Goal: Task Accomplishment & Management: Use online tool/utility

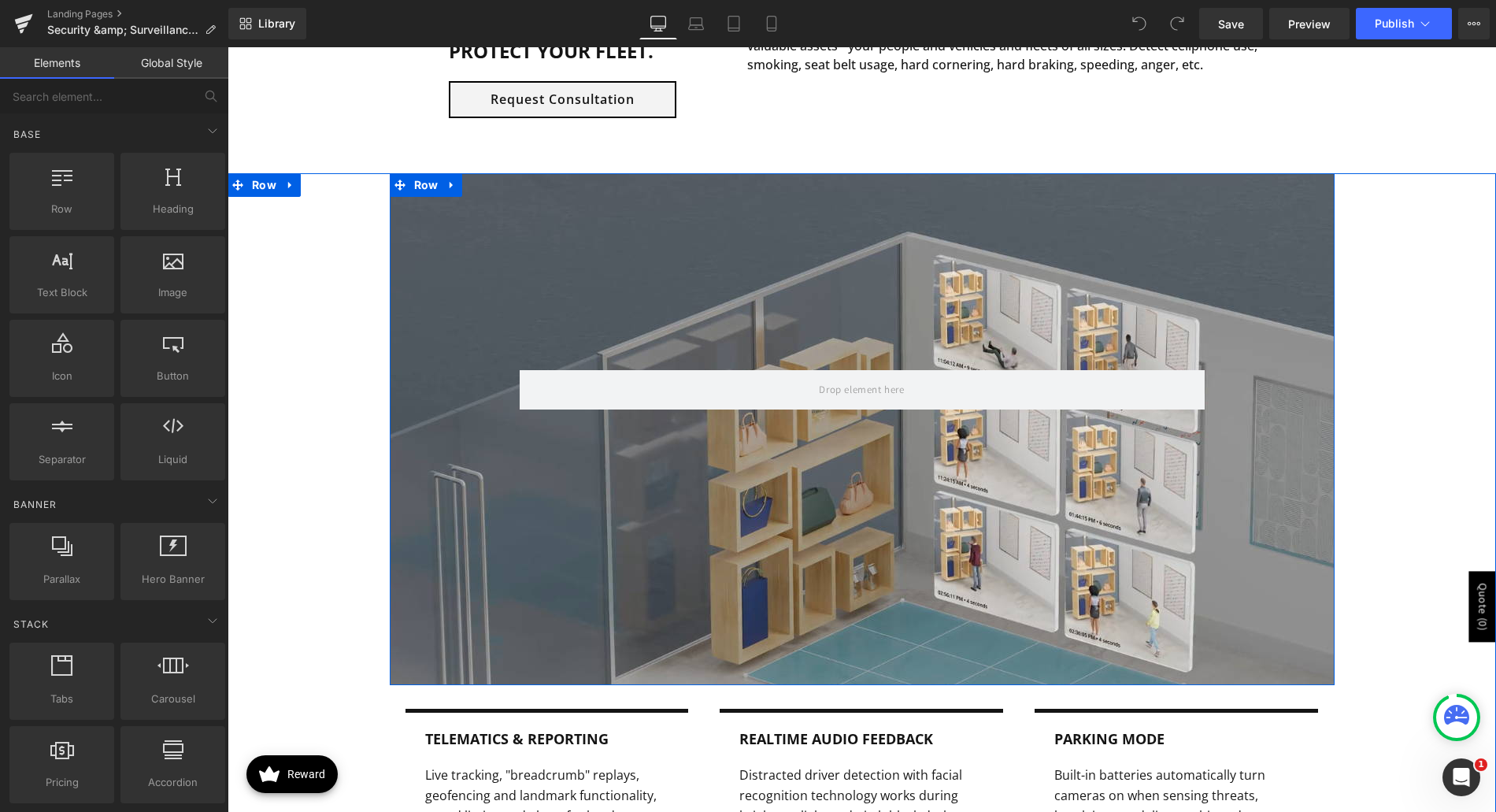
scroll to position [1339, 0]
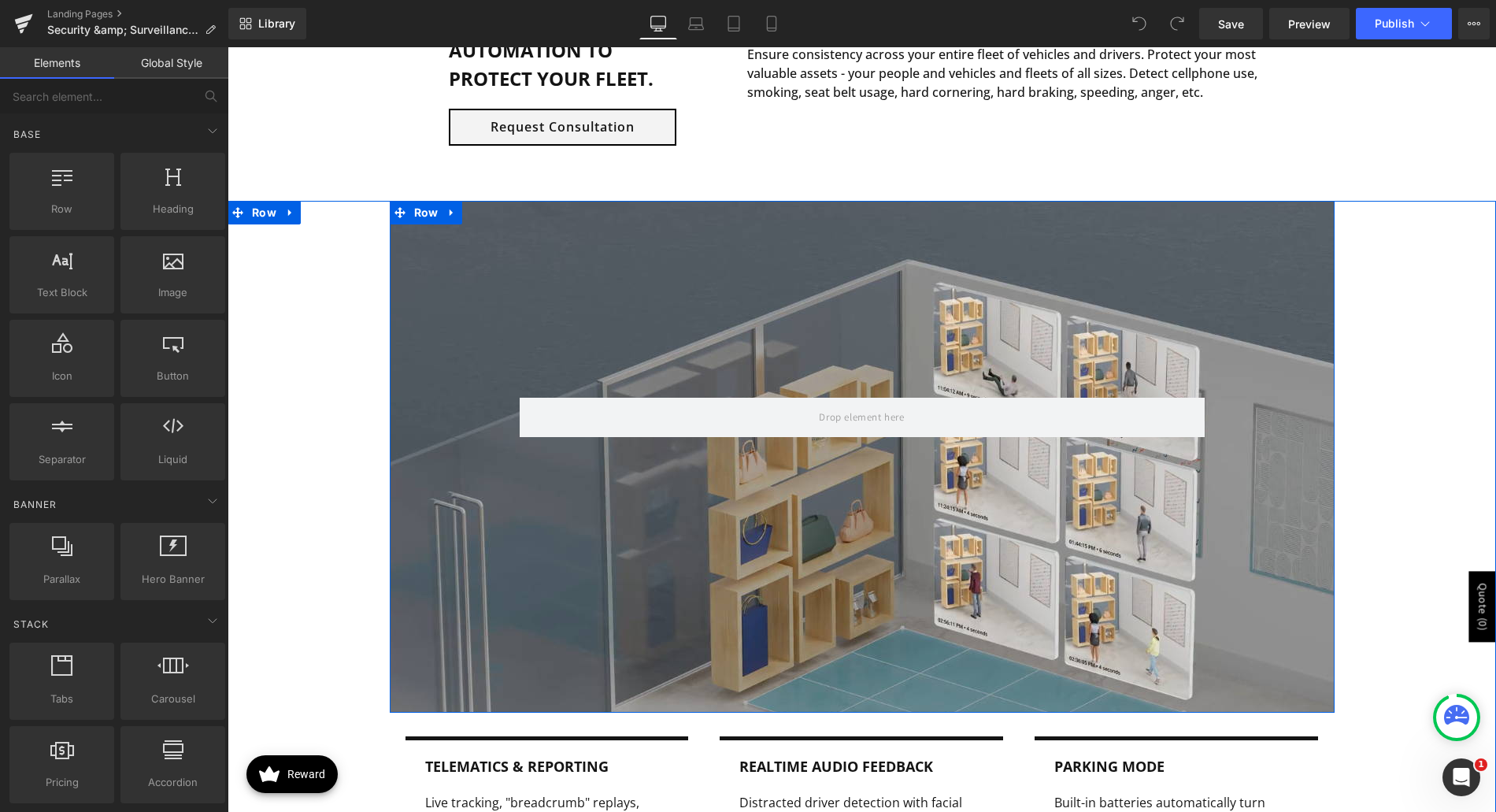
drag, startPoint x: 755, startPoint y: 510, endPoint x: 463, endPoint y: 280, distance: 371.7
click at [755, 510] on div "Row 150px" at bounding box center [863, 456] width 945 height 512
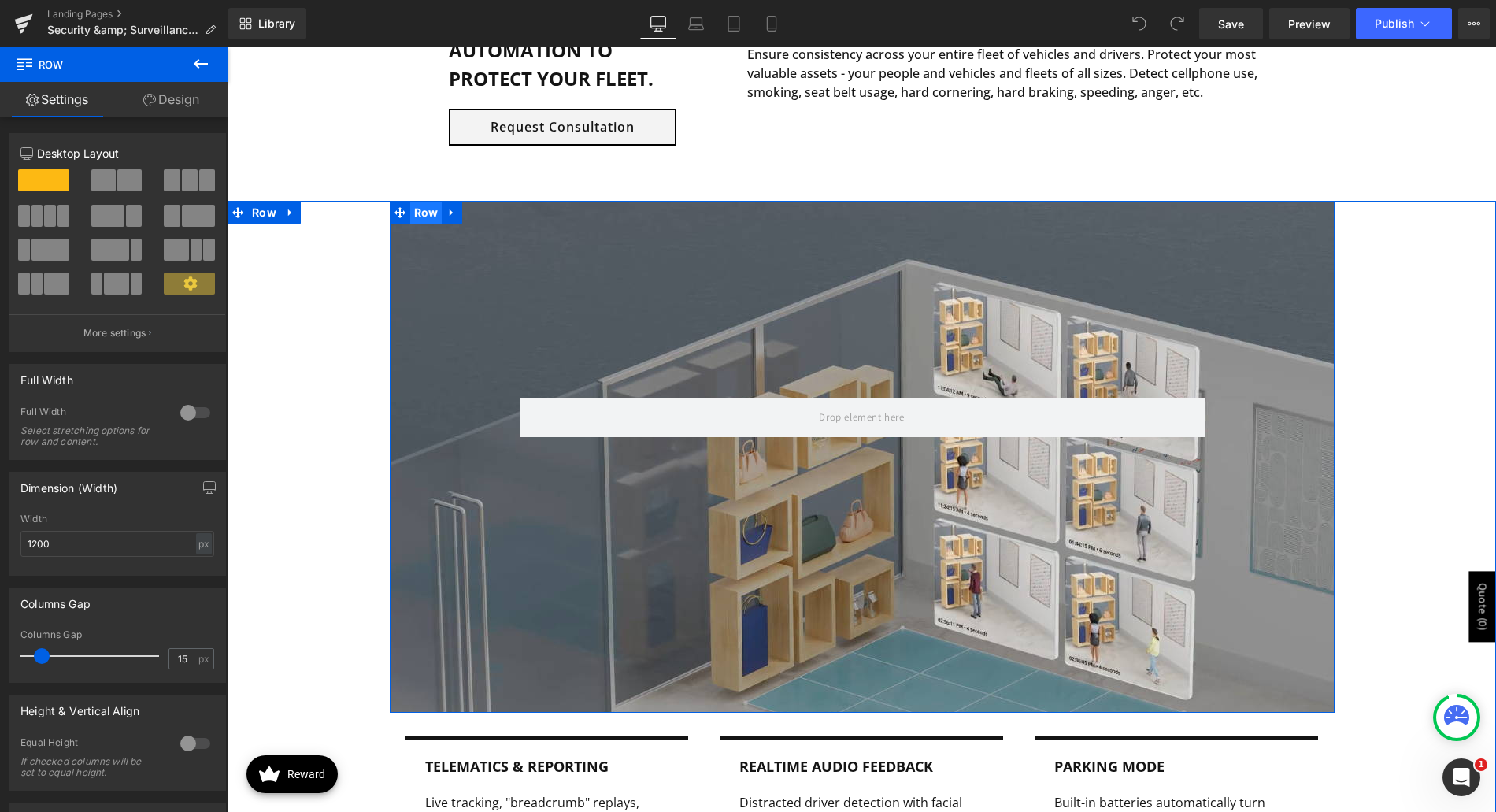
click at [410, 211] on span "Row" at bounding box center [426, 212] width 33 height 24
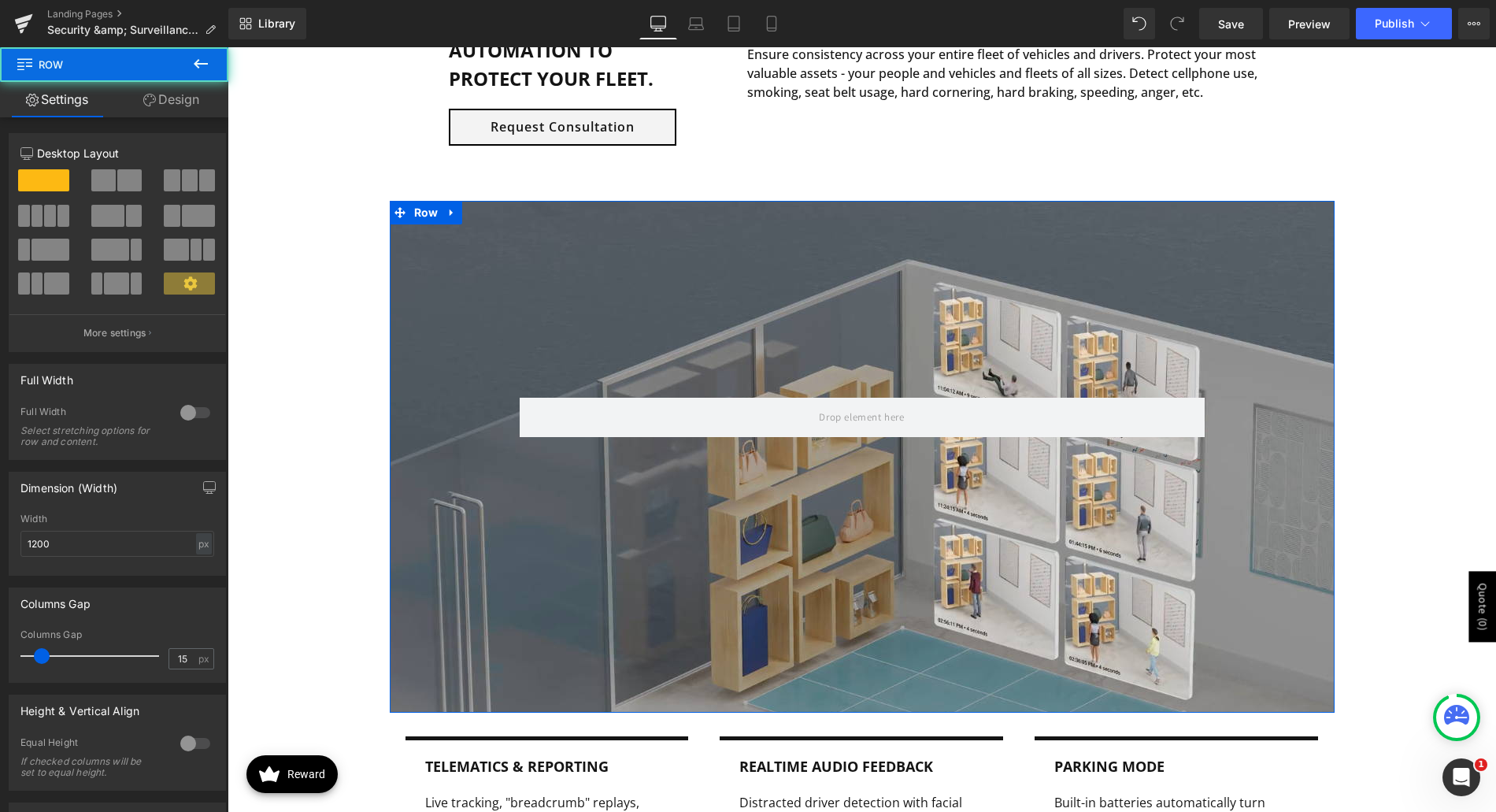
click at [191, 101] on link "Design" at bounding box center [171, 99] width 114 height 35
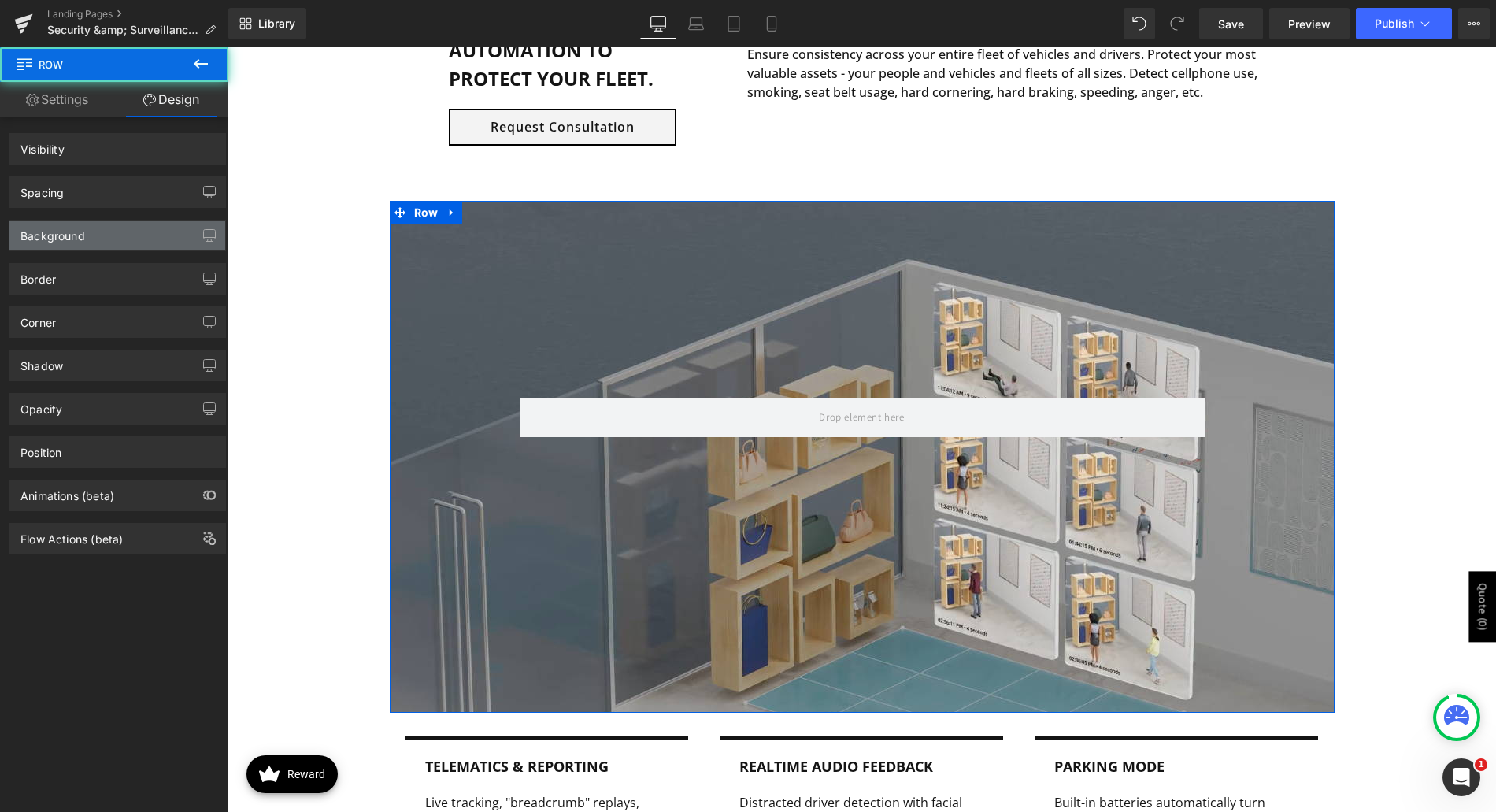
click at [104, 241] on div "Background" at bounding box center [117, 235] width 216 height 30
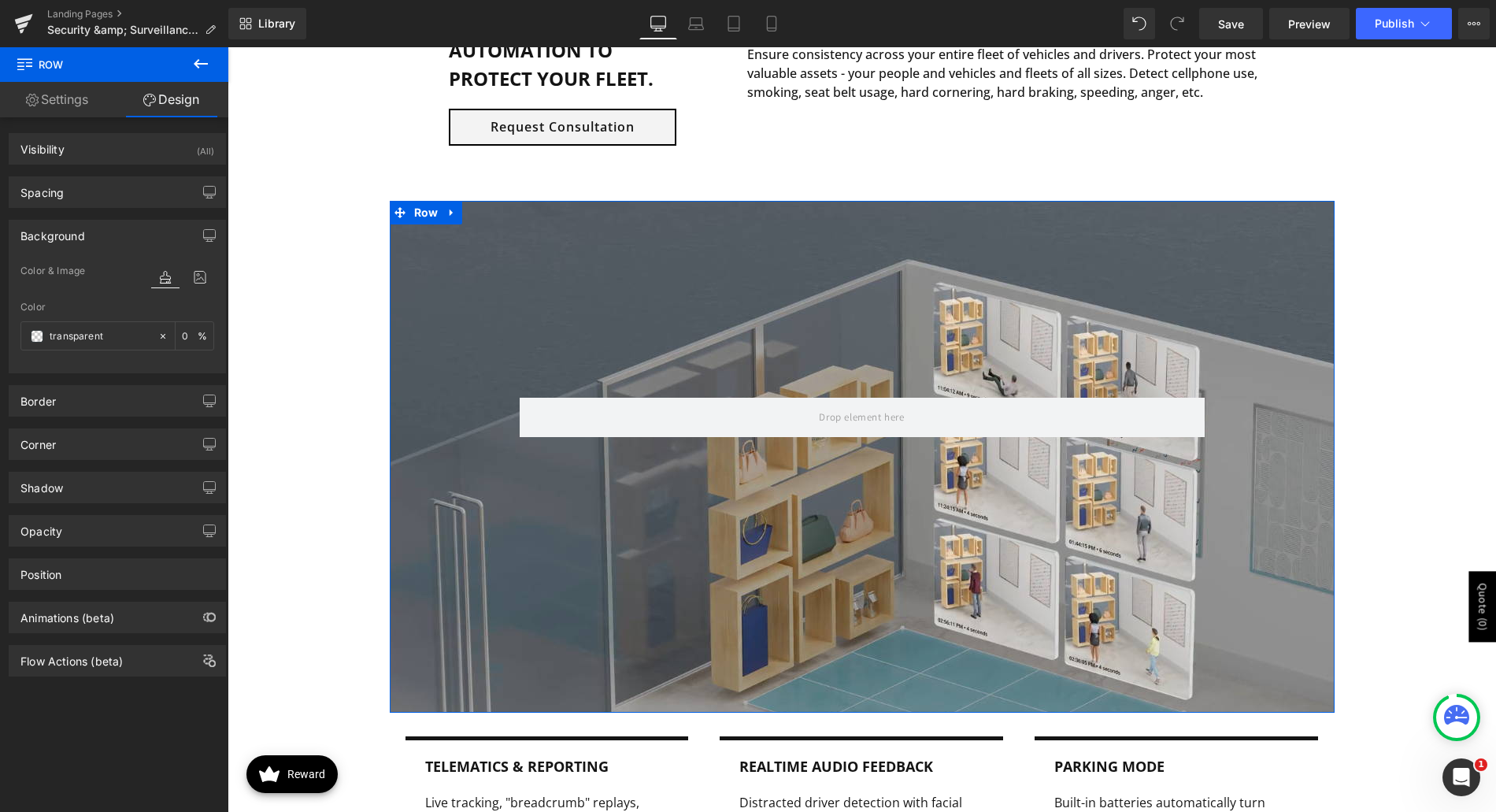
type input "[URL][DOMAIN_NAME]"
click at [205, 276] on icon at bounding box center [200, 277] width 28 height 21
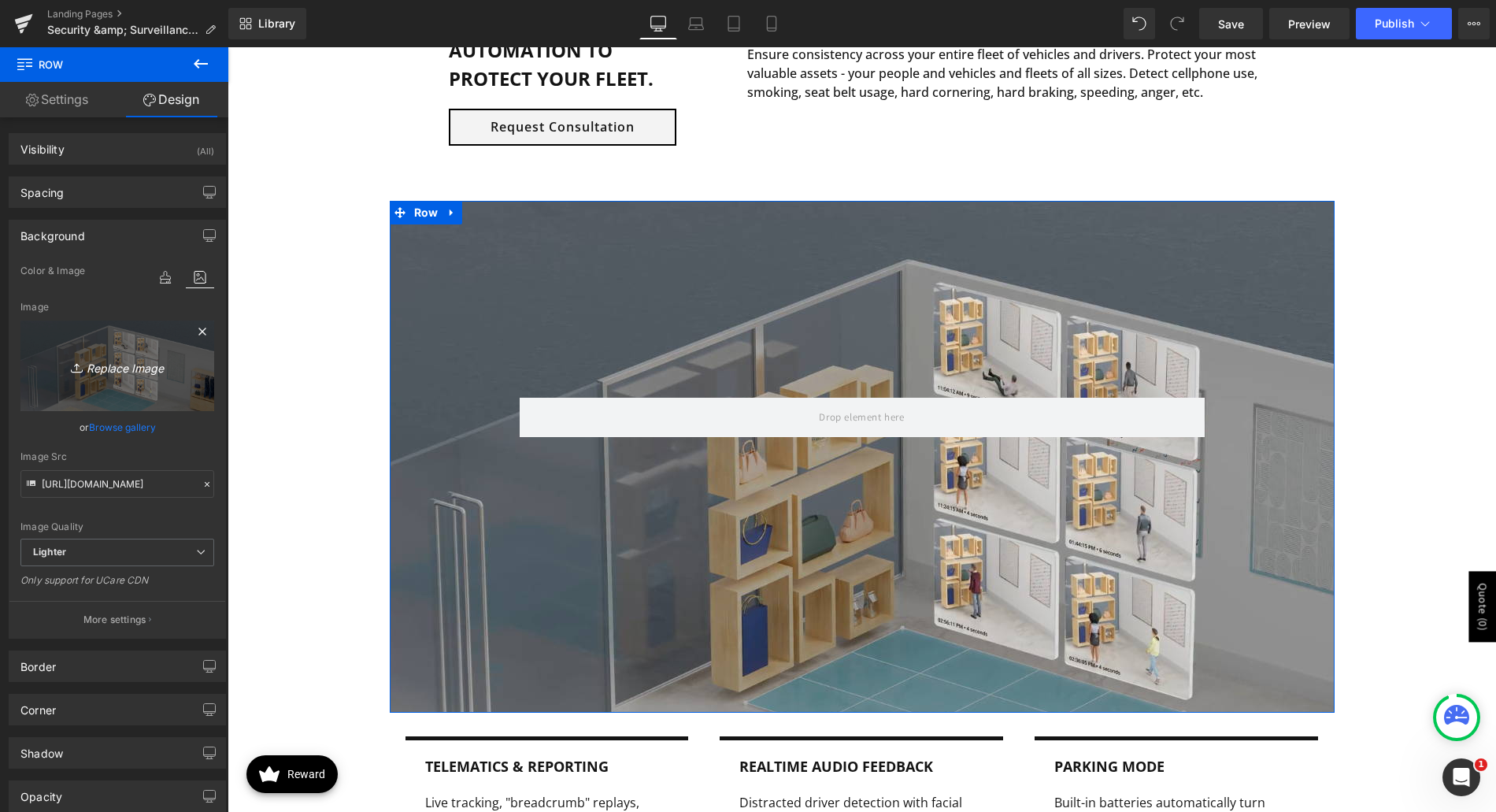
click at [117, 371] on icon "Replace Image" at bounding box center [117, 366] width 126 height 20
type input "C:\fakepath\azuga-camera.jpg"
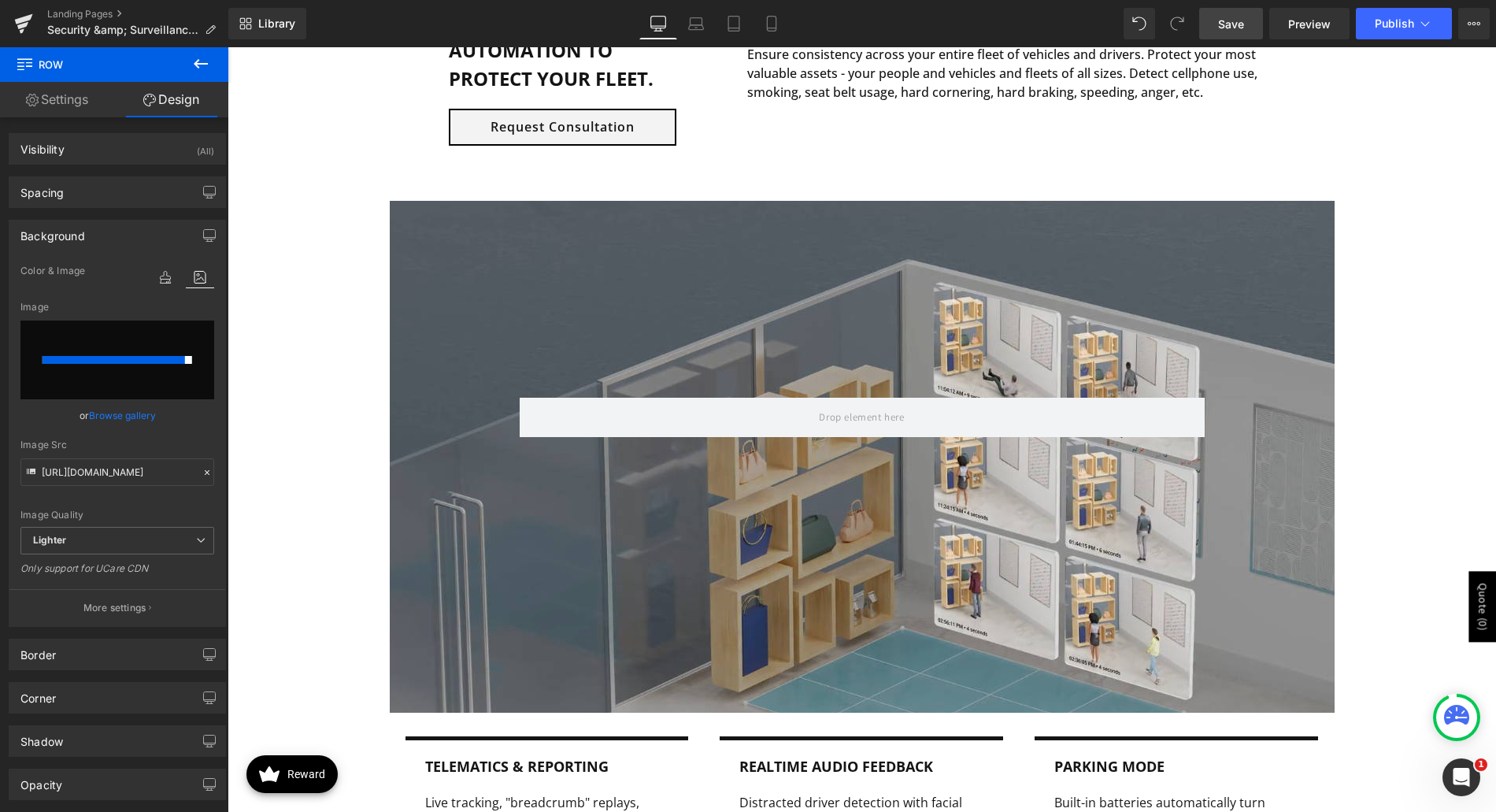
click at [1224, 28] on span "Save" at bounding box center [1231, 24] width 26 height 16
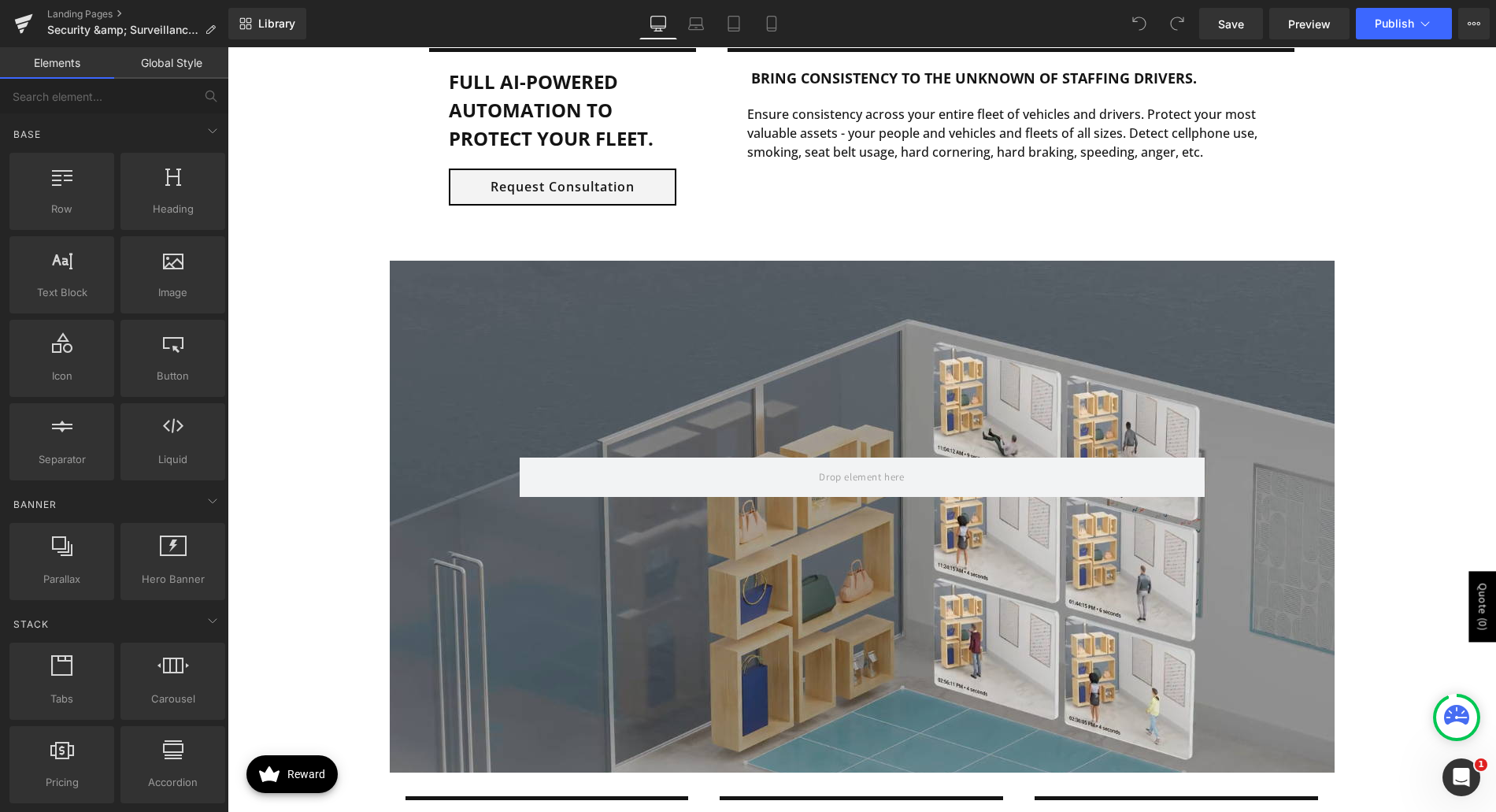
scroll to position [1260, 0]
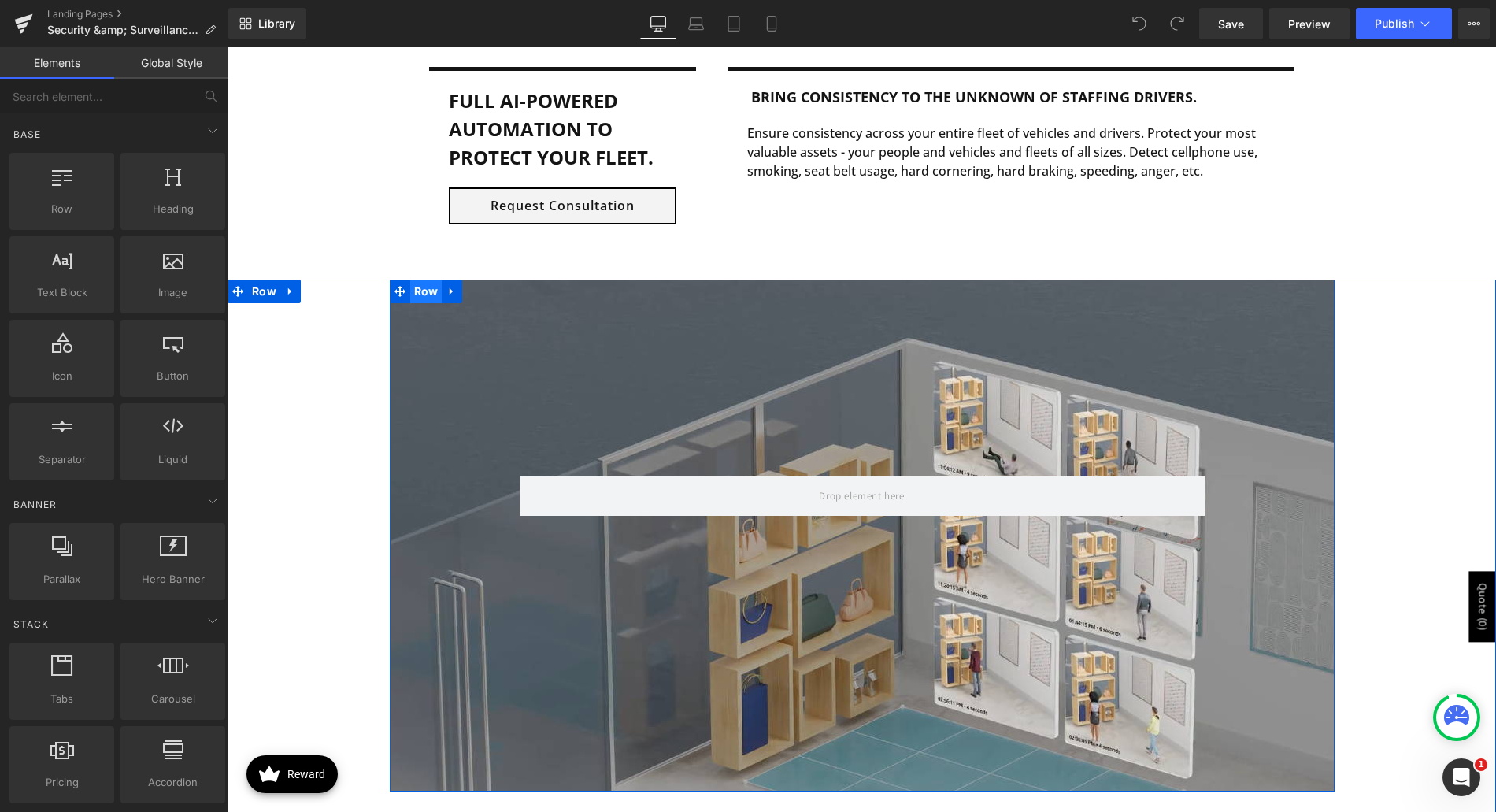
click at [426, 289] on span "Row" at bounding box center [426, 291] width 33 height 24
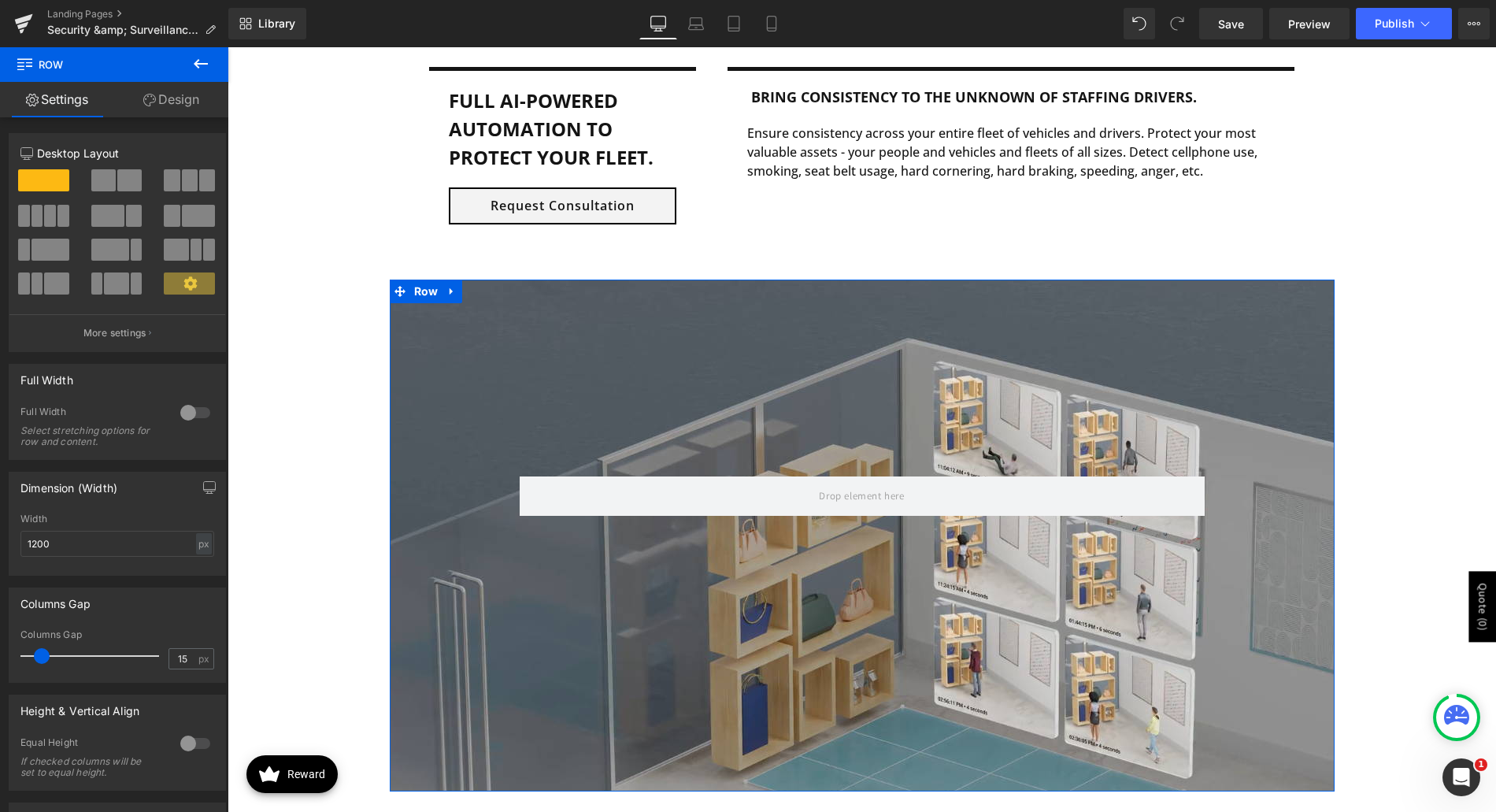
click at [176, 103] on link "Design" at bounding box center [171, 99] width 114 height 35
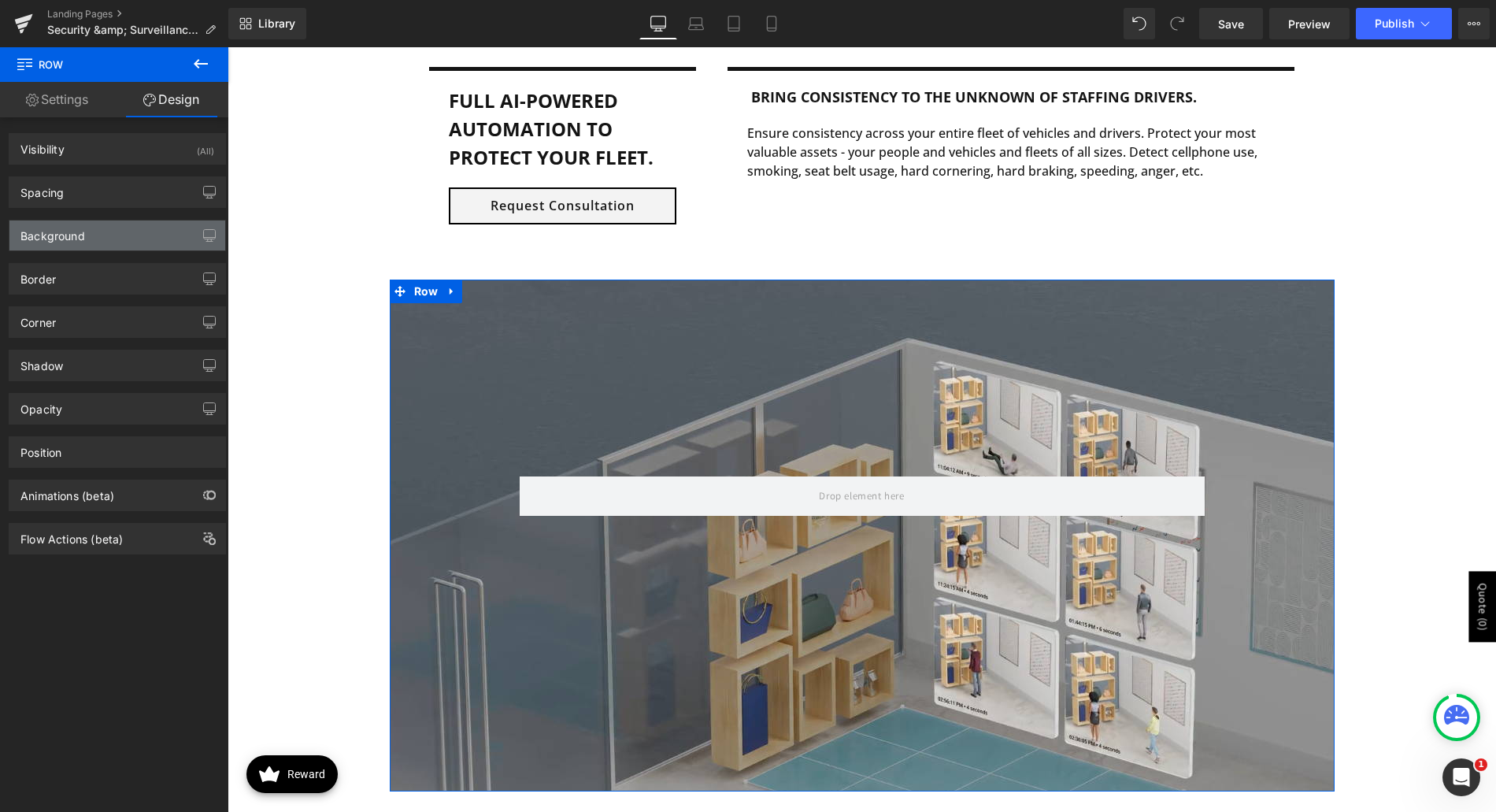
click at [114, 235] on div "Background" at bounding box center [117, 235] width 216 height 30
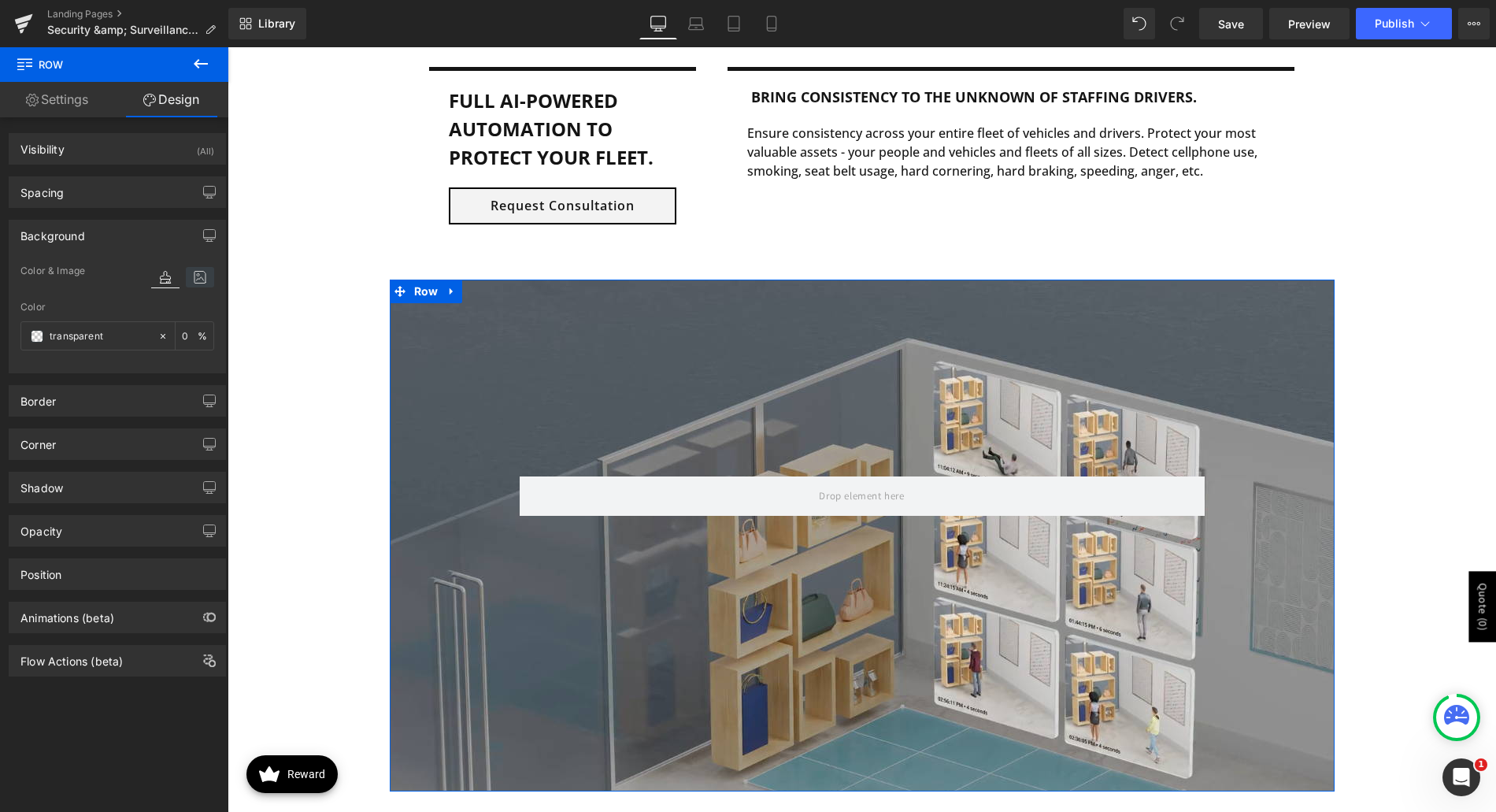
drag, startPoint x: 194, startPoint y: 276, endPoint x: 181, endPoint y: 286, distance: 16.4
click at [195, 276] on icon at bounding box center [200, 277] width 28 height 21
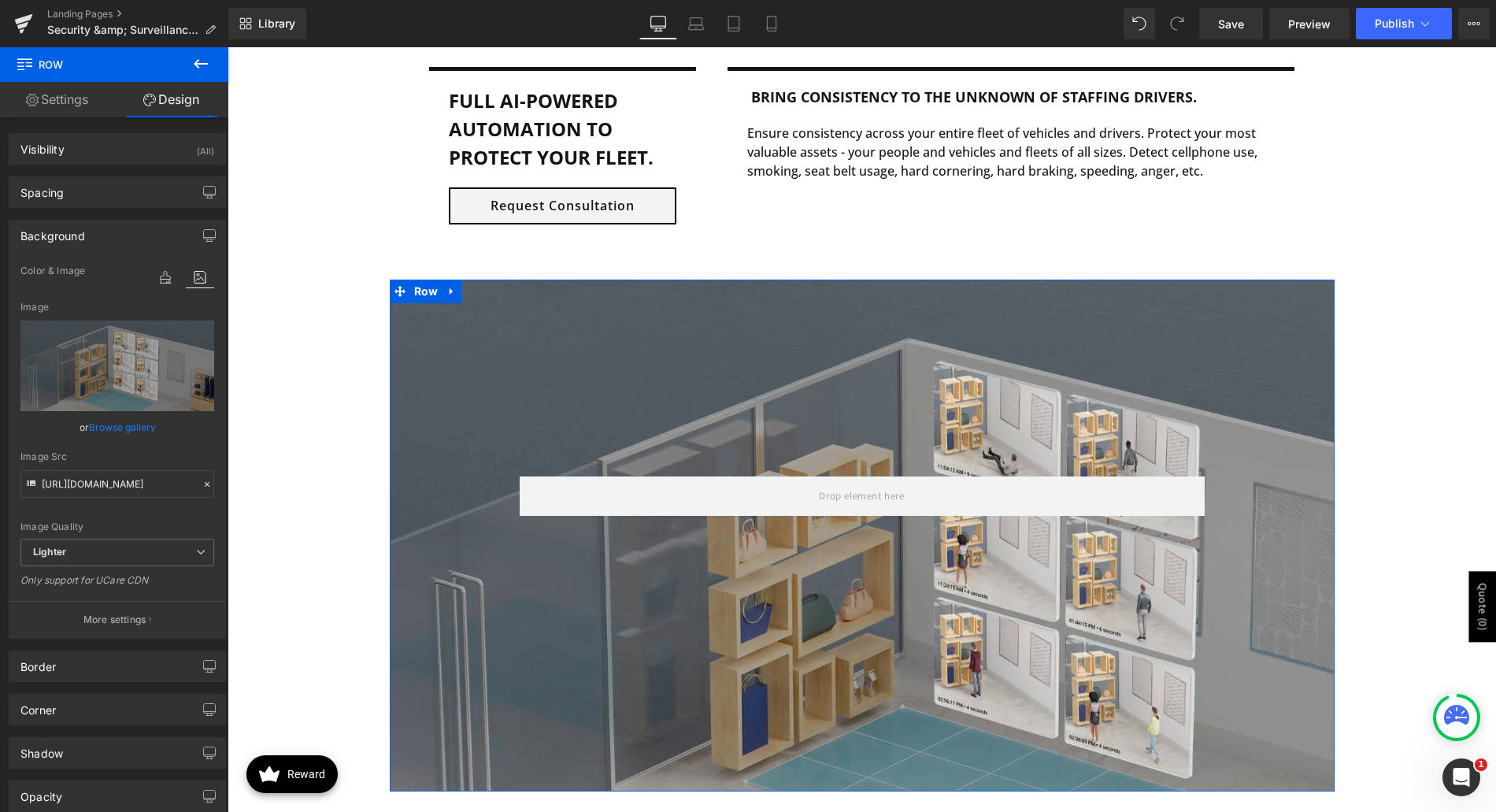
click at [115, 426] on link "Browse gallery" at bounding box center [122, 427] width 67 height 27
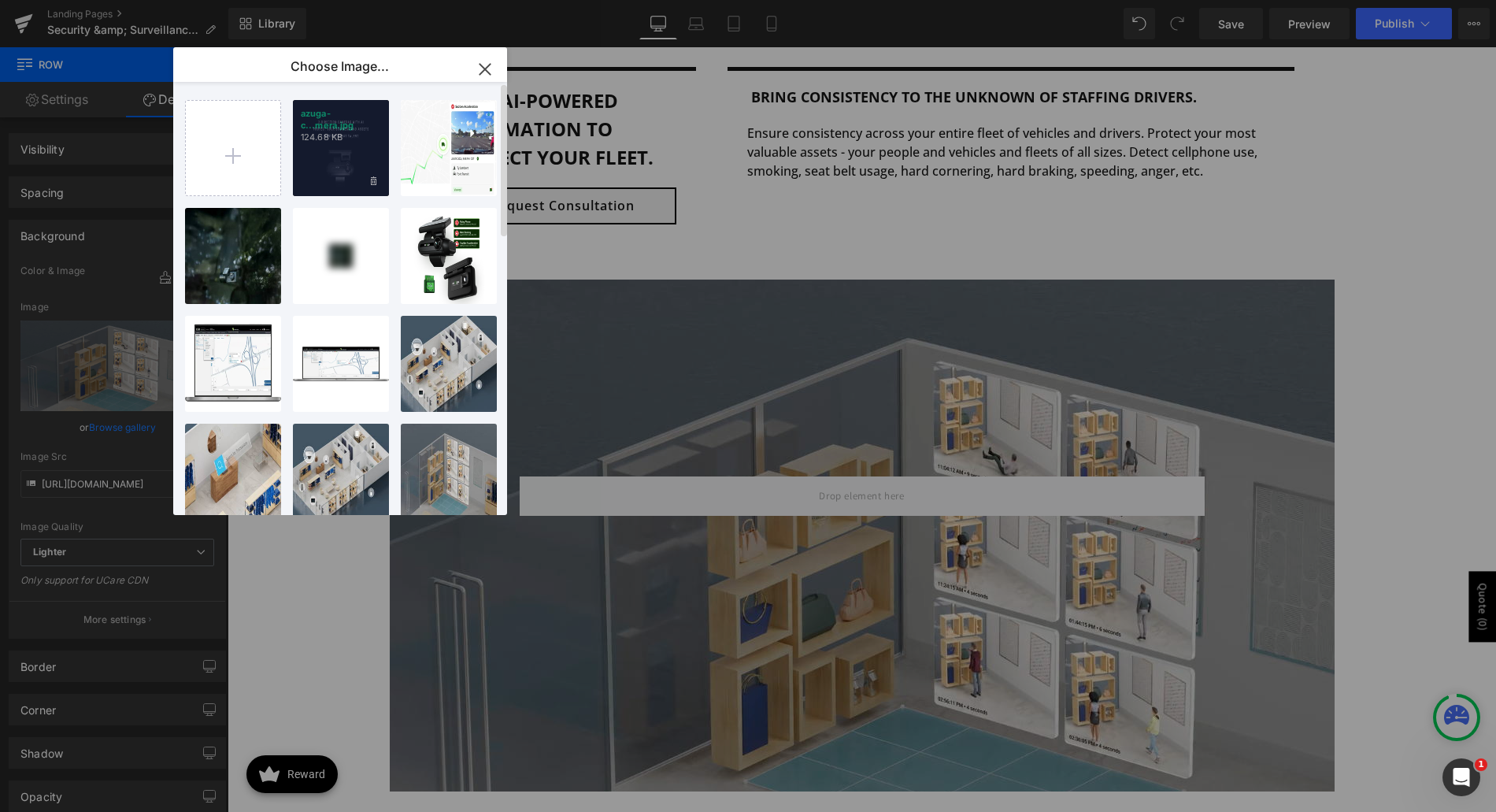
click at [315, 146] on div "azuga-c...mera.jpg 124.68 KB" at bounding box center [341, 148] width 96 height 96
type input "https://ucarecdn.com/2c8be4c8-8940-4a5f-81ff-f841eda75f40/-/format/auto/-/previ…"
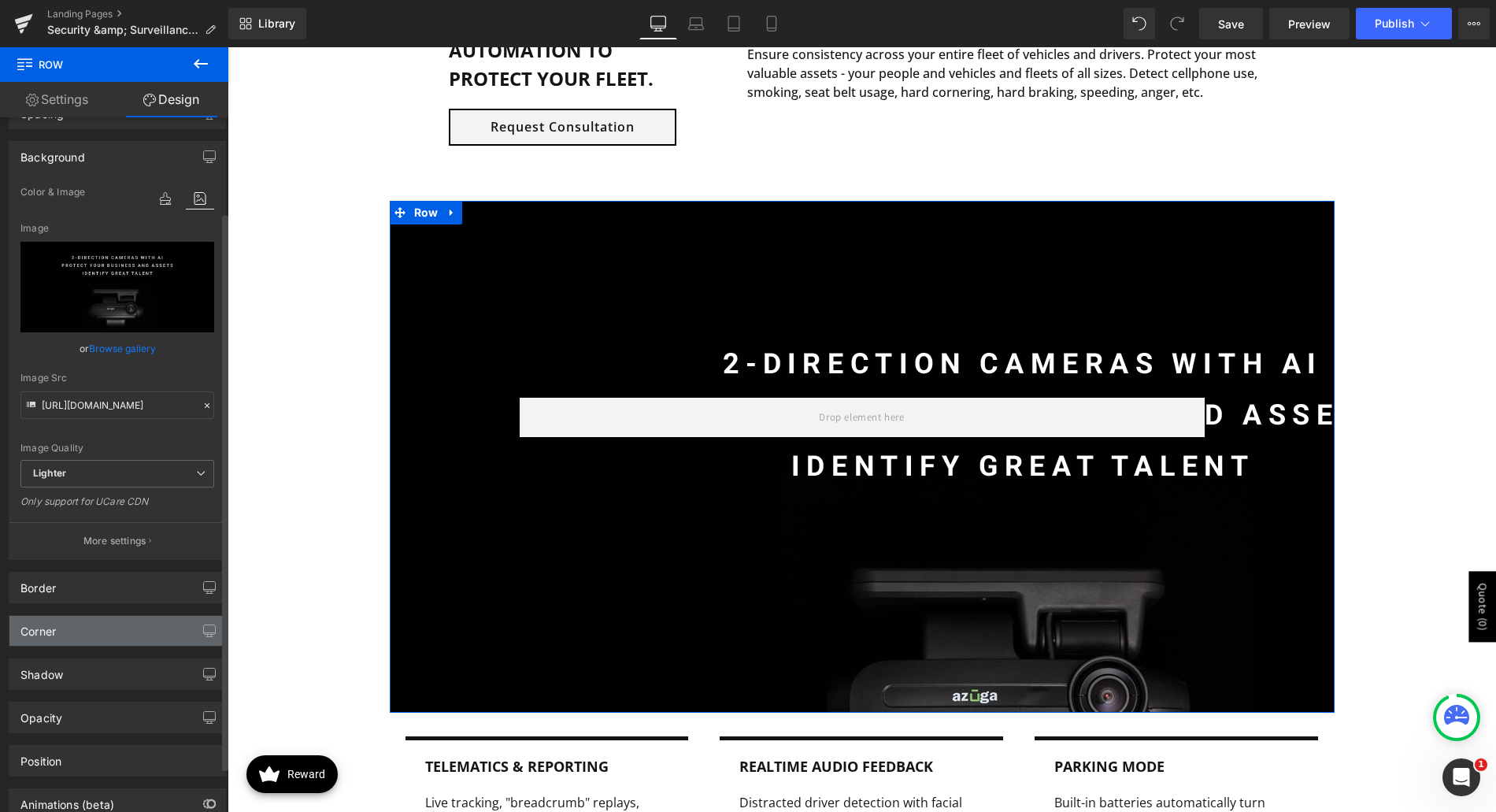
scroll to position [158, 0]
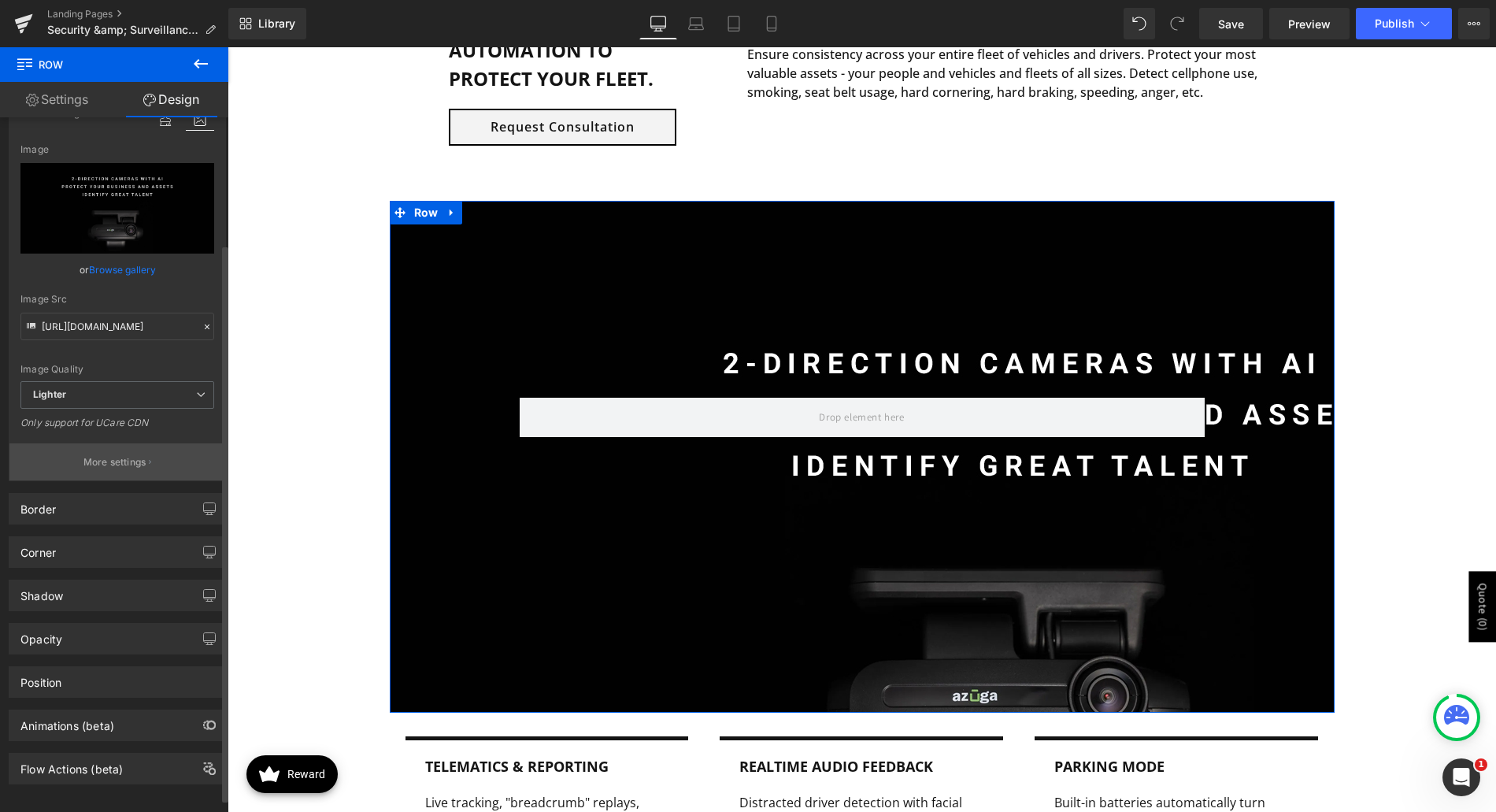
click at [109, 463] on p "More settings" at bounding box center [114, 463] width 63 height 15
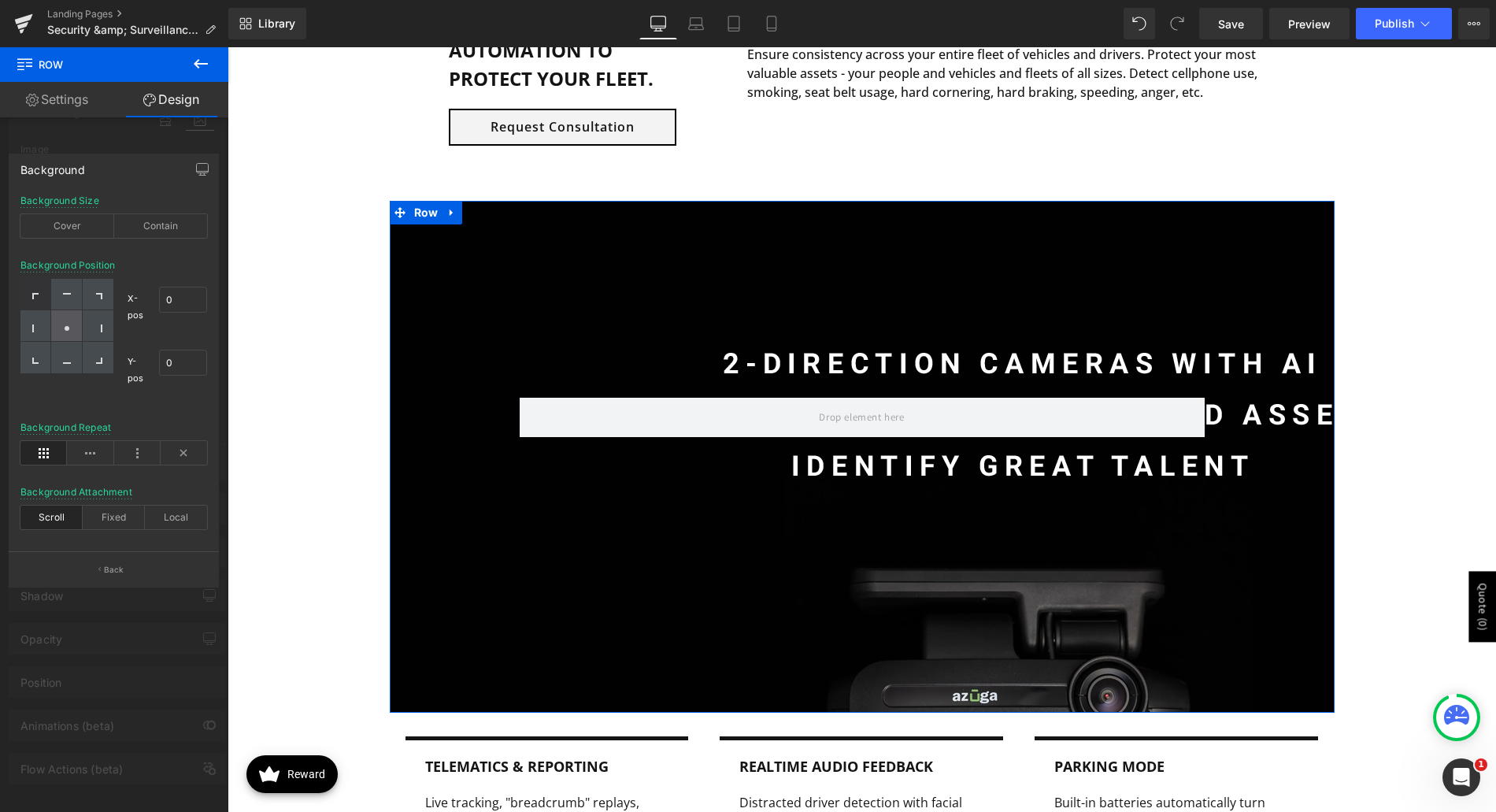
click at [71, 325] on icon at bounding box center [66, 328] width 8 height 8
type input "50"
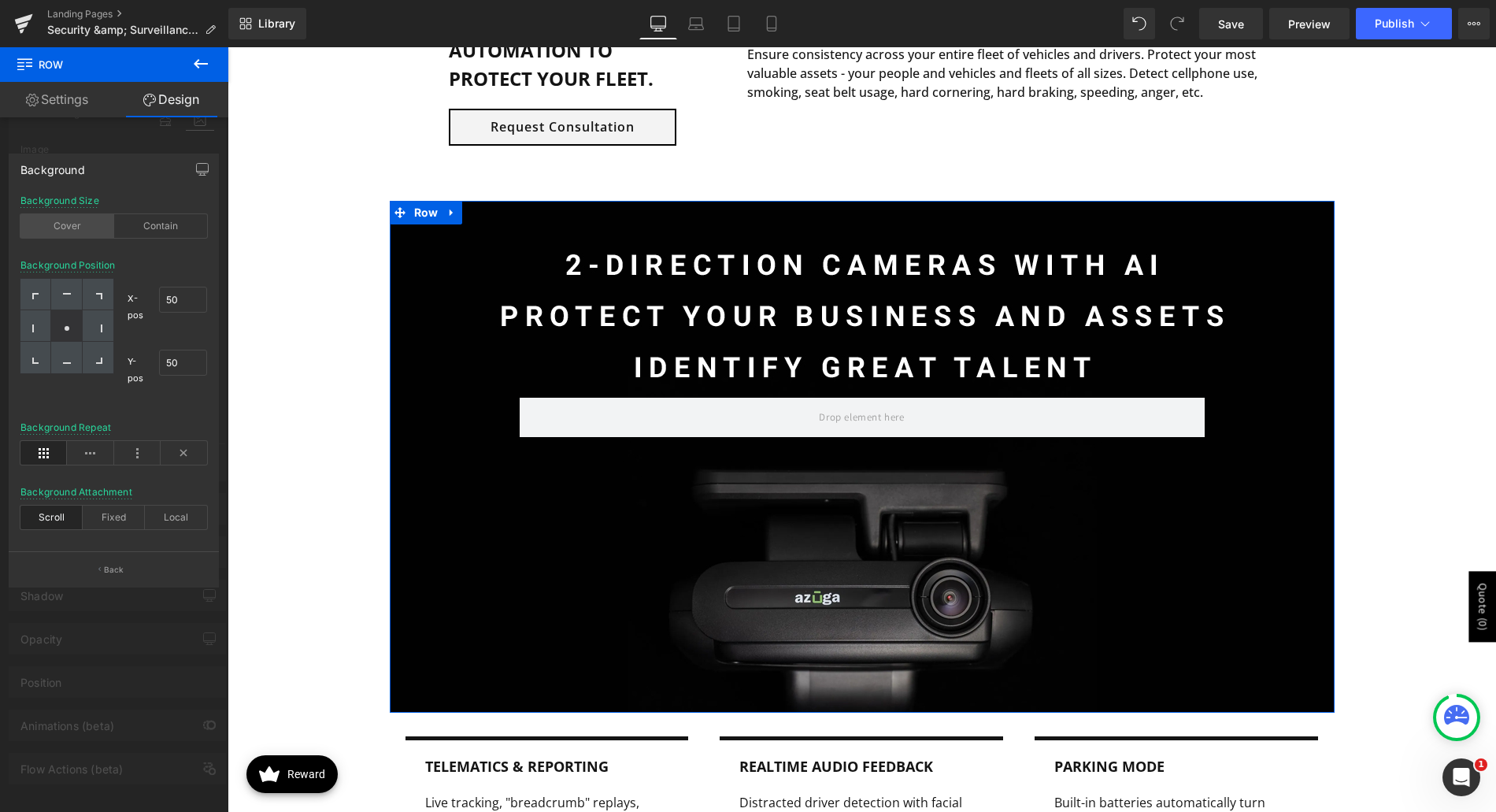
click at [80, 228] on div "Cover" at bounding box center [67, 226] width 93 height 24
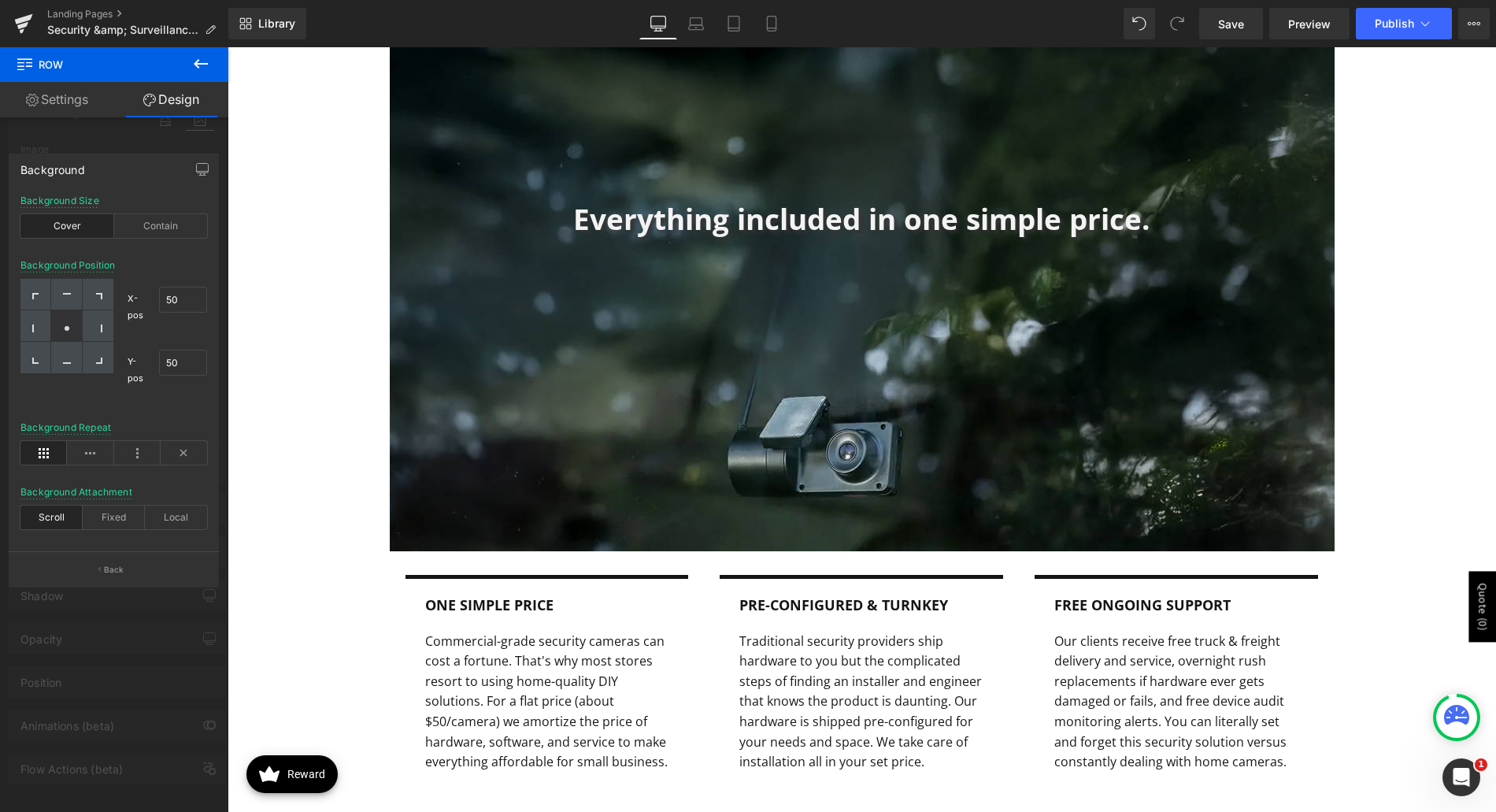
scroll to position [2363, 0]
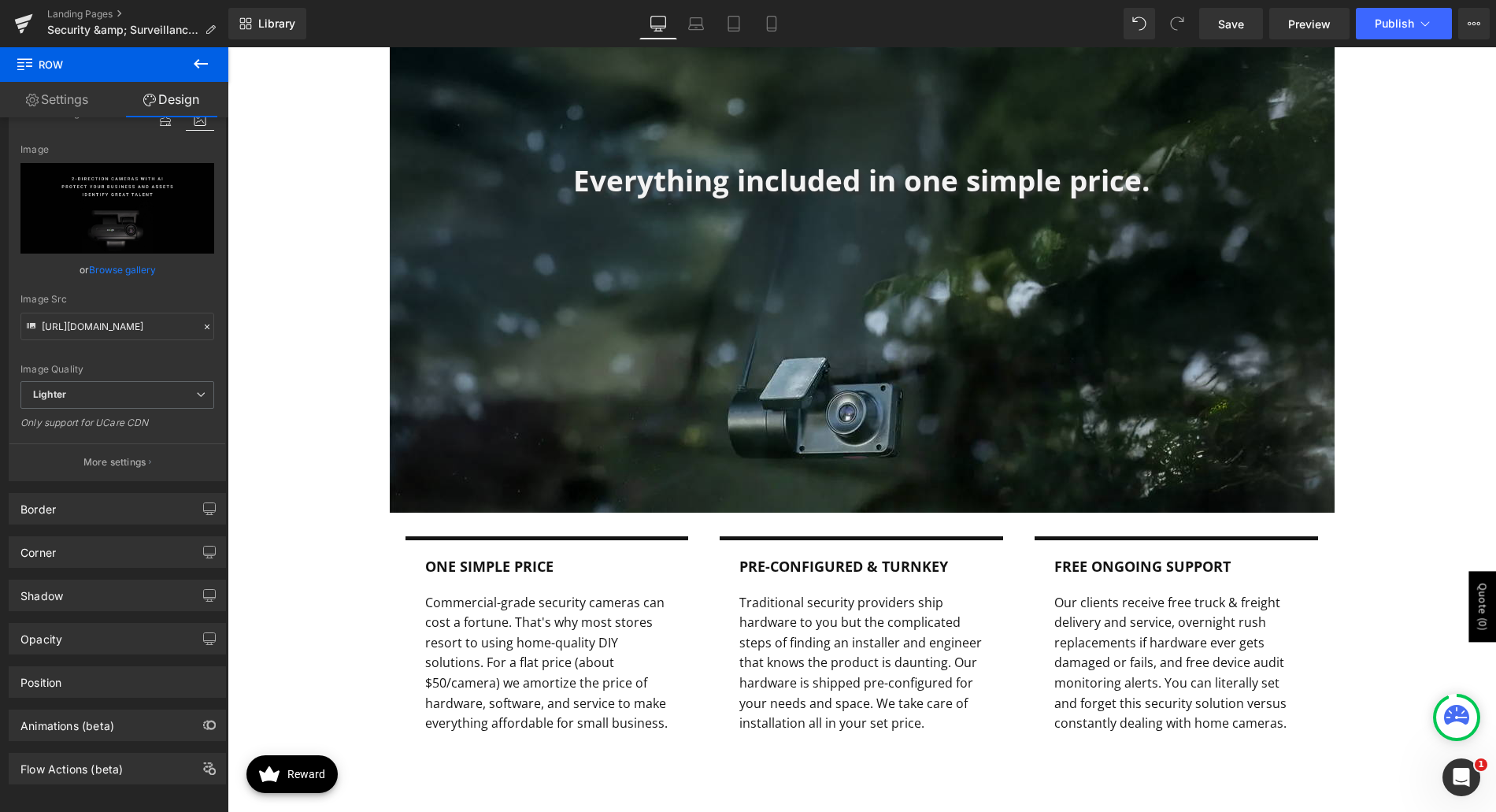
click at [373, 563] on body "Skip to content Your cart is empty Continue shopping Have an account? Log in to…" at bounding box center [862, 273] width 1268 height 5177
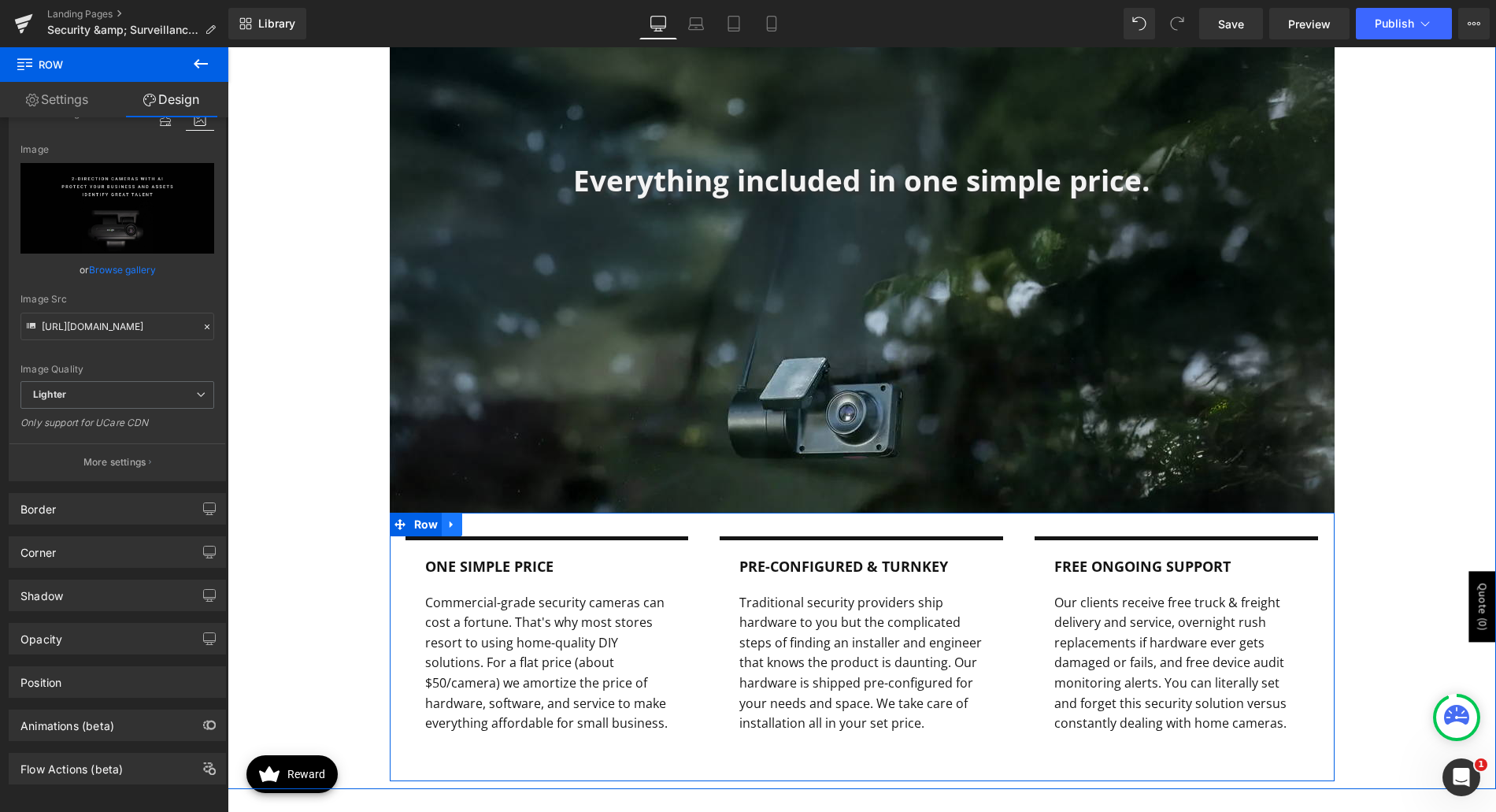
click at [442, 513] on link at bounding box center [452, 524] width 21 height 24
click at [483, 513] on link at bounding box center [493, 524] width 21 height 24
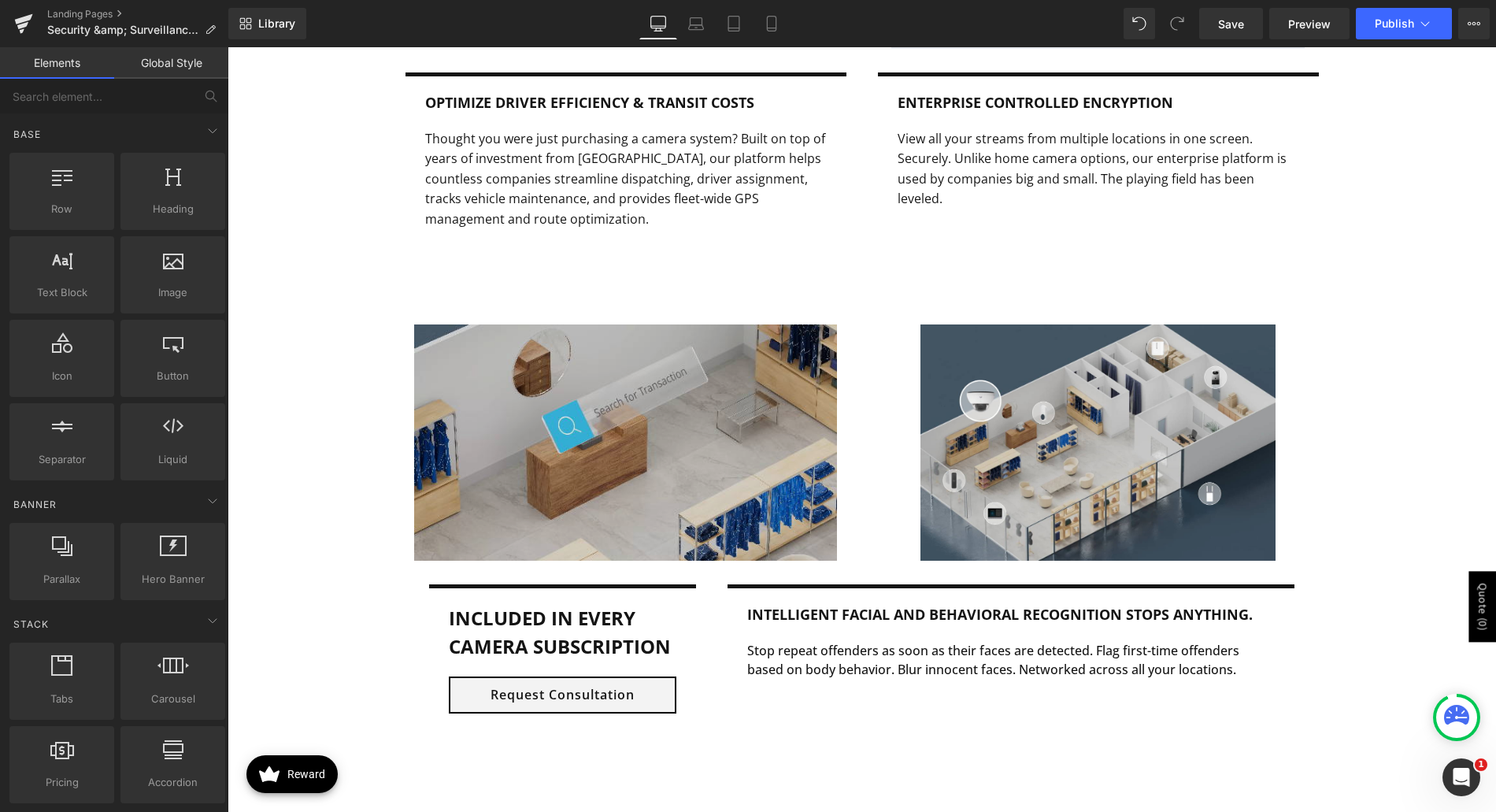
scroll to position [3229, 0]
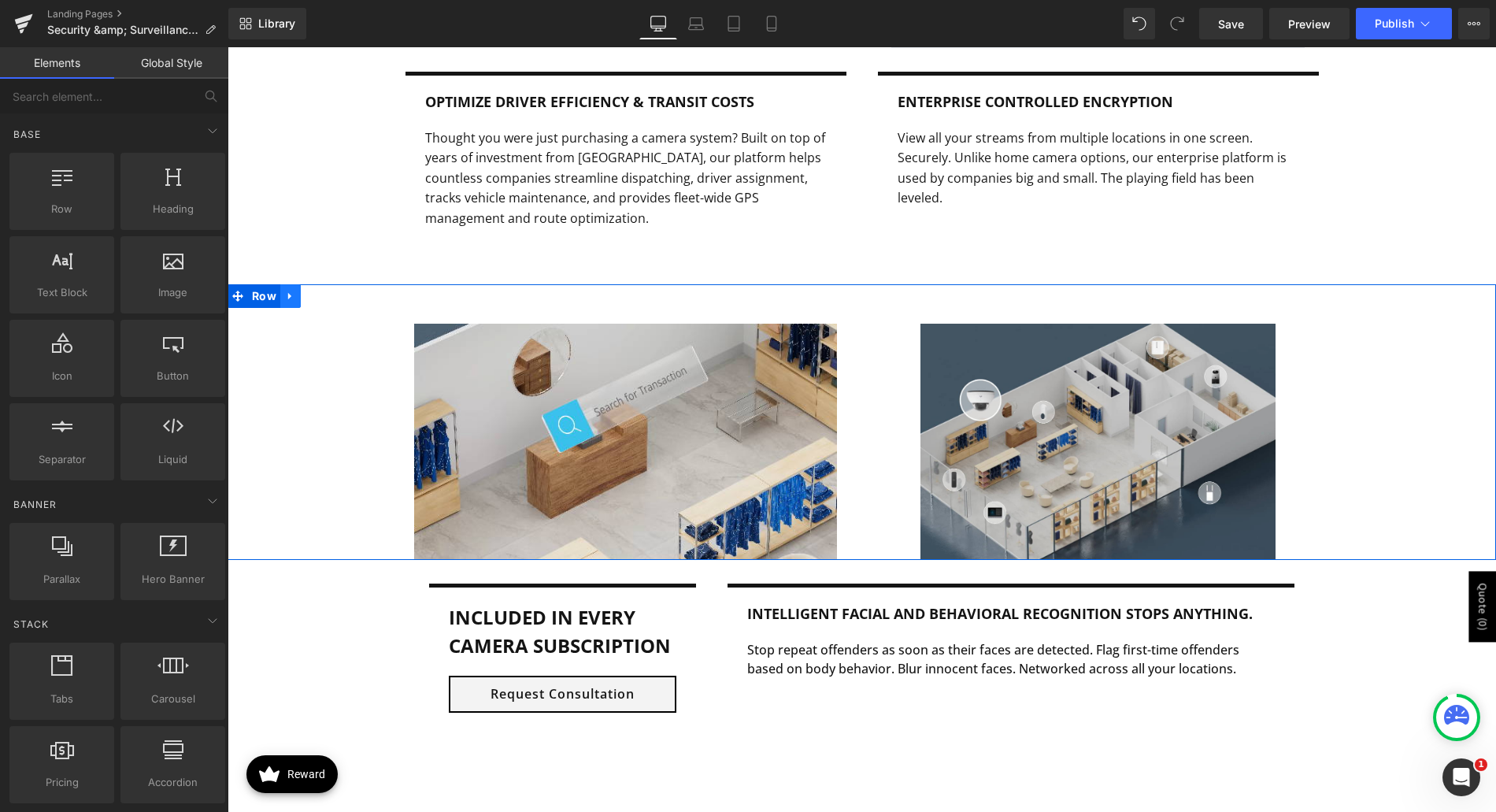
click at [289, 287] on link at bounding box center [290, 296] width 21 height 24
click at [326, 289] on icon at bounding box center [331, 295] width 11 height 12
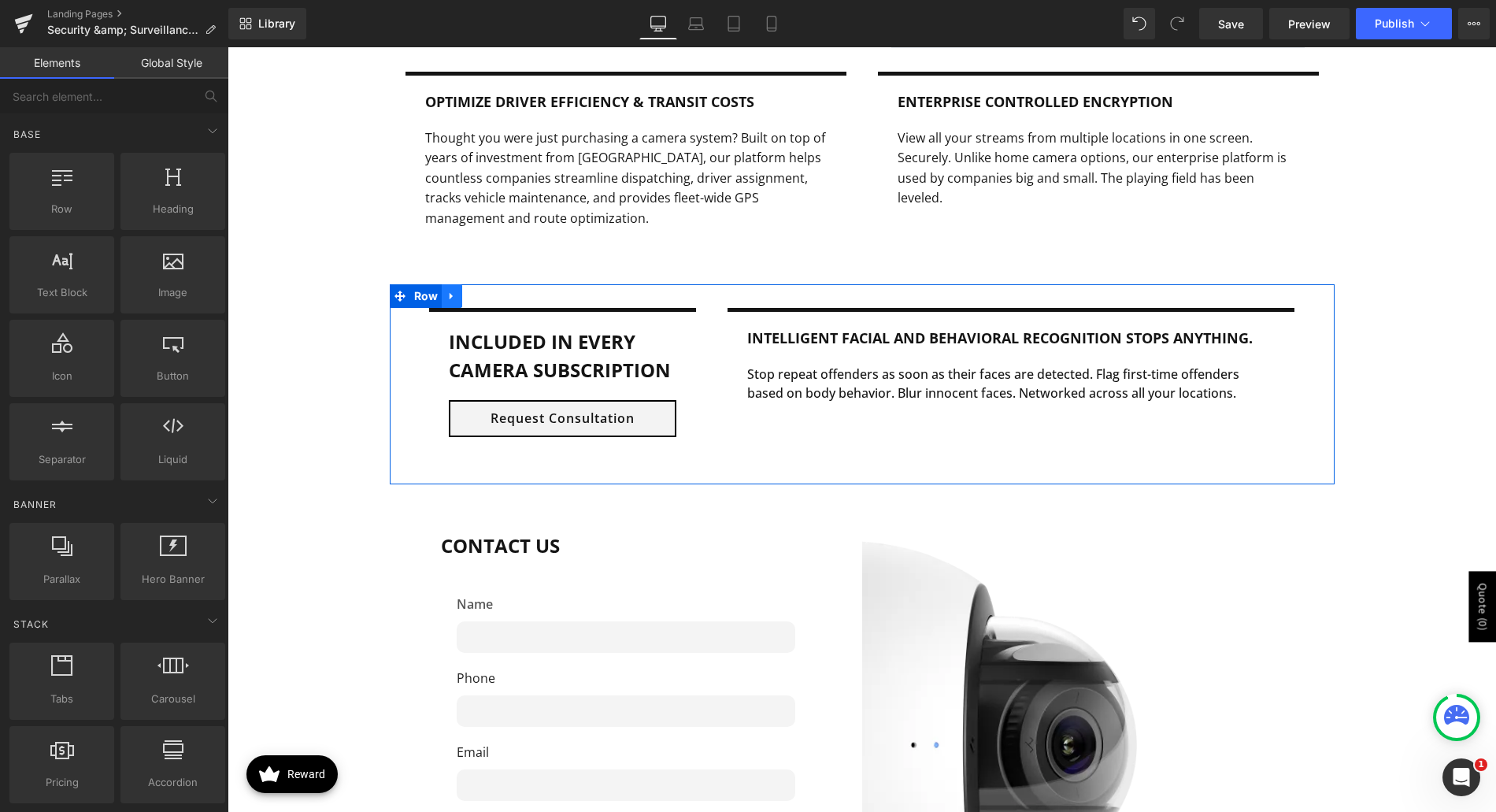
click at [450, 292] on icon at bounding box center [451, 296] width 3 height 7
click at [487, 290] on icon at bounding box center [493, 296] width 11 height 11
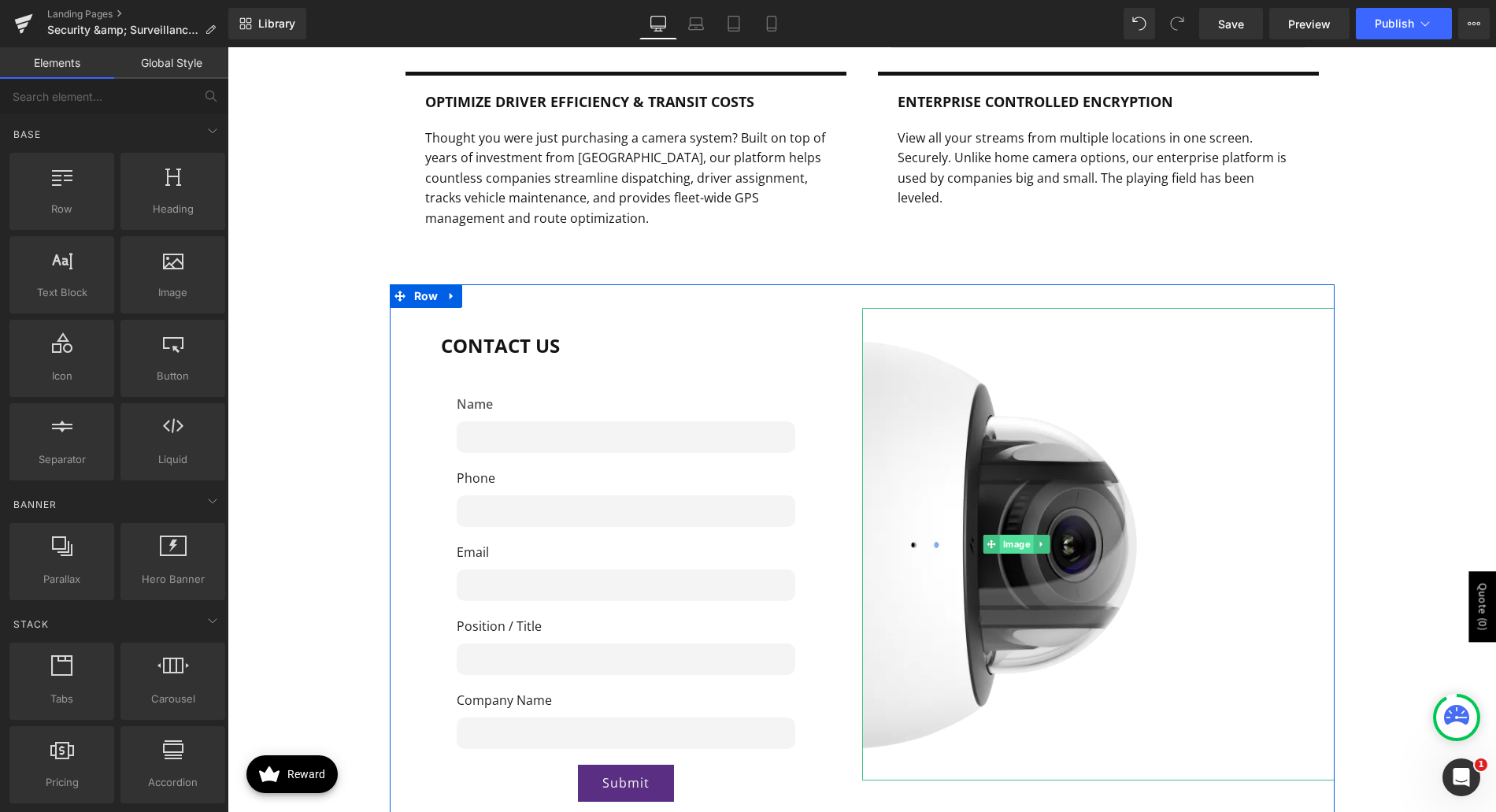
click at [1001, 534] on span "Image" at bounding box center [1016, 543] width 34 height 19
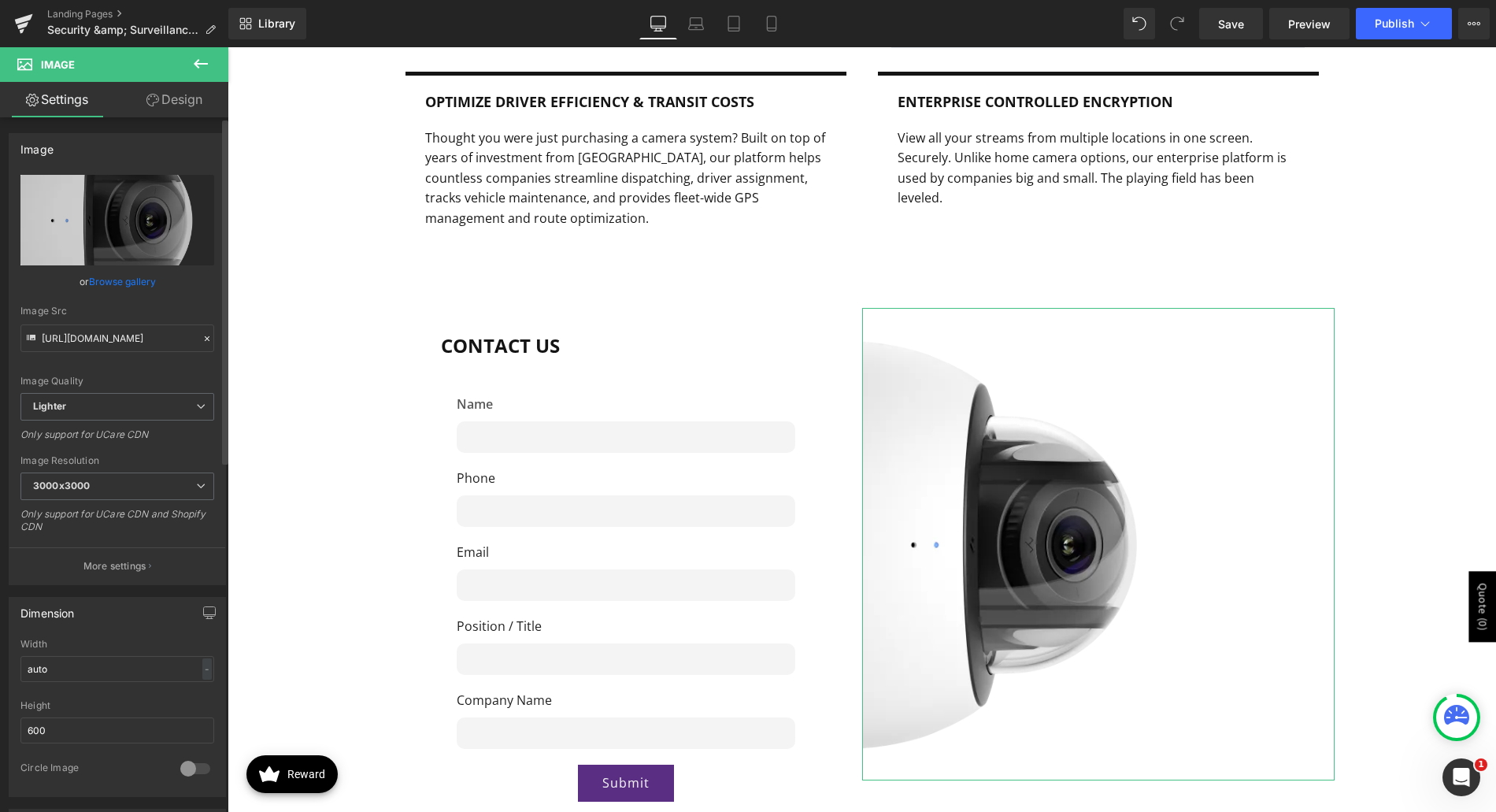
click at [123, 279] on link "Browse gallery" at bounding box center [122, 281] width 67 height 27
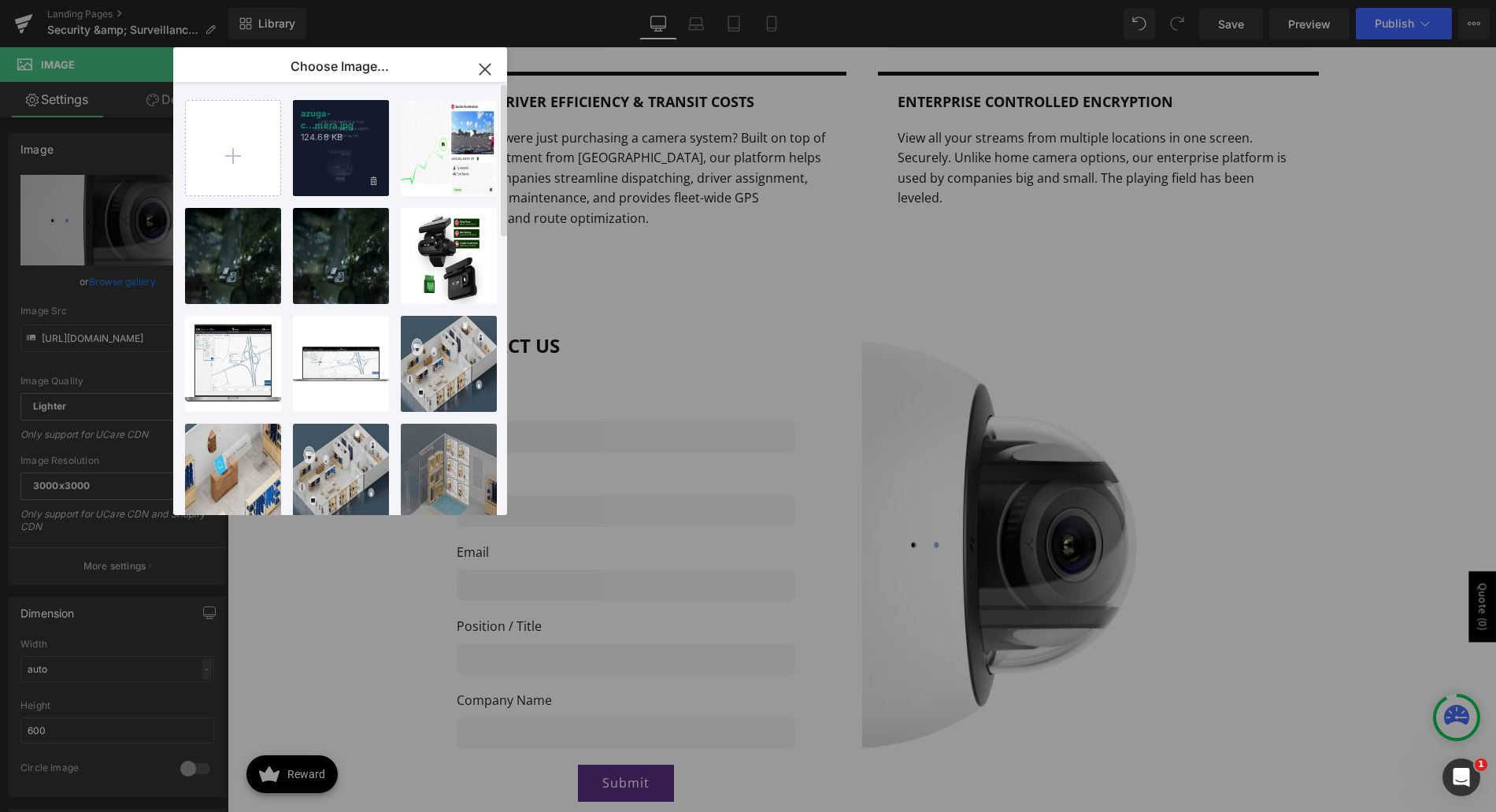
click at [327, 150] on div "azuga-c...mera.jpg 124.68 KB" at bounding box center [341, 148] width 96 height 96
type input "https://ucarecdn.com/2c8be4c8-8940-4a5f-81ff-f841eda75f40/-/format/auto/-/previ…"
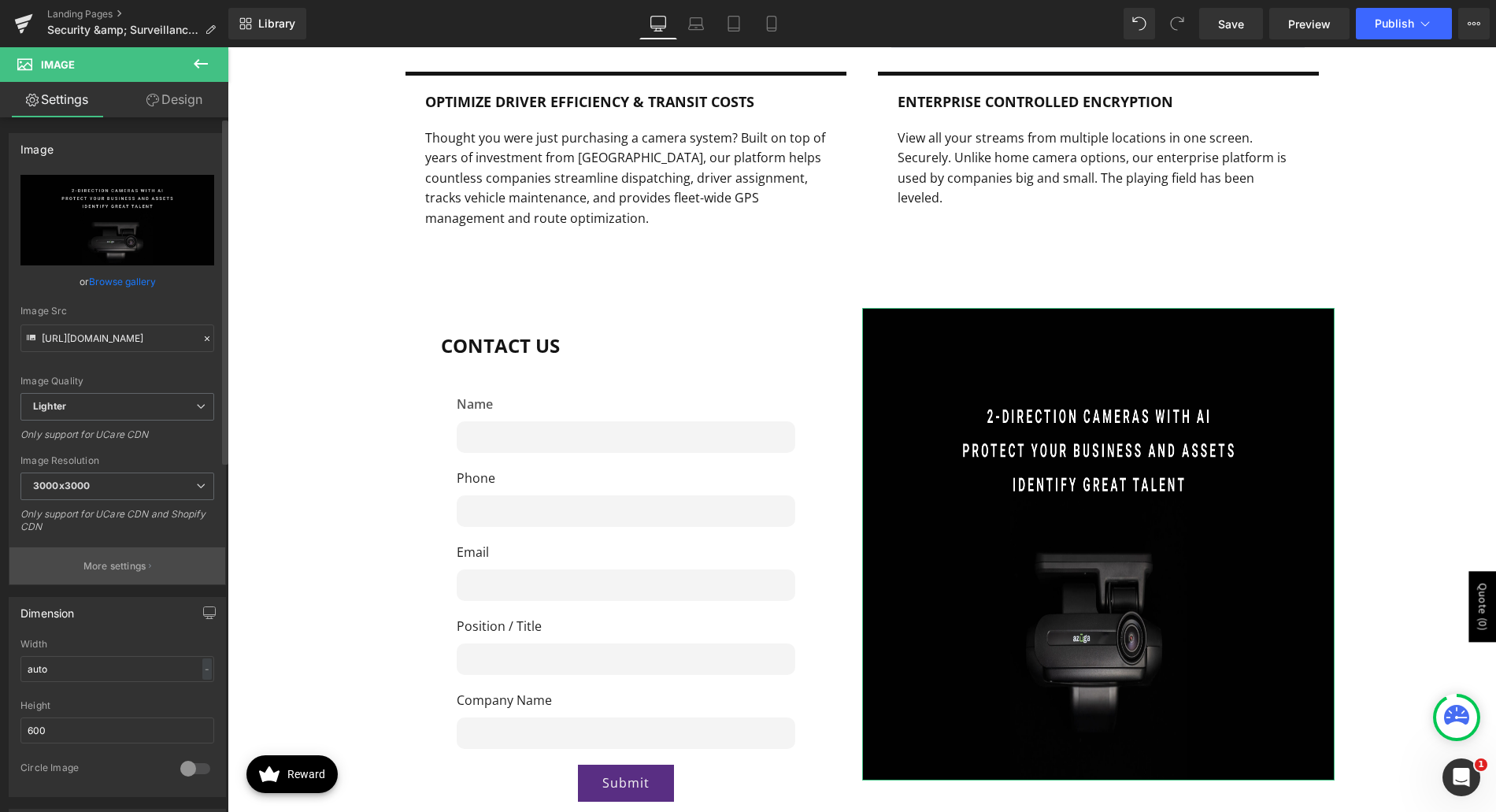
click at [118, 563] on p "More settings" at bounding box center [114, 566] width 63 height 15
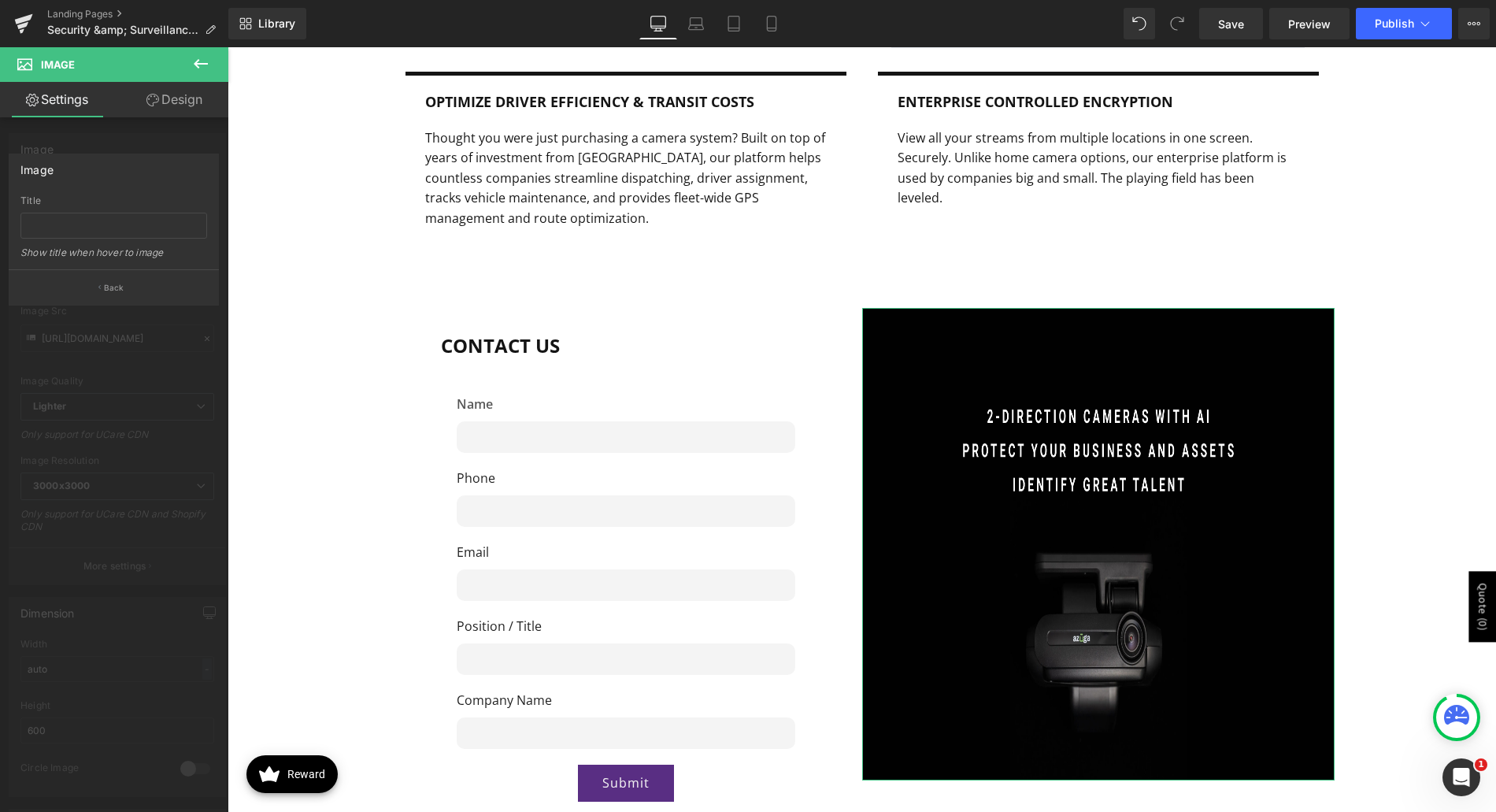
click at [171, 98] on link "Design" at bounding box center [174, 99] width 114 height 35
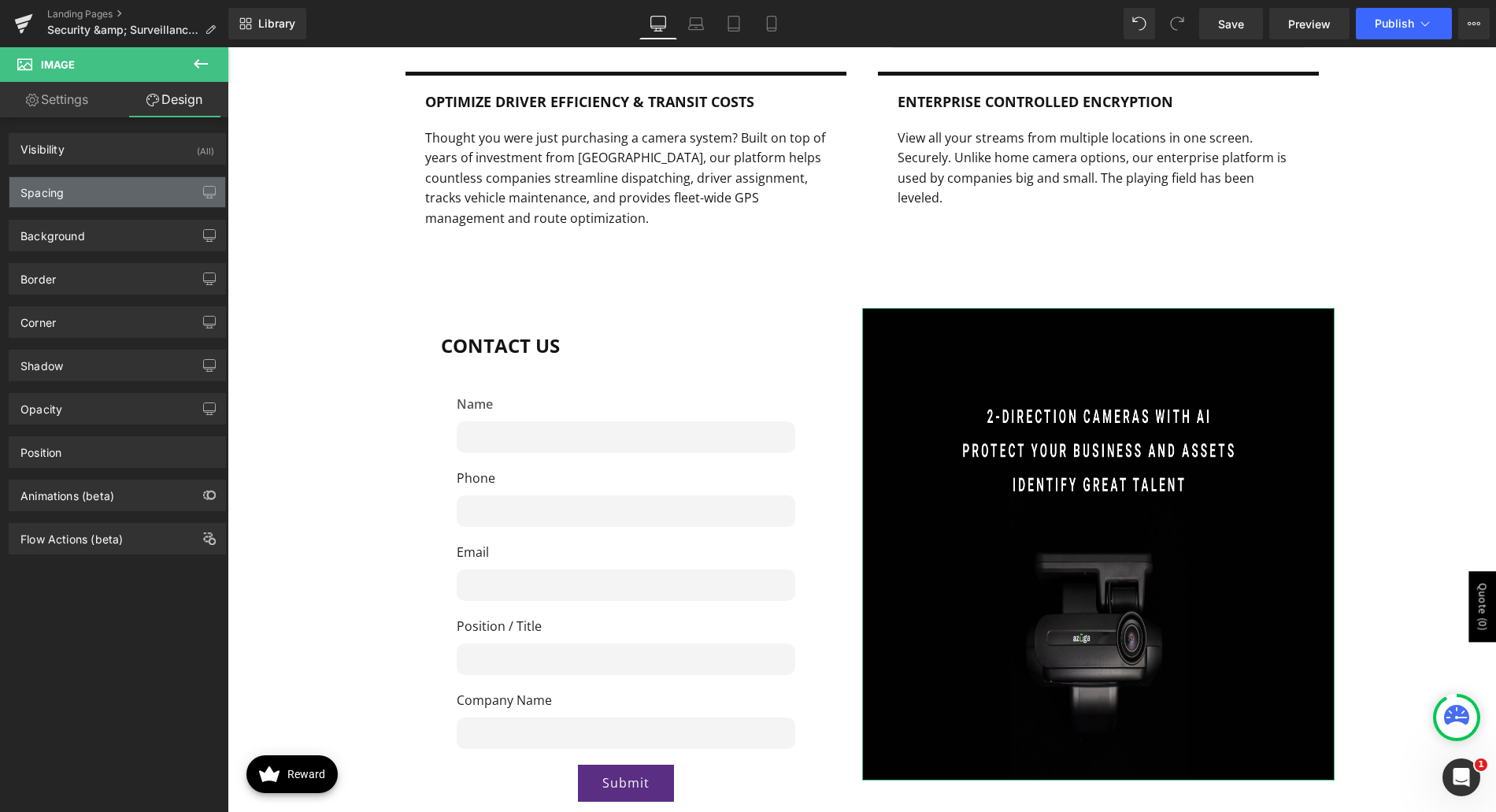
click at [97, 194] on div "Spacing" at bounding box center [117, 191] width 216 height 30
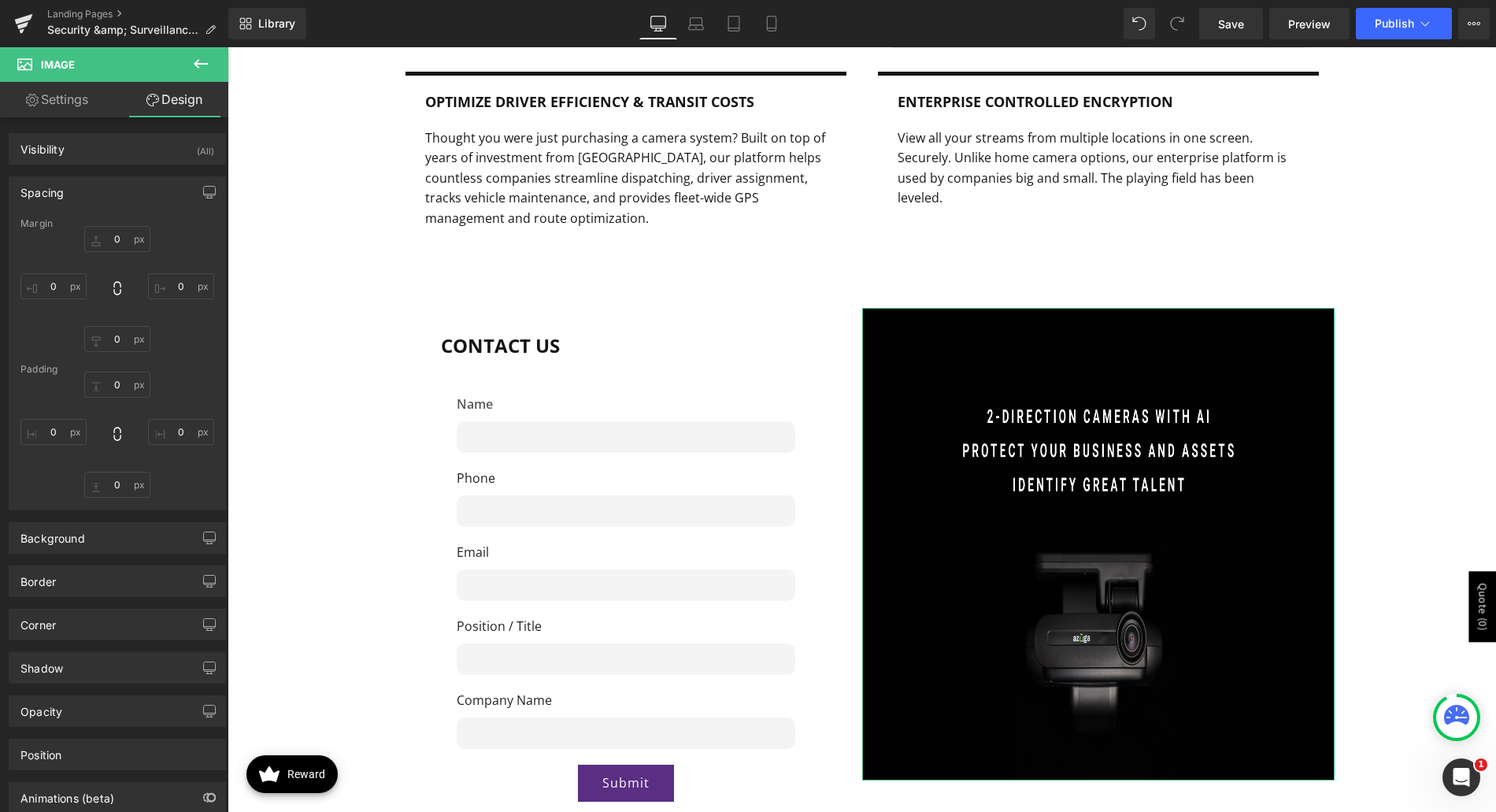
click at [110, 192] on div "Spacing" at bounding box center [117, 191] width 216 height 30
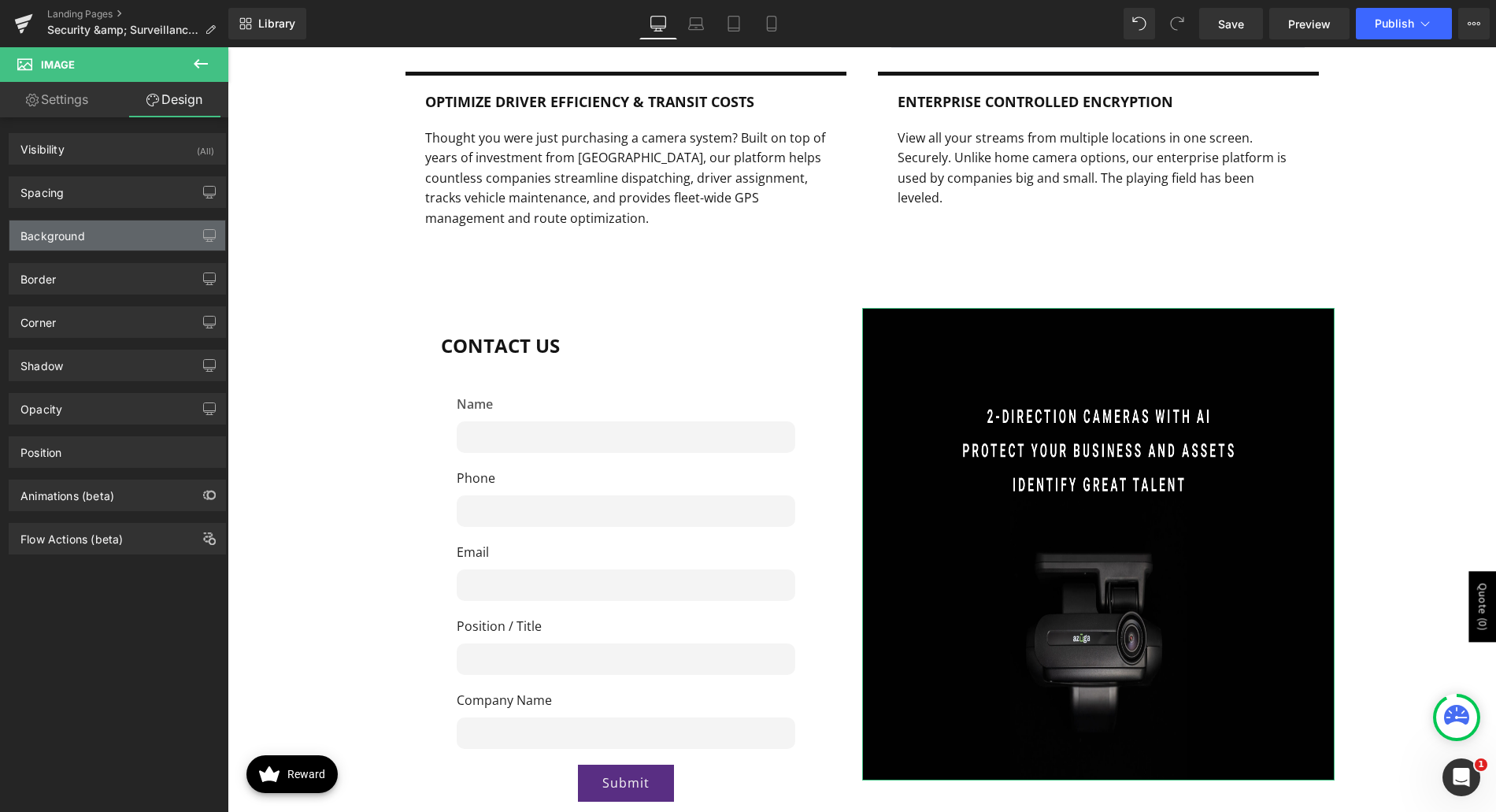
click at [103, 230] on div "Background" at bounding box center [117, 235] width 216 height 30
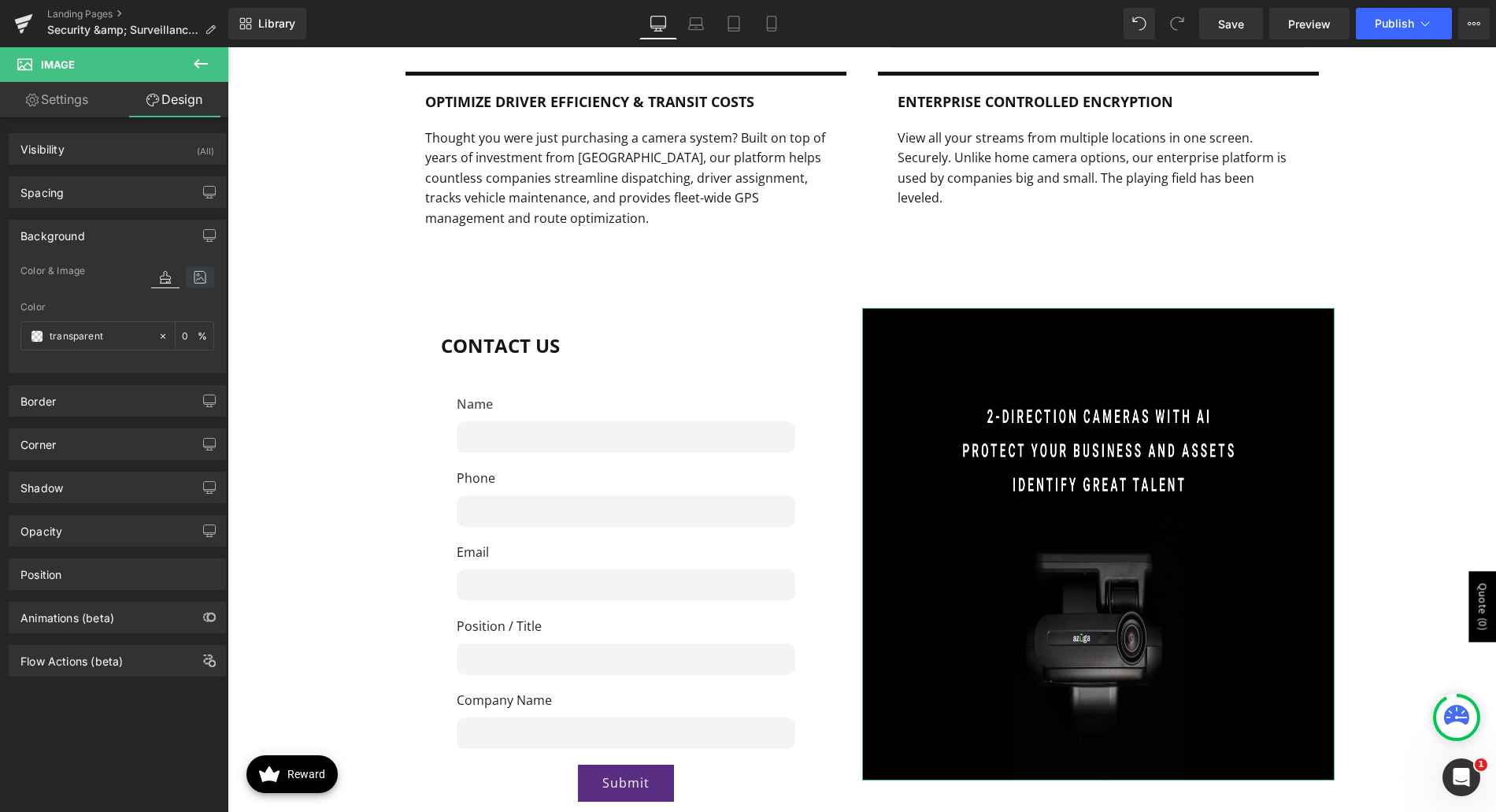
click at [200, 278] on icon at bounding box center [200, 277] width 28 height 21
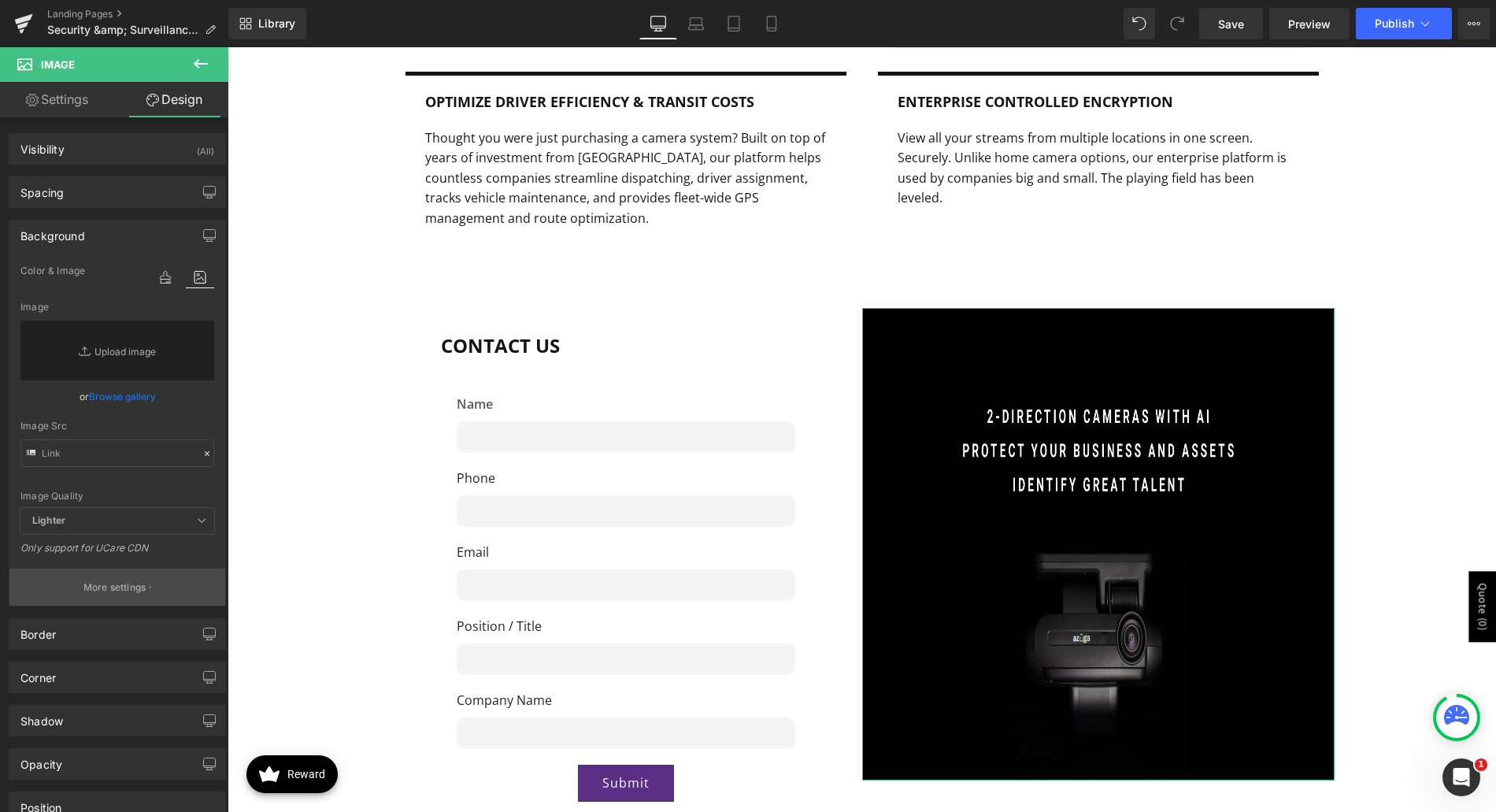
click at [114, 593] on p "More settings" at bounding box center [114, 588] width 63 height 15
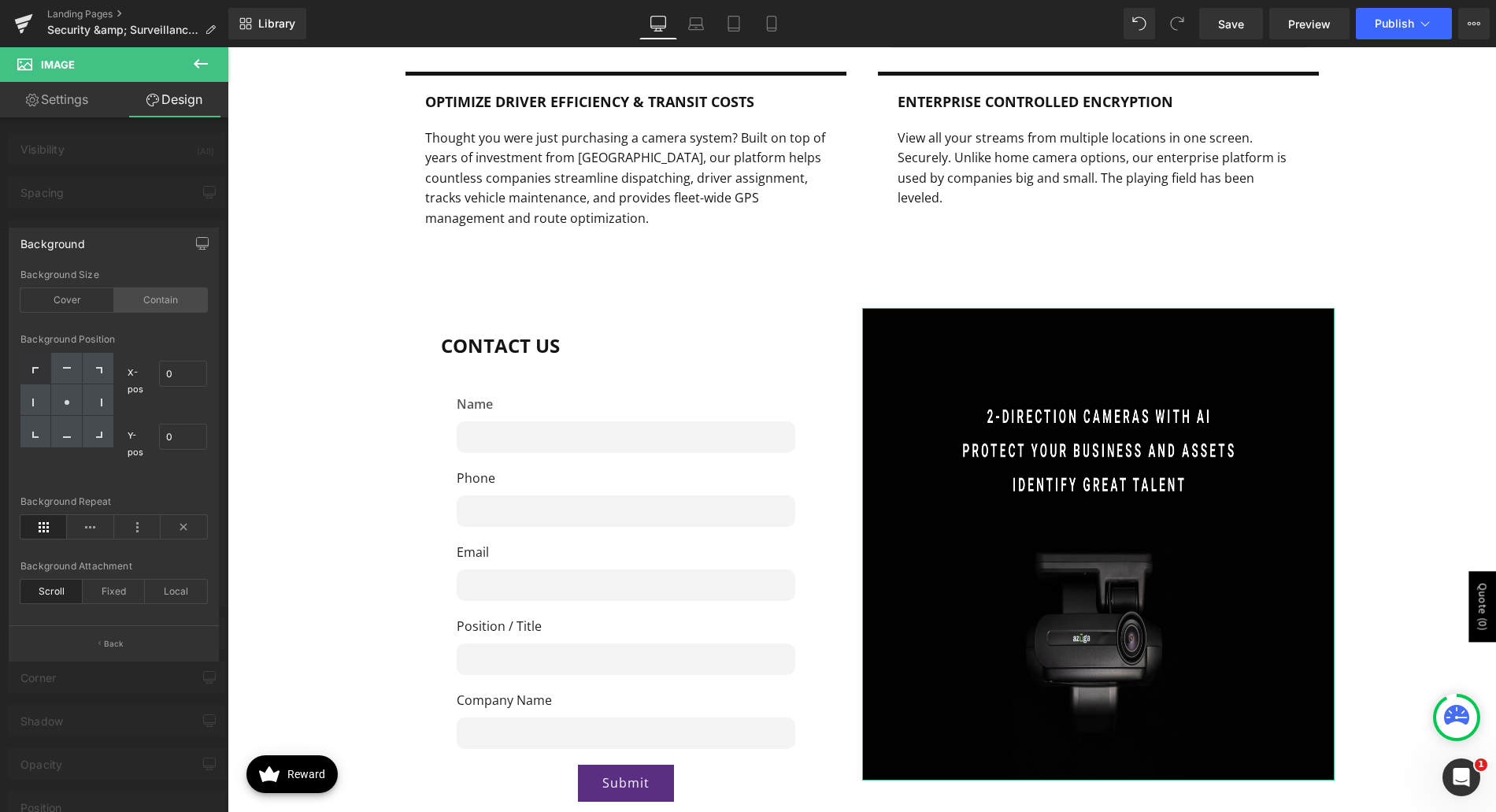
click at [158, 303] on div "Contain" at bounding box center [161, 300] width 93 height 24
click at [80, 298] on div "Cover" at bounding box center [67, 300] width 93 height 24
click at [158, 298] on div "Contain" at bounding box center [161, 300] width 93 height 24
click at [197, 528] on icon at bounding box center [183, 527] width 46 height 24
click at [64, 398] on icon at bounding box center [66, 402] width 8 height 8
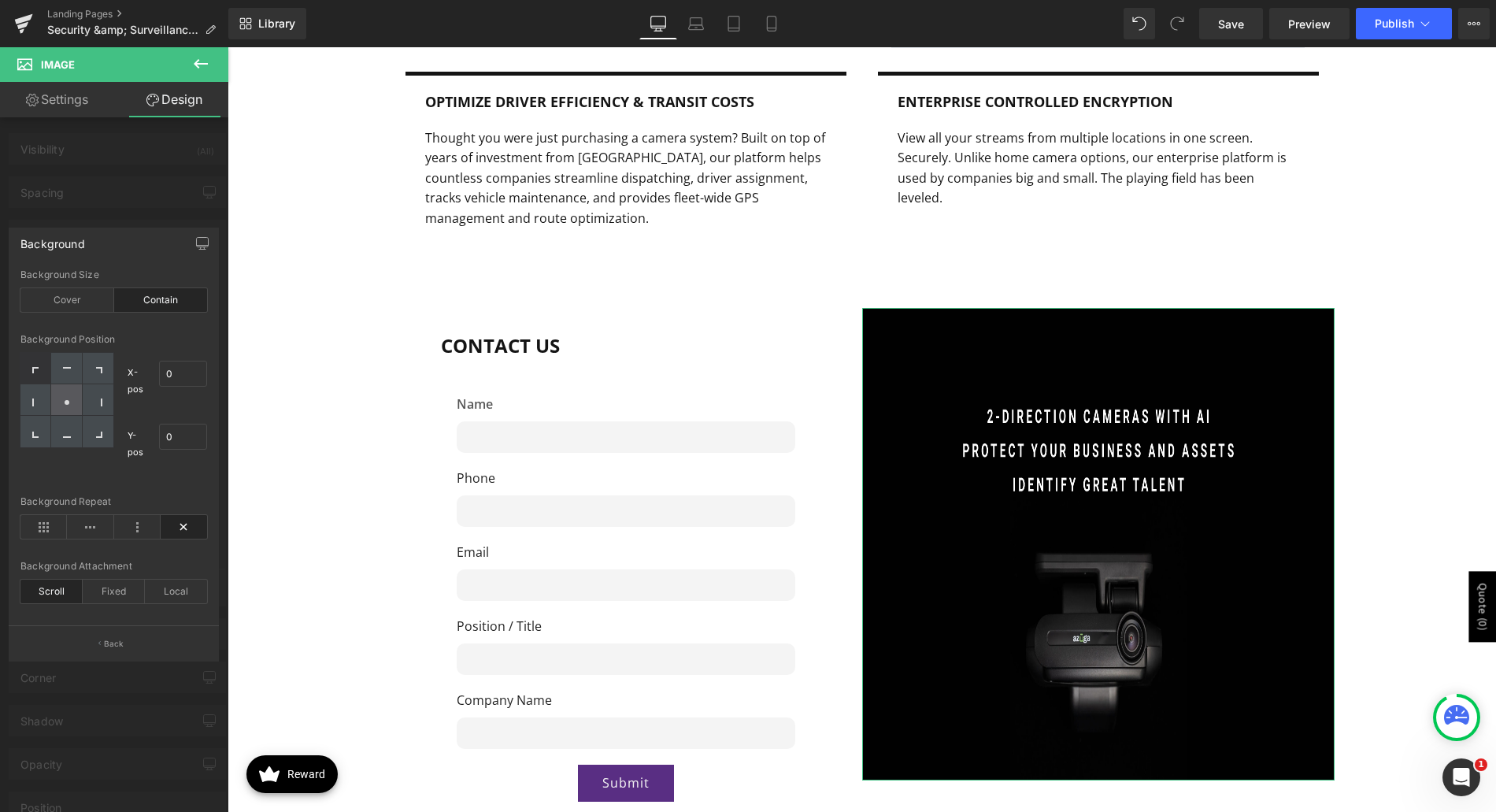
type input "50"
click at [100, 396] on div at bounding box center [98, 400] width 31 height 32
type input "100"
type input "50"
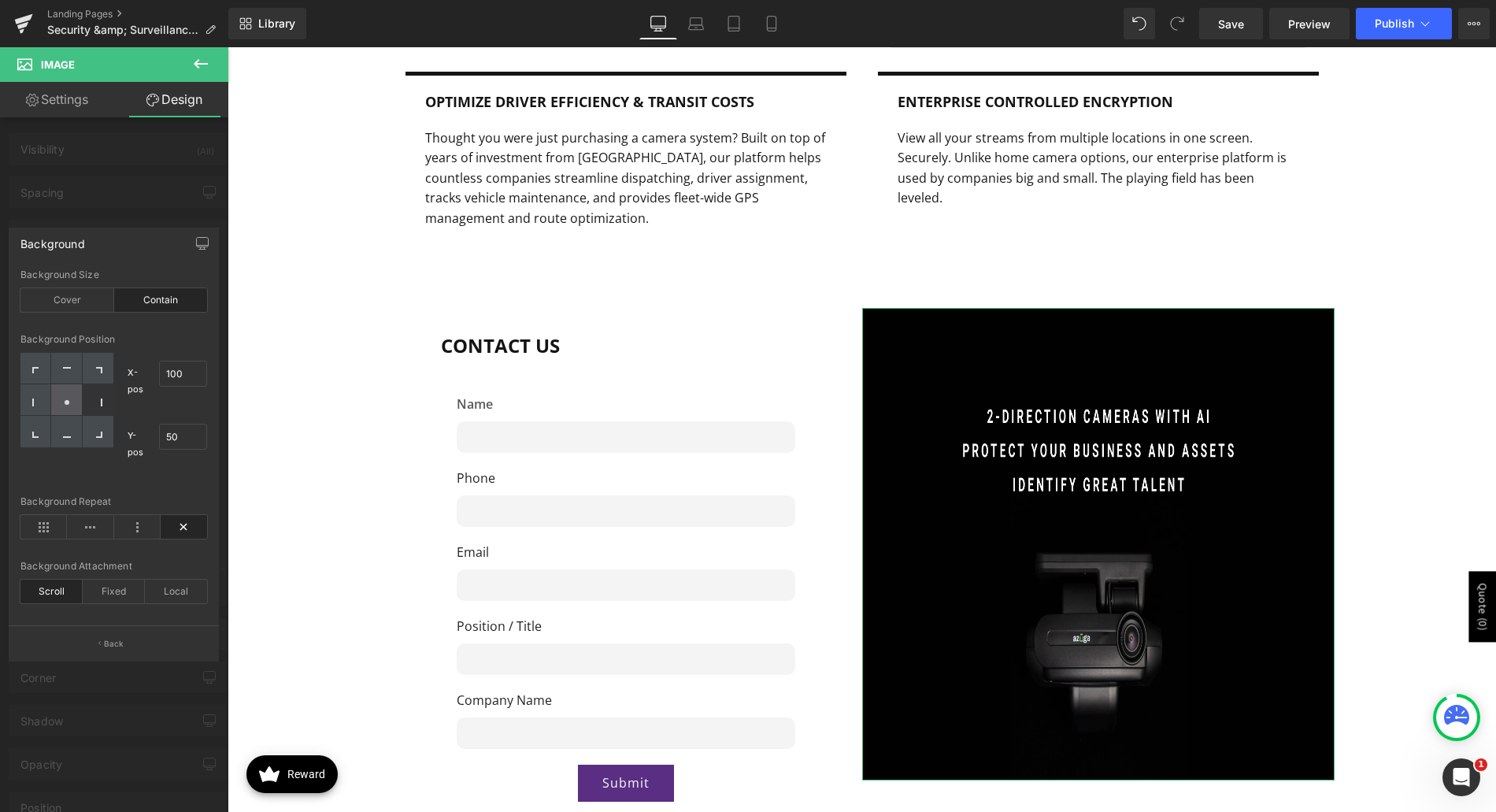
click at [60, 400] on div at bounding box center [66, 400] width 31 height 32
type input "50"
click at [21, 369] on div at bounding box center [36, 368] width 31 height 32
type input "0"
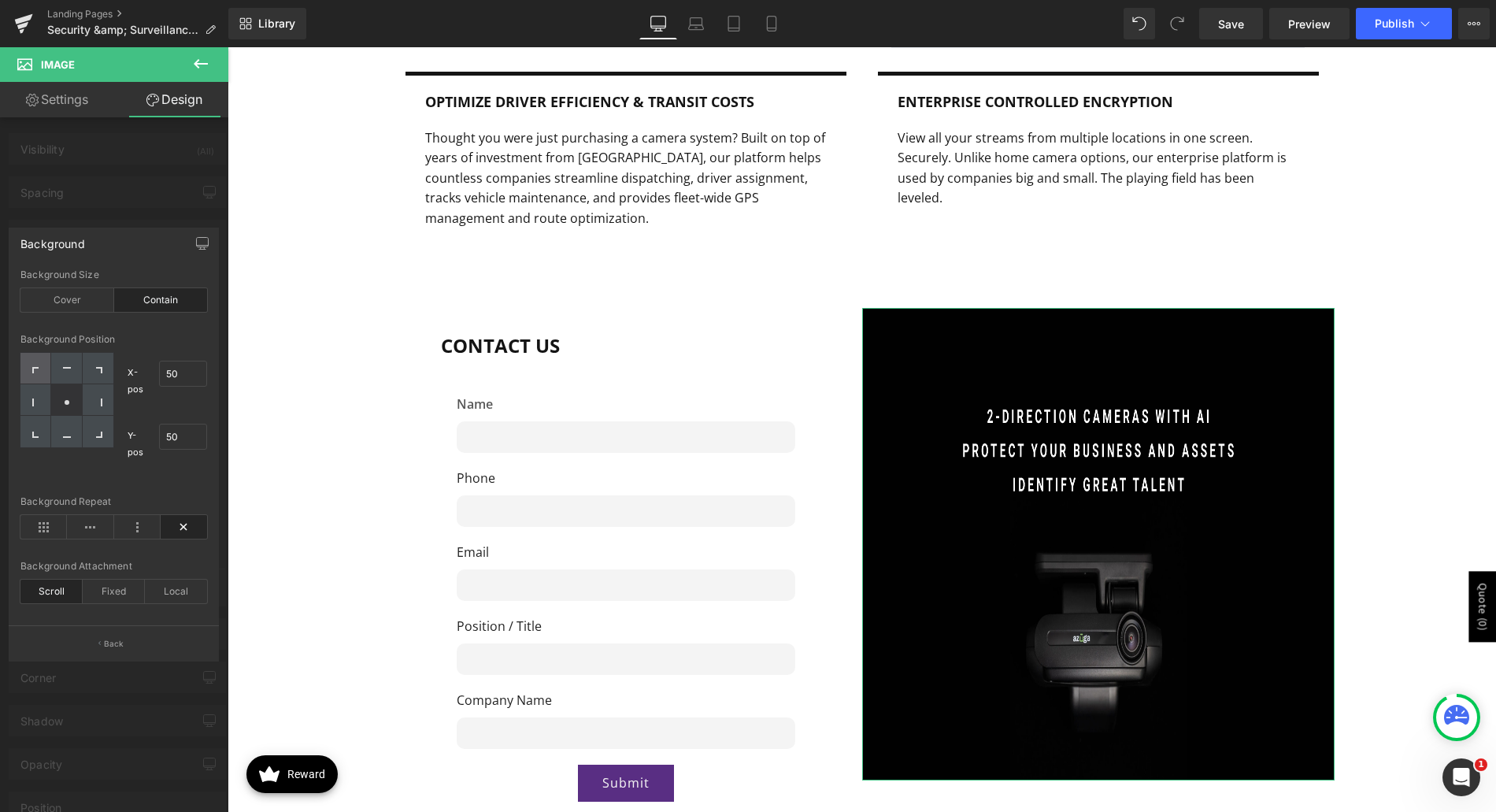
type input "0"
click at [63, 303] on div "Cover" at bounding box center [67, 300] width 93 height 24
click at [114, 583] on div "Fixed" at bounding box center [113, 592] width 63 height 24
click at [181, 520] on icon at bounding box center [183, 527] width 46 height 24
click at [109, 647] on p "Back" at bounding box center [114, 643] width 21 height 12
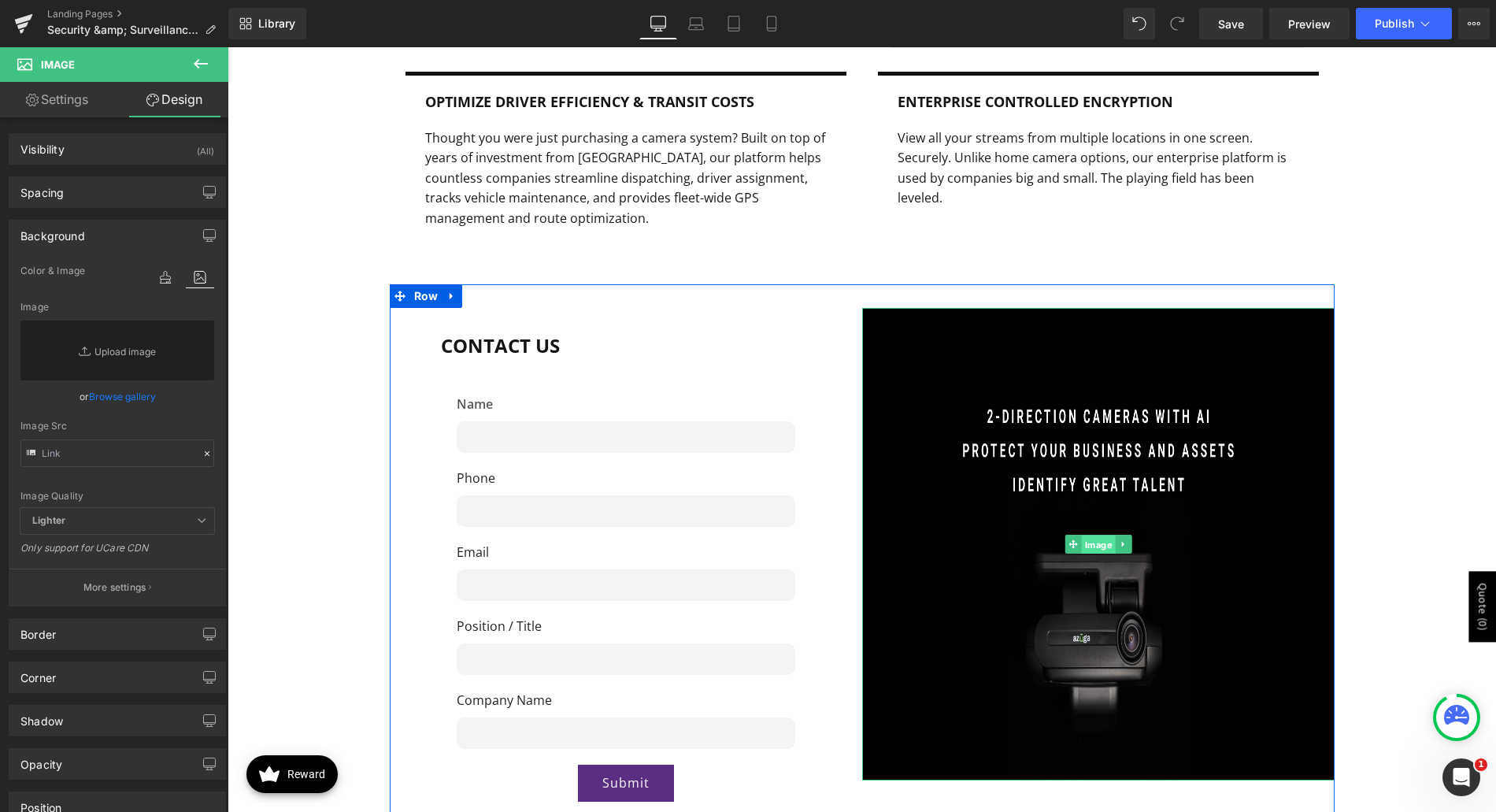
click at [1096, 534] on span "Image" at bounding box center [1098, 543] width 34 height 19
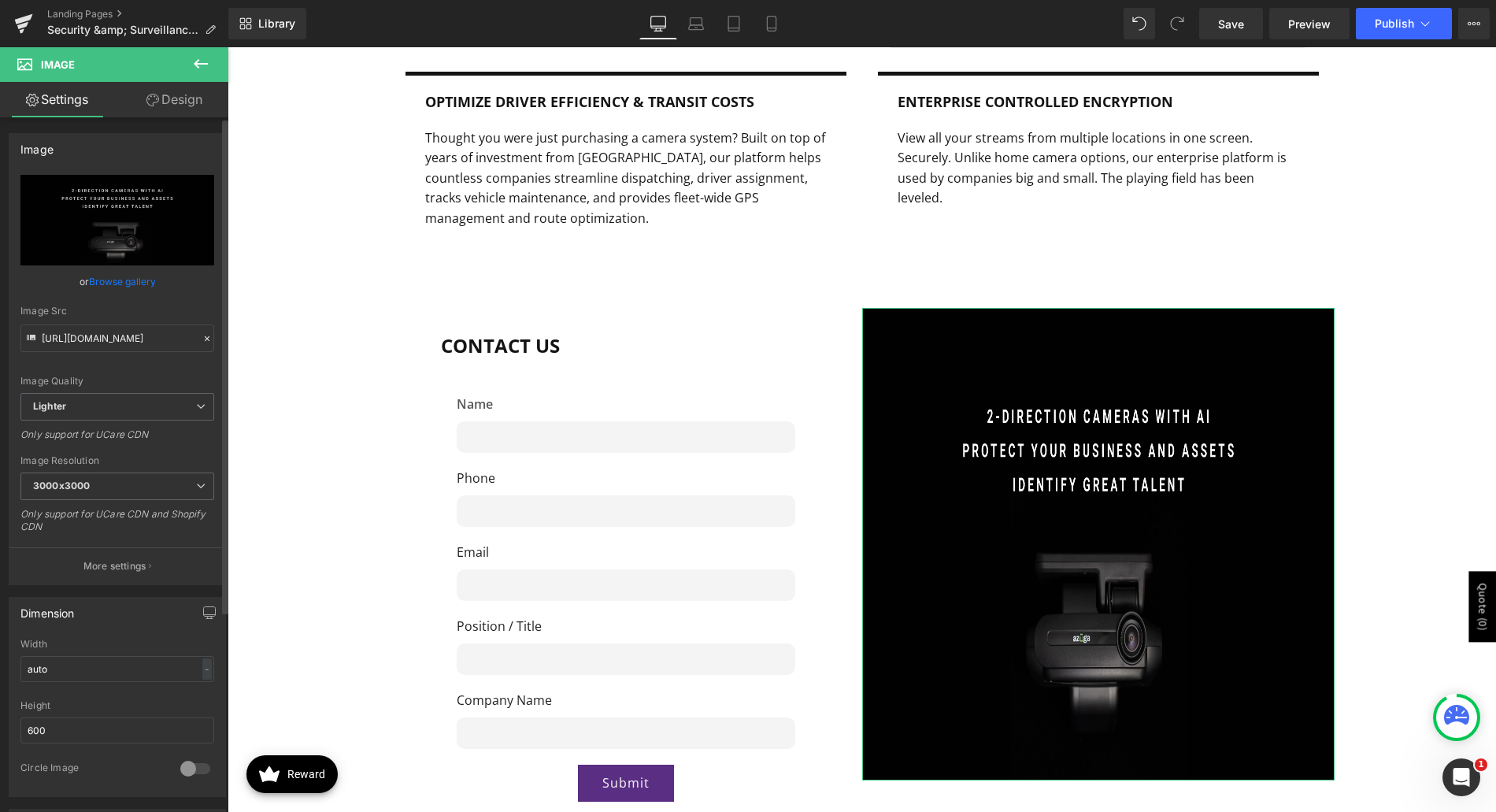
click at [122, 277] on link "Browse gallery" at bounding box center [122, 281] width 67 height 27
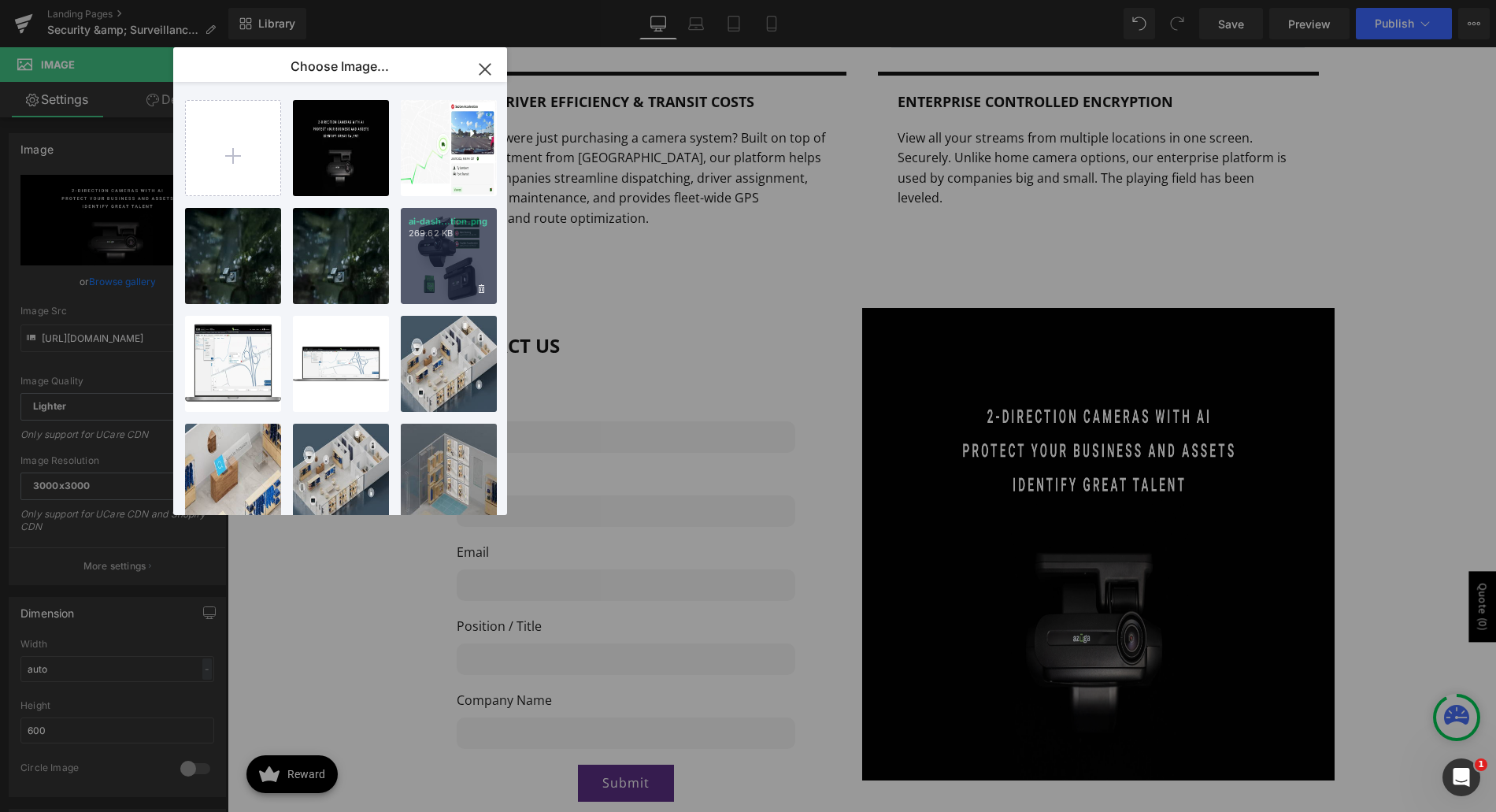
click at [434, 266] on div "ai-dash...tion.png 269.62 KB" at bounding box center [449, 256] width 96 height 96
type input "https://ucarecdn.com/19d3102b-f027-4972-ba5e-908f1cadc8ba/-/format/auto/-/previ…"
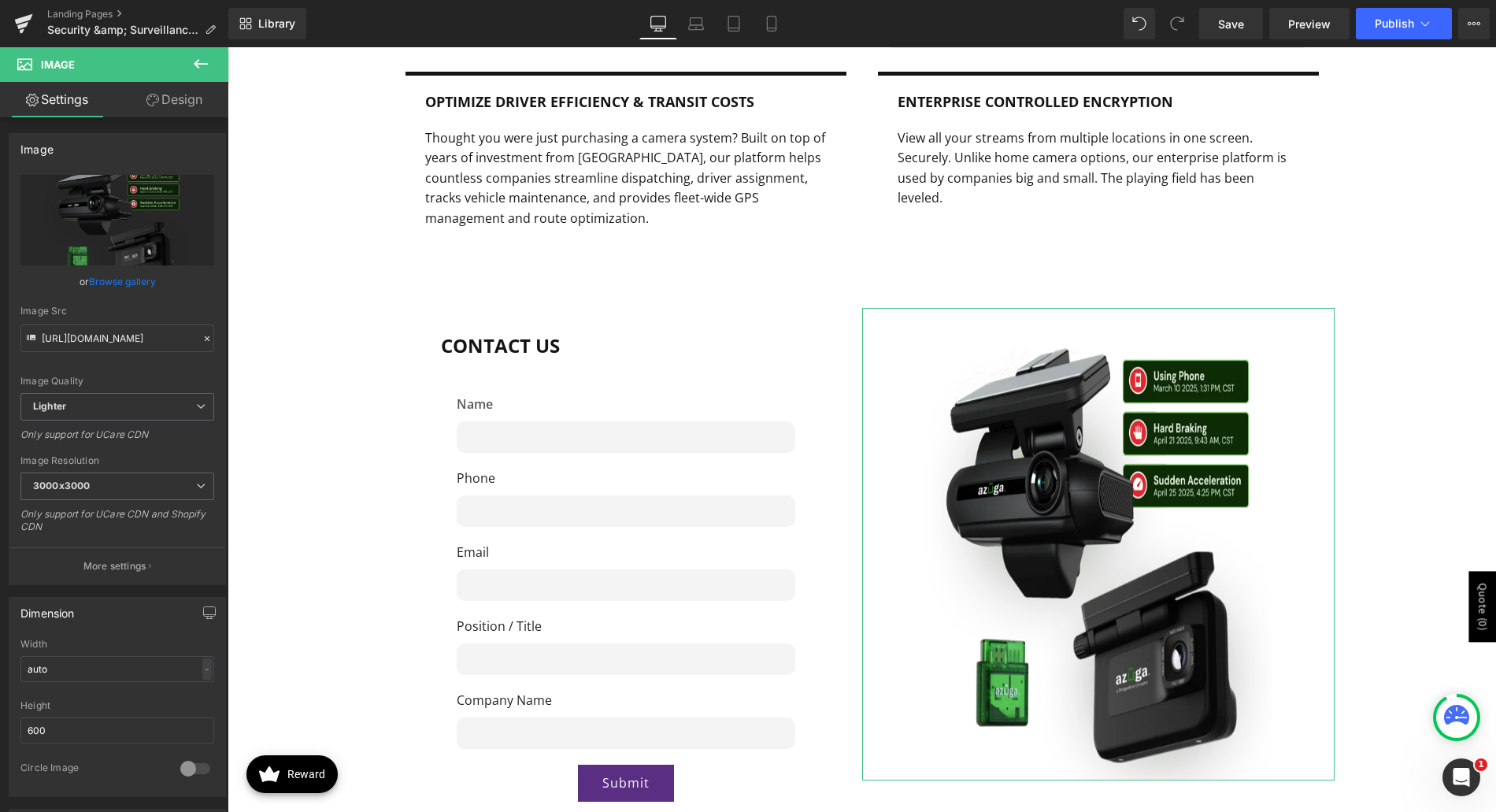
click at [161, 91] on link "Design" at bounding box center [174, 99] width 114 height 35
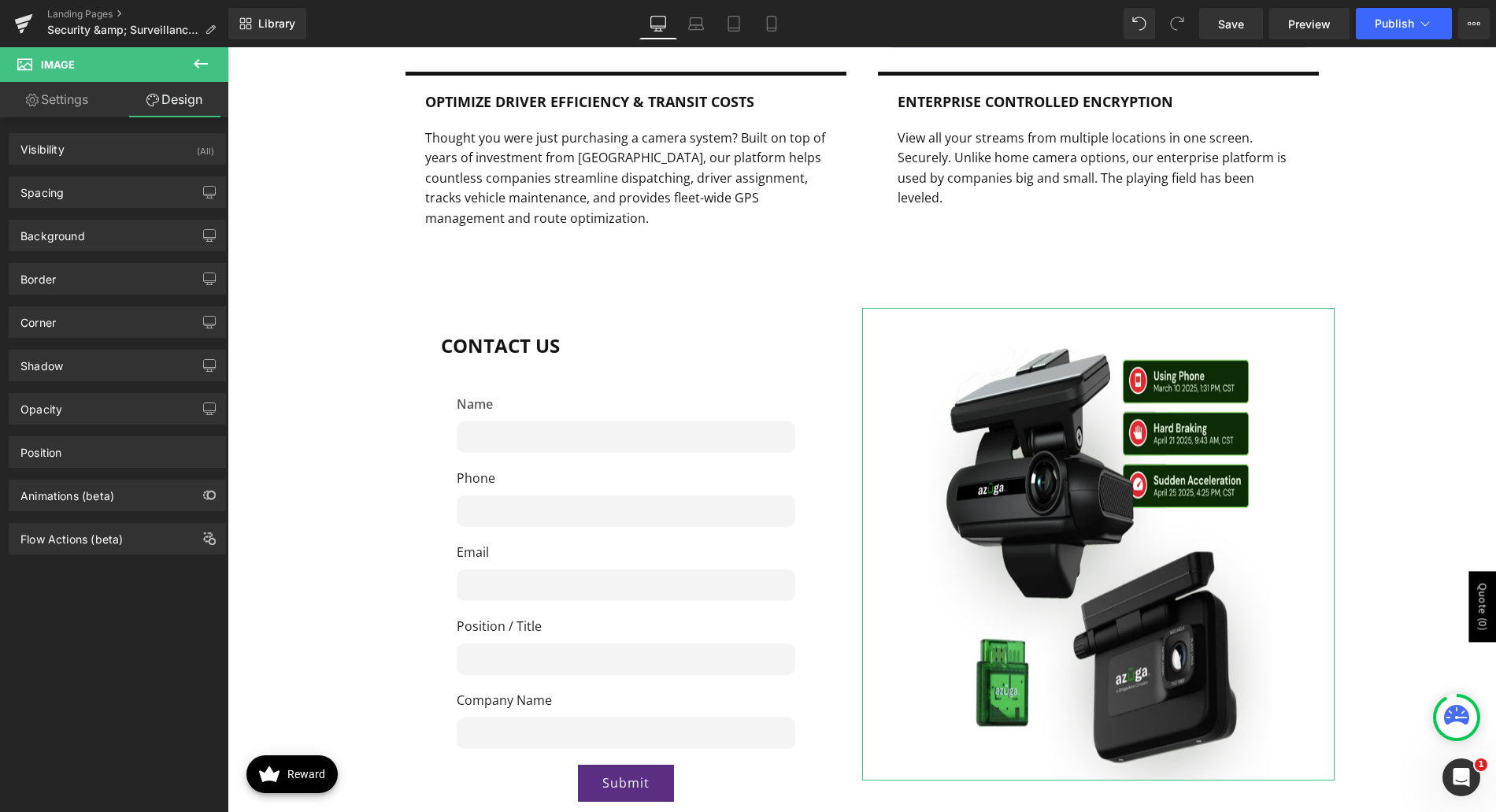
click at [50, 93] on link "Settings" at bounding box center [57, 99] width 114 height 35
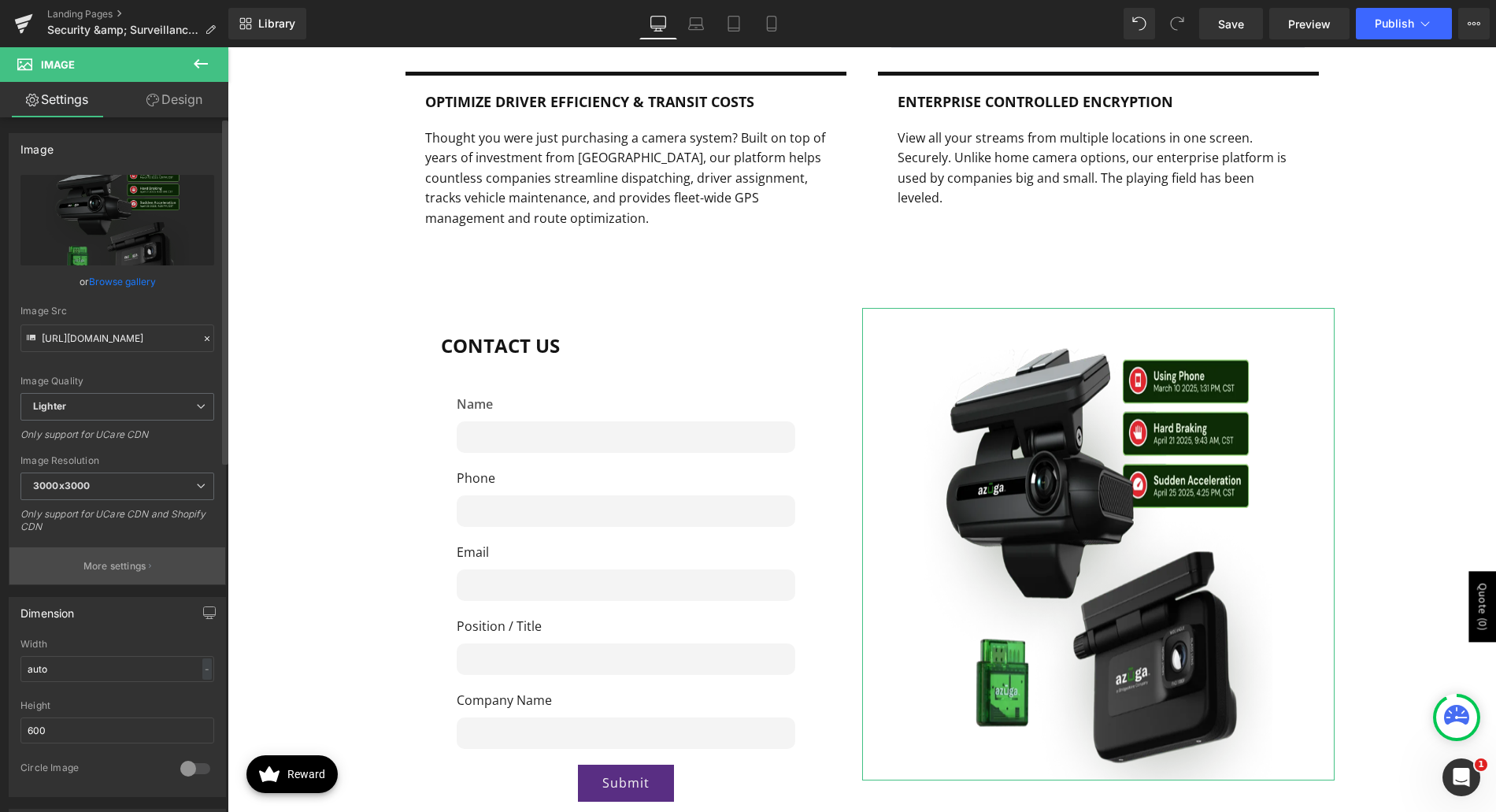
click at [93, 562] on p "More settings" at bounding box center [114, 566] width 63 height 15
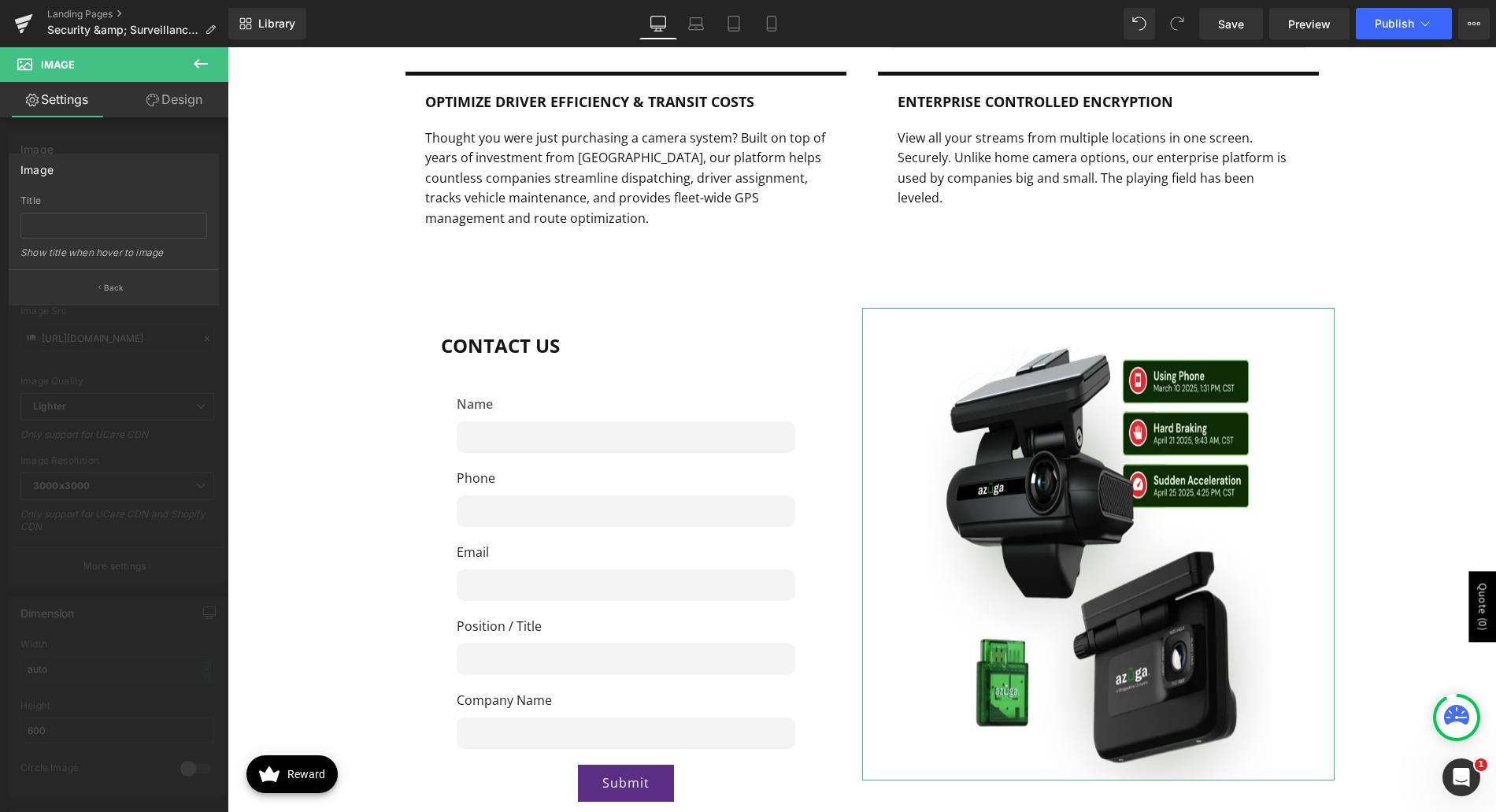
click at [114, 294] on button "Back" at bounding box center [114, 287] width 210 height 35
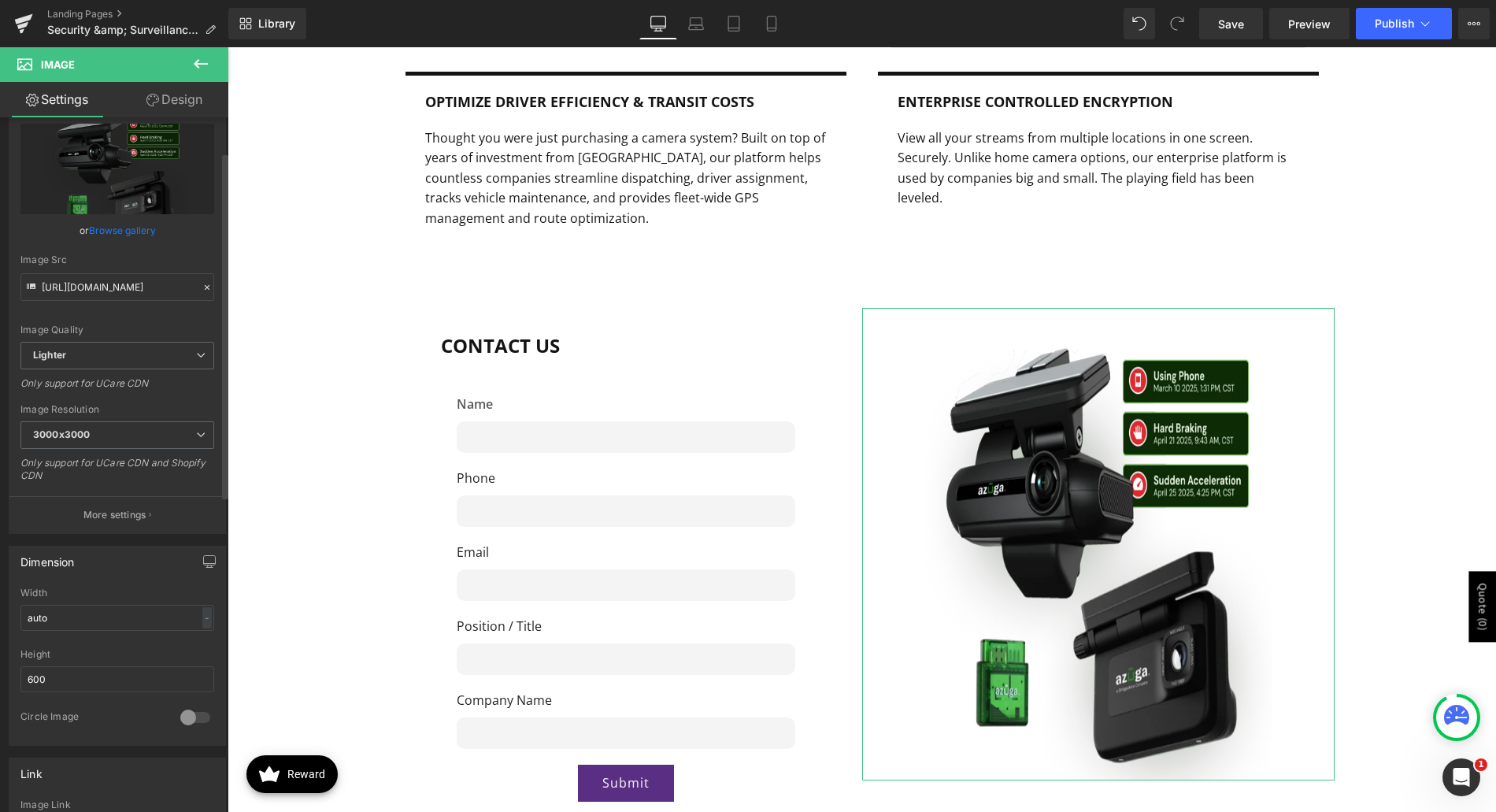
scroll to position [79, 0]
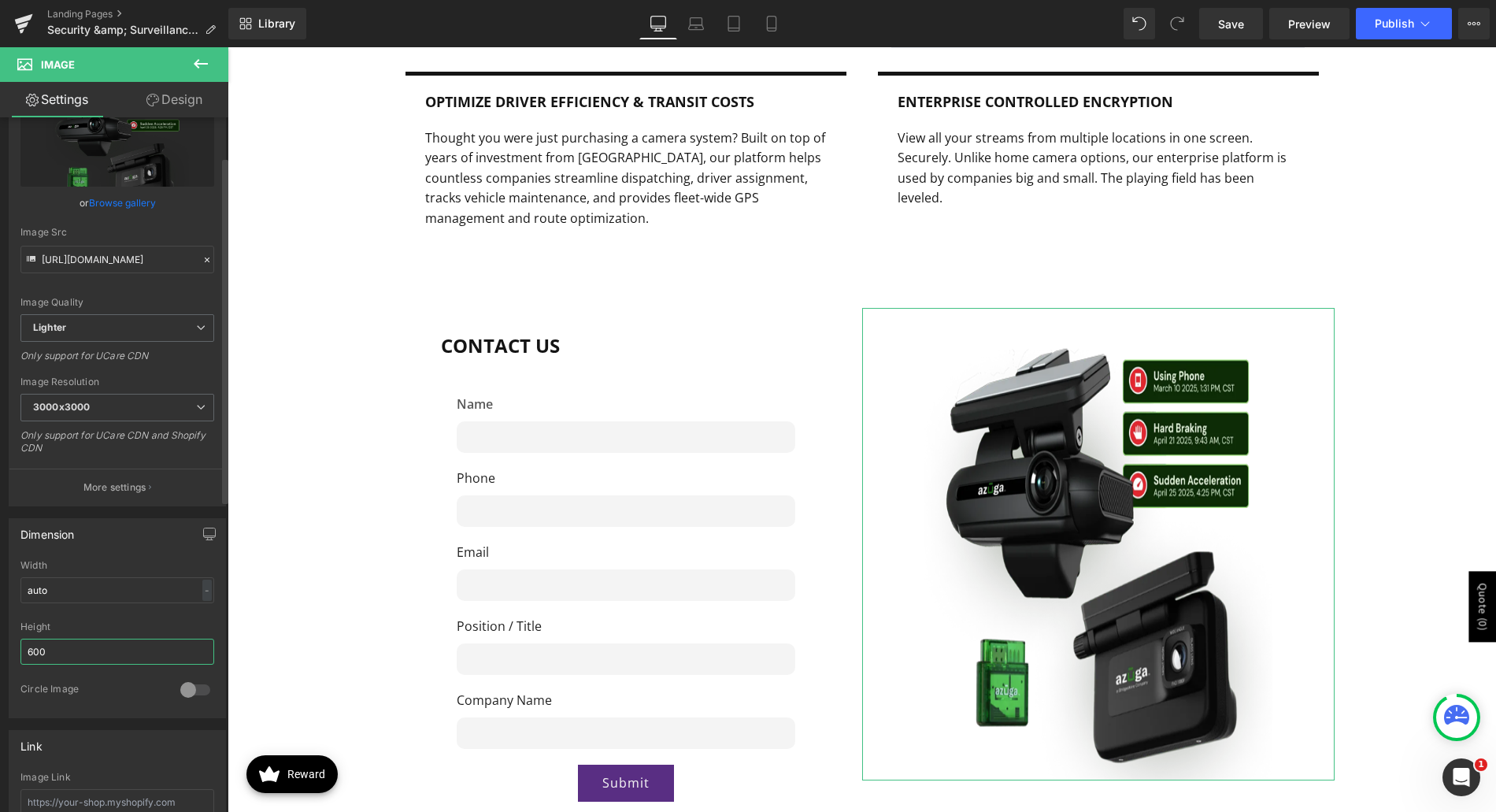
click at [45, 643] on input "600" at bounding box center [118, 651] width 194 height 26
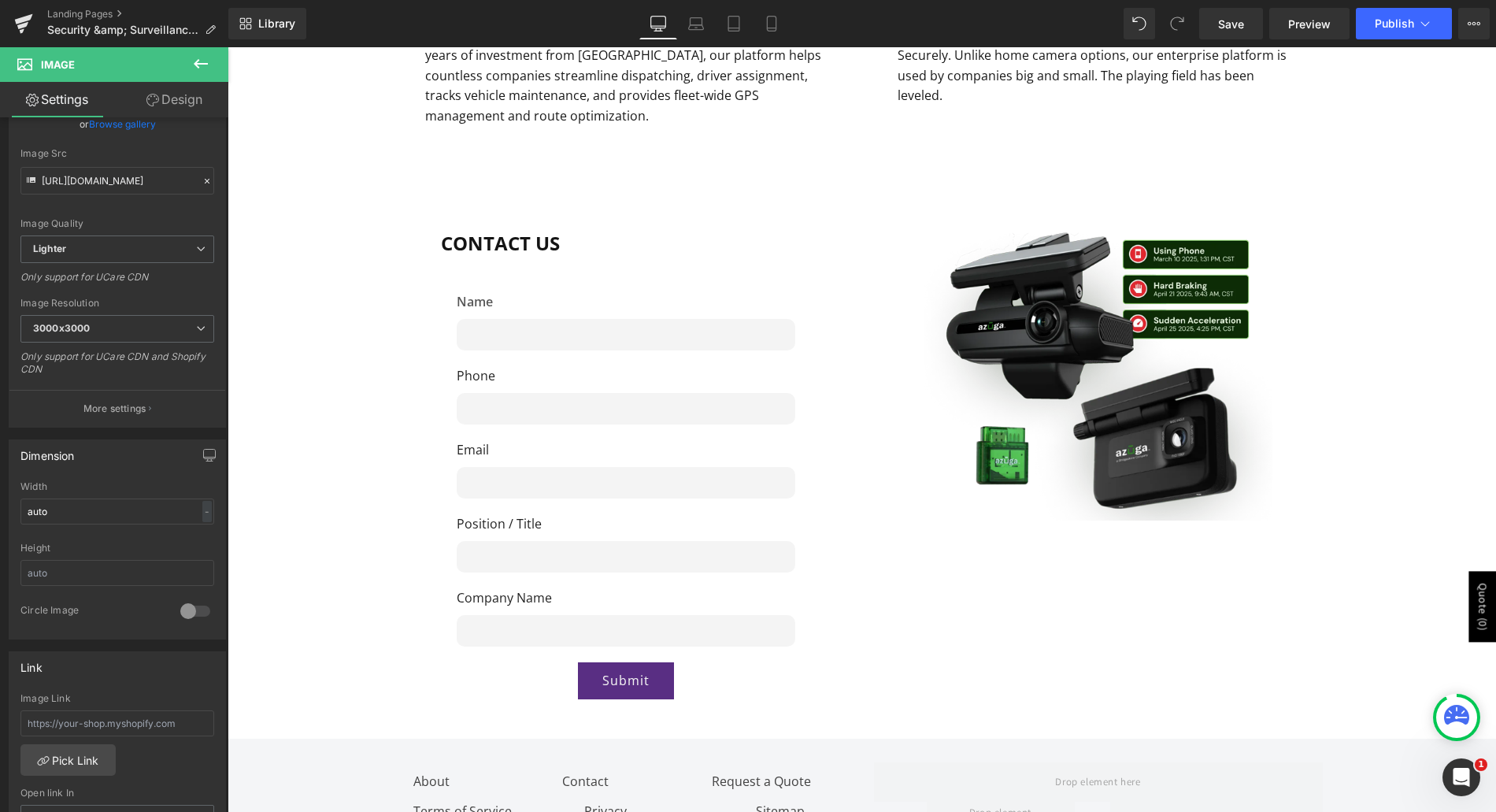
scroll to position [3096, 0]
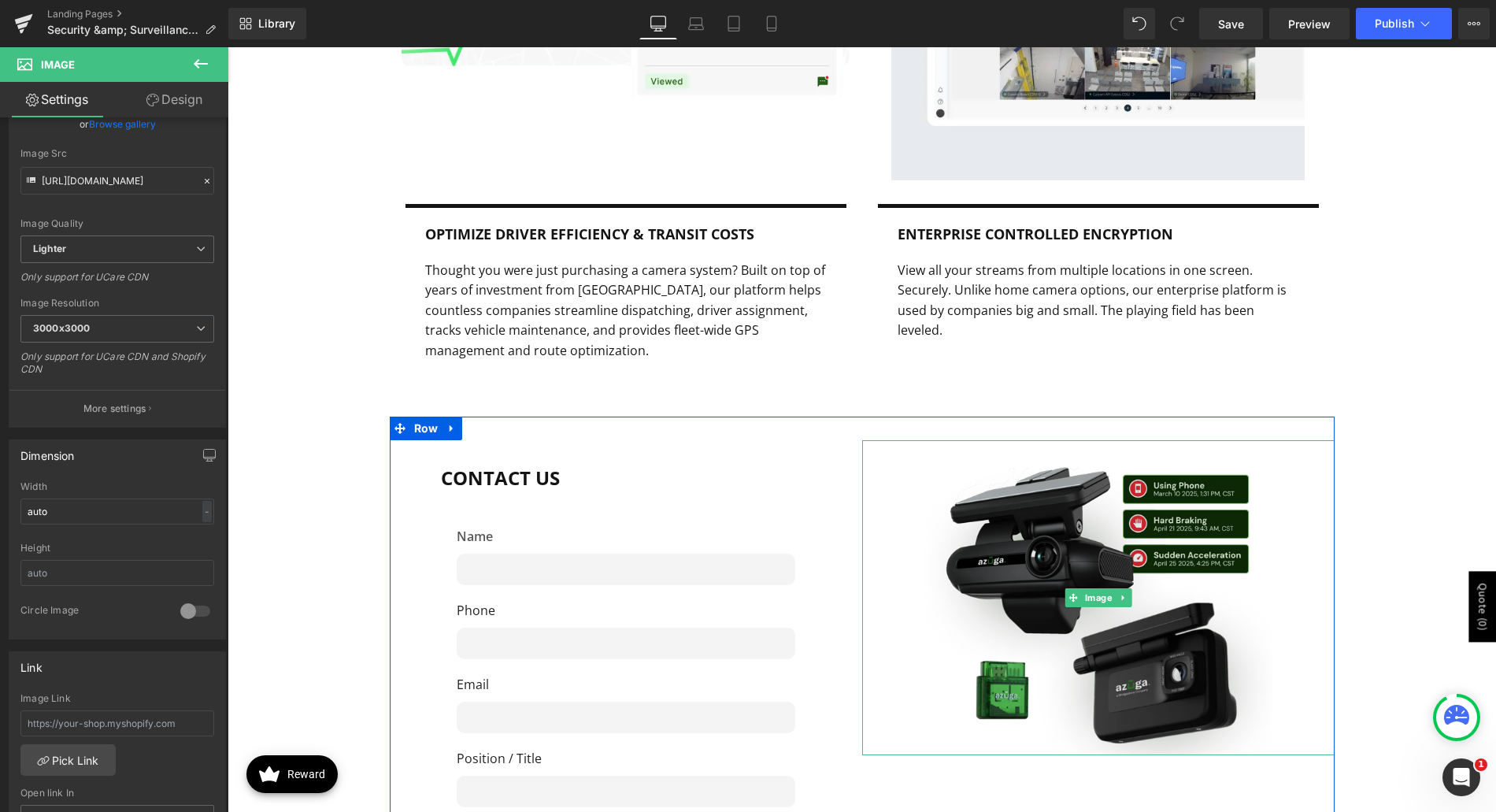
click at [1120, 606] on img at bounding box center [1098, 598] width 473 height 316
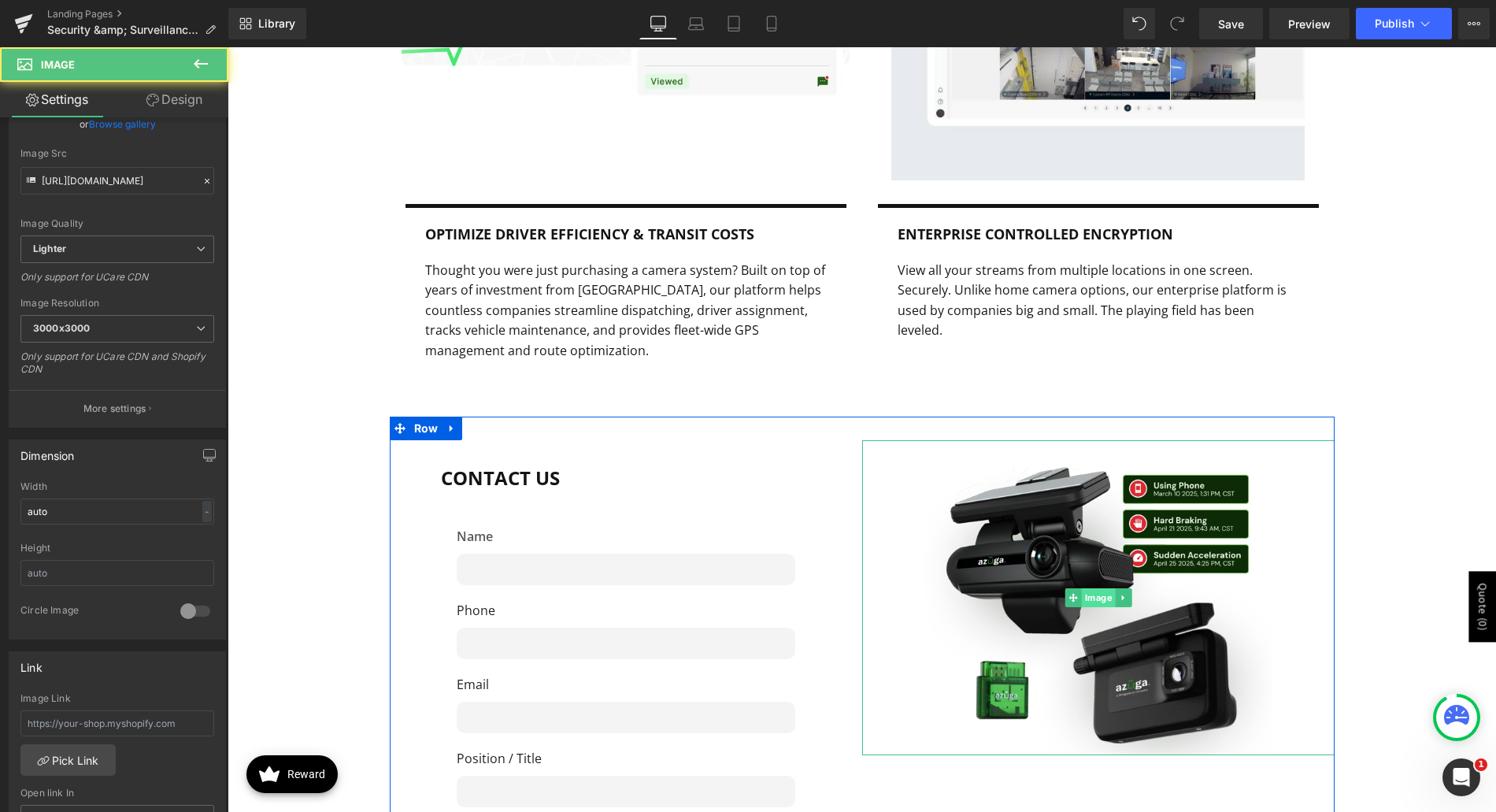
click at [1099, 588] on span "Image" at bounding box center [1098, 597] width 34 height 19
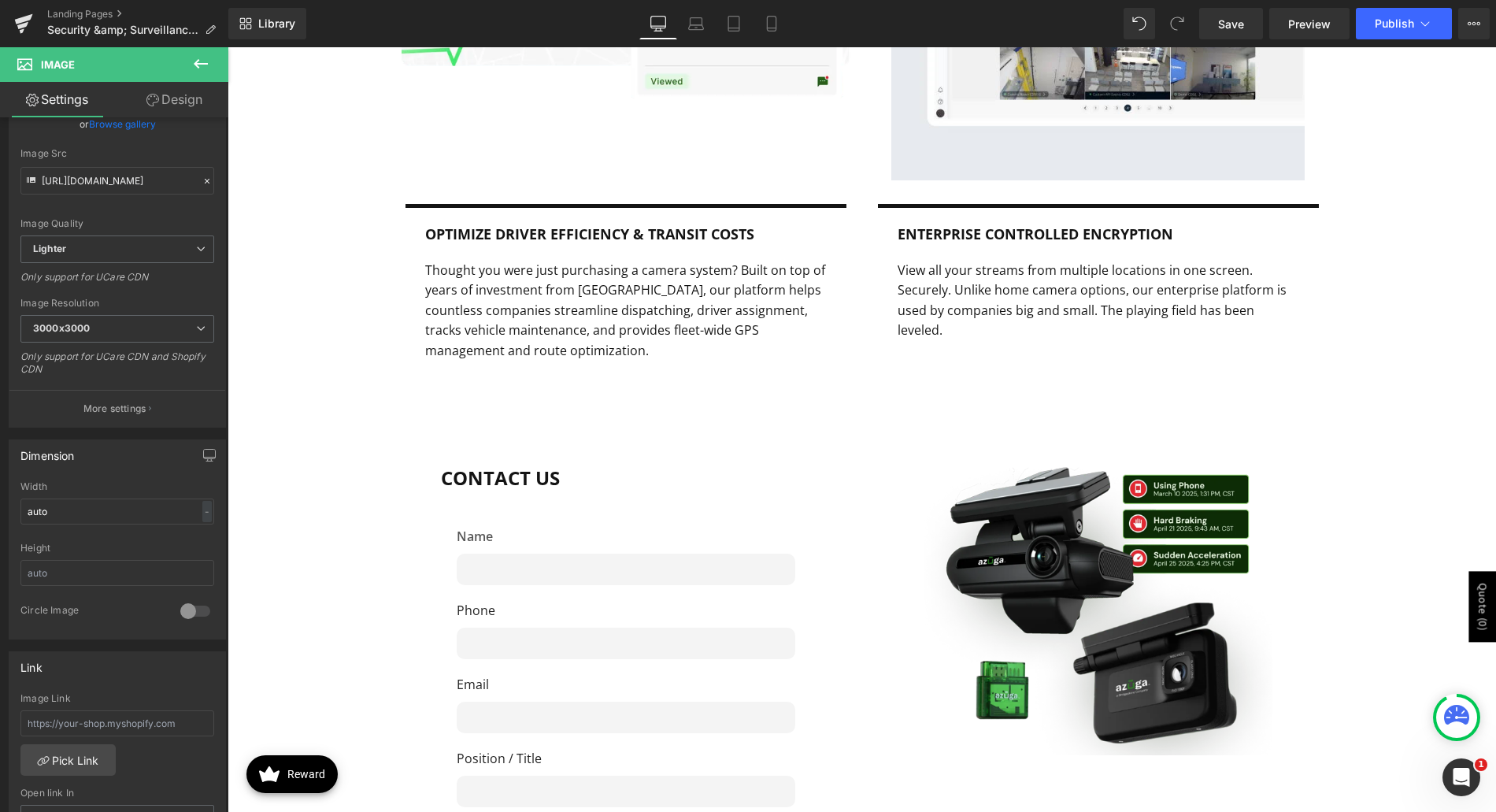
drag, startPoint x: 839, startPoint y: 452, endPoint x: 884, endPoint y: 409, distance: 62.2
click at [839, 452] on div "Contact Us Text Block Name Text Block Text Field Phone Text Block Text Field Em…" at bounding box center [626, 702] width 473 height 525
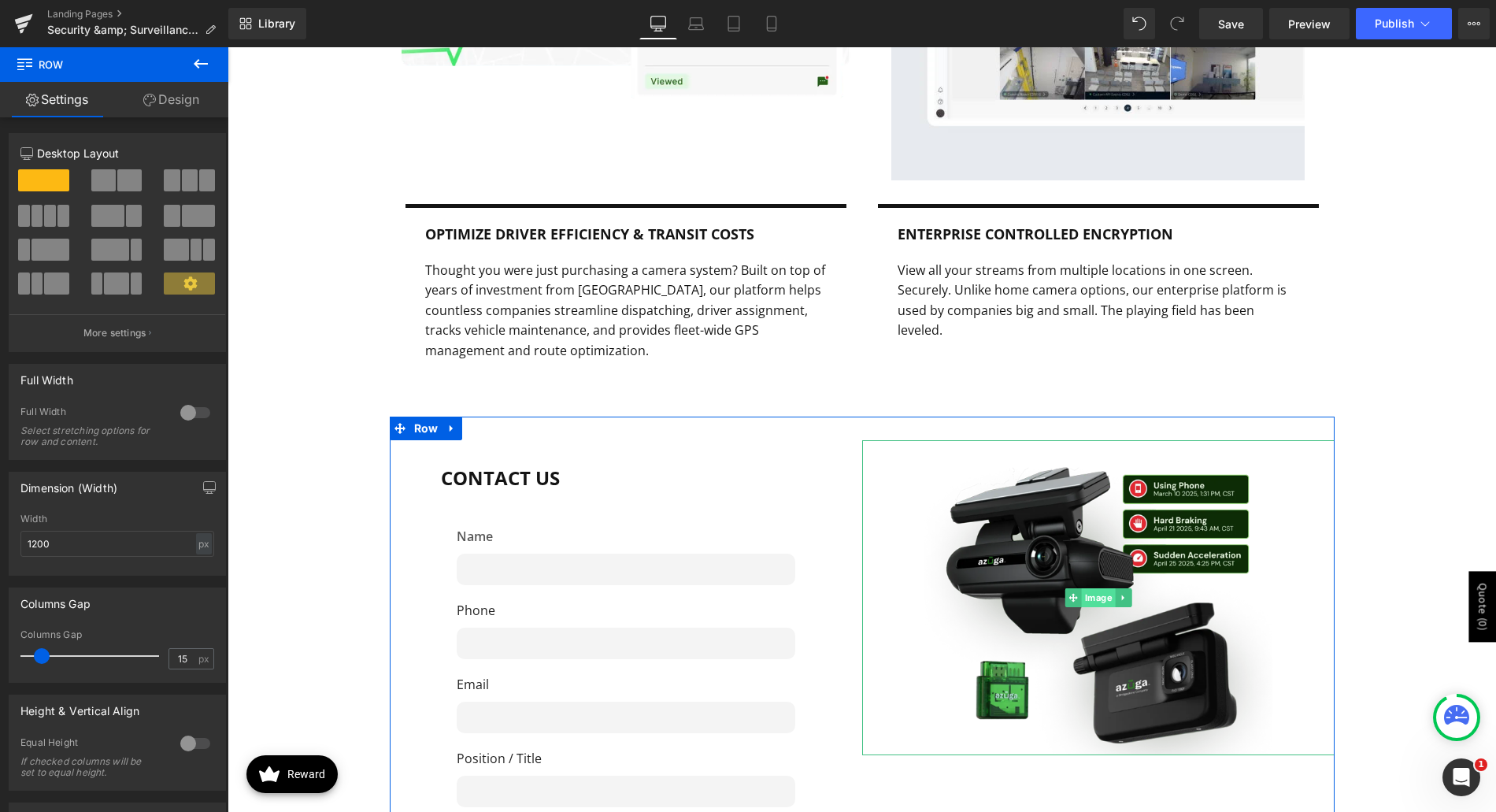
click at [1100, 588] on span "Image" at bounding box center [1098, 597] width 34 height 19
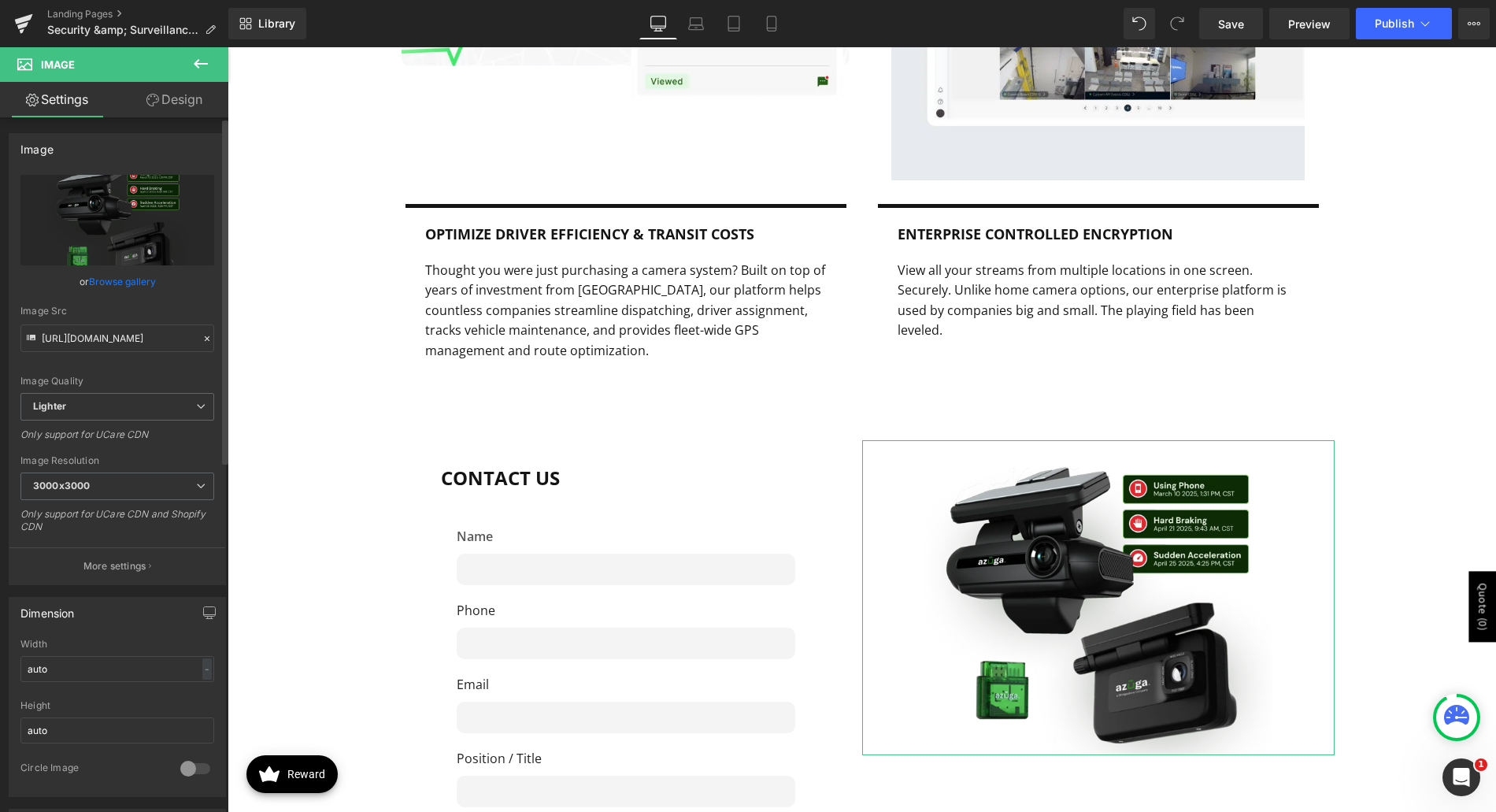
click at [141, 281] on link "Browse gallery" at bounding box center [122, 281] width 67 height 27
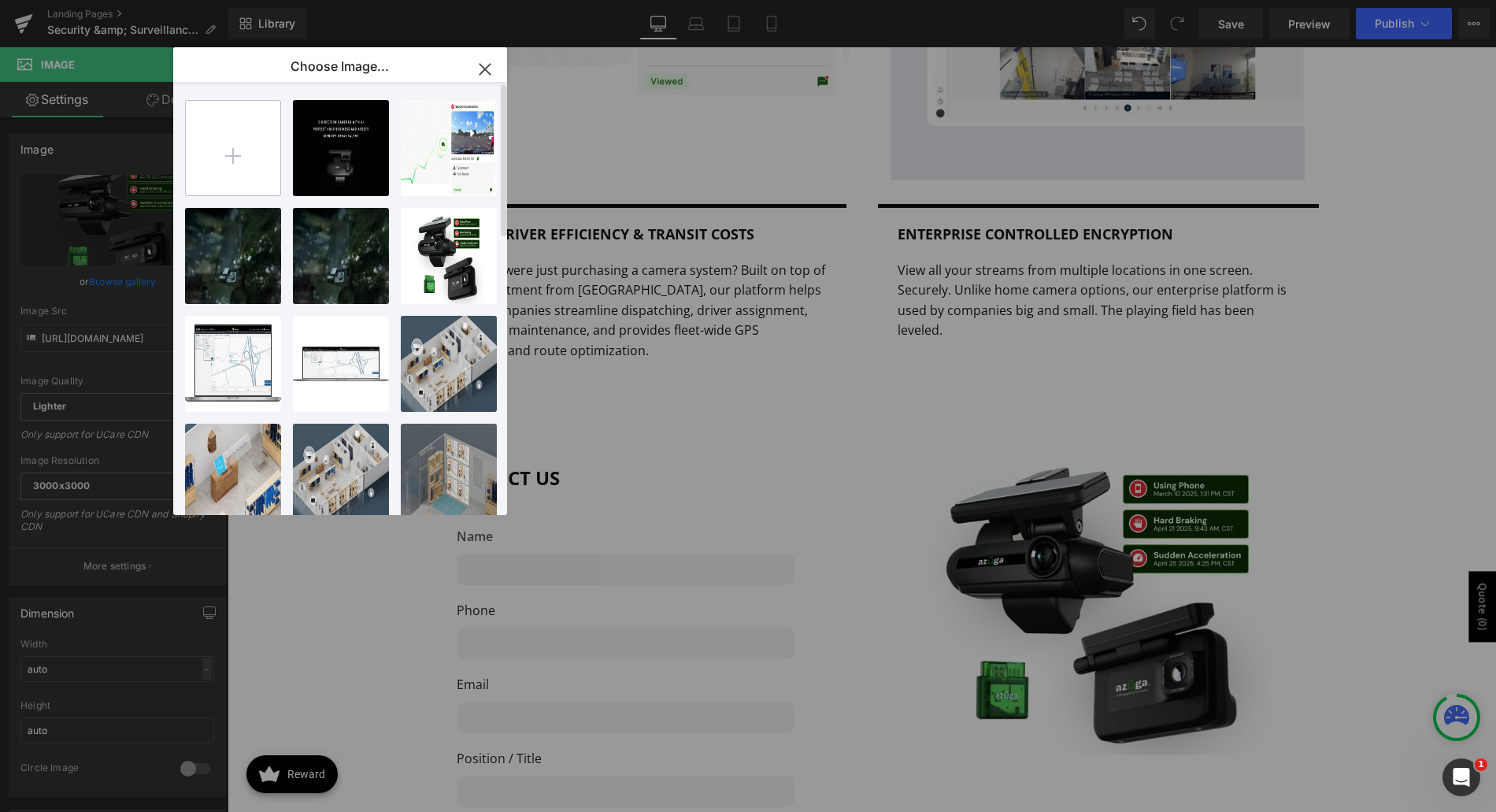
click at [238, 169] on input "file" at bounding box center [233, 148] width 94 height 94
type input "C:\fakepath\truck-driver.jpg"
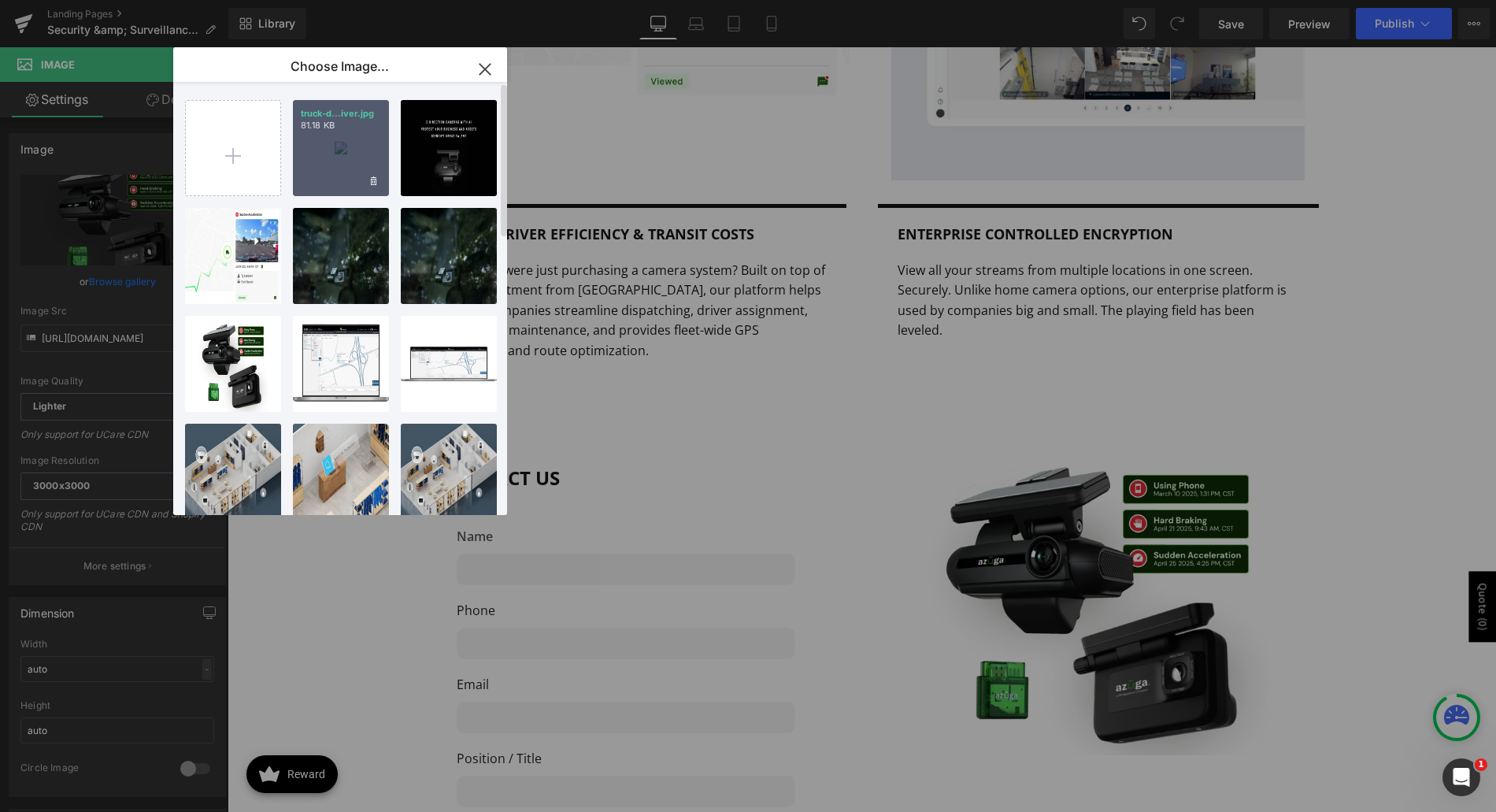
click at [351, 150] on div "truck-d...iver.jpg 81.18 KB" at bounding box center [341, 148] width 96 height 96
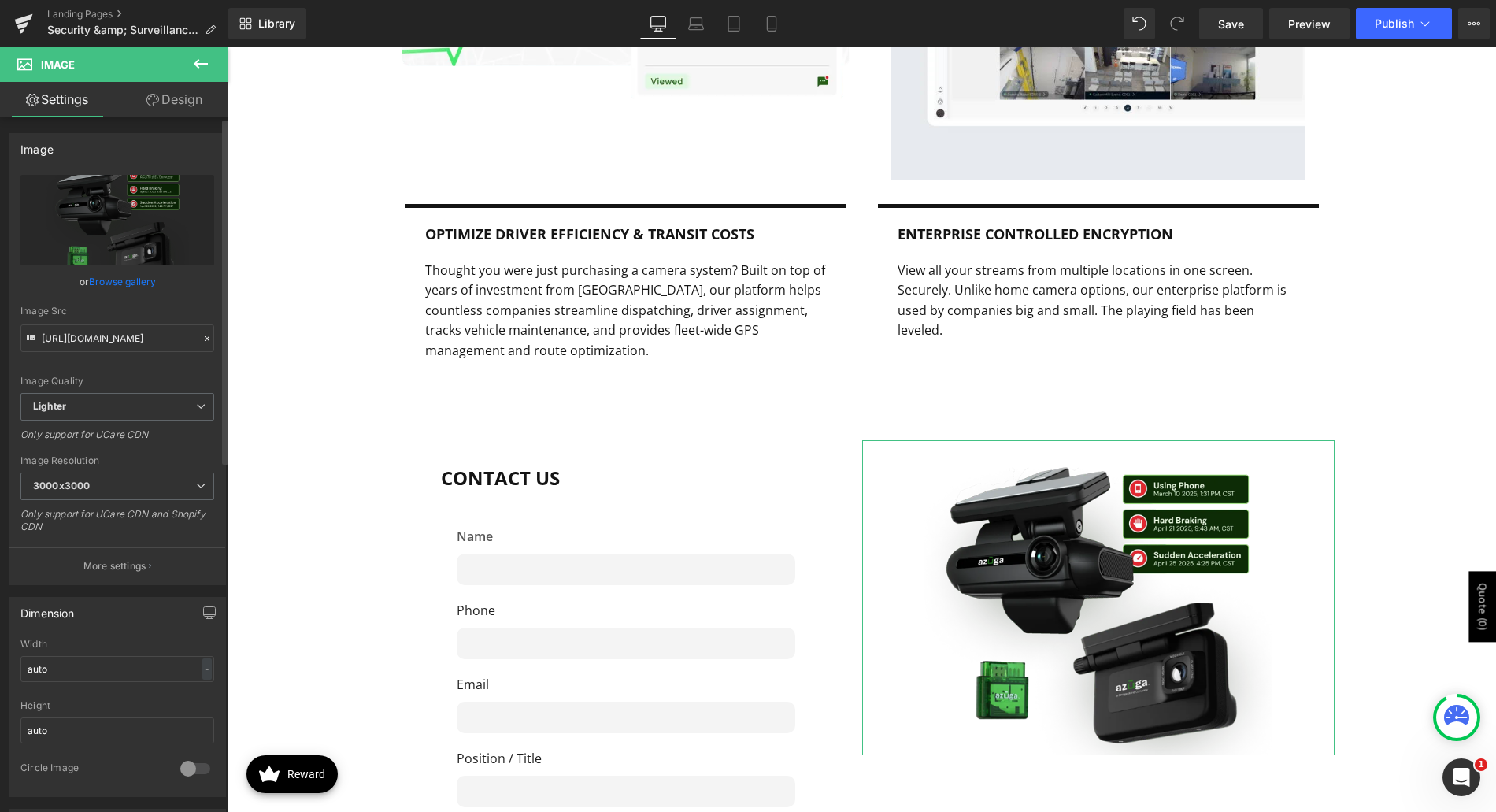
click at [122, 283] on link "Browse gallery" at bounding box center [122, 281] width 67 height 27
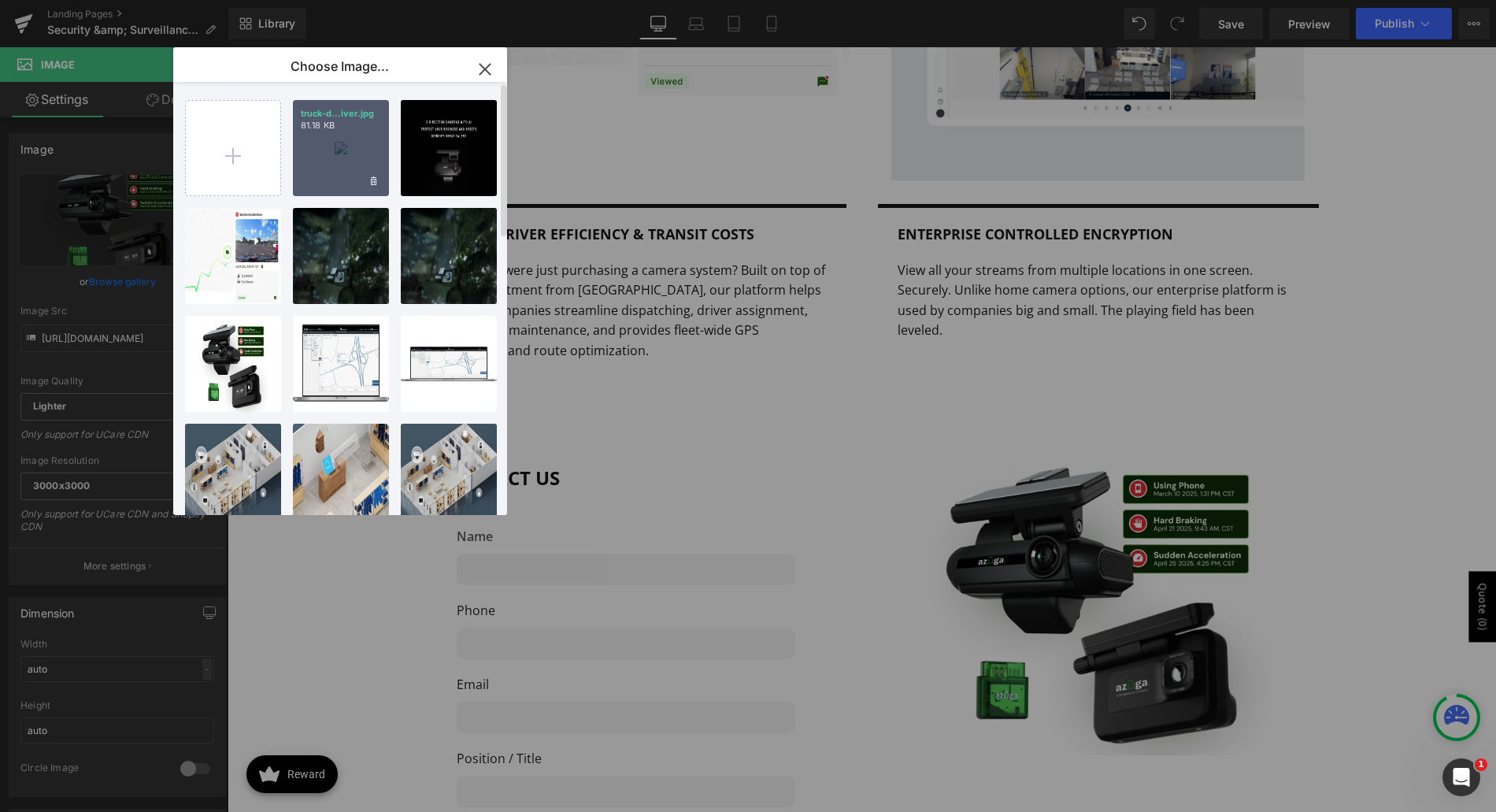
click at [311, 152] on div "truck-d...iver.jpg 81.18 KB" at bounding box center [341, 148] width 96 height 96
type input "https://ucarecdn.com/2cab6b76-0672-4b1b-b2e1-2bef7621d7be/-/format/auto/-/previ…"
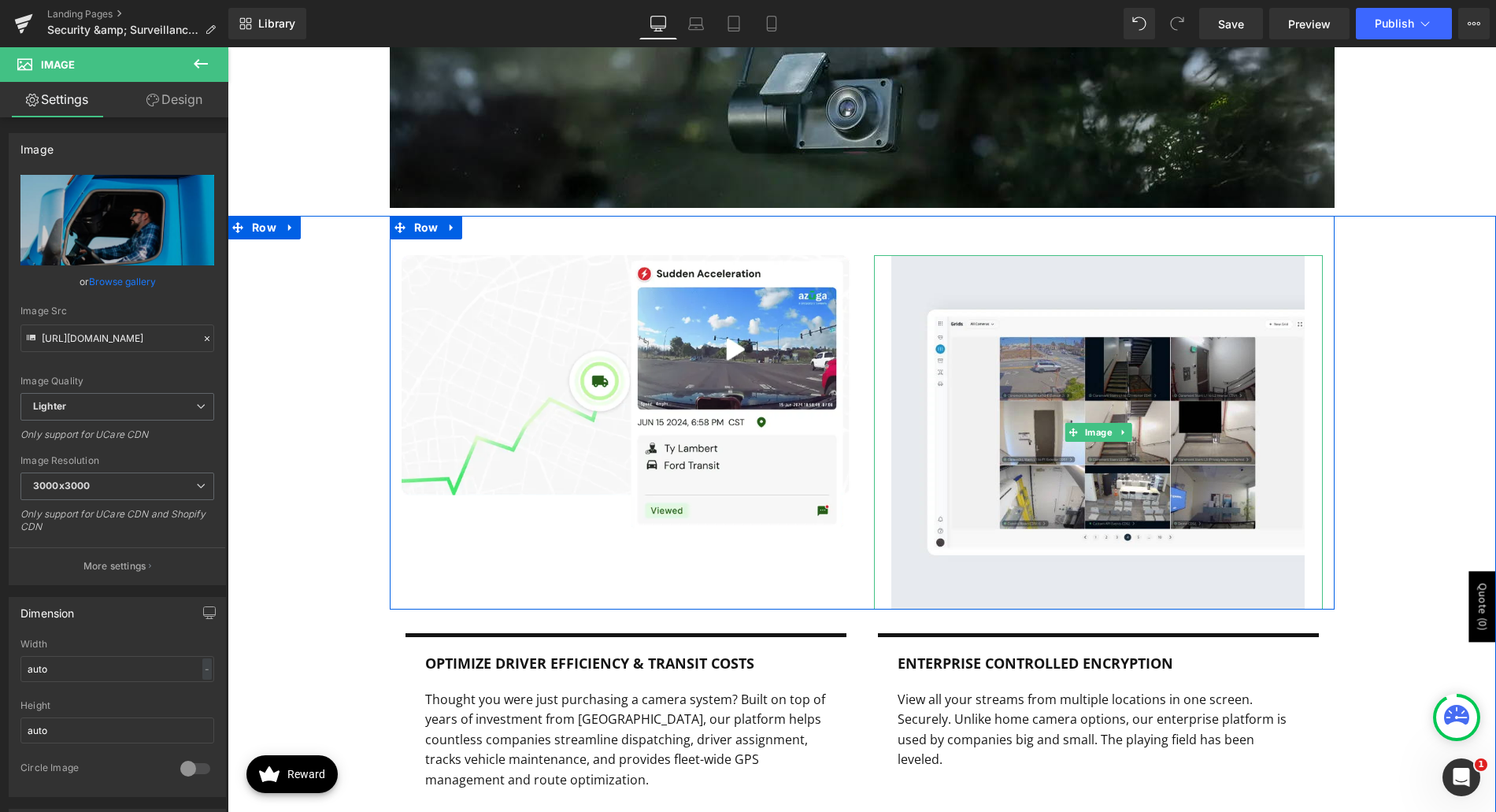
scroll to position [2532, 0]
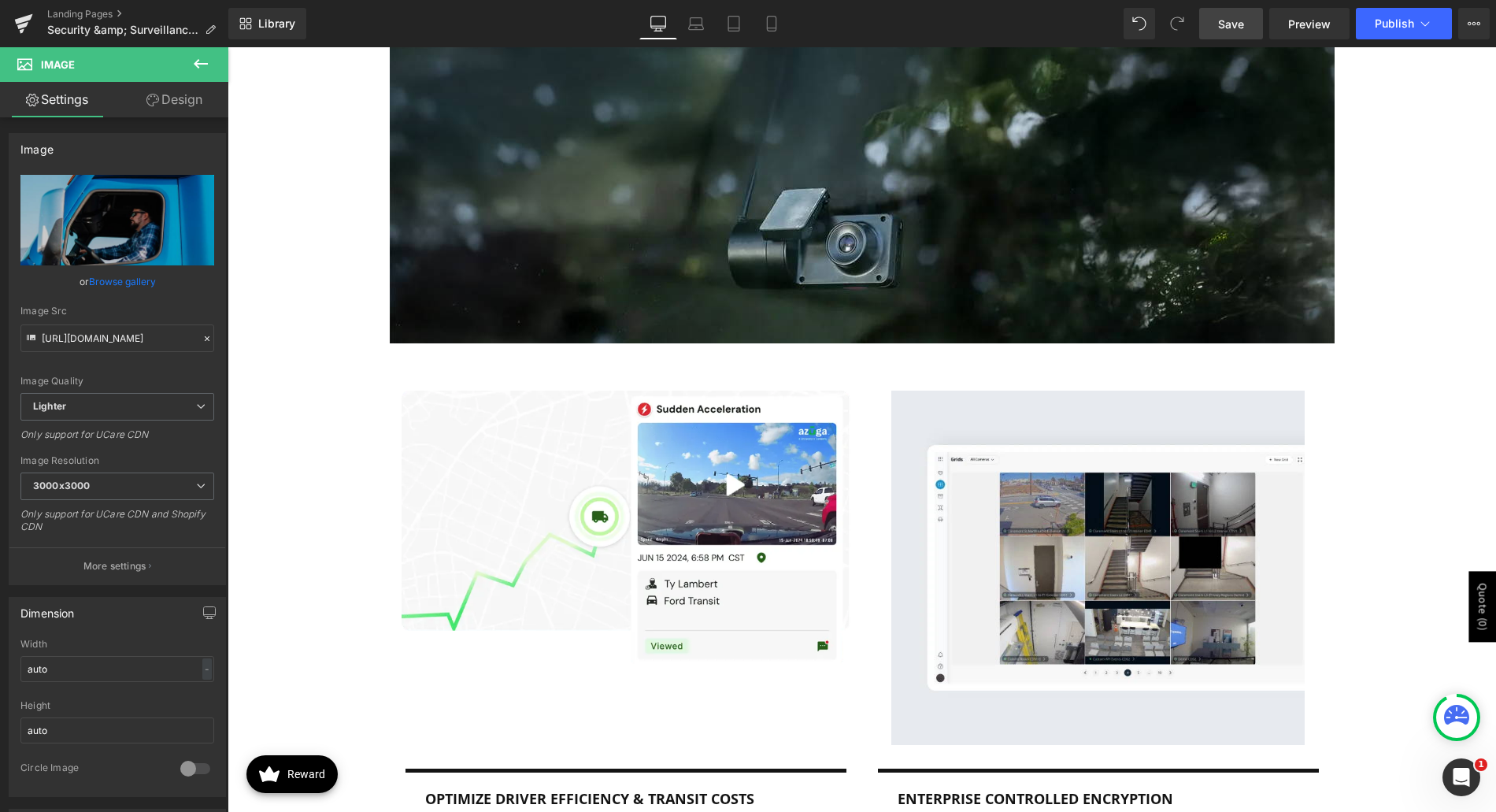
click at [1227, 17] on span "Save" at bounding box center [1231, 24] width 26 height 16
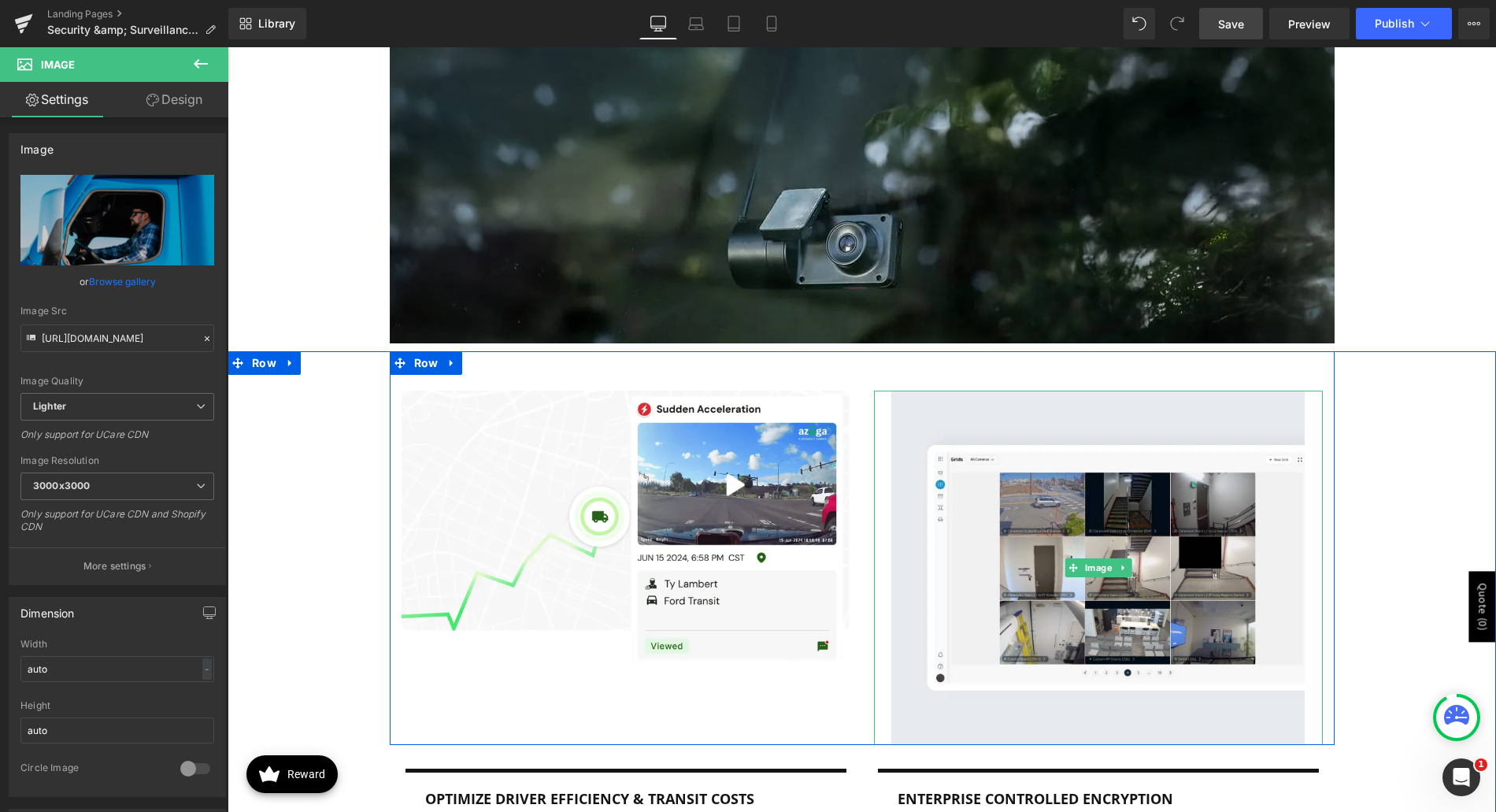
drag, startPoint x: 1101, startPoint y: 547, endPoint x: 853, endPoint y: 479, distance: 257.2
click at [1101, 558] on span "Image" at bounding box center [1098, 567] width 34 height 19
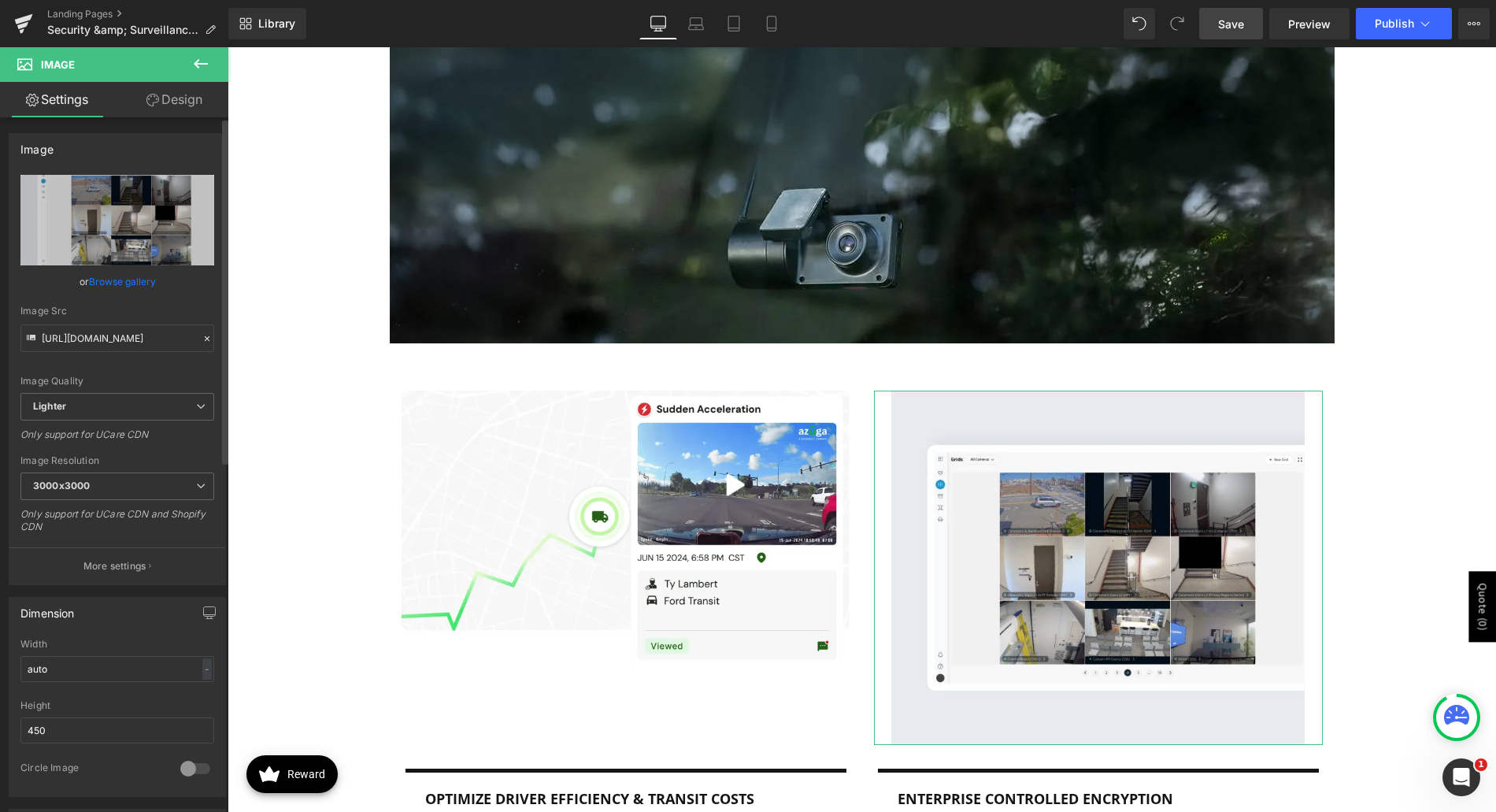
click at [121, 284] on link "Browse gallery" at bounding box center [122, 281] width 67 height 27
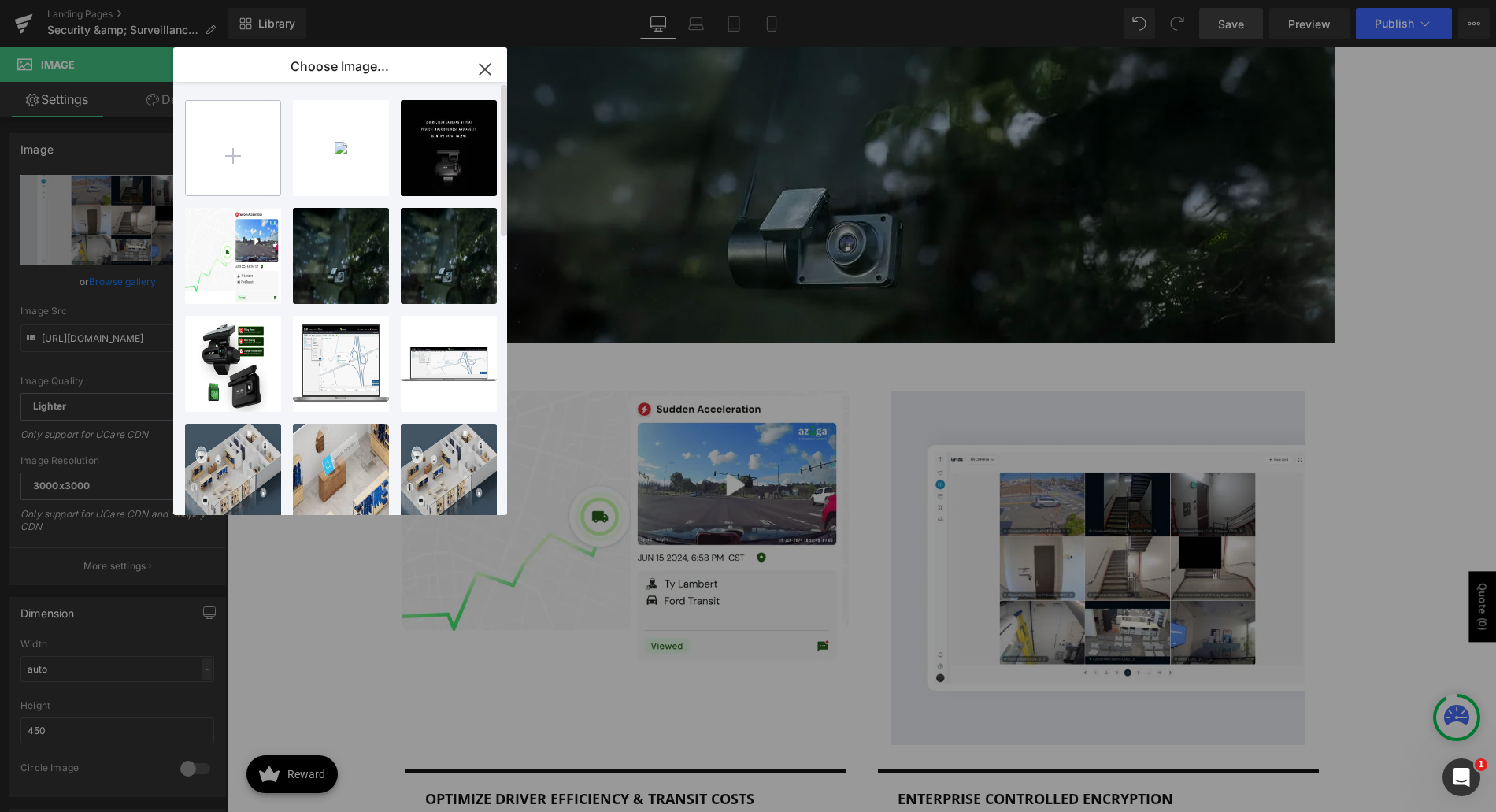
click at [251, 147] on input "file" at bounding box center [233, 148] width 94 height 94
type input "C:\fakepath\6099297b40039b8e606b4036_Routes-Header-Img_.webp"
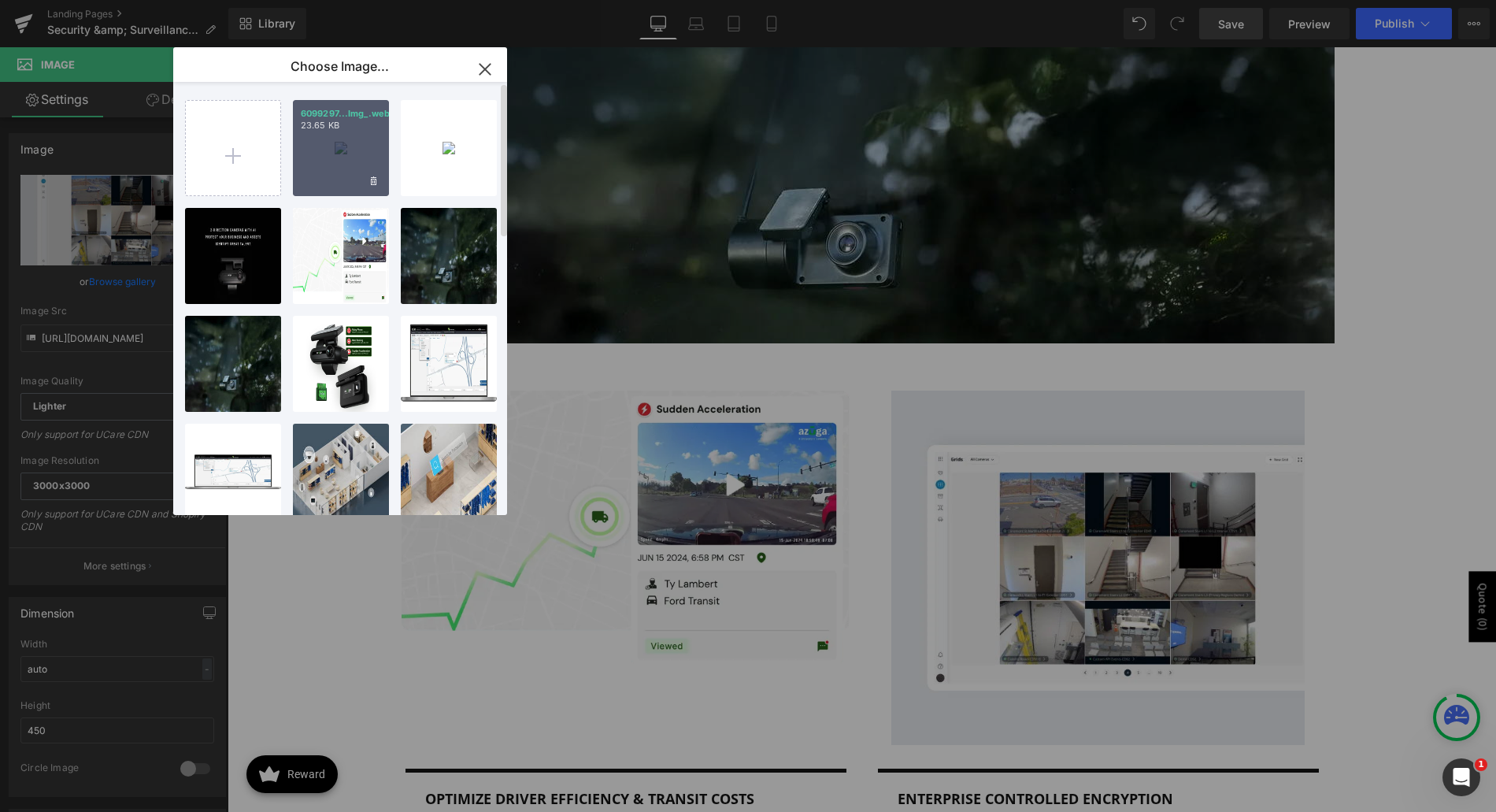
click at [361, 170] on div "6099297...Img_.webp 23.65 KB" at bounding box center [341, 148] width 96 height 96
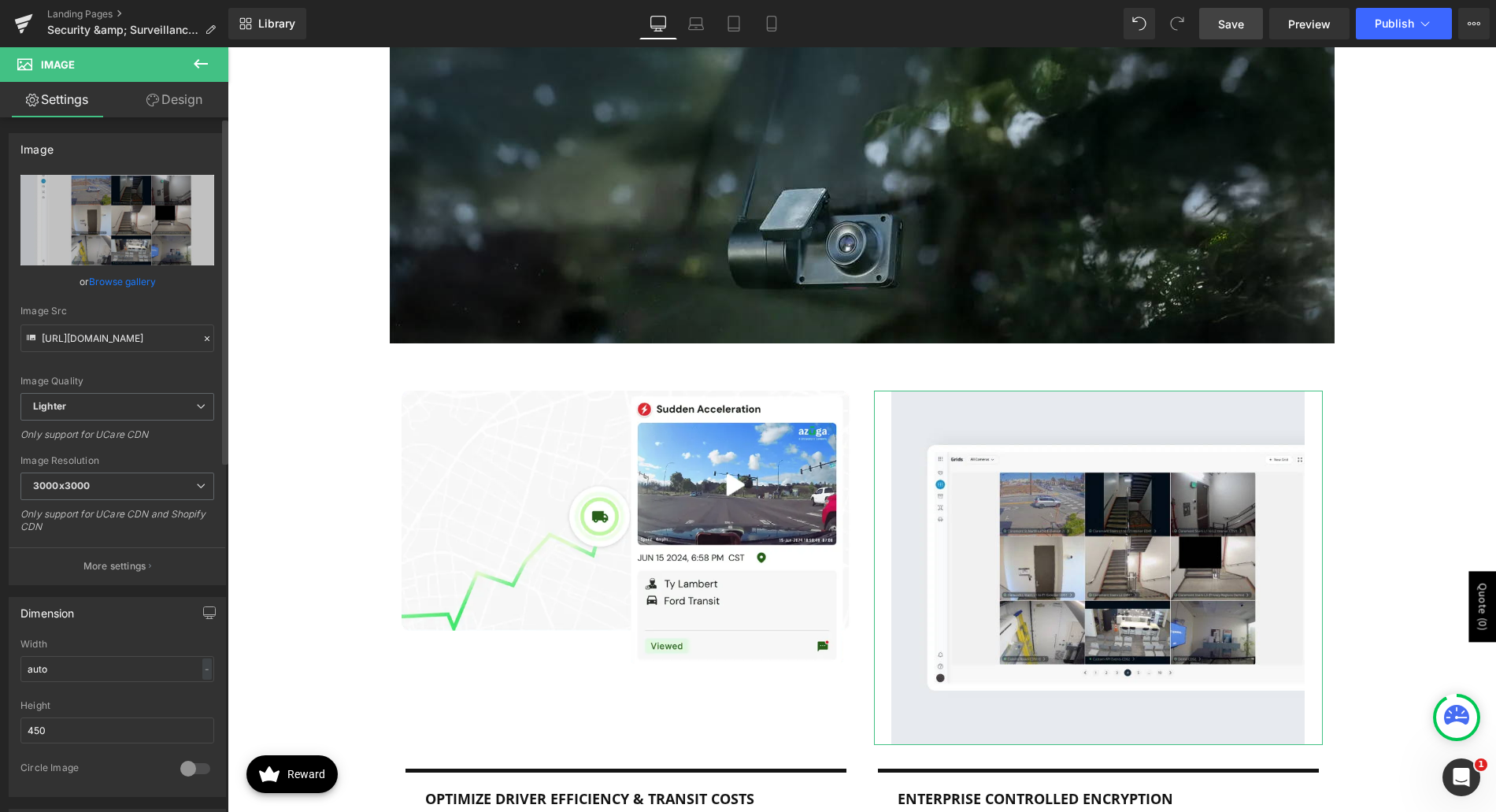
click at [141, 278] on link "Browse gallery" at bounding box center [122, 281] width 67 height 27
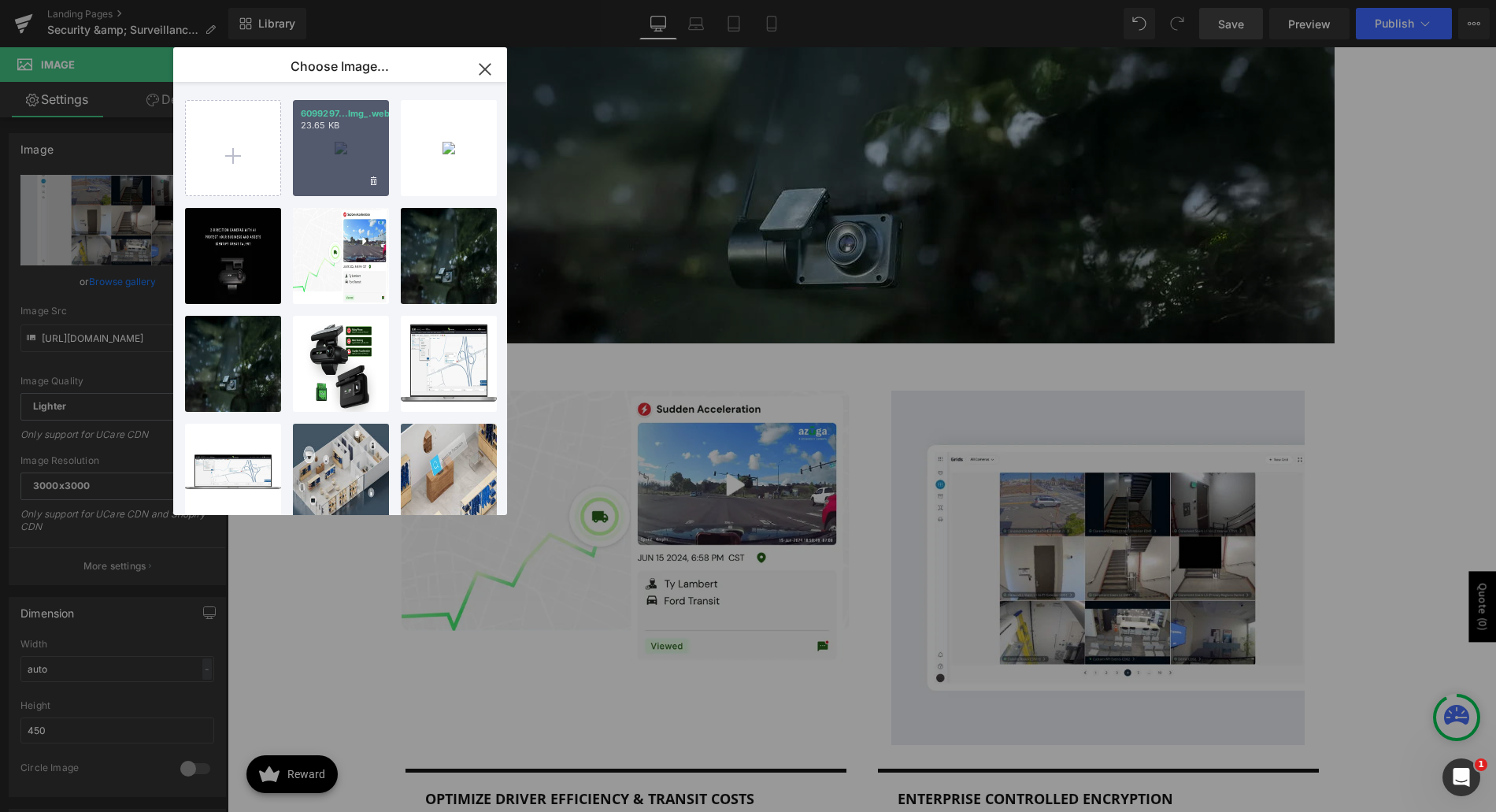
click at [347, 148] on div "6099297...Img_.webp 23.65 KB" at bounding box center [341, 148] width 96 height 96
type input "https://ucarecdn.com/9ac74d82-36d1-4061-a1ca-2bf90a206ed8/-/format/auto/-/previ…"
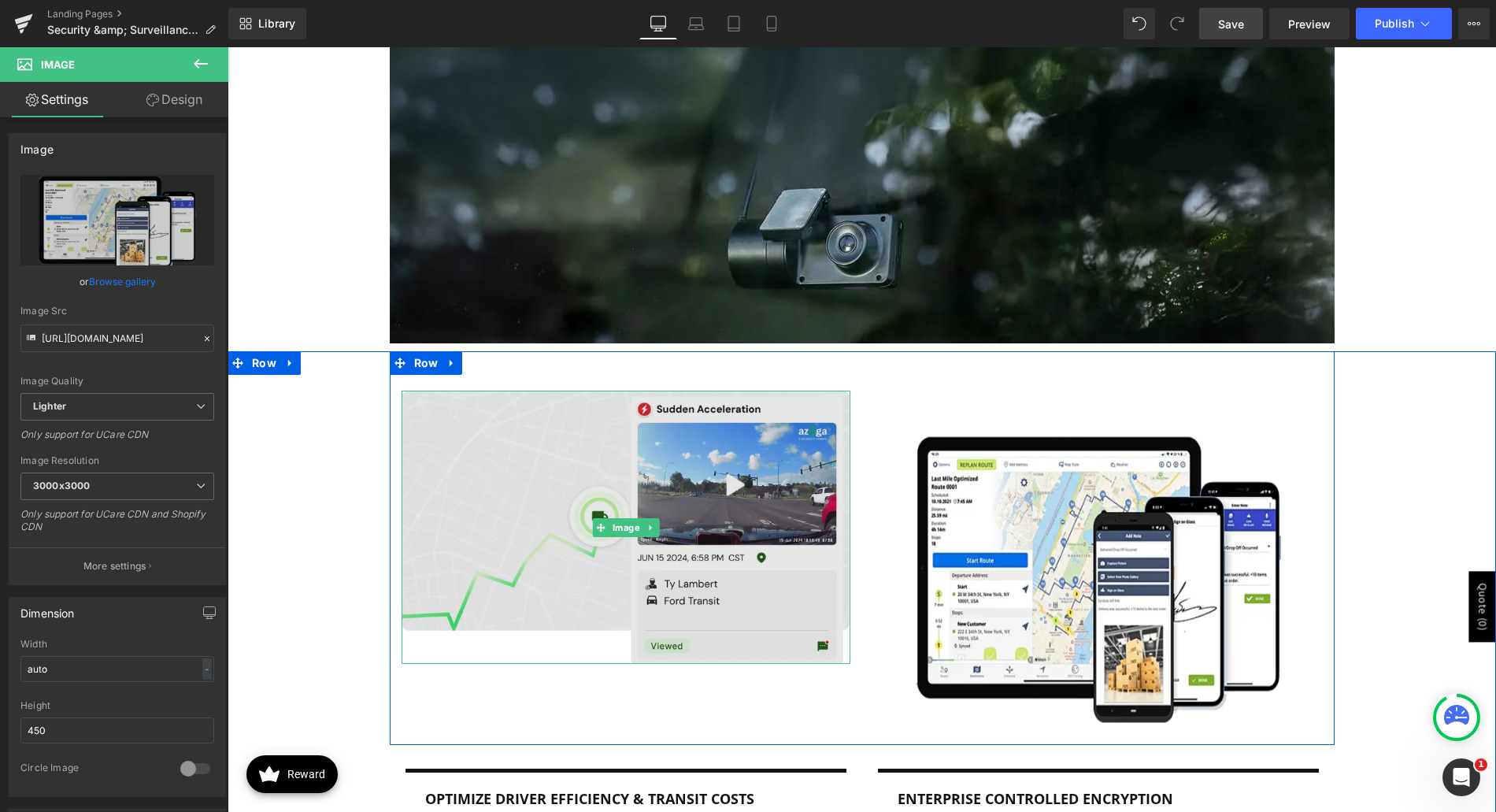
click at [742, 423] on img at bounding box center [626, 528] width 449 height 274
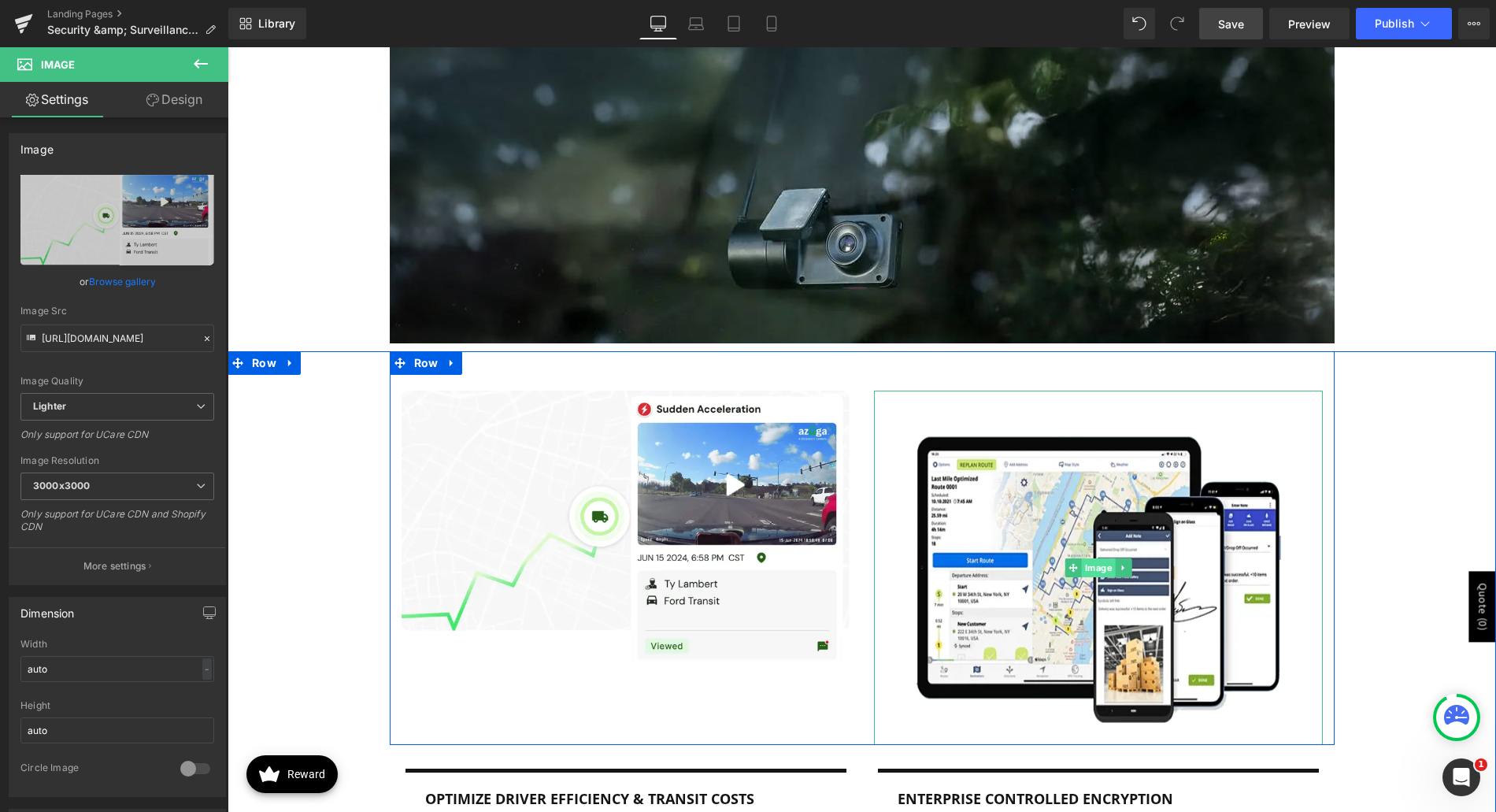
click at [1090, 558] on span "Image" at bounding box center [1098, 567] width 34 height 19
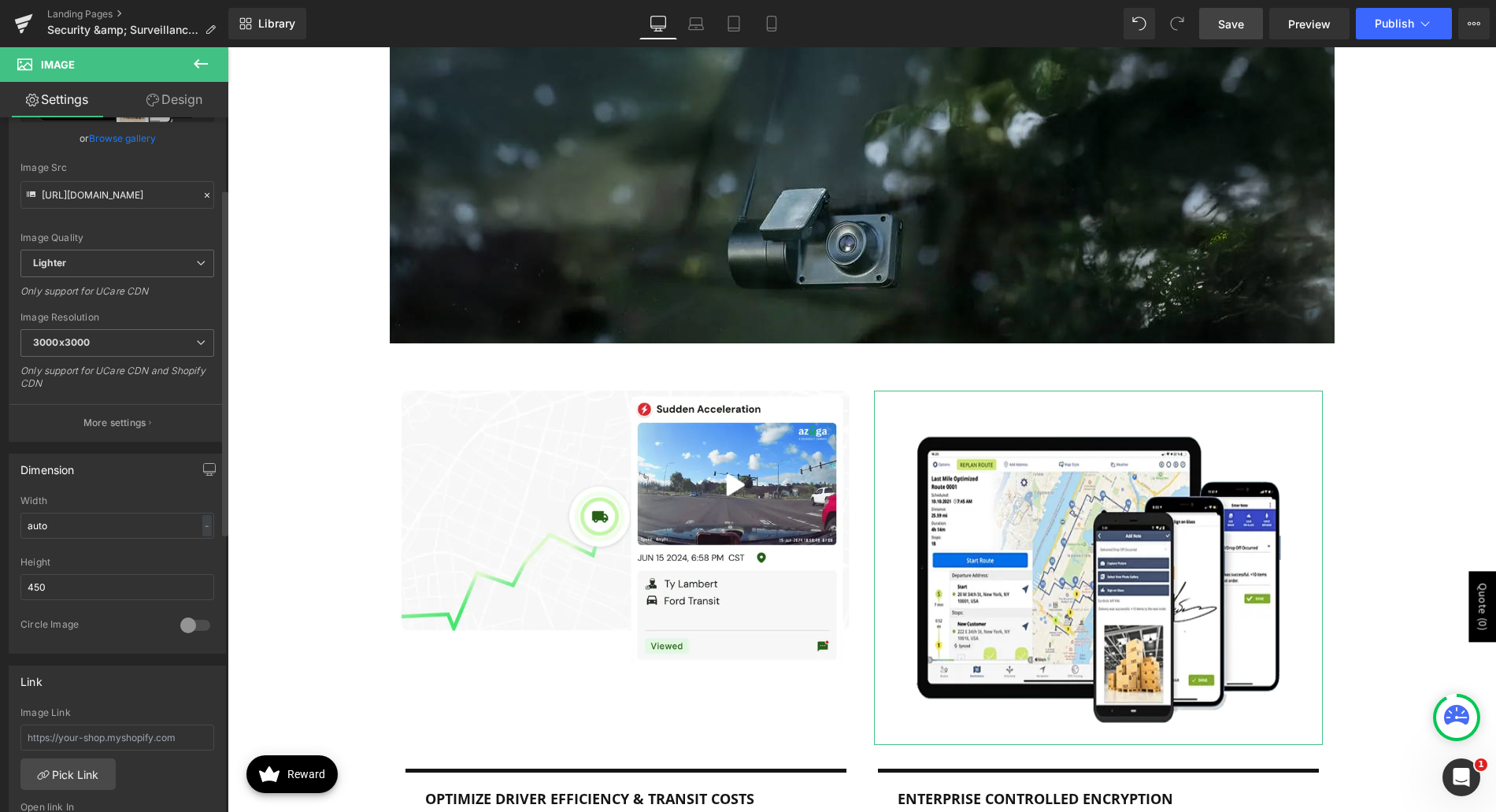
scroll to position [158, 0]
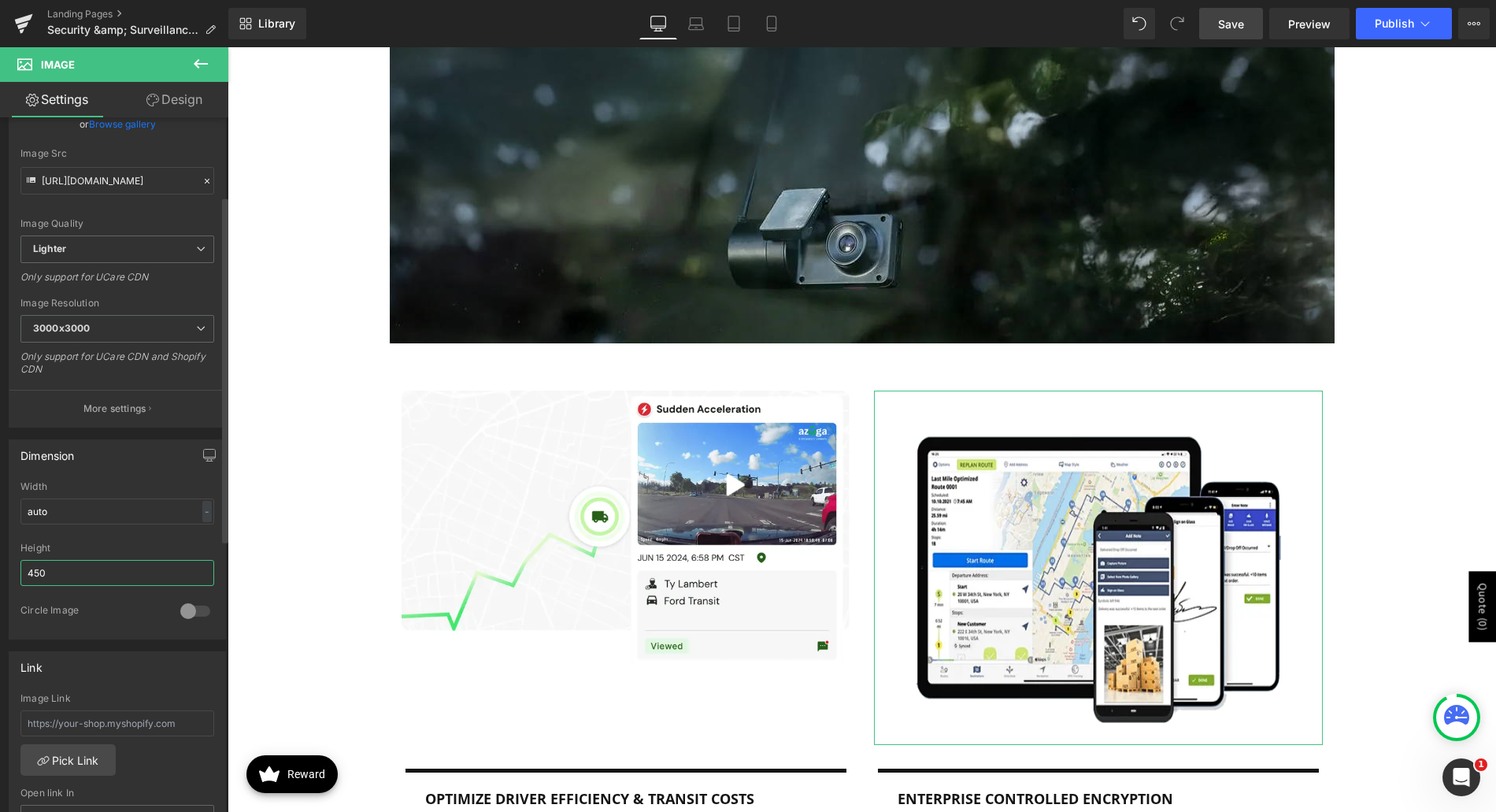
click at [103, 567] on input "450" at bounding box center [118, 572] width 194 height 26
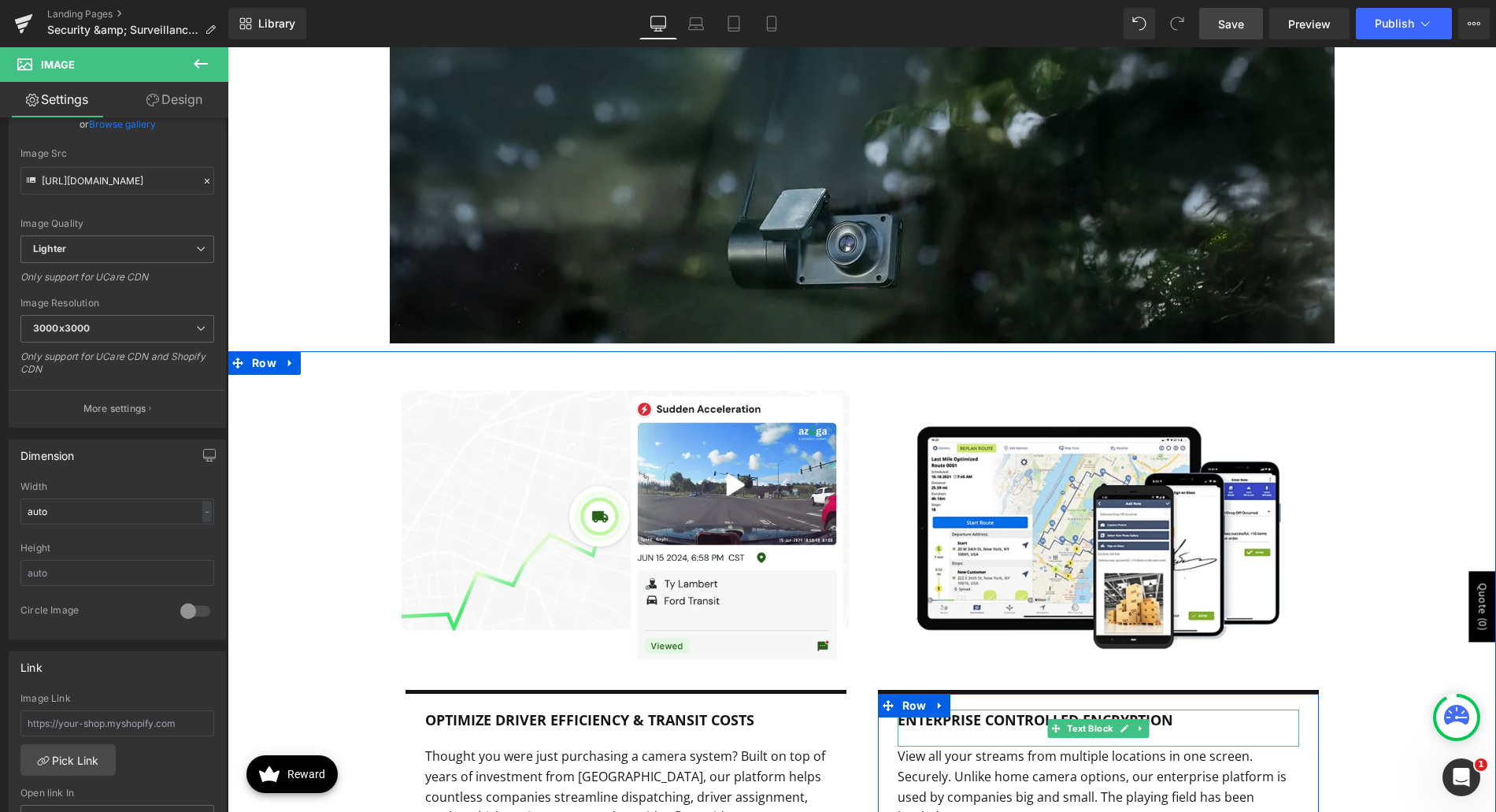
click at [999, 709] on div "Enterprise Controlled Encryption" at bounding box center [1099, 728] width 402 height 37
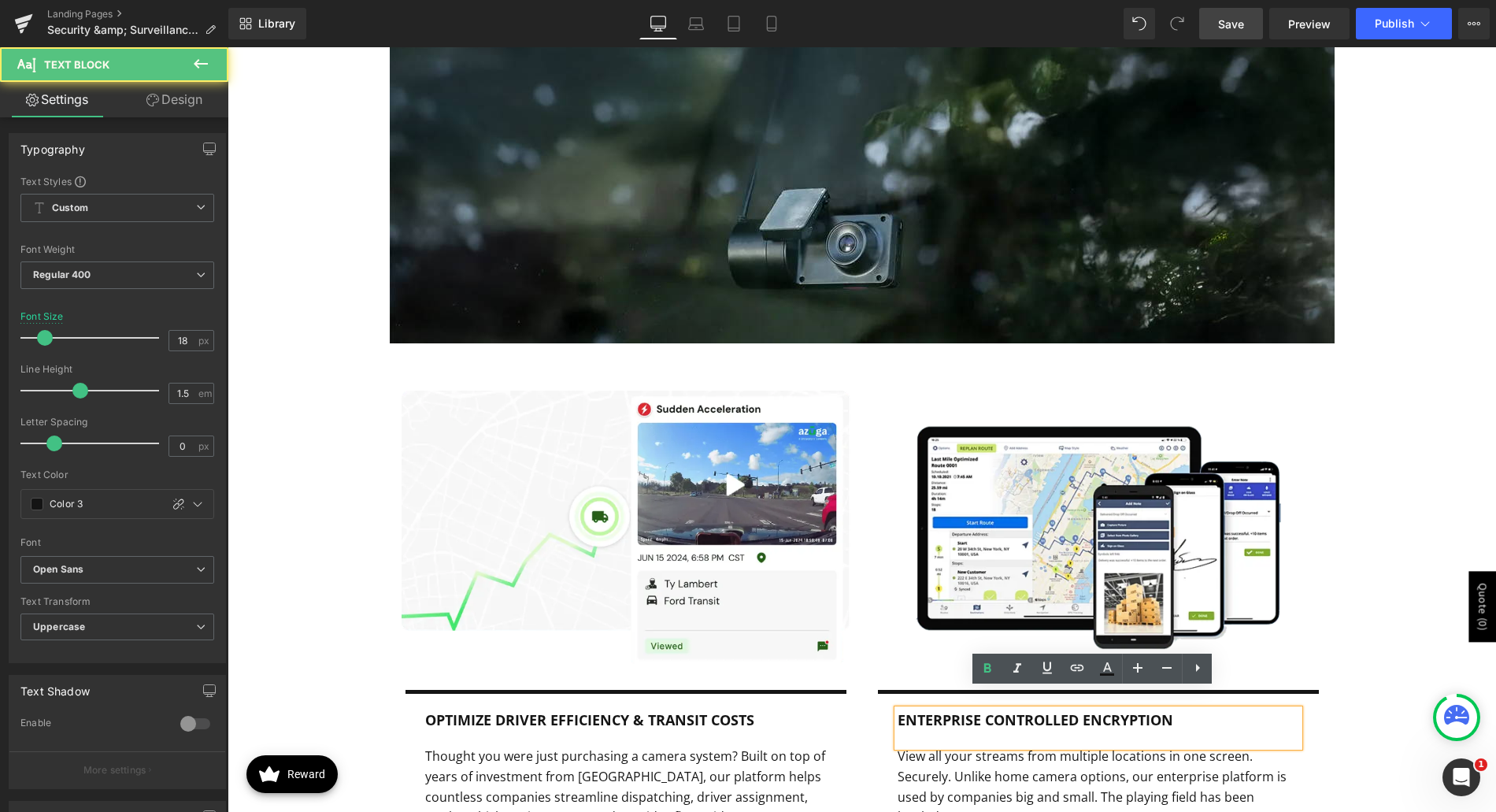
click at [1012, 710] on b "Enterprise Controlled Encryption" at bounding box center [1036, 719] width 276 height 19
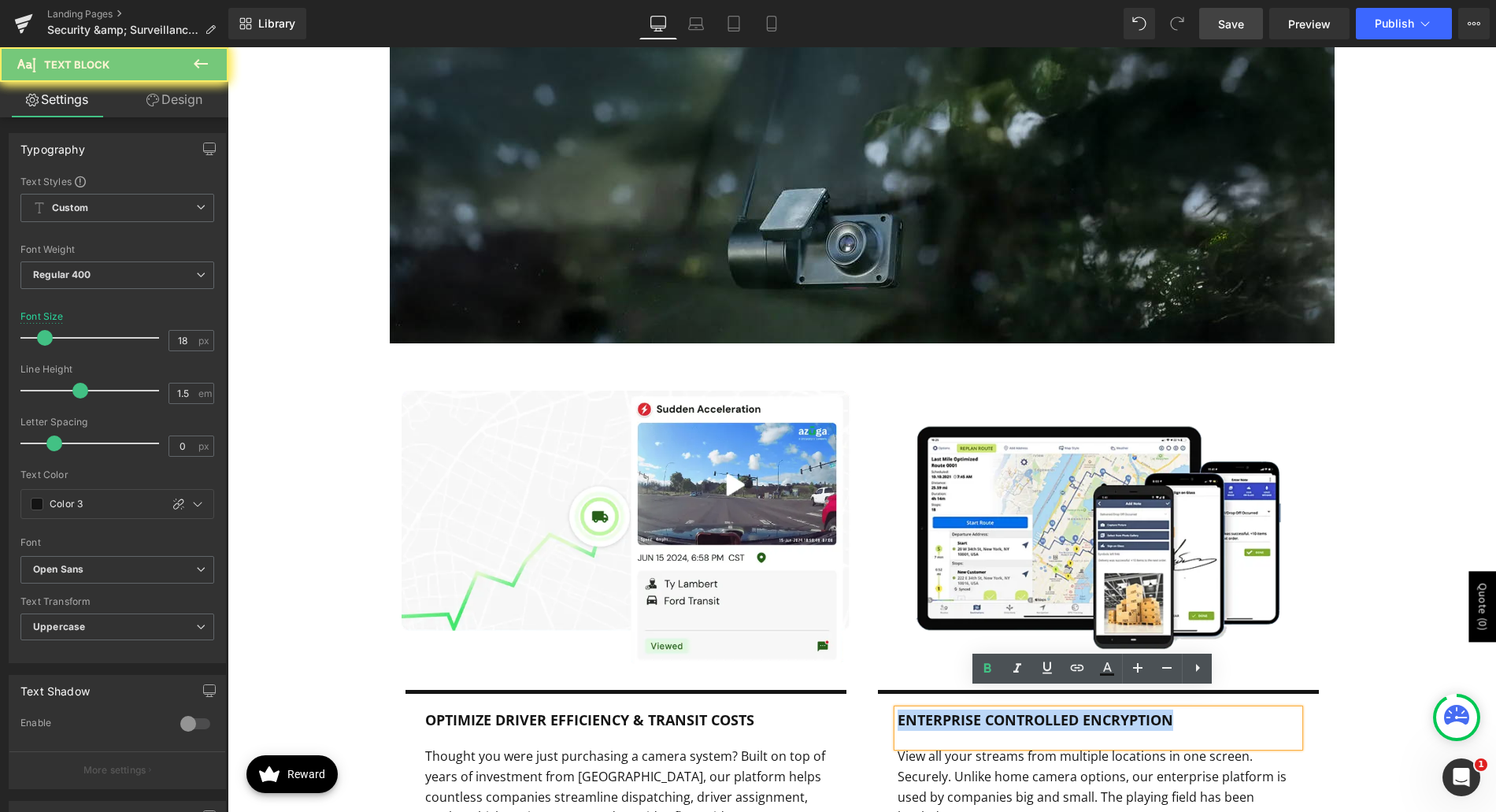
click at [1012, 710] on b "Enterprise Controlled Encryption" at bounding box center [1036, 719] width 276 height 19
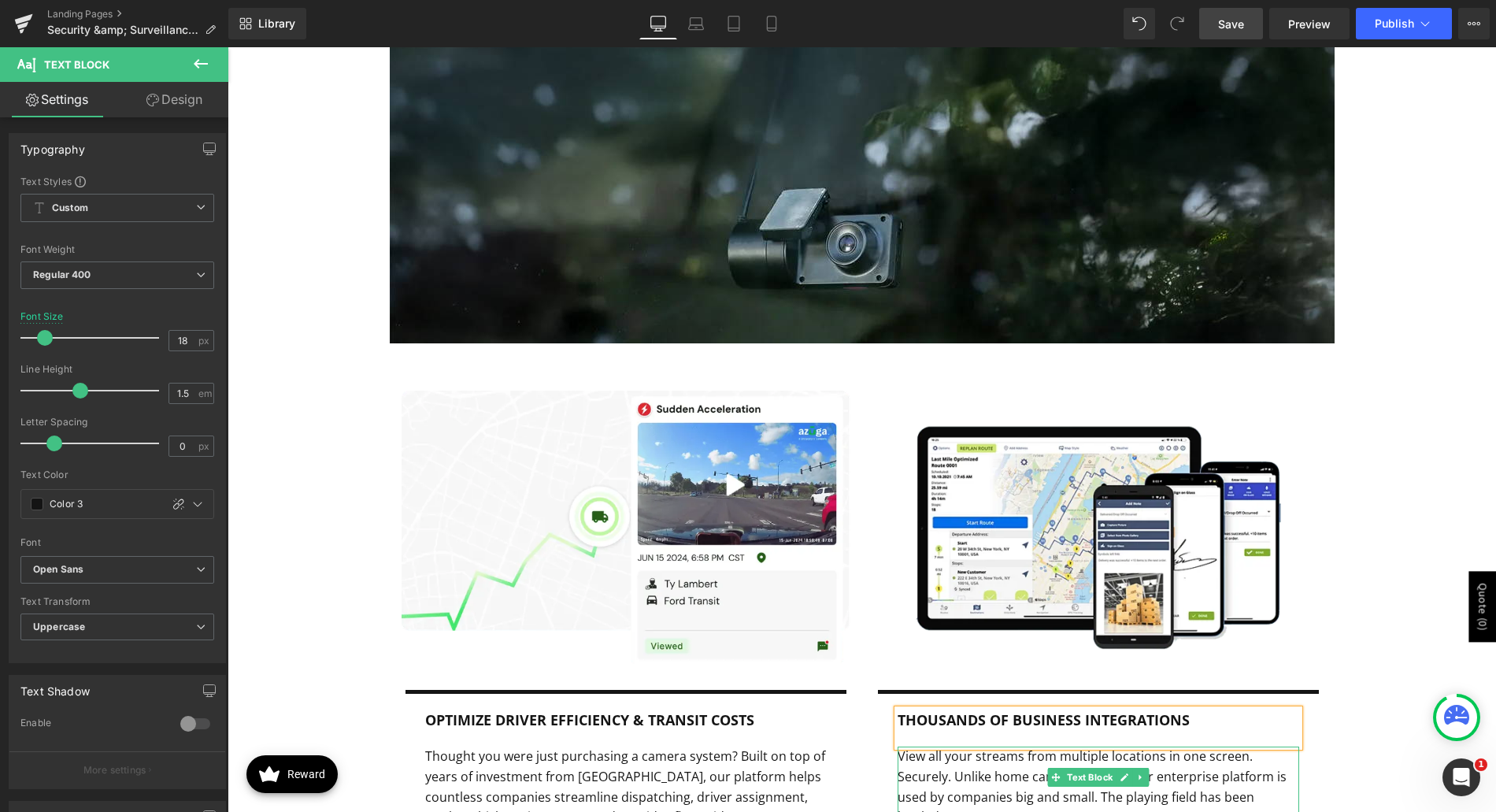
click at [1004, 747] on p "View all your streams from multiple locations in one screen. Securely. Unlike h…" at bounding box center [1099, 787] width 402 height 81
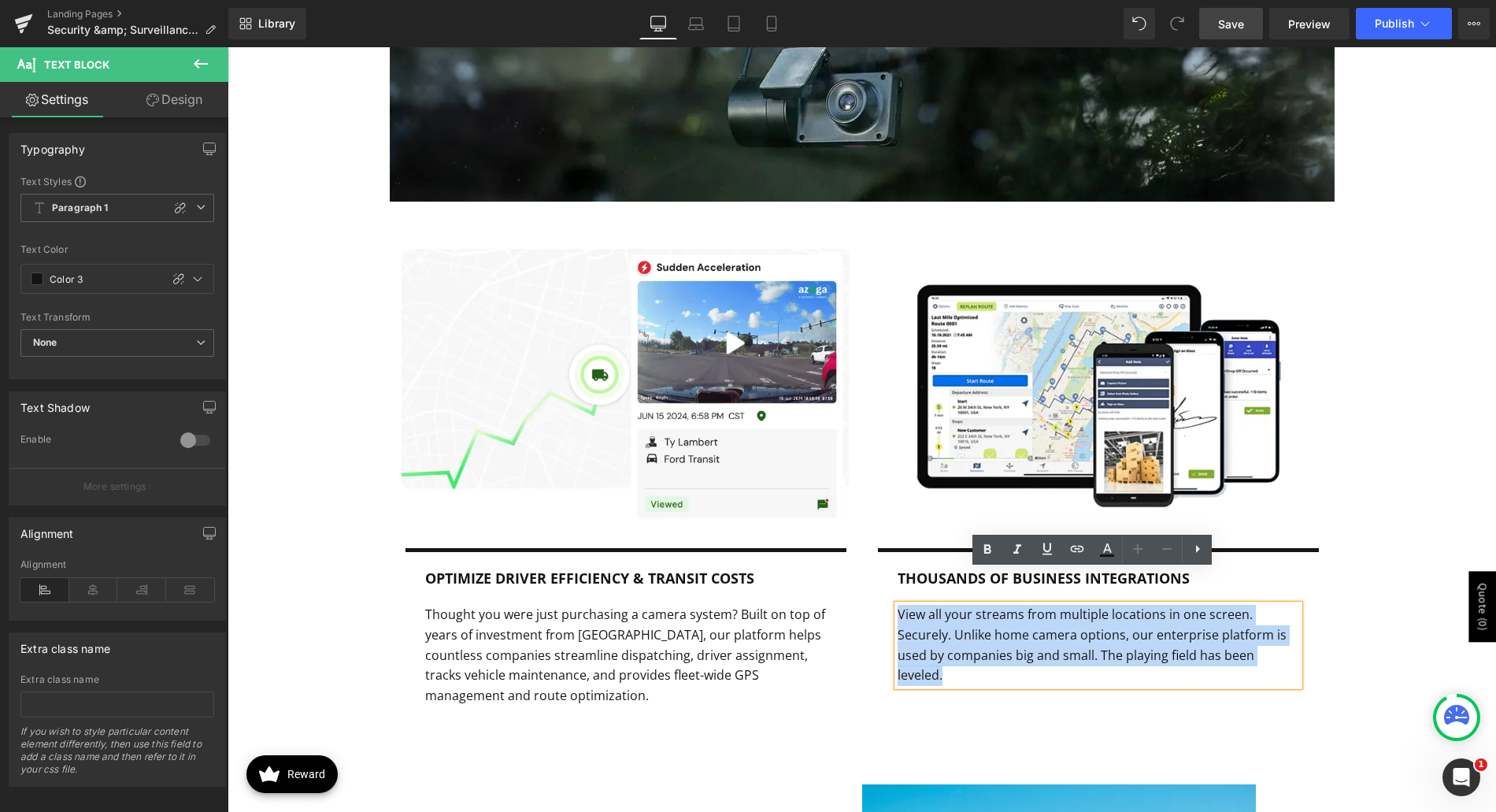
scroll to position [2689, 0]
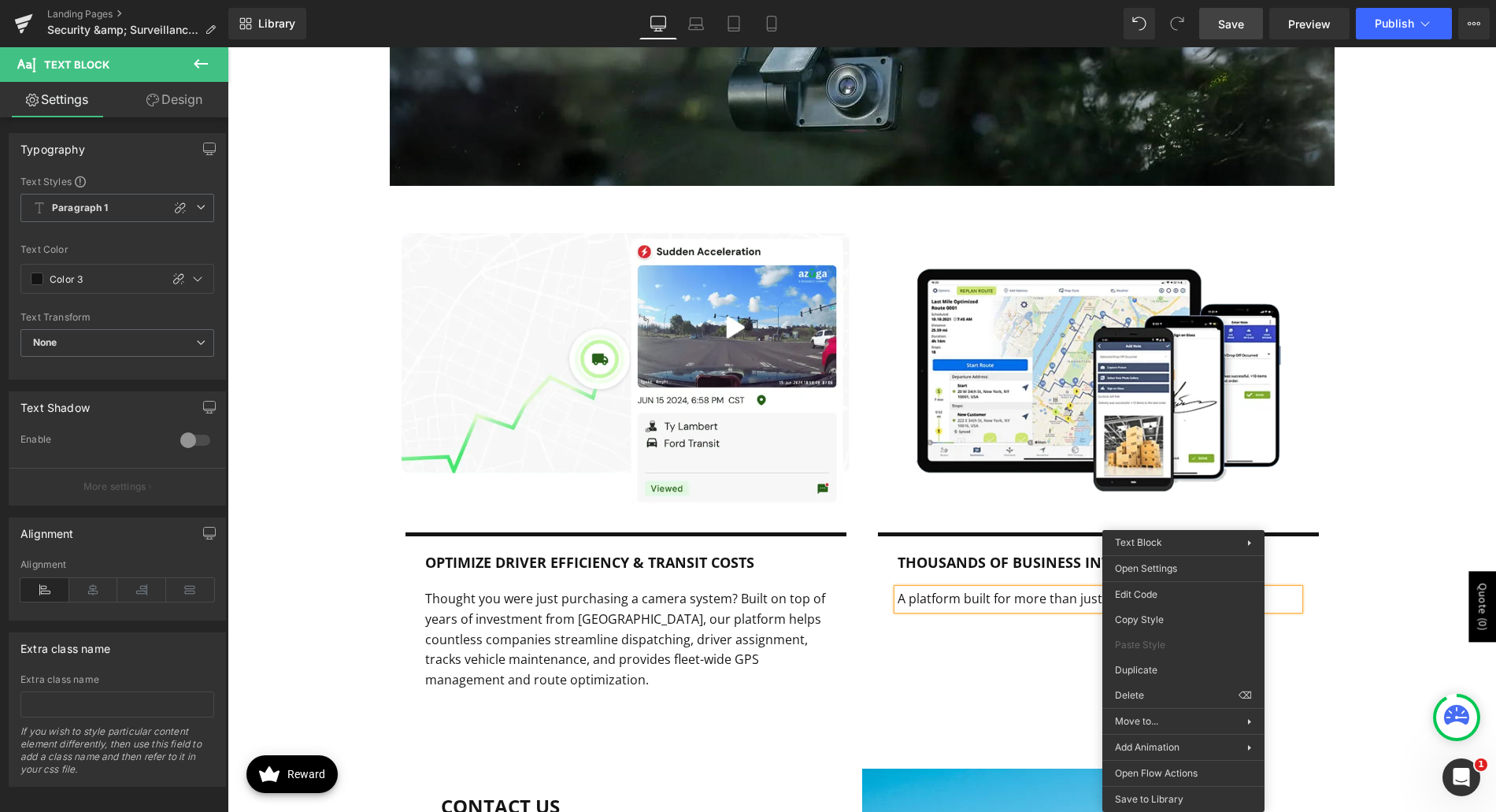
click at [1288, 589] on p "A platform built for more than just camera survellience and" at bounding box center [1099, 599] width 402 height 21
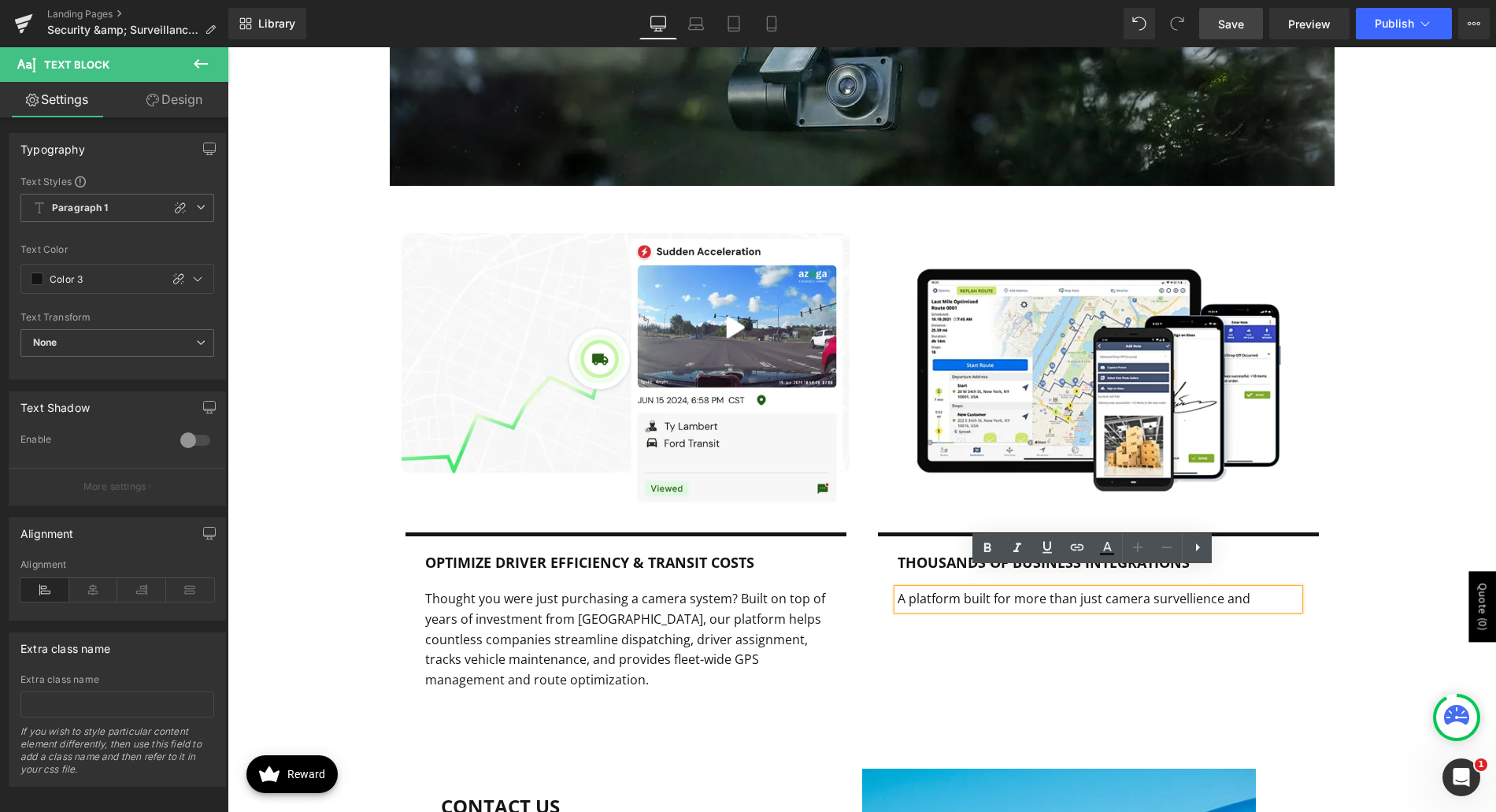
click at [1178, 589] on p "A platform built for more than just camera survellience and" at bounding box center [1099, 599] width 402 height 21
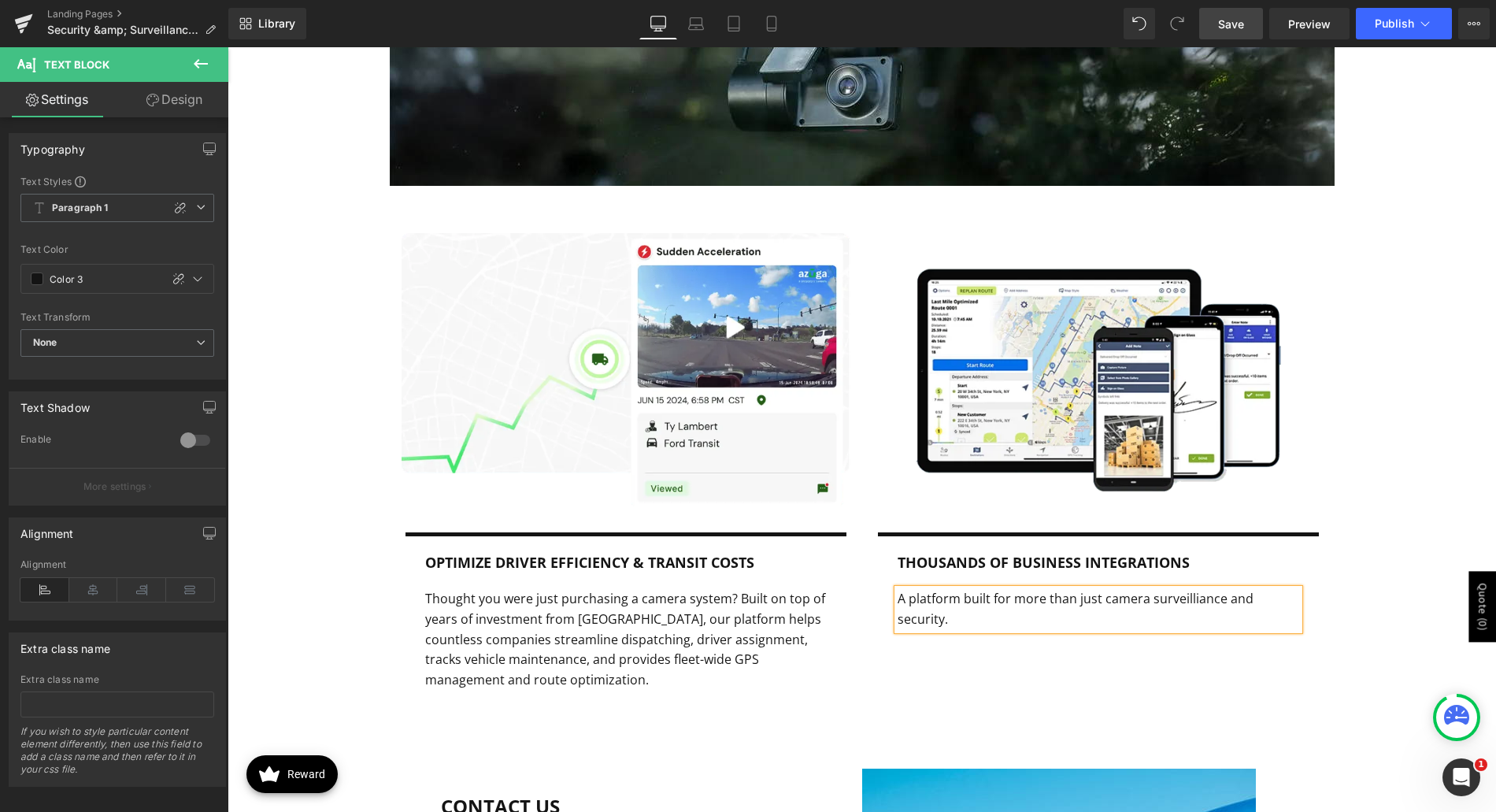
click at [1187, 589] on p "A platform built for more than just camera surveilliance and security." at bounding box center [1099, 609] width 402 height 40
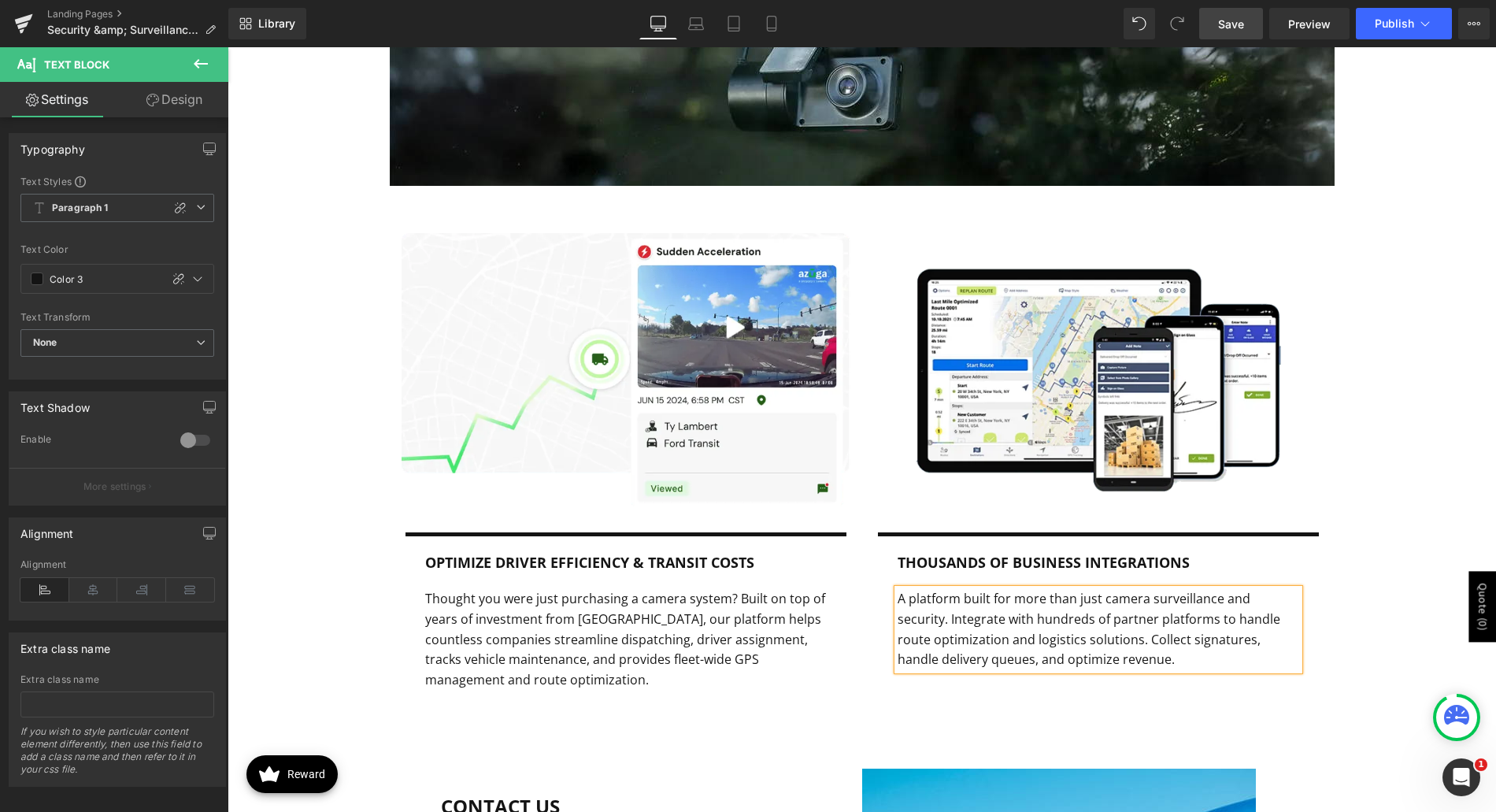
click at [1393, 619] on div "Image Image Row optimize driver efficiency & transit costs Text Block Thought y…" at bounding box center [862, 466] width 1268 height 544
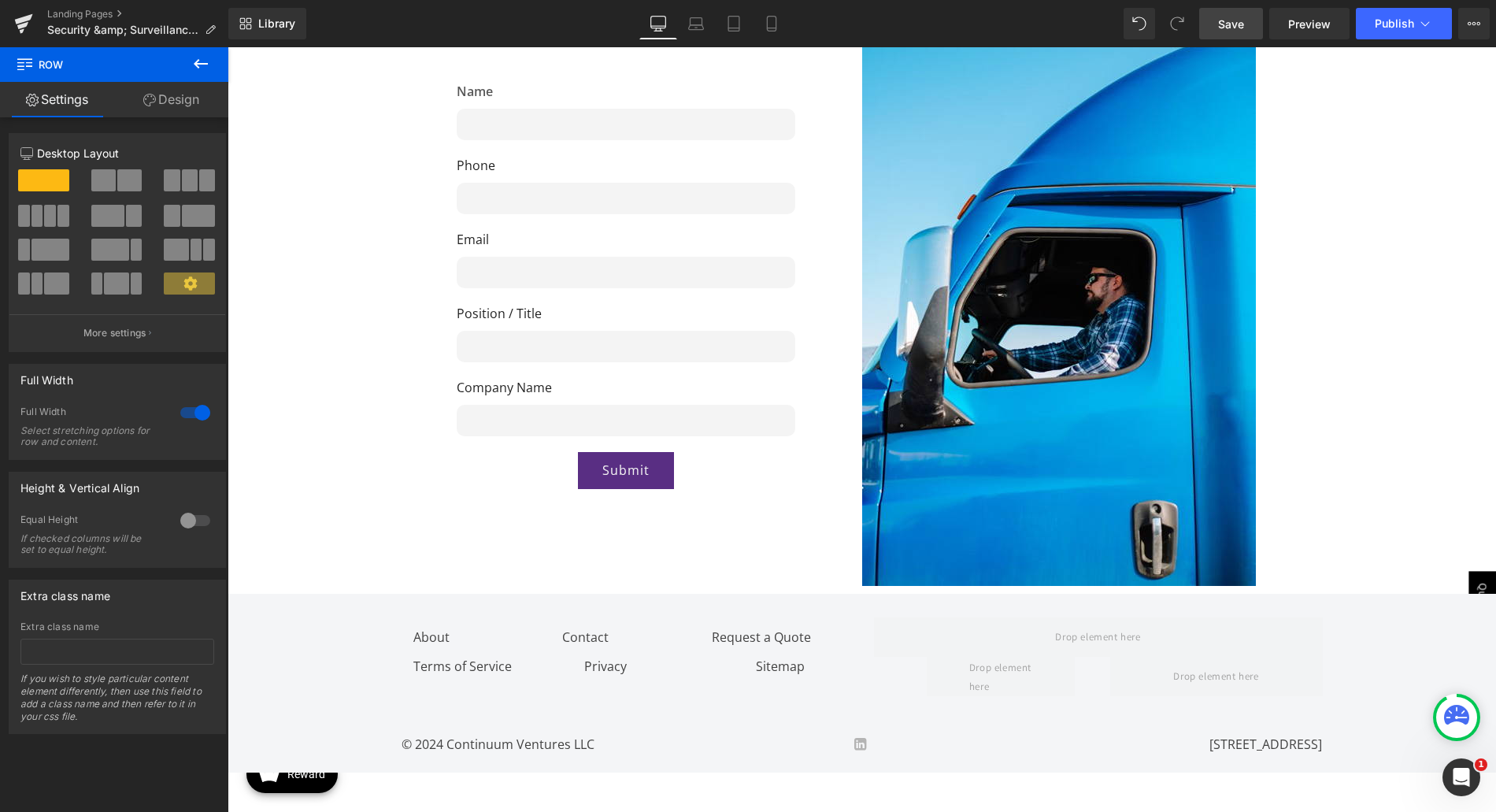
scroll to position [3241, 0]
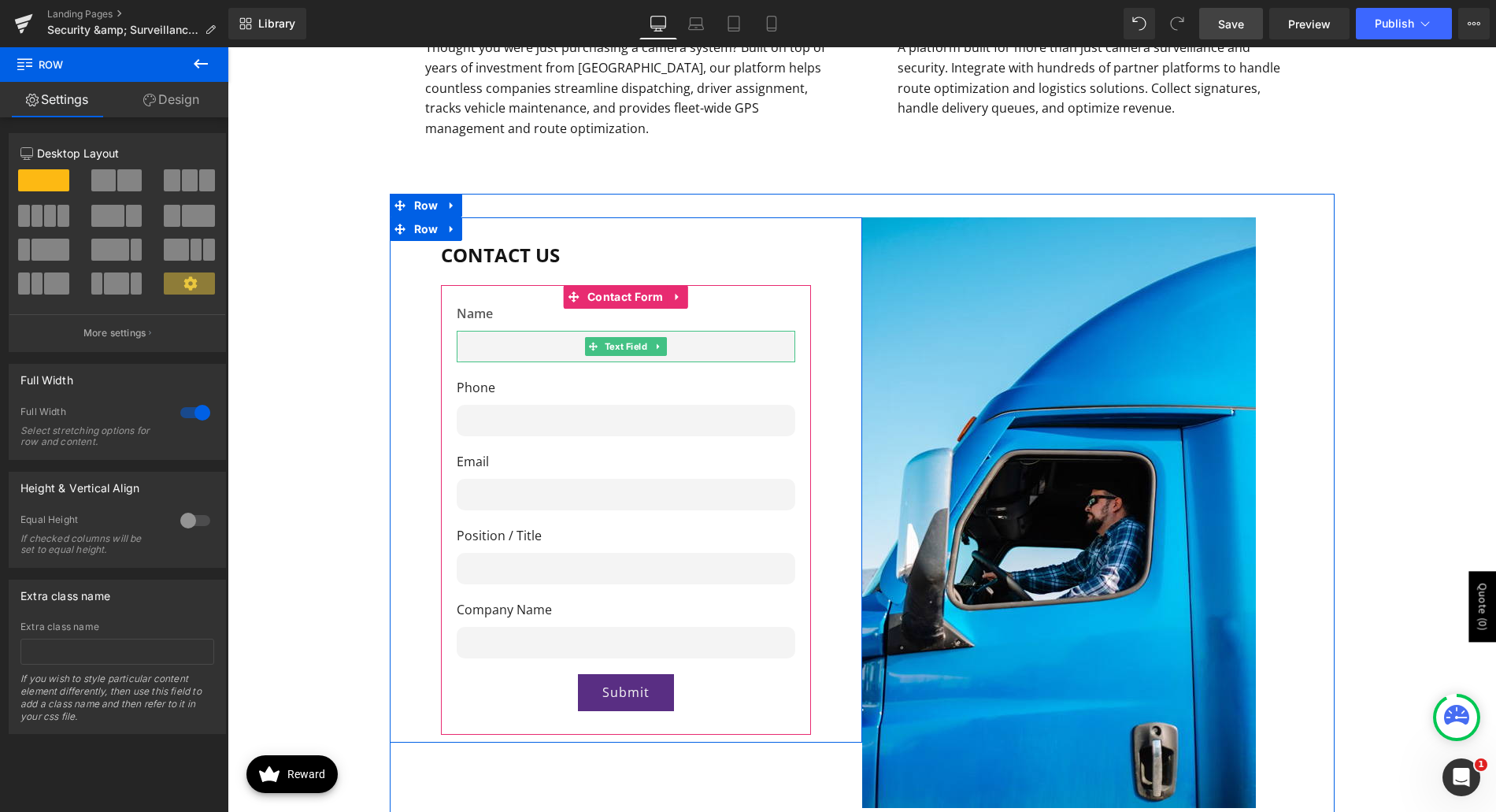
click at [593, 338] on span at bounding box center [593, 347] width 16 height 19
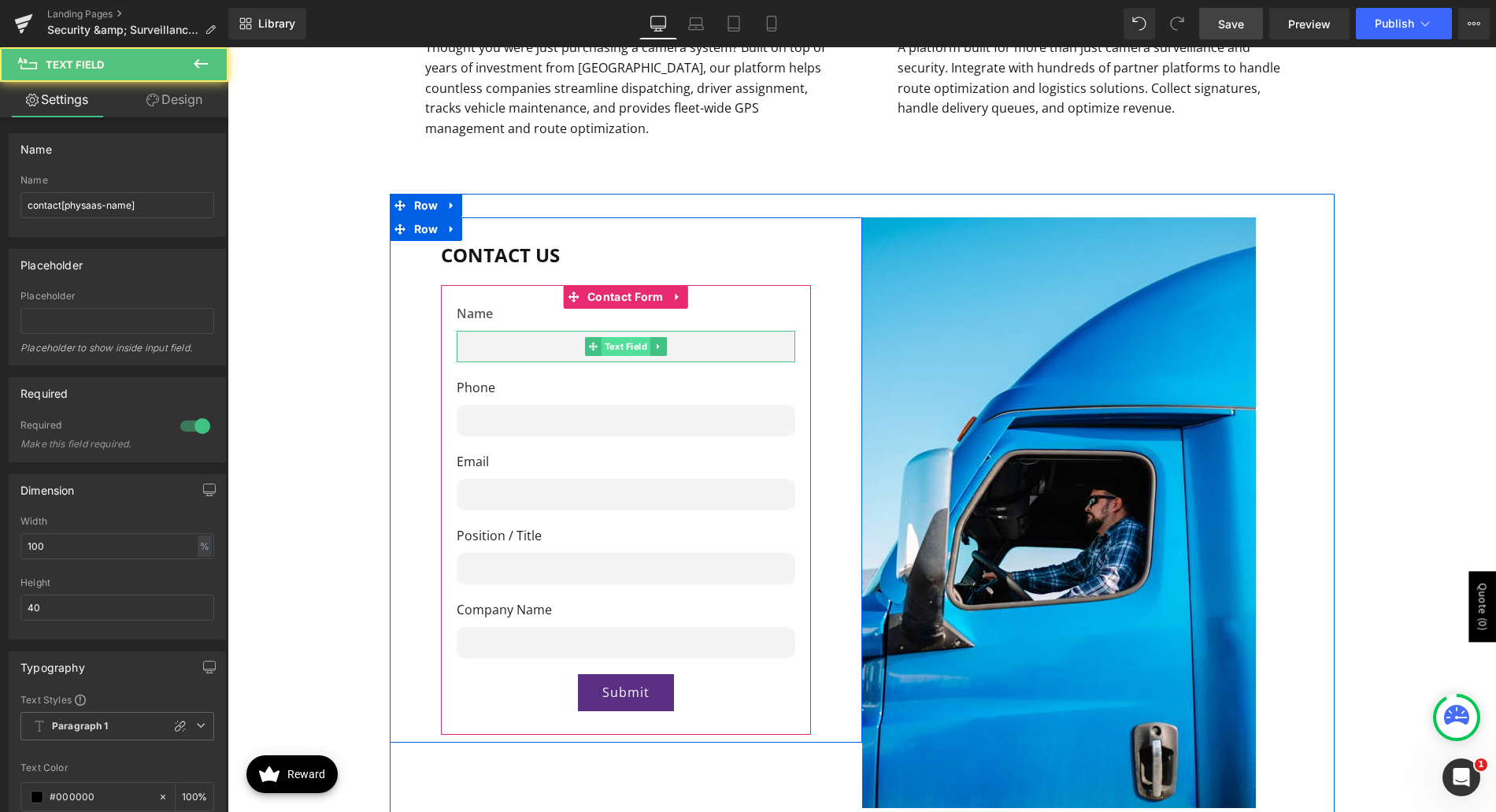
click at [601, 338] on span "Text Field" at bounding box center [625, 347] width 49 height 19
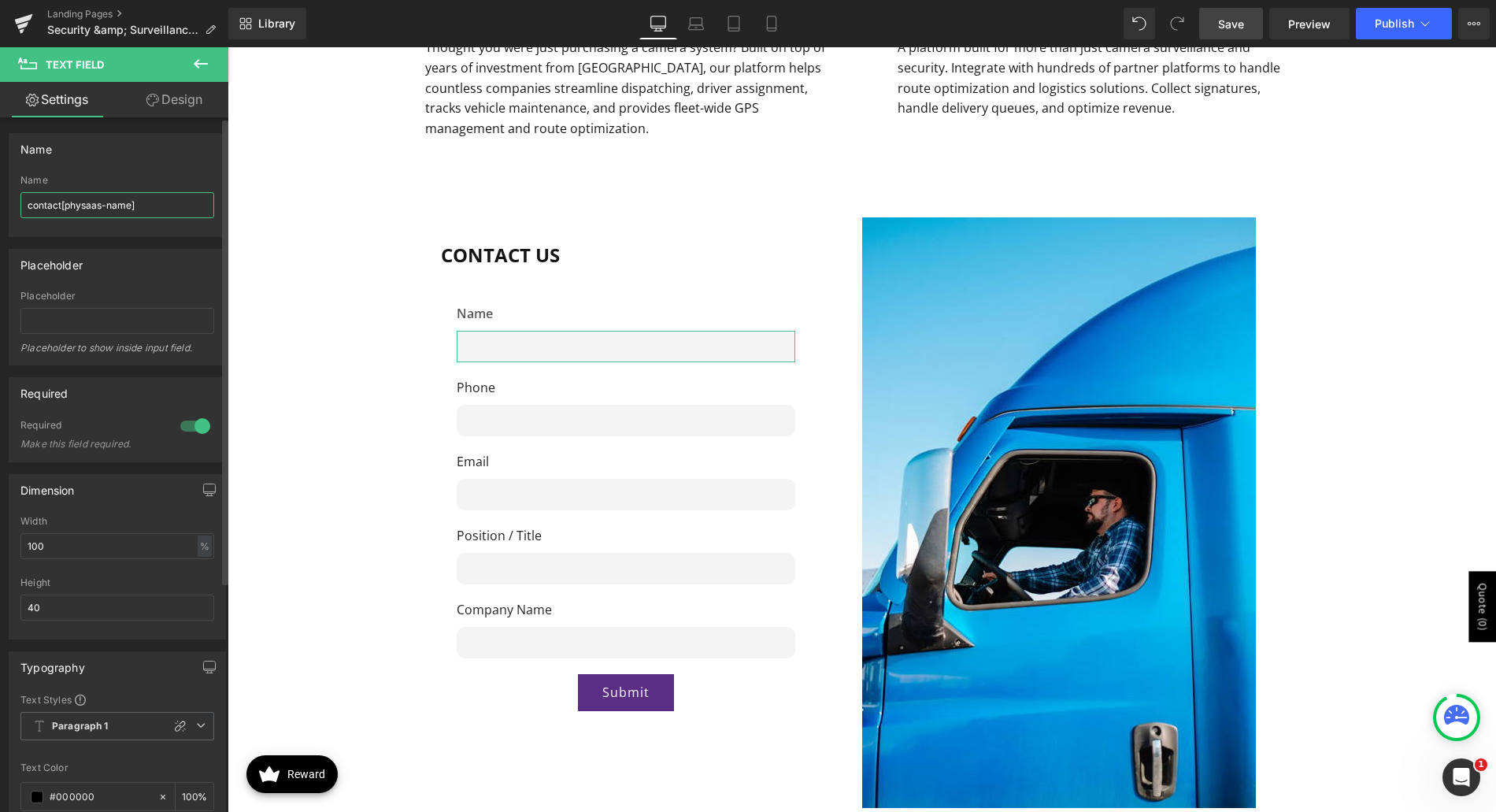
click at [95, 206] on input "contact[physaas-name]" at bounding box center [118, 205] width 194 height 26
type input "contact[physaas-azuga-name]"
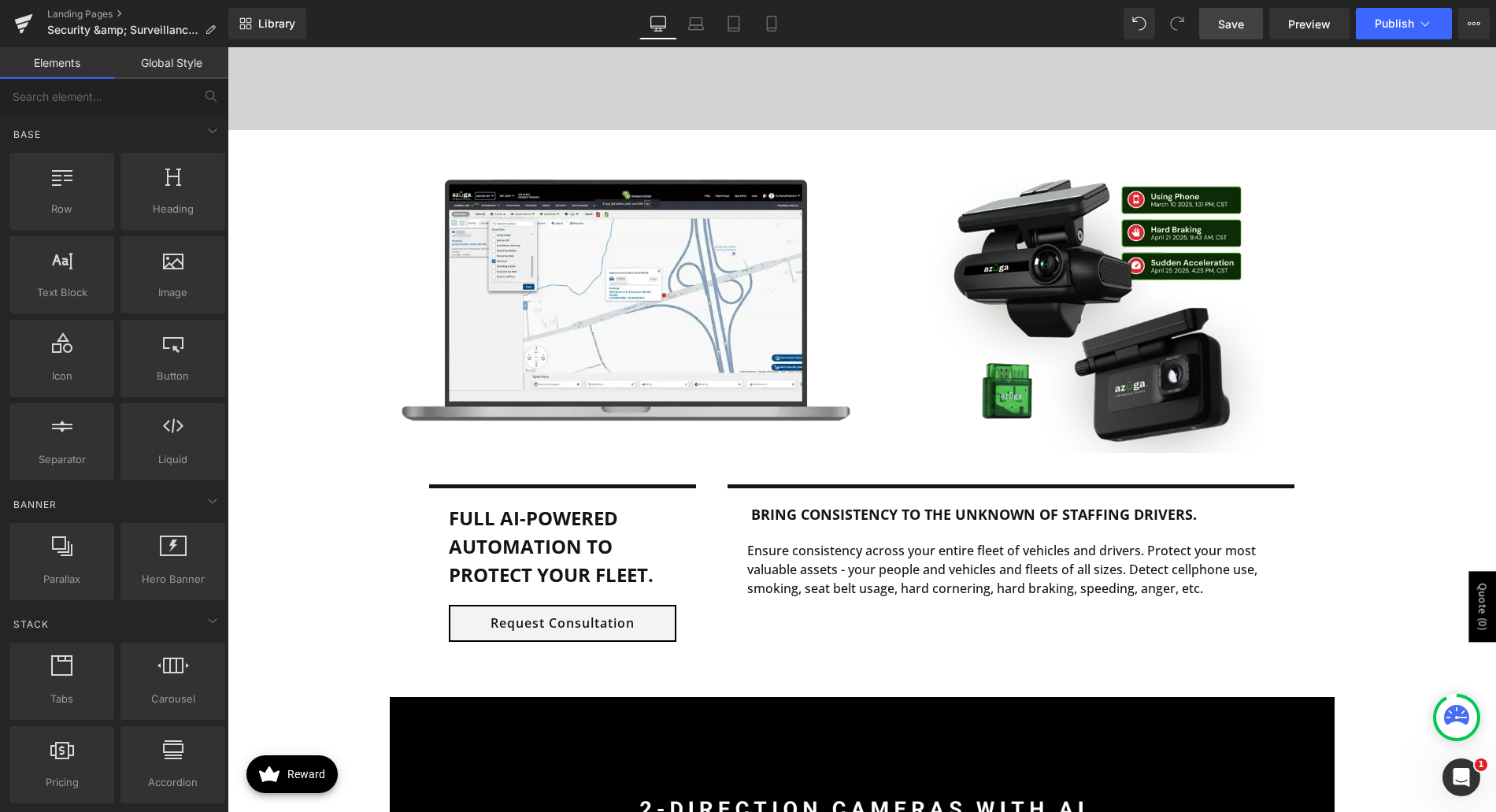
scroll to position [879, 0]
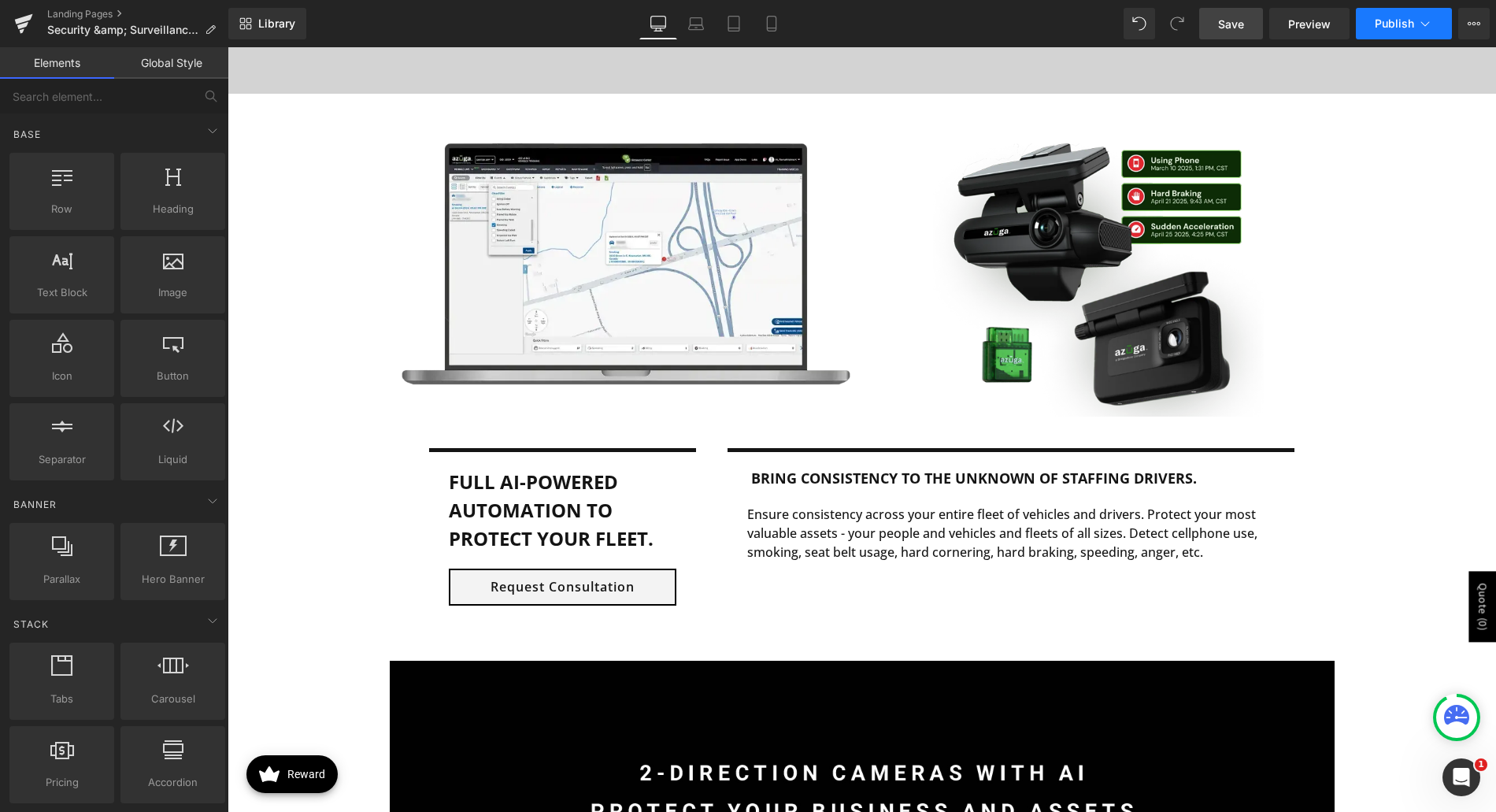
click at [1364, 17] on button "Publish" at bounding box center [1404, 24] width 96 height 32
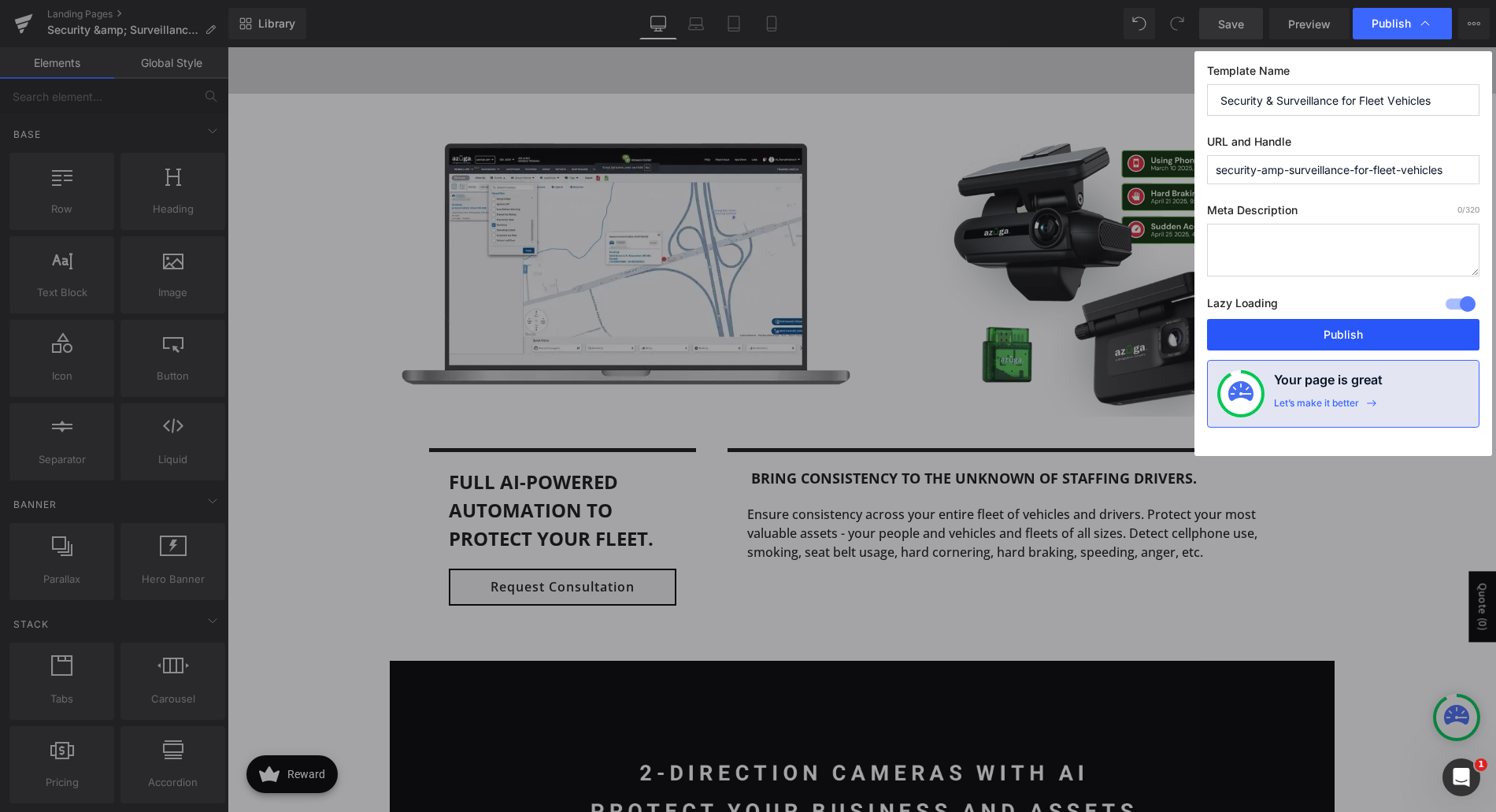
click at [1343, 331] on button "Publish" at bounding box center [1344, 335] width 272 height 32
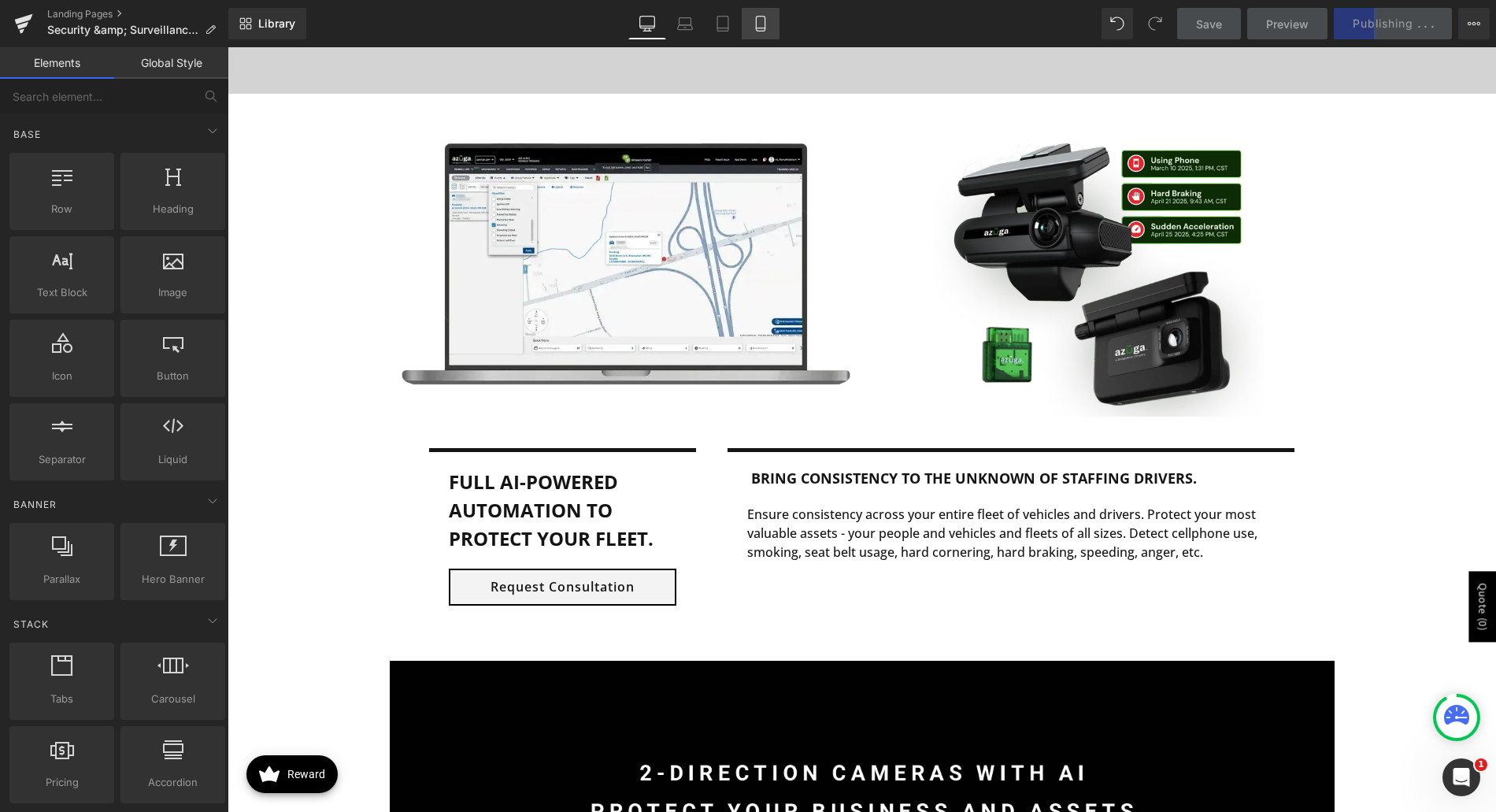
click at [768, 14] on link "Mobile" at bounding box center [761, 24] width 38 height 32
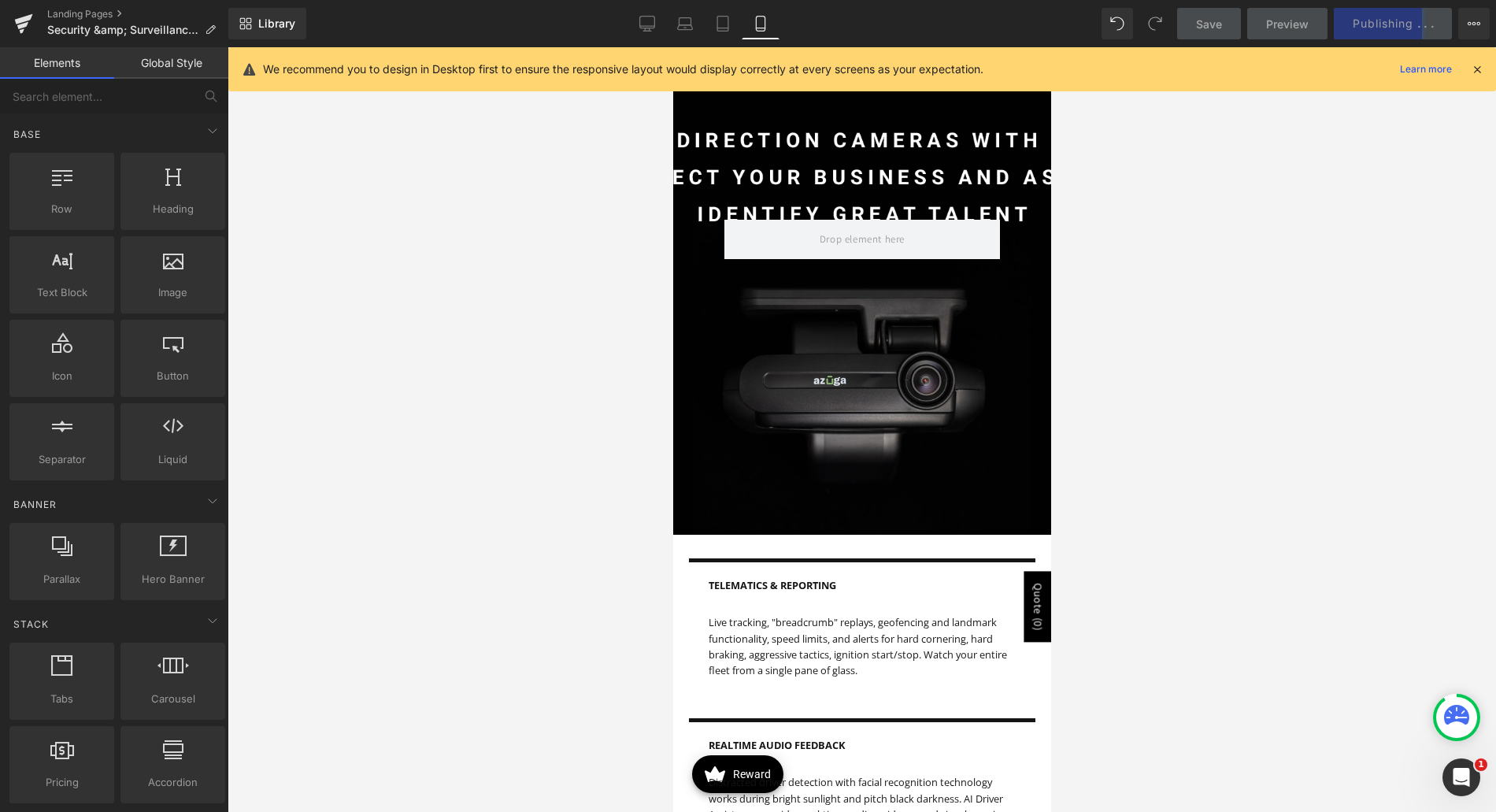
scroll to position [1115, 0]
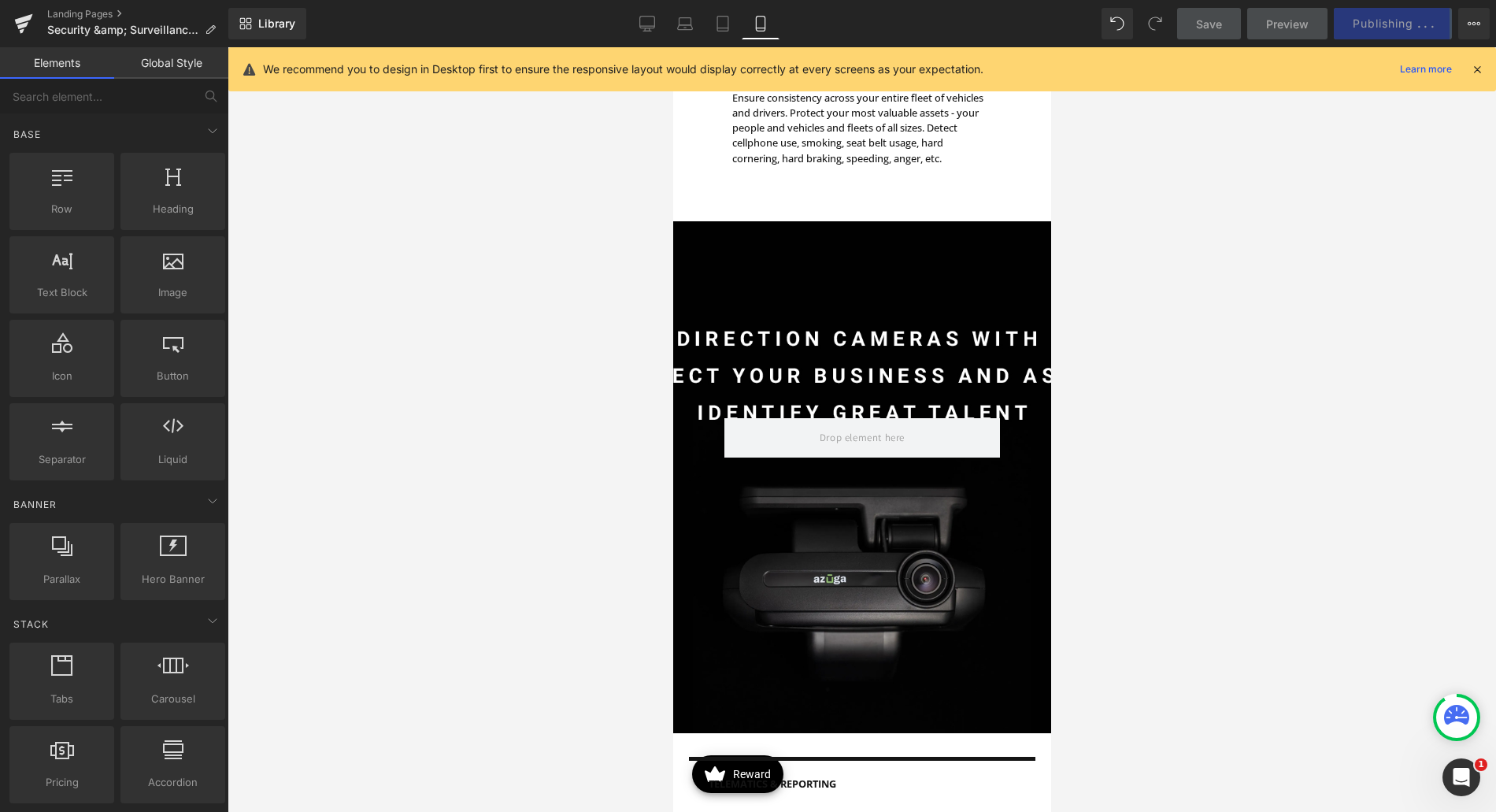
click at [848, 329] on div "Row" at bounding box center [861, 477] width 378 height 512
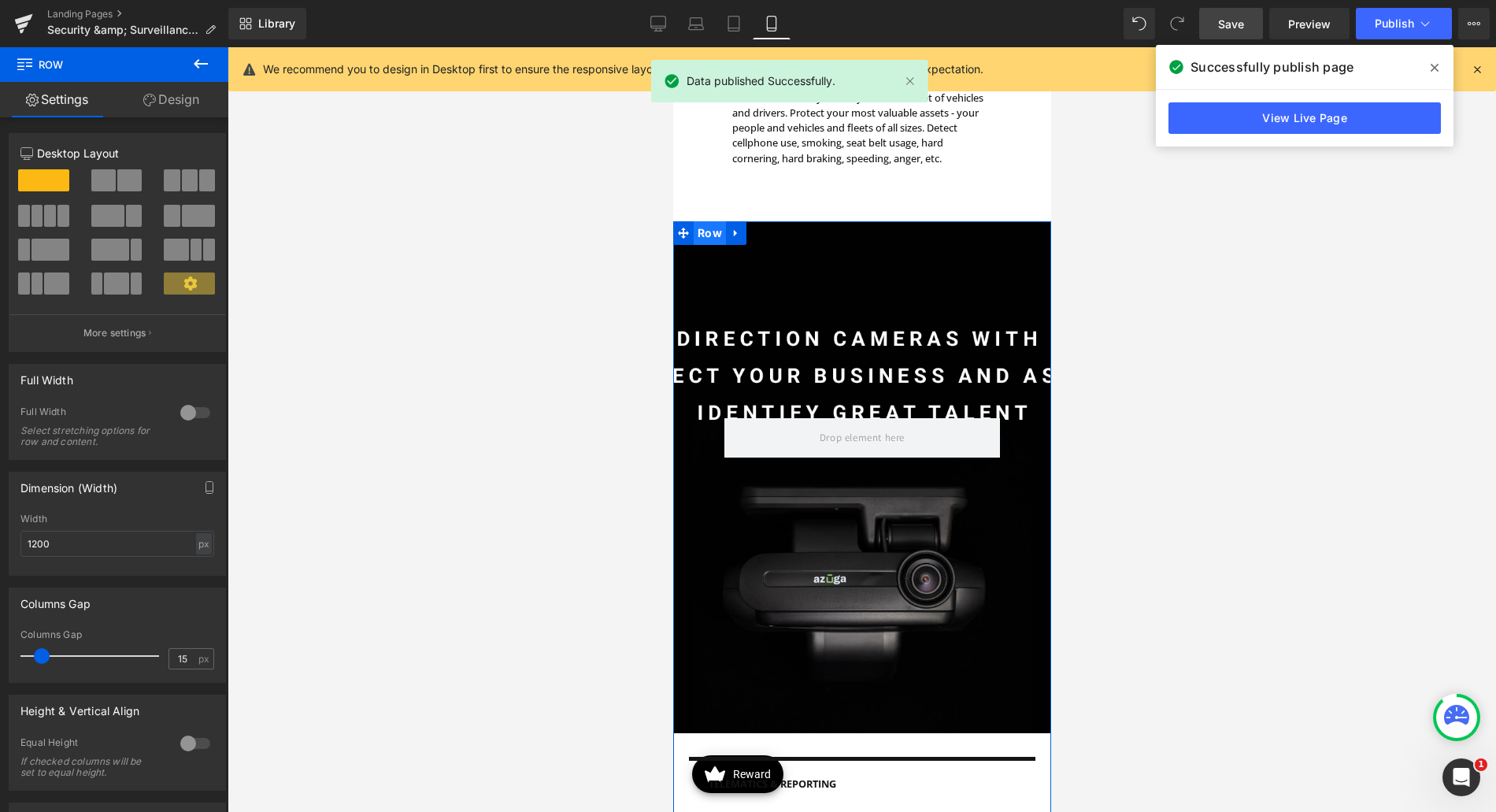
click at [705, 230] on span "Row" at bounding box center [709, 233] width 33 height 24
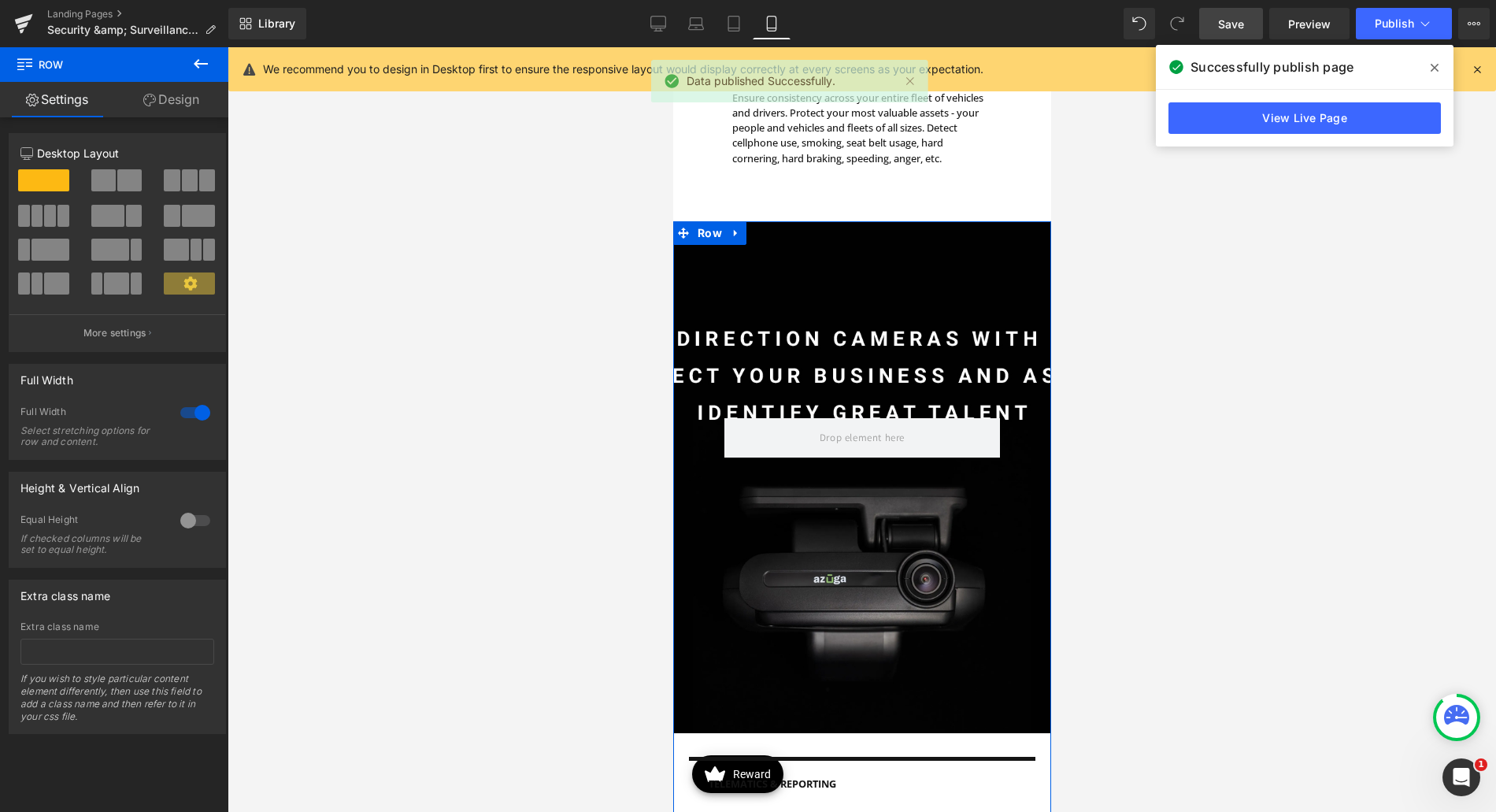
click at [154, 99] on link "Design" at bounding box center [171, 99] width 114 height 35
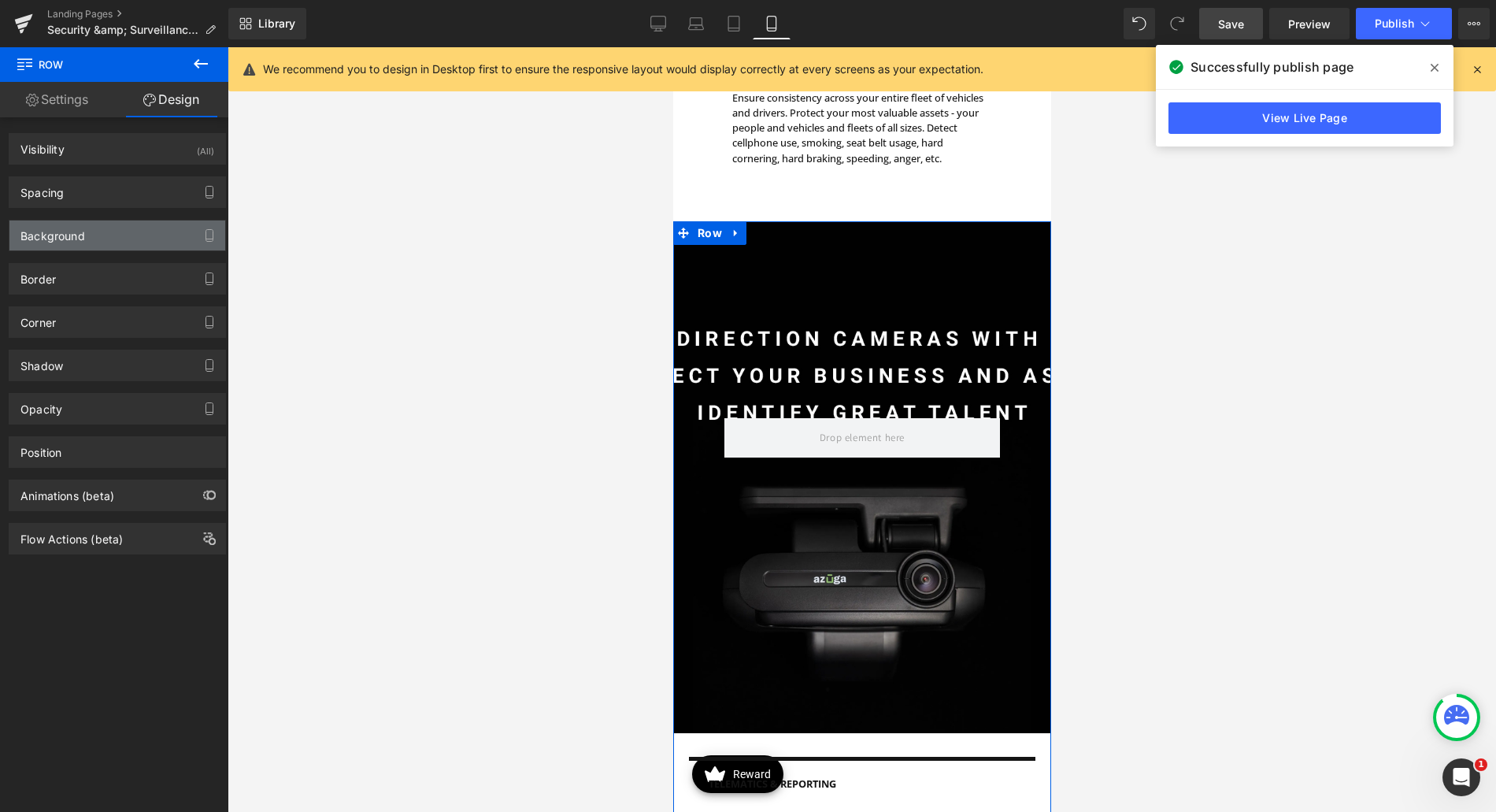
click at [97, 242] on div "Background" at bounding box center [117, 235] width 216 height 30
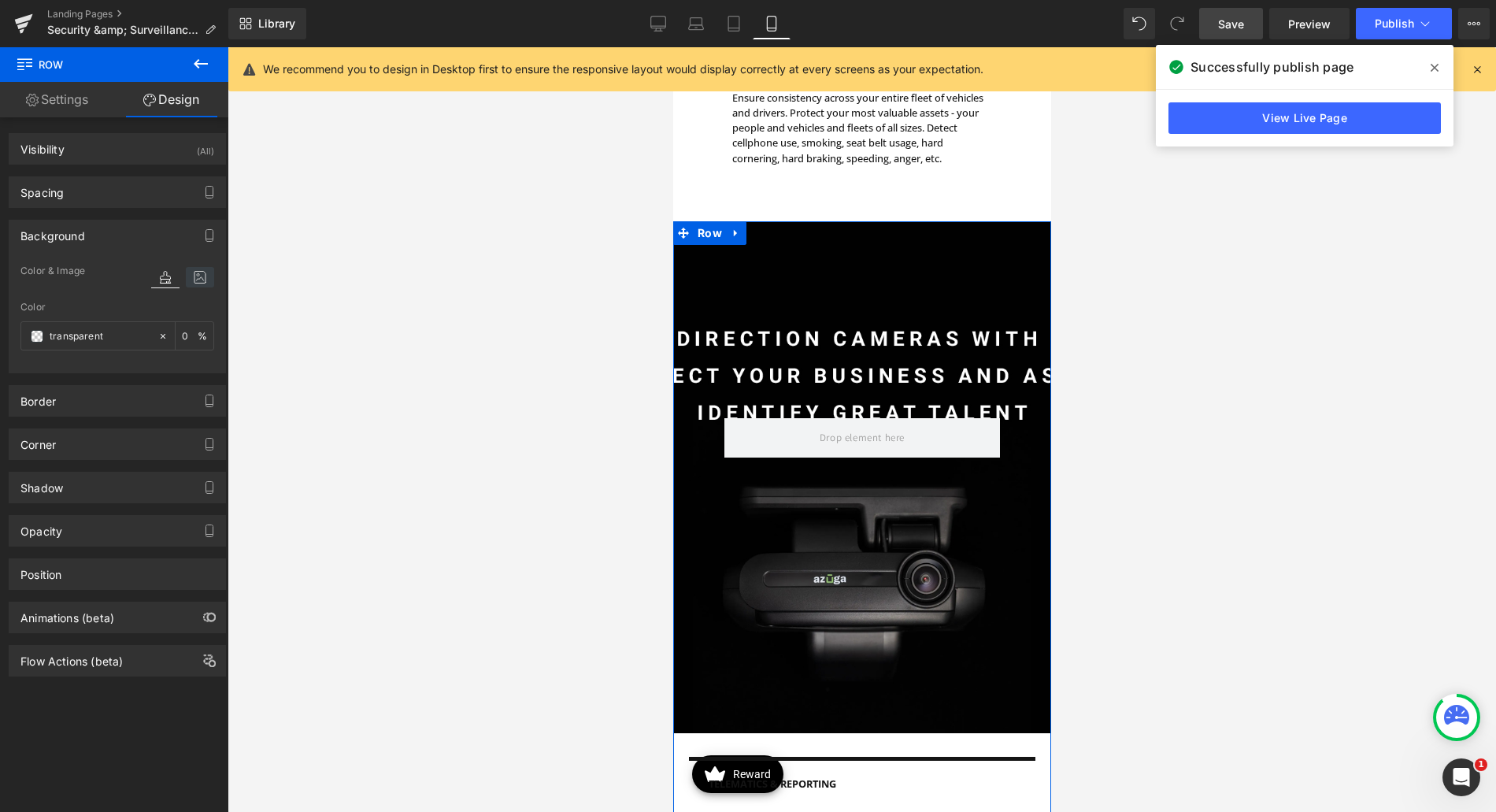
click at [188, 271] on icon at bounding box center [200, 277] width 28 height 21
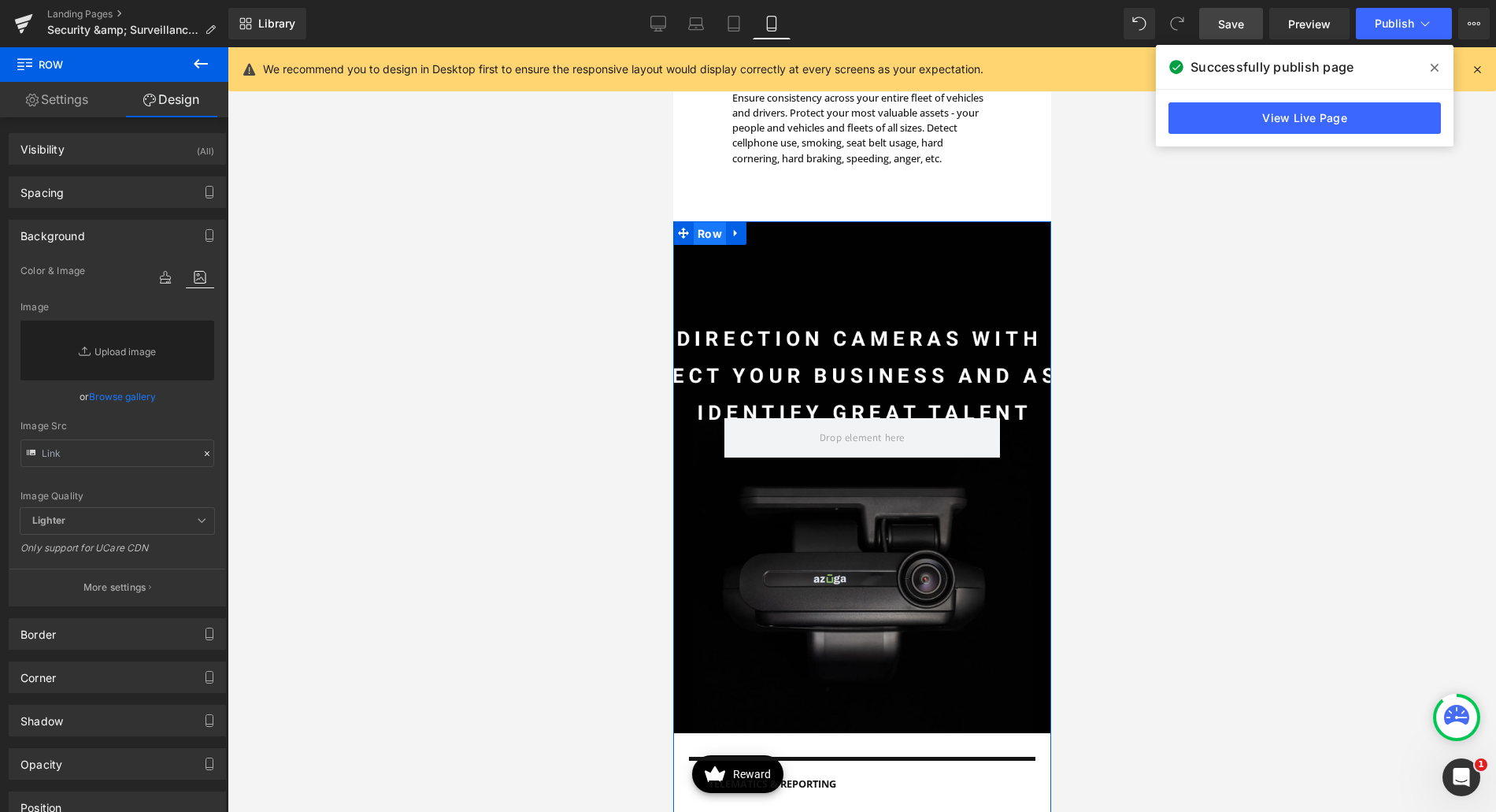
click at [710, 231] on span "Row" at bounding box center [709, 234] width 33 height 24
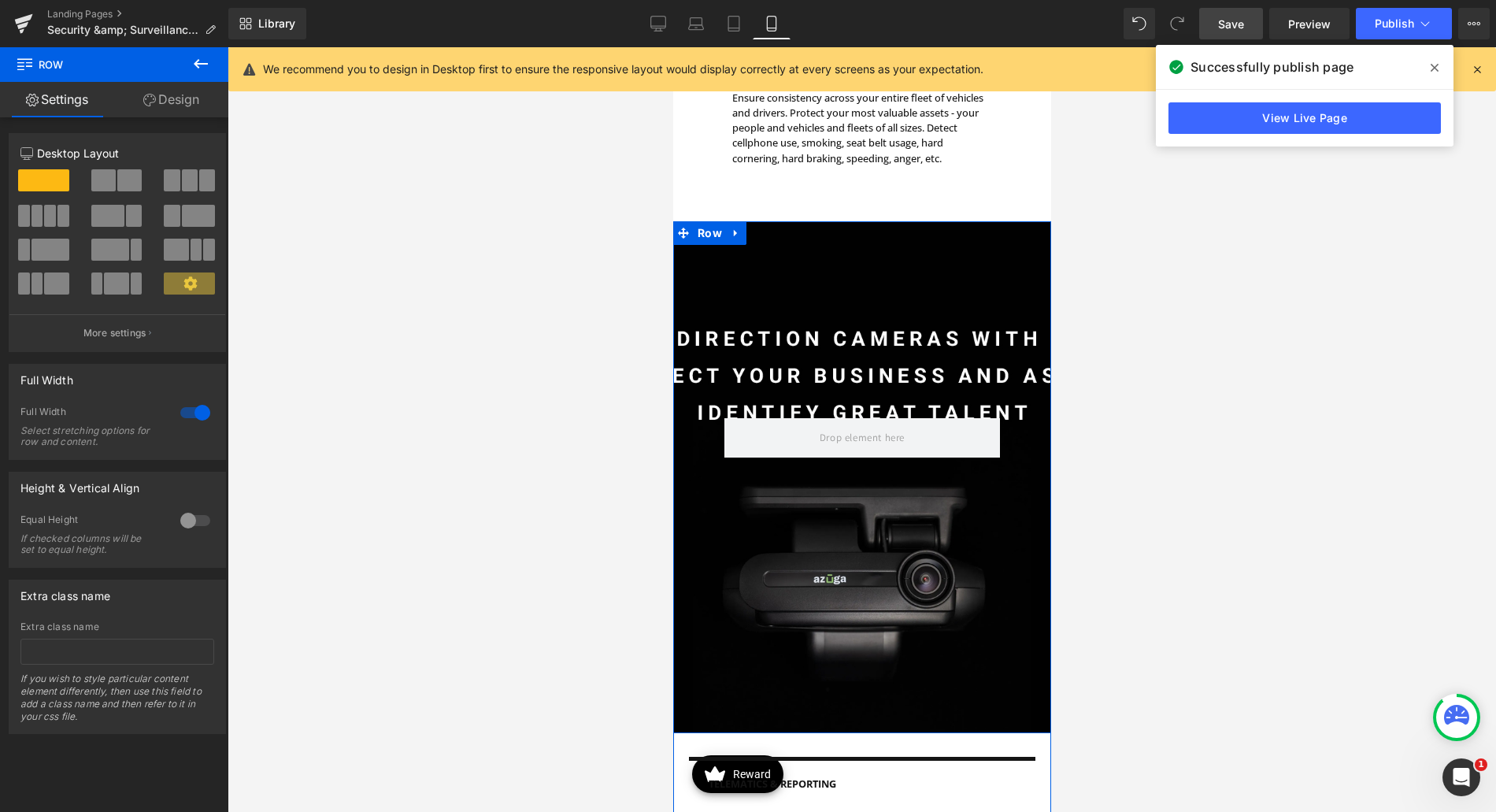
click at [835, 540] on div "Row" at bounding box center [861, 477] width 378 height 512
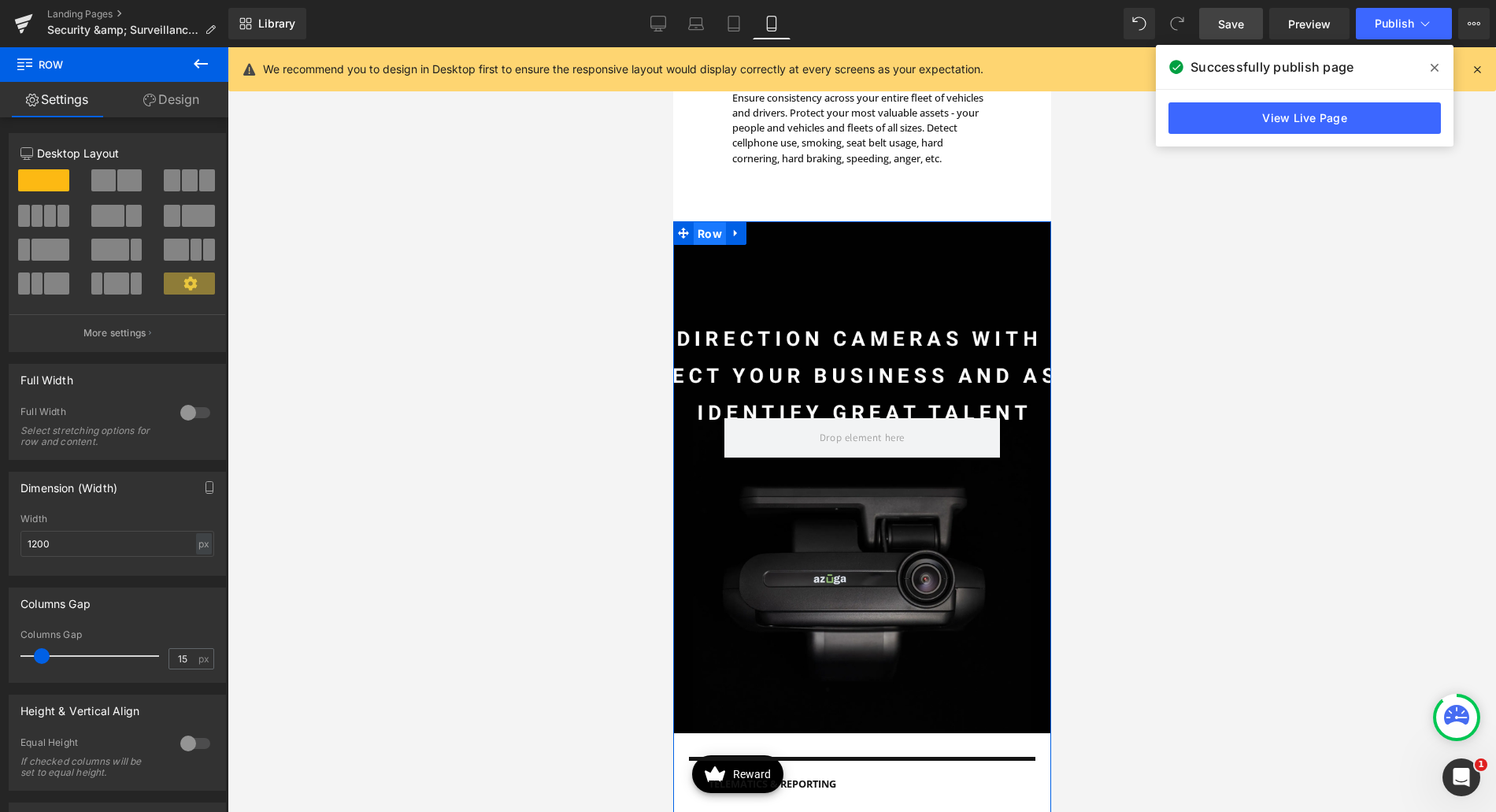
drag, startPoint x: 708, startPoint y: 239, endPoint x: 1244, endPoint y: 258, distance: 536.3
click at [708, 239] on span "Row" at bounding box center [709, 234] width 33 height 24
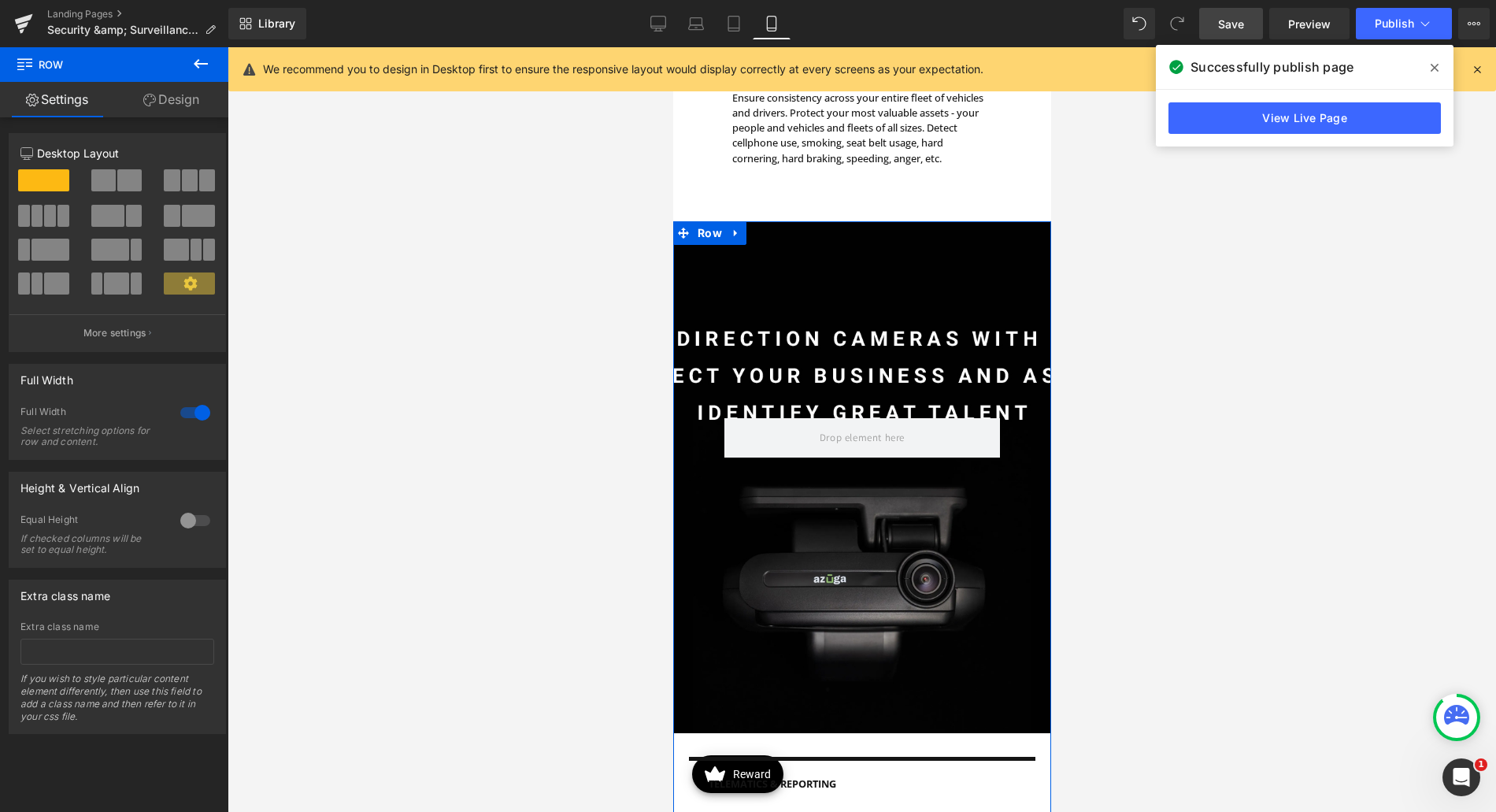
click at [189, 111] on link "Design" at bounding box center [171, 99] width 114 height 35
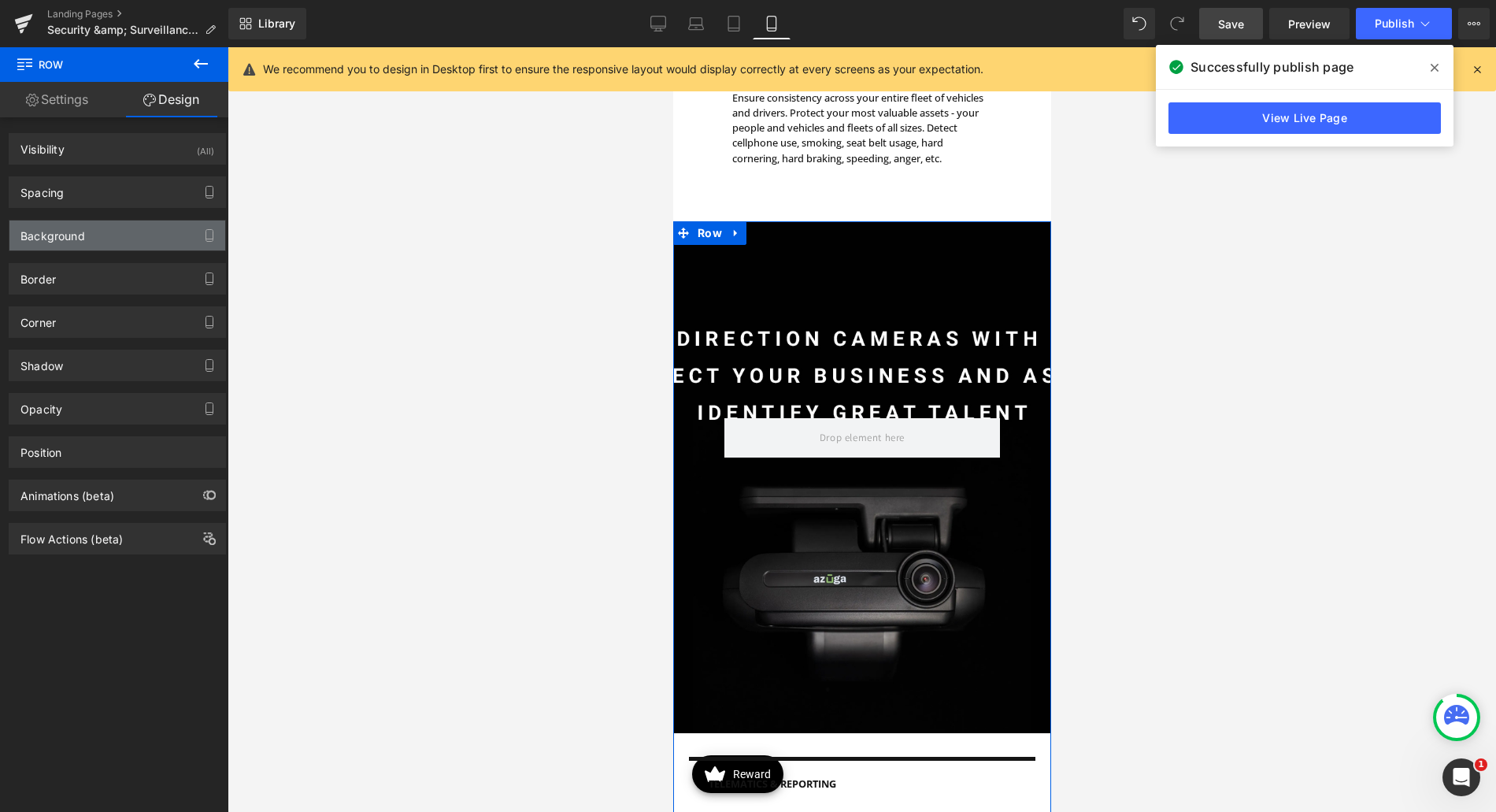
click at [119, 232] on div "Background" at bounding box center [117, 235] width 216 height 30
type input "transparent"
type input "0"
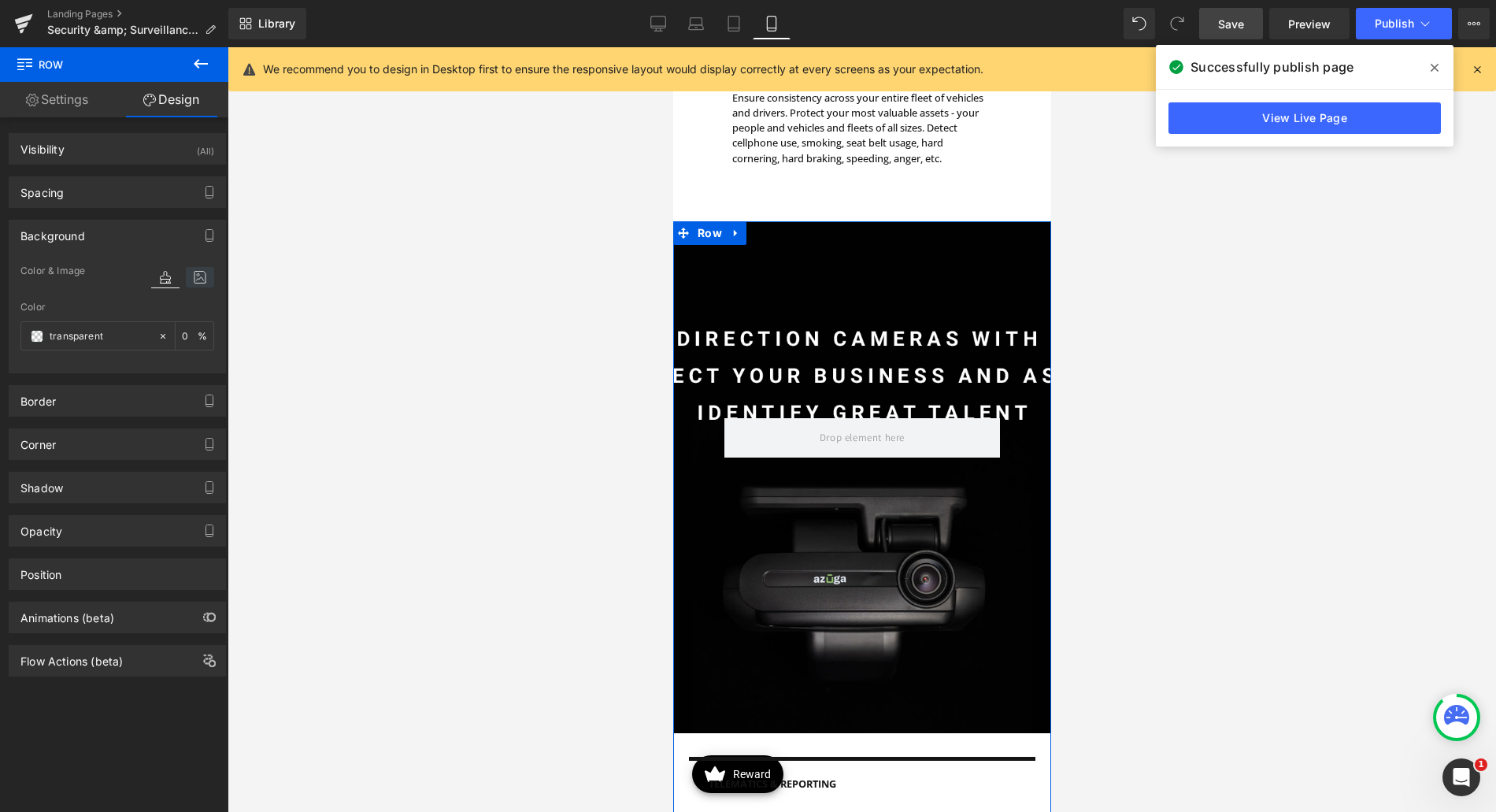
click at [201, 279] on icon at bounding box center [200, 277] width 28 height 21
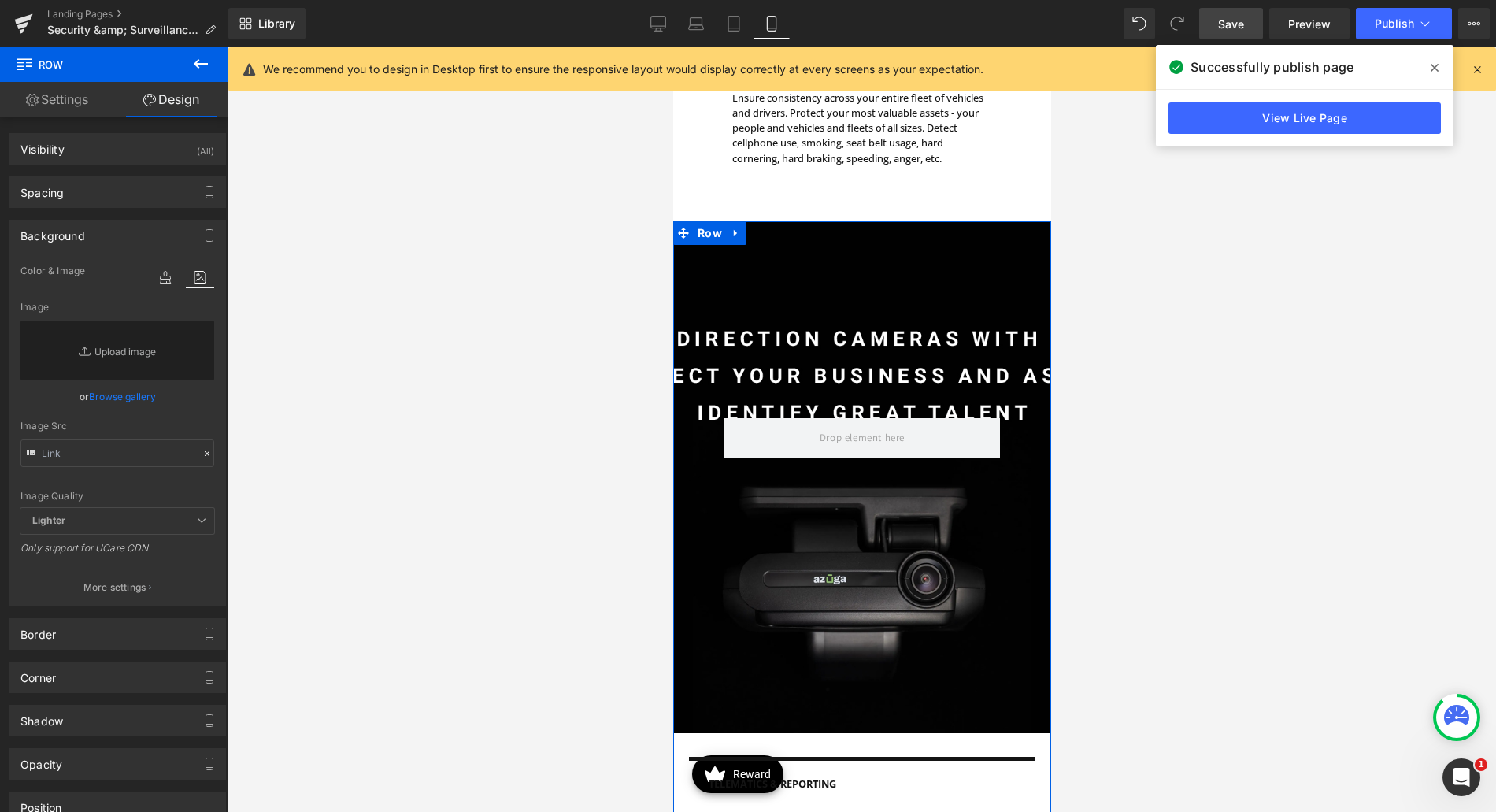
click at [29, 414] on div "Image Quality Lighter Lightest Lighter Lighter Lightest Only support for UCare …" at bounding box center [118, 385] width 194 height 247
click at [71, 574] on button "More settings" at bounding box center [117, 587] width 216 height 37
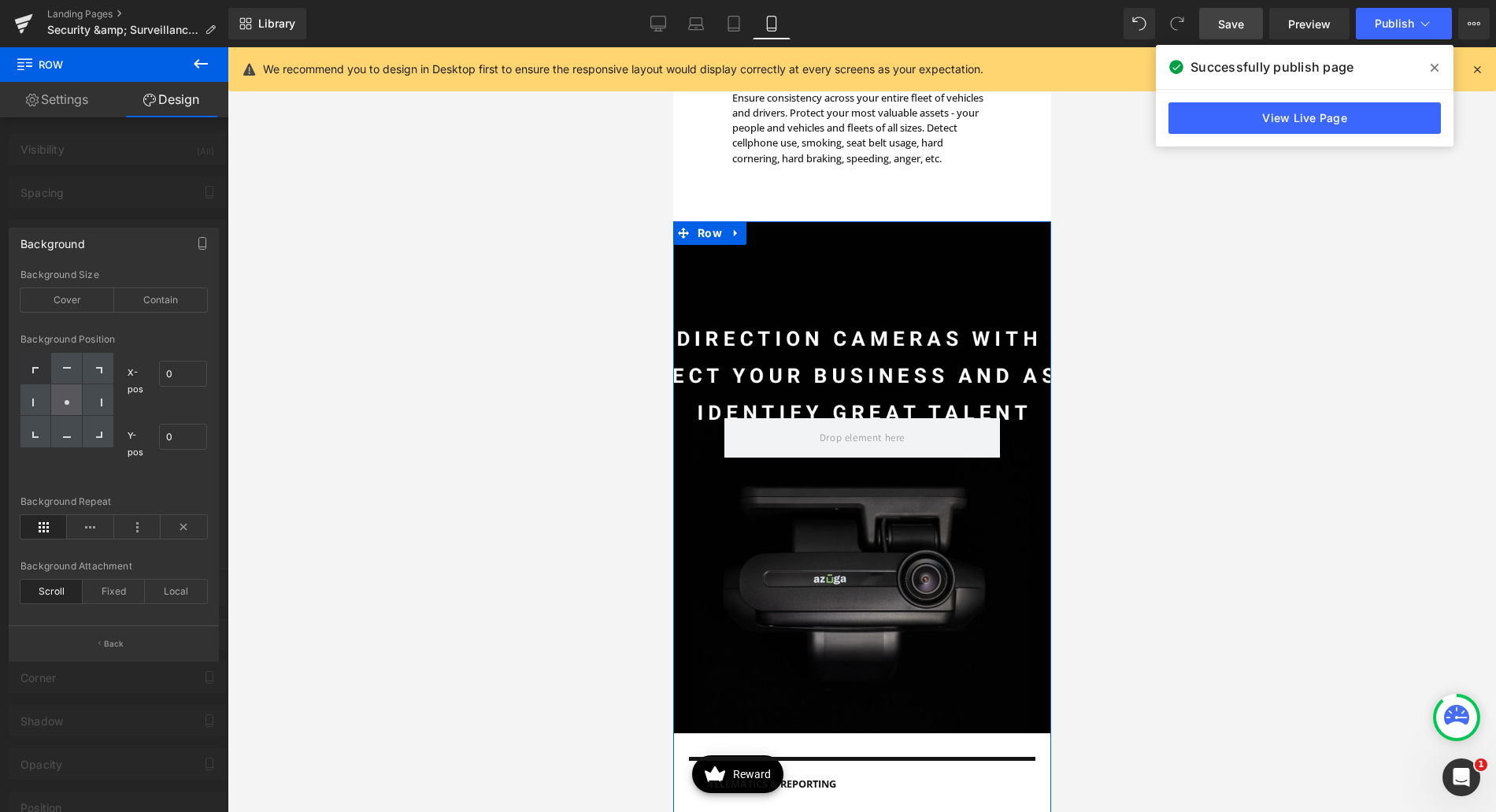
click at [67, 406] on icon at bounding box center [66, 402] width 8 height 8
type input "50"
click at [88, 312] on div "Background Size Cover Contain" at bounding box center [114, 299] width 187 height 61
click at [86, 307] on div "Cover" at bounding box center [67, 300] width 93 height 24
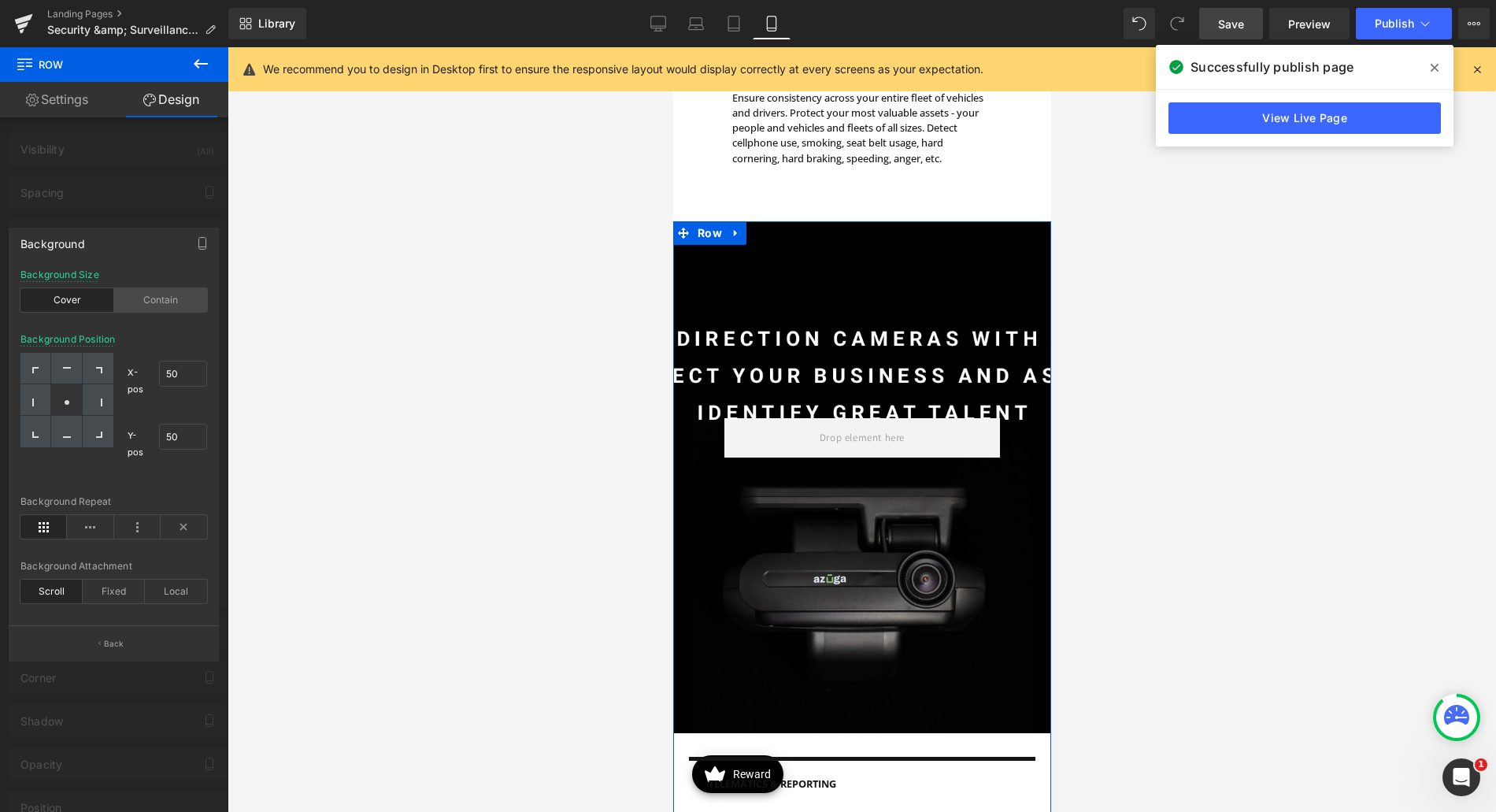
click at [126, 299] on div "Contain" at bounding box center [161, 300] width 93 height 24
click at [58, 300] on div "Cover" at bounding box center [67, 300] width 93 height 24
click at [103, 592] on div "Fixed" at bounding box center [113, 592] width 63 height 24
click at [60, 594] on div "Scroll" at bounding box center [52, 592] width 63 height 24
click at [108, 586] on div "Fixed" at bounding box center [113, 592] width 63 height 24
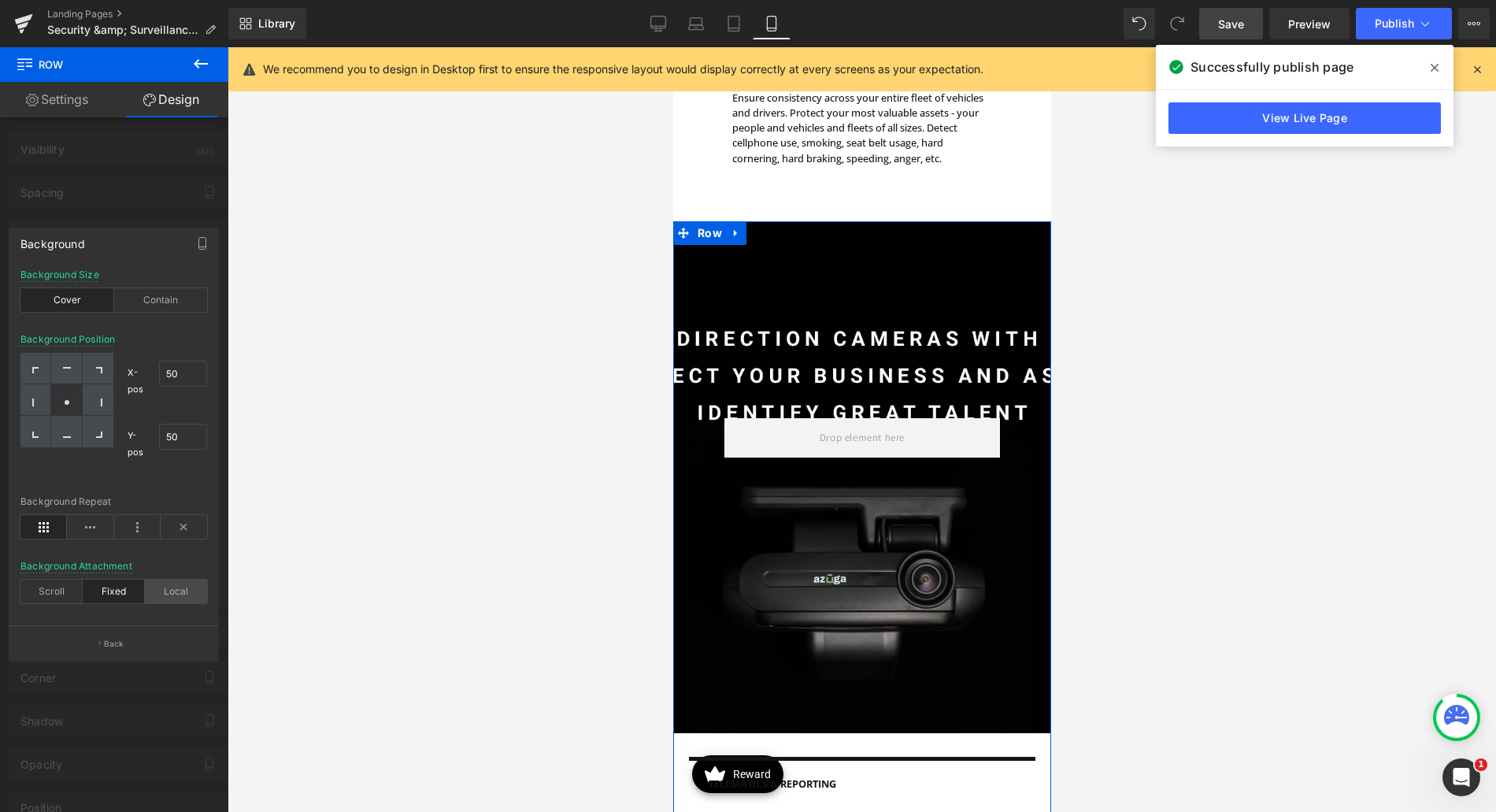
click at [167, 588] on div "Local" at bounding box center [176, 592] width 63 height 24
click at [103, 588] on div "Fixed" at bounding box center [113, 592] width 63 height 24
click at [48, 588] on div "Scroll" at bounding box center [52, 592] width 63 height 24
click at [161, 308] on div "Contain" at bounding box center [161, 300] width 93 height 24
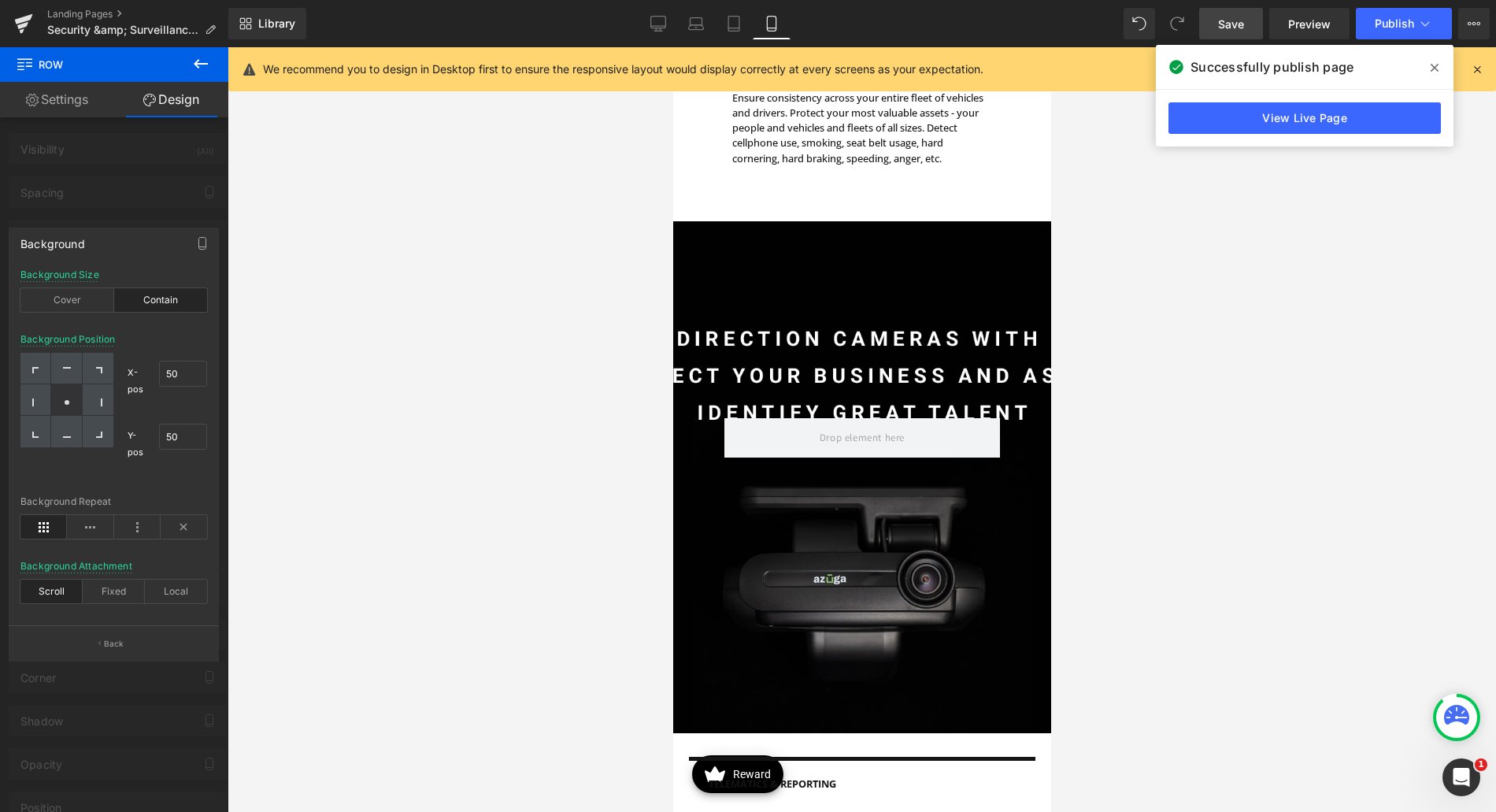
click at [1119, 258] on div at bounding box center [862, 429] width 1268 height 765
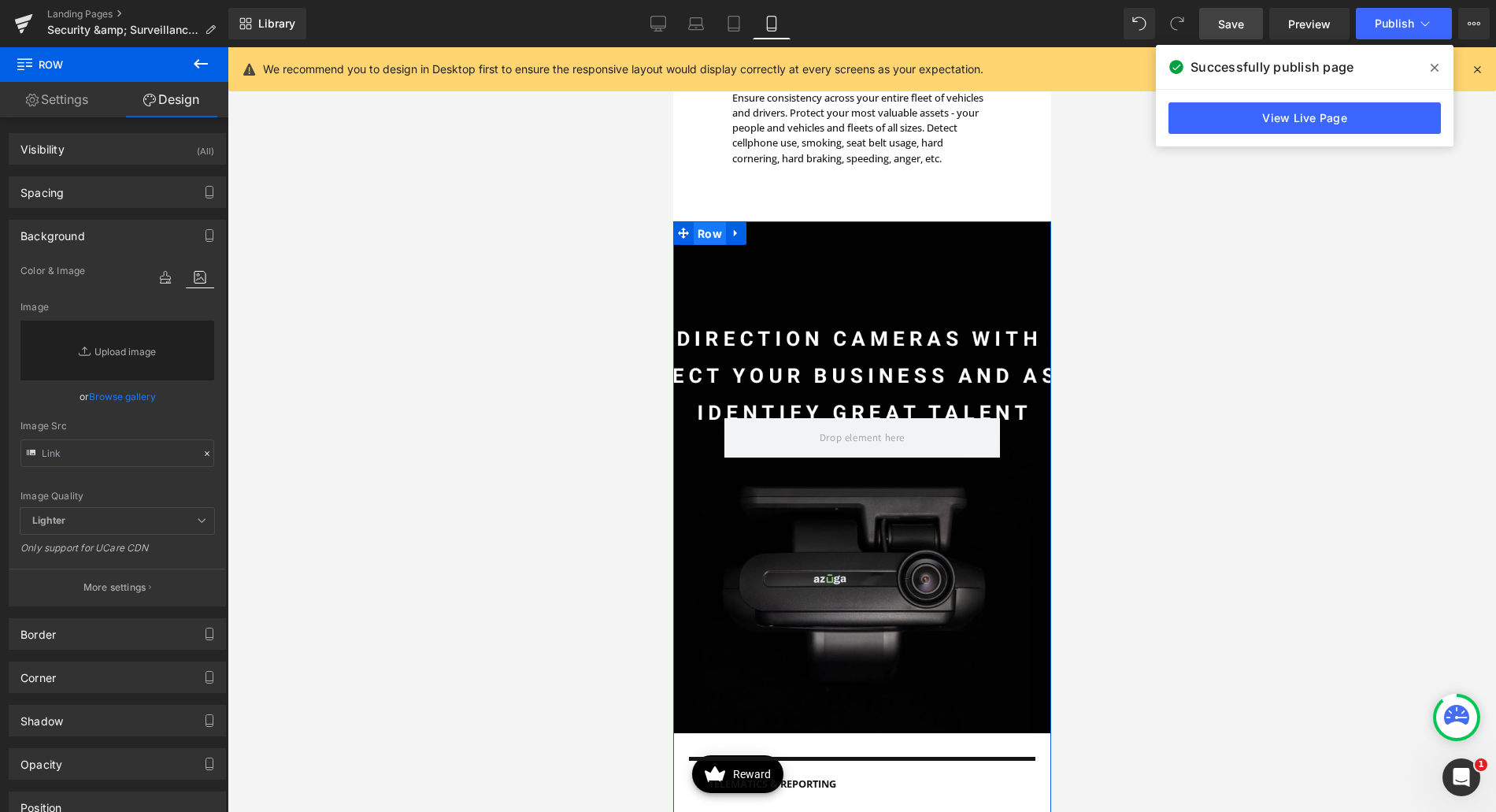
drag, startPoint x: 709, startPoint y: 225, endPoint x: 1310, endPoint y: 86, distance: 616.9
click at [709, 225] on span "Row" at bounding box center [709, 234] width 33 height 24
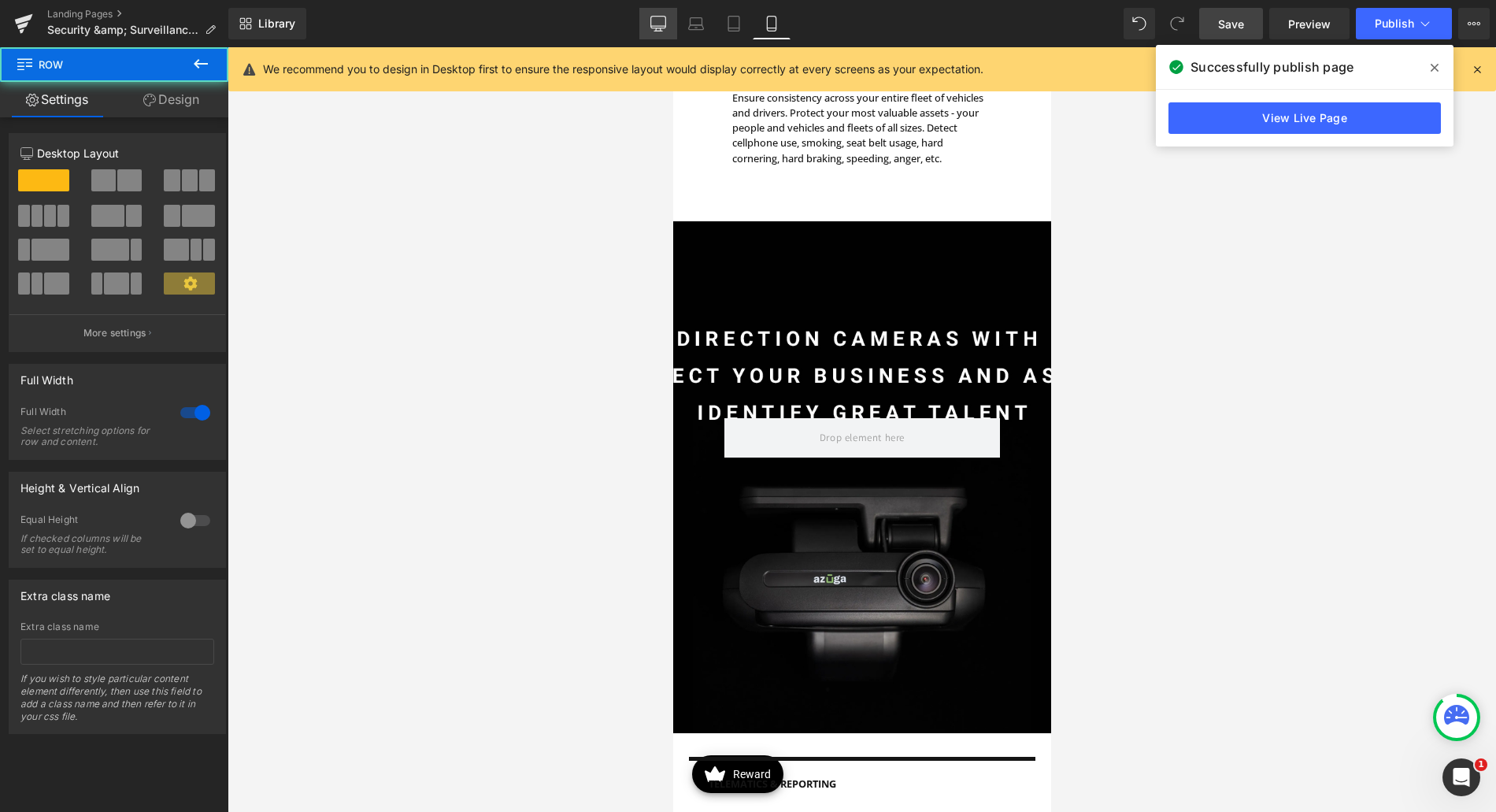
click at [656, 19] on icon at bounding box center [658, 23] width 15 height 15
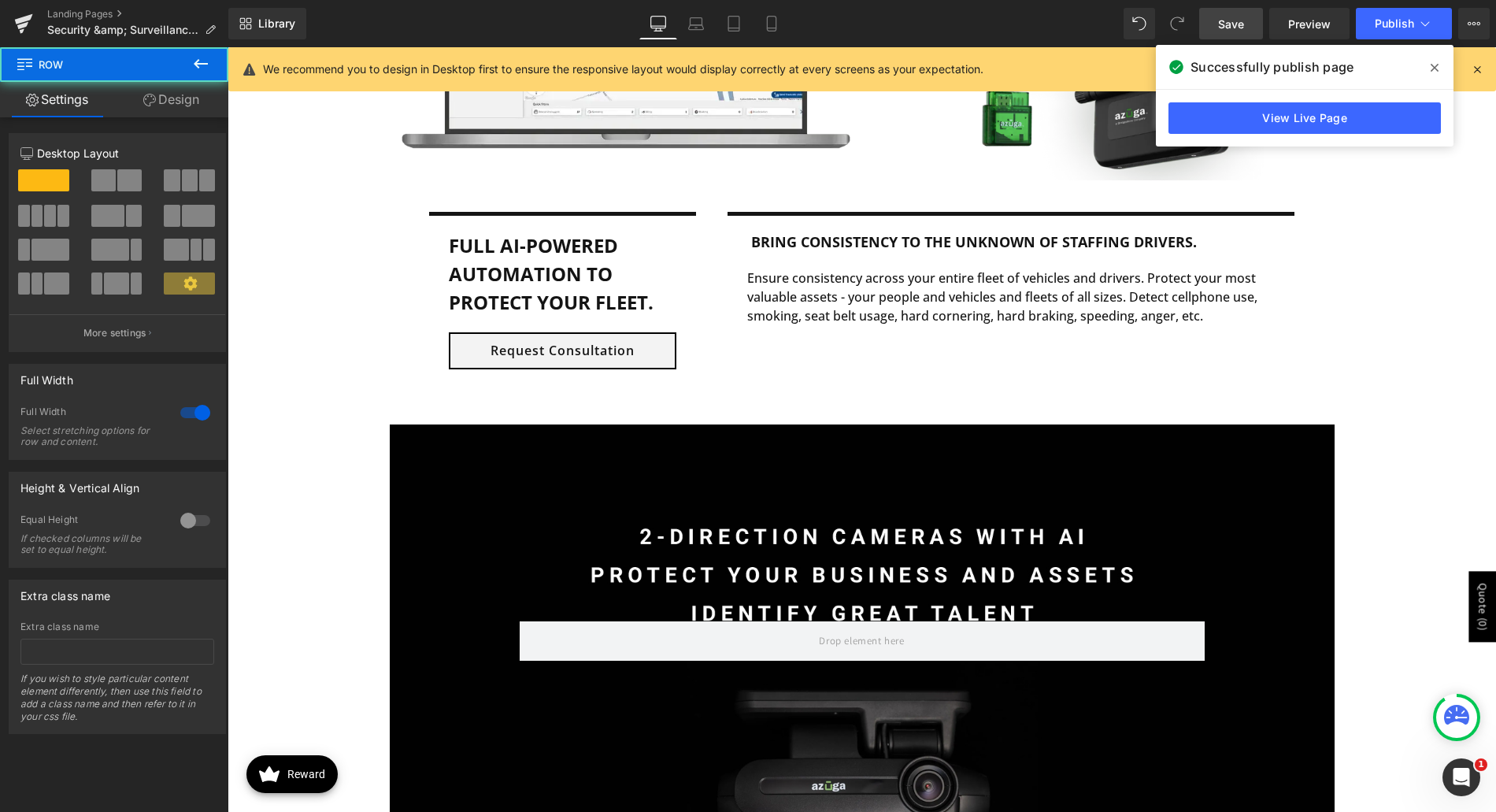
scroll to position [1320, 0]
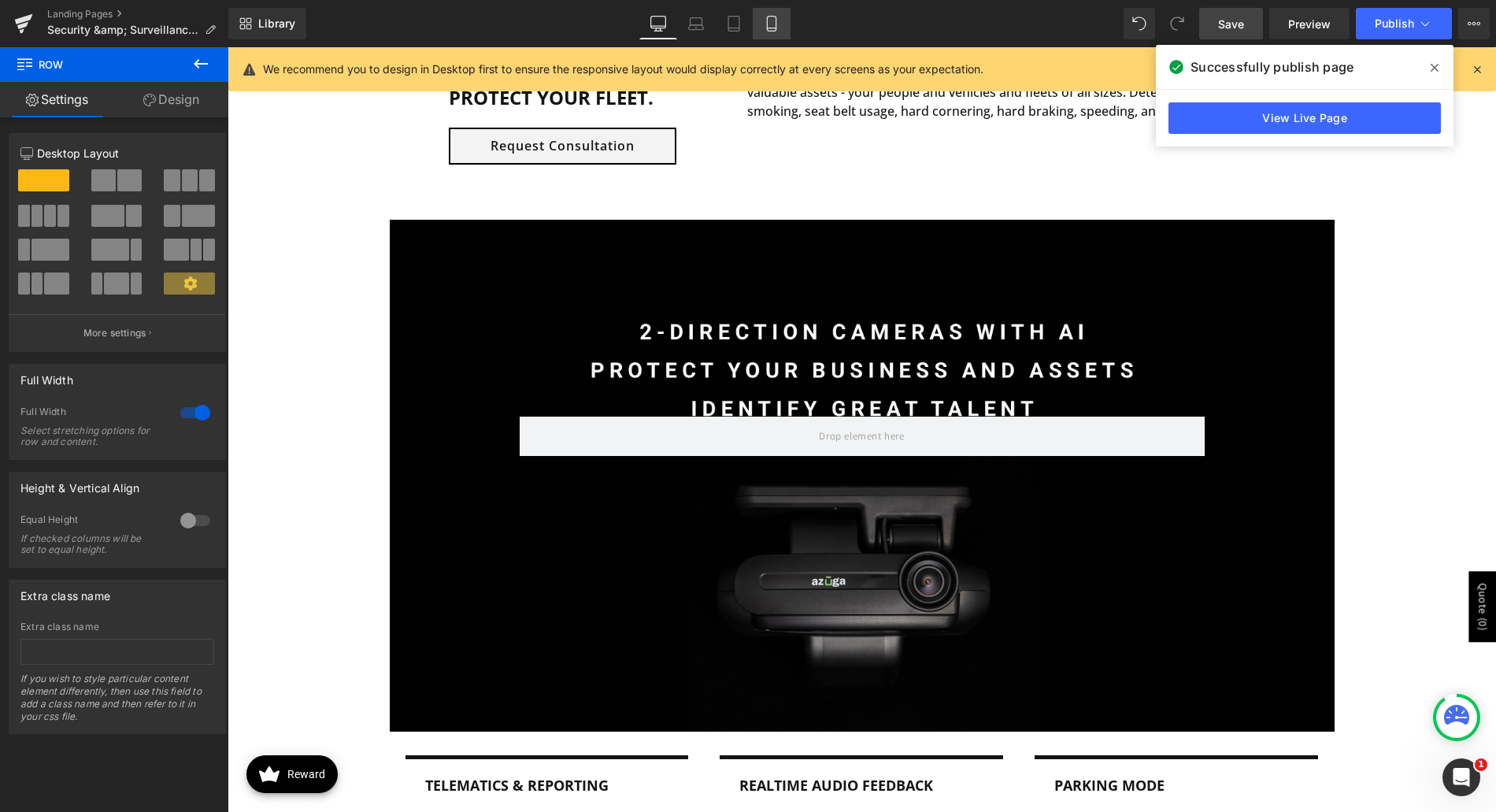
click at [755, 27] on link "Mobile" at bounding box center [772, 24] width 38 height 32
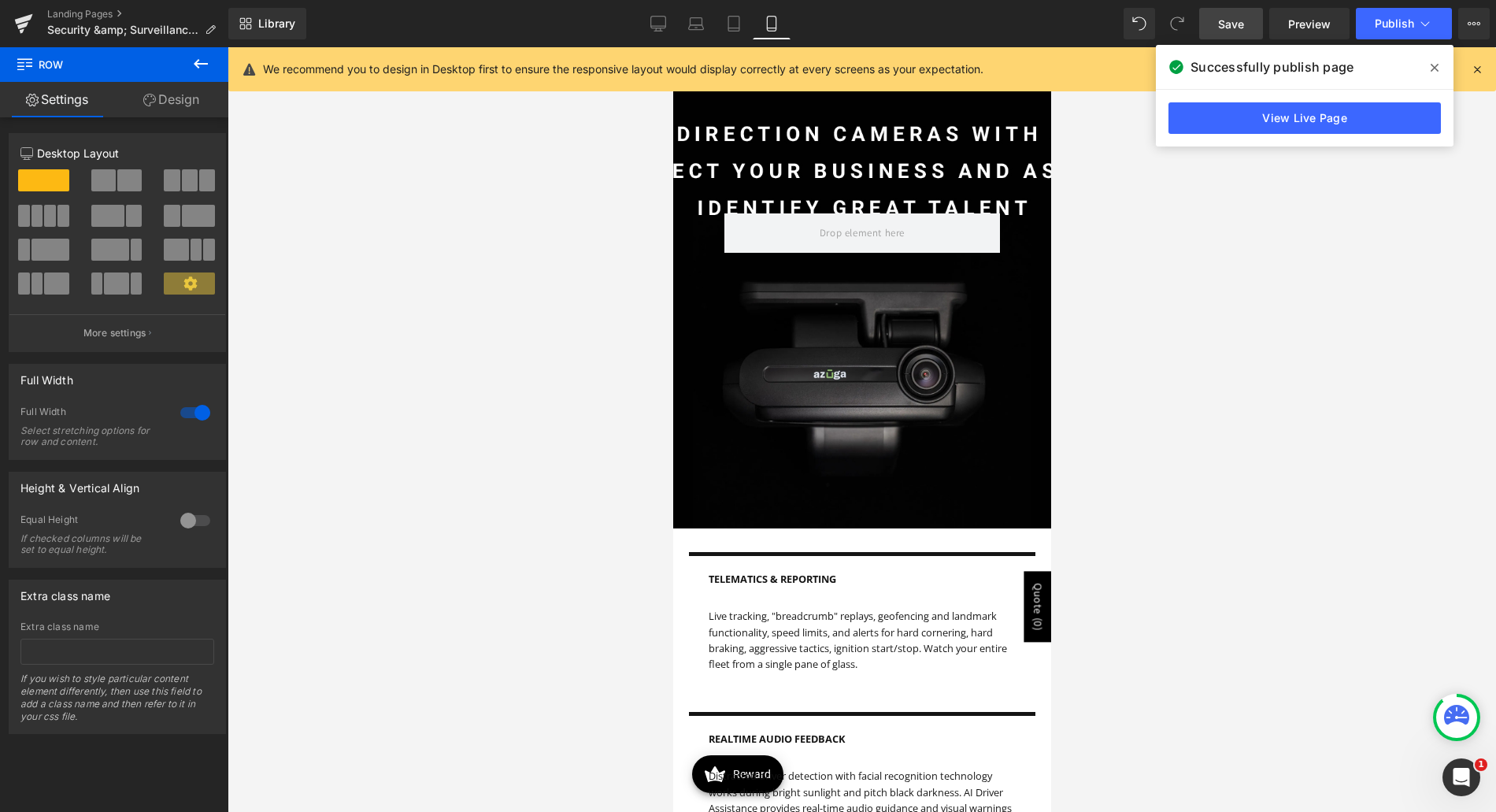
scroll to position [1114, 0]
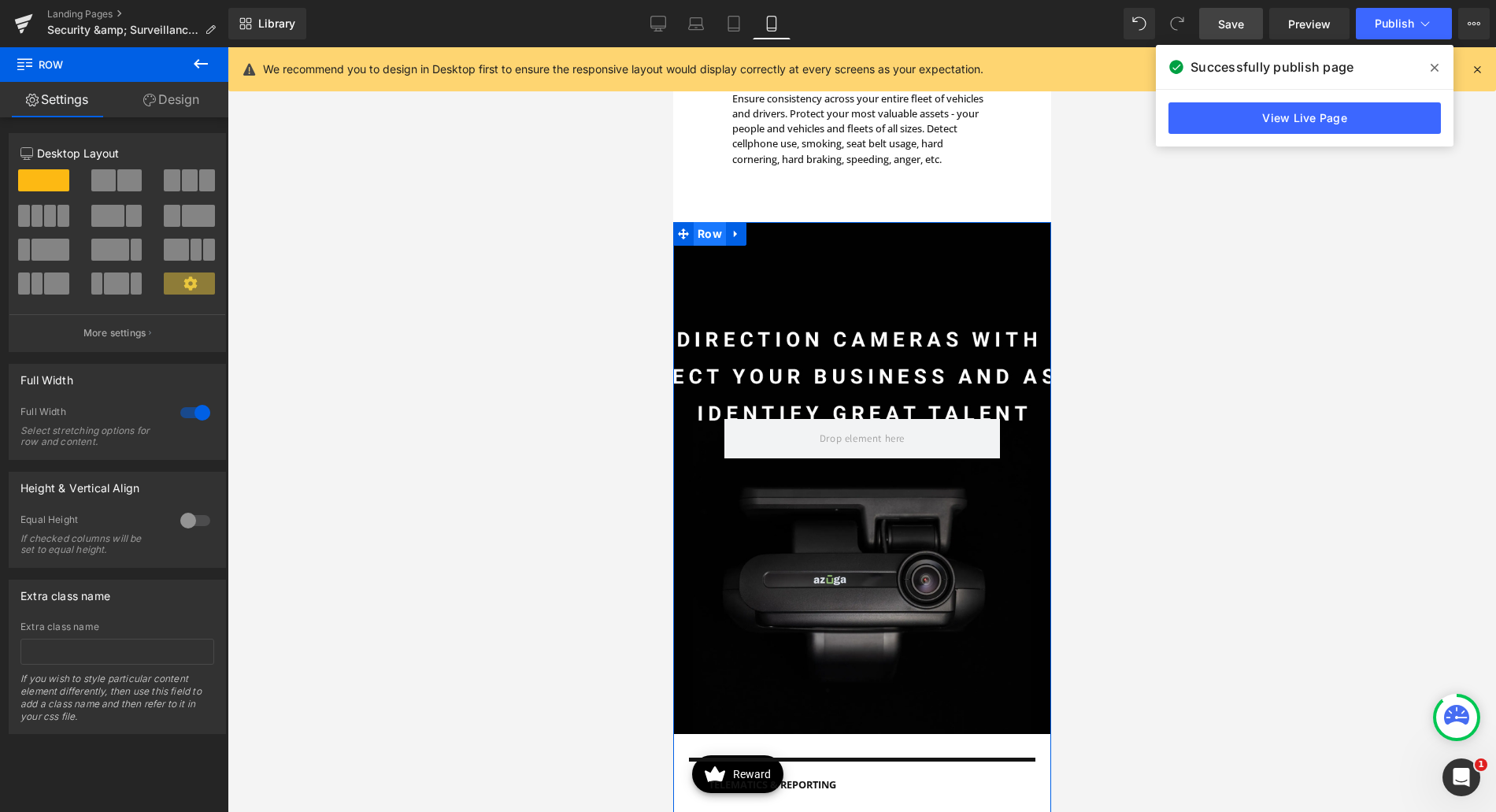
click at [711, 234] on span "Row" at bounding box center [709, 234] width 33 height 24
click at [124, 333] on p "More settings" at bounding box center [114, 333] width 63 height 15
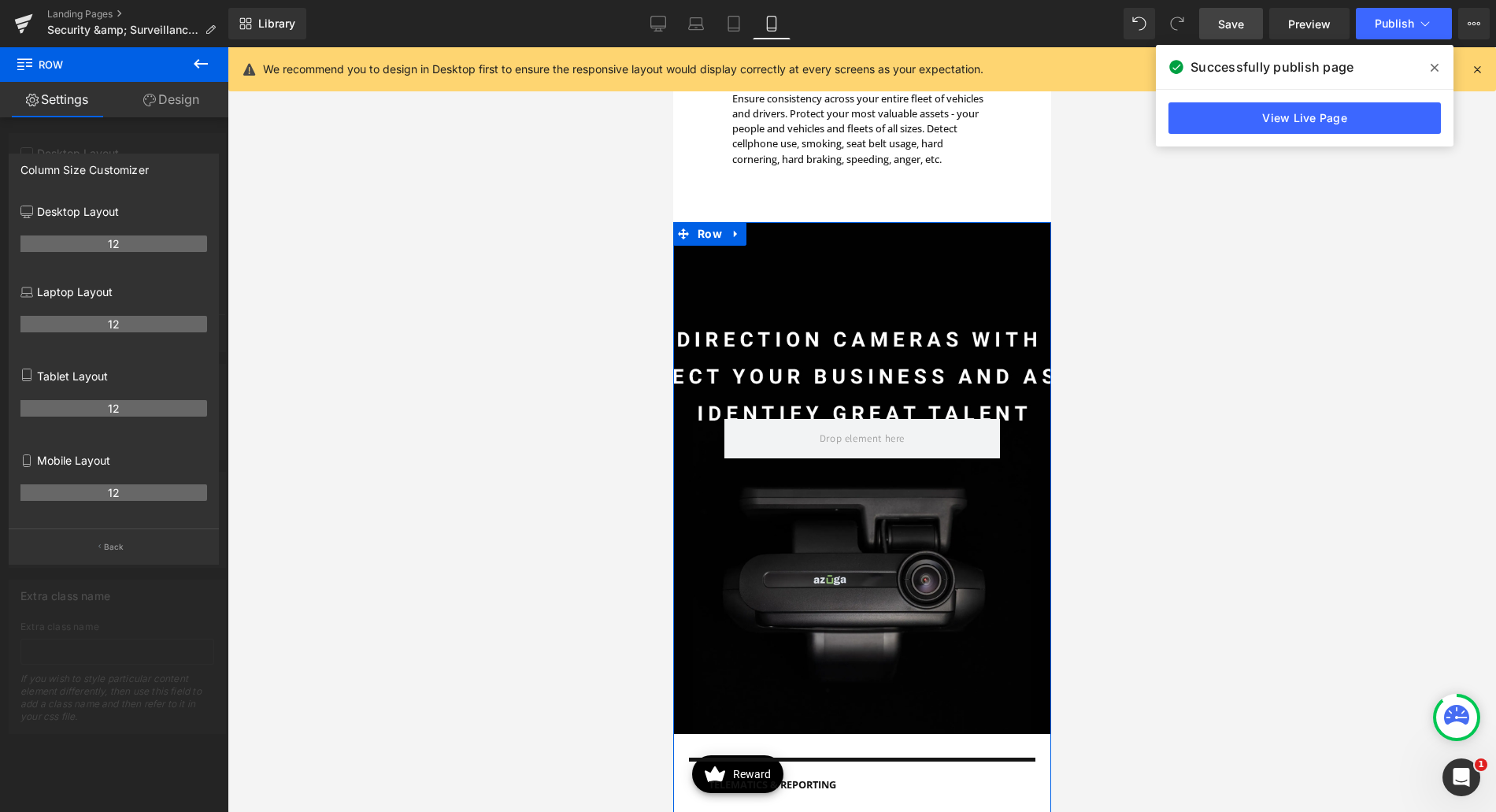
click at [167, 119] on div at bounding box center [114, 434] width 229 height 773
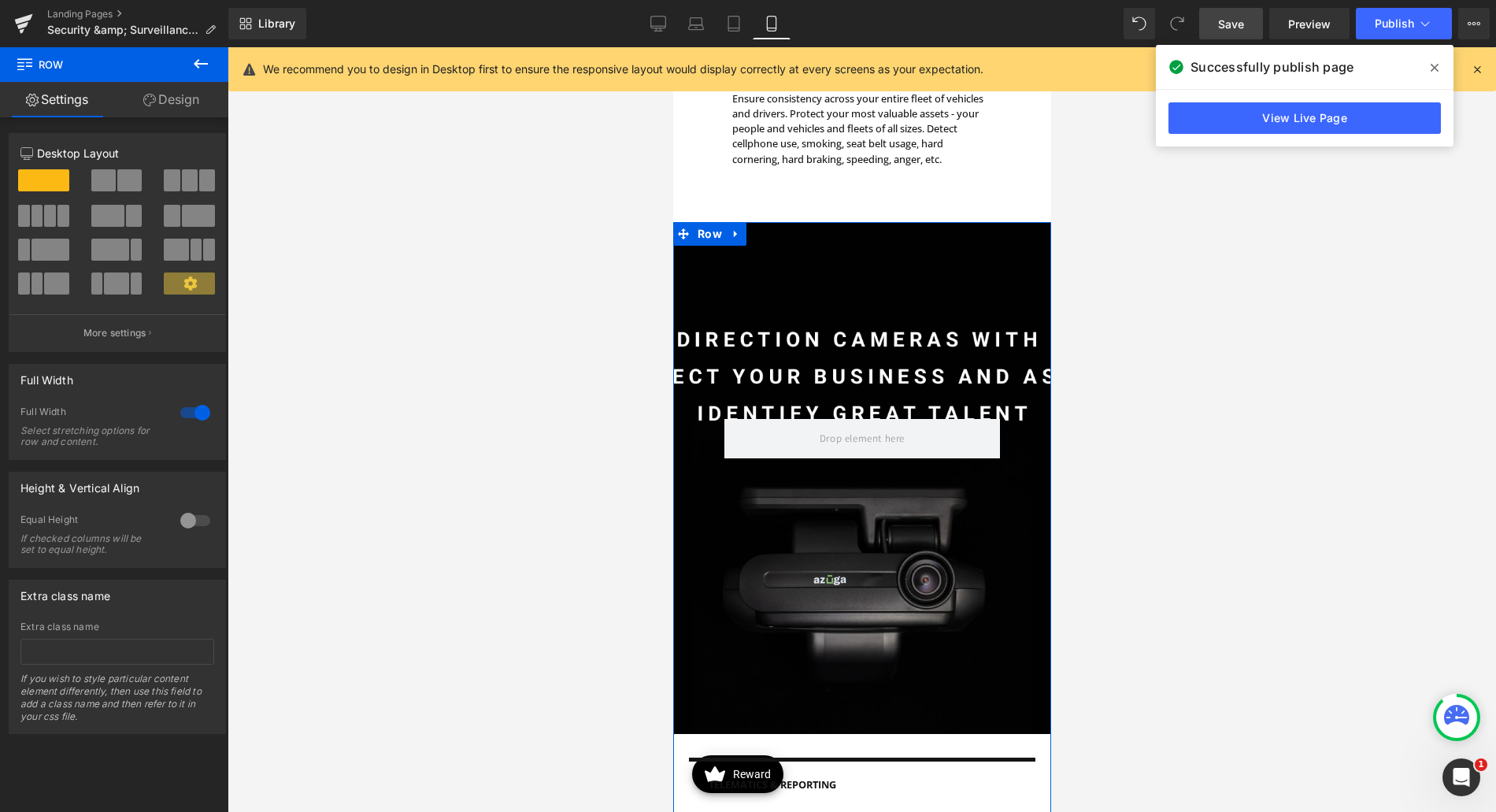
click at [182, 106] on link "Design" at bounding box center [171, 99] width 114 height 35
click at [0, 0] on div "Visibility" at bounding box center [0, 0] width 0 height 0
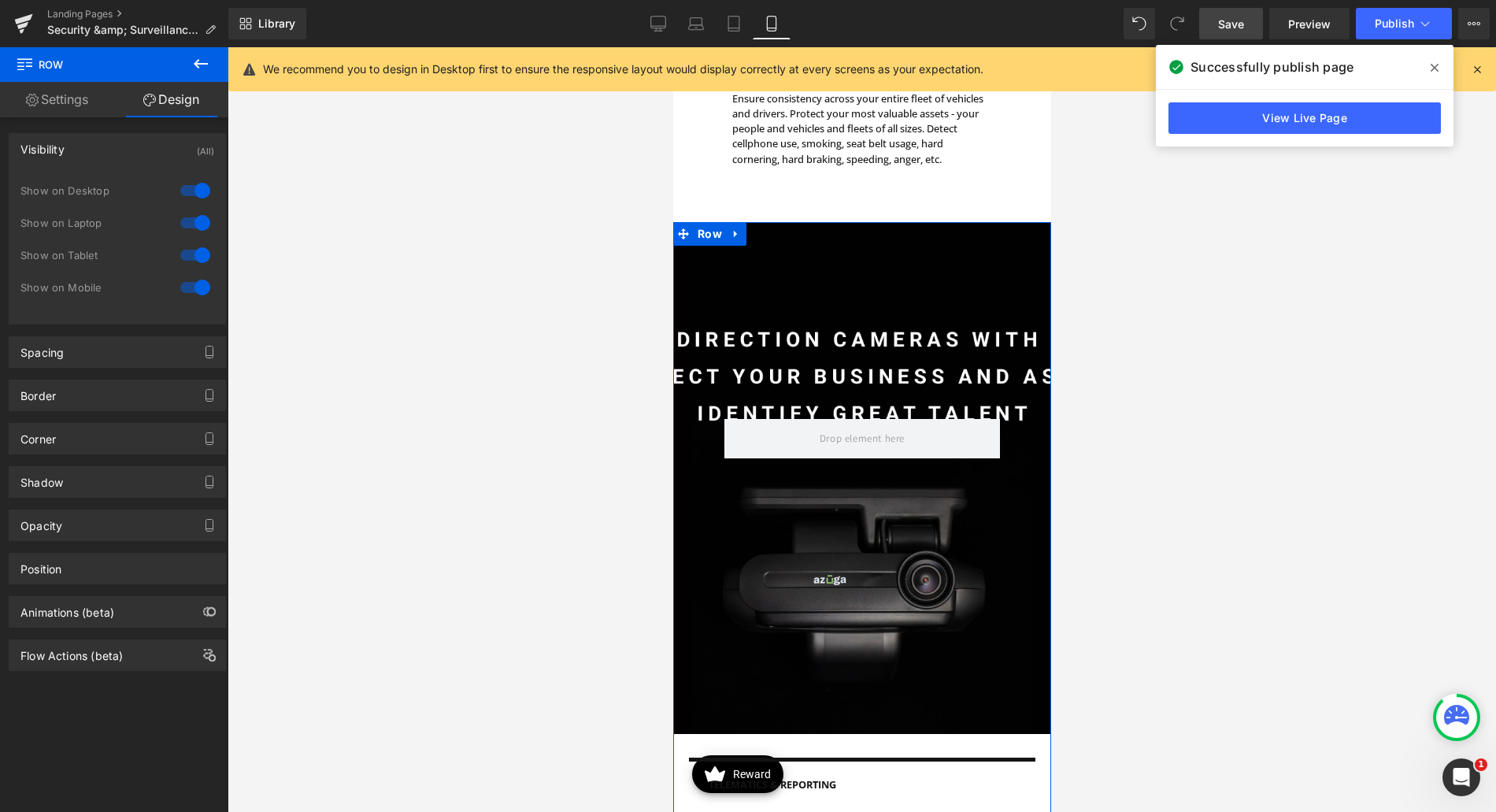
click at [191, 289] on div at bounding box center [195, 288] width 38 height 25
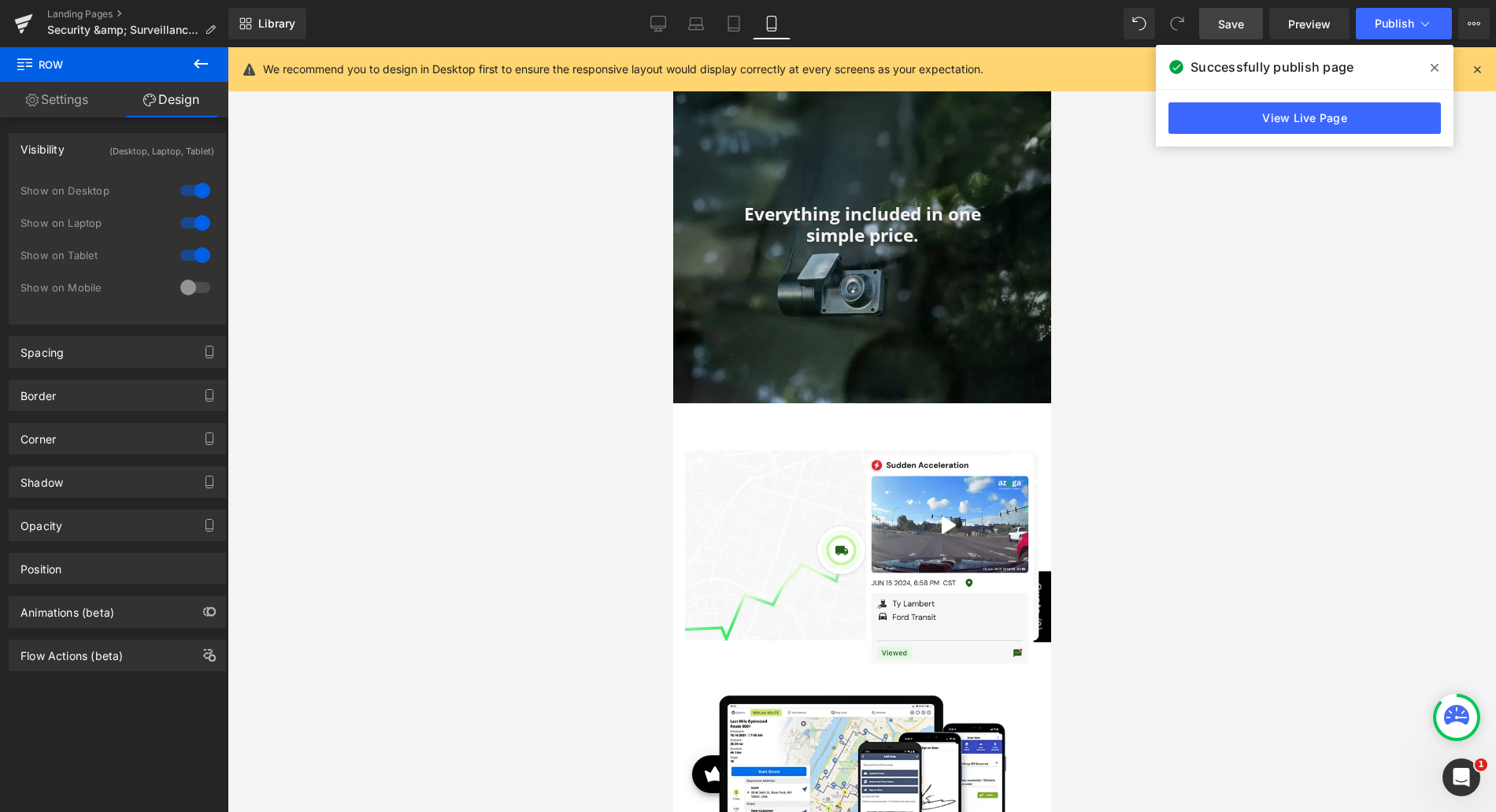
scroll to position [1260, 0]
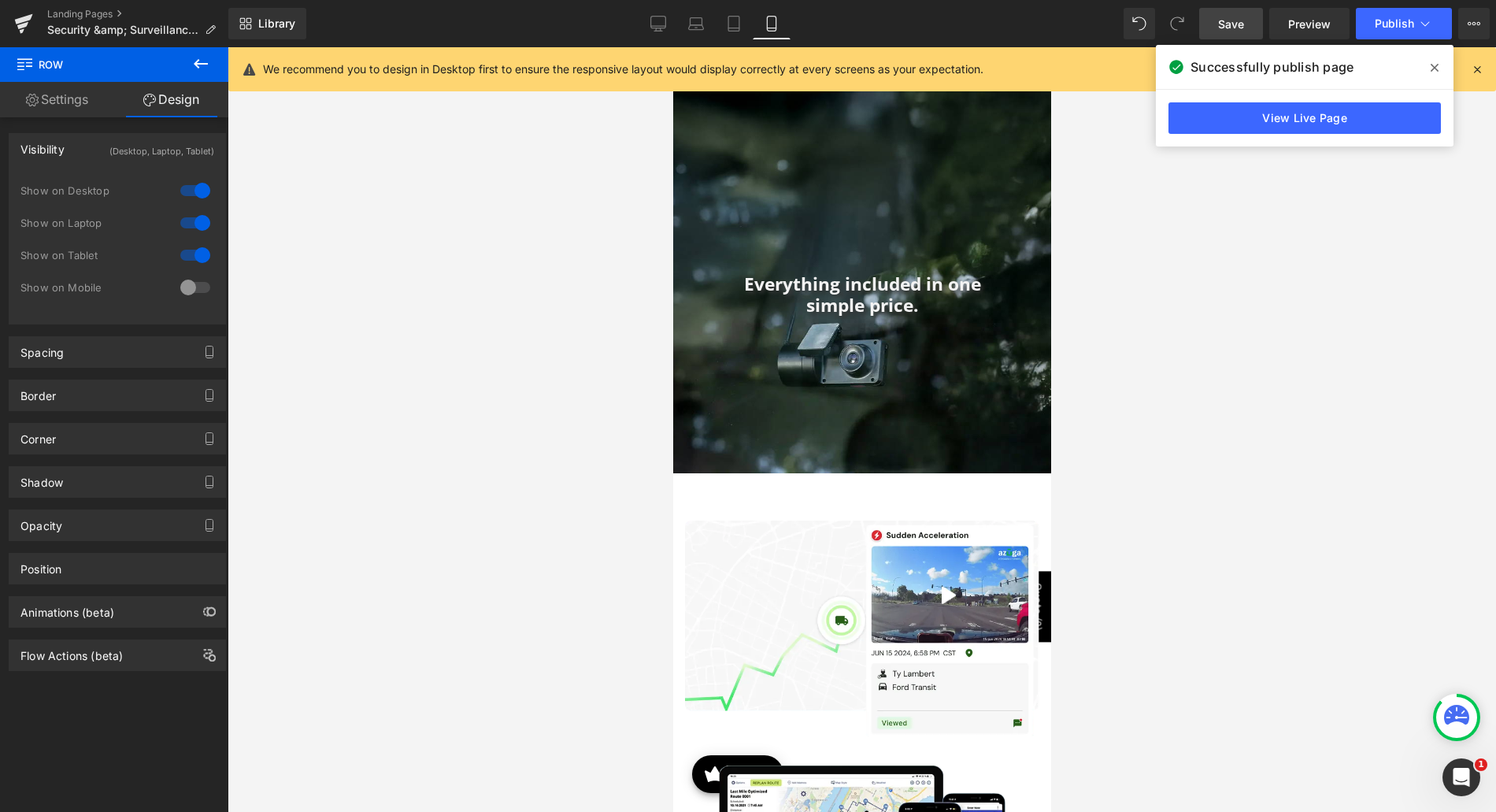
click at [191, 287] on div at bounding box center [195, 288] width 38 height 25
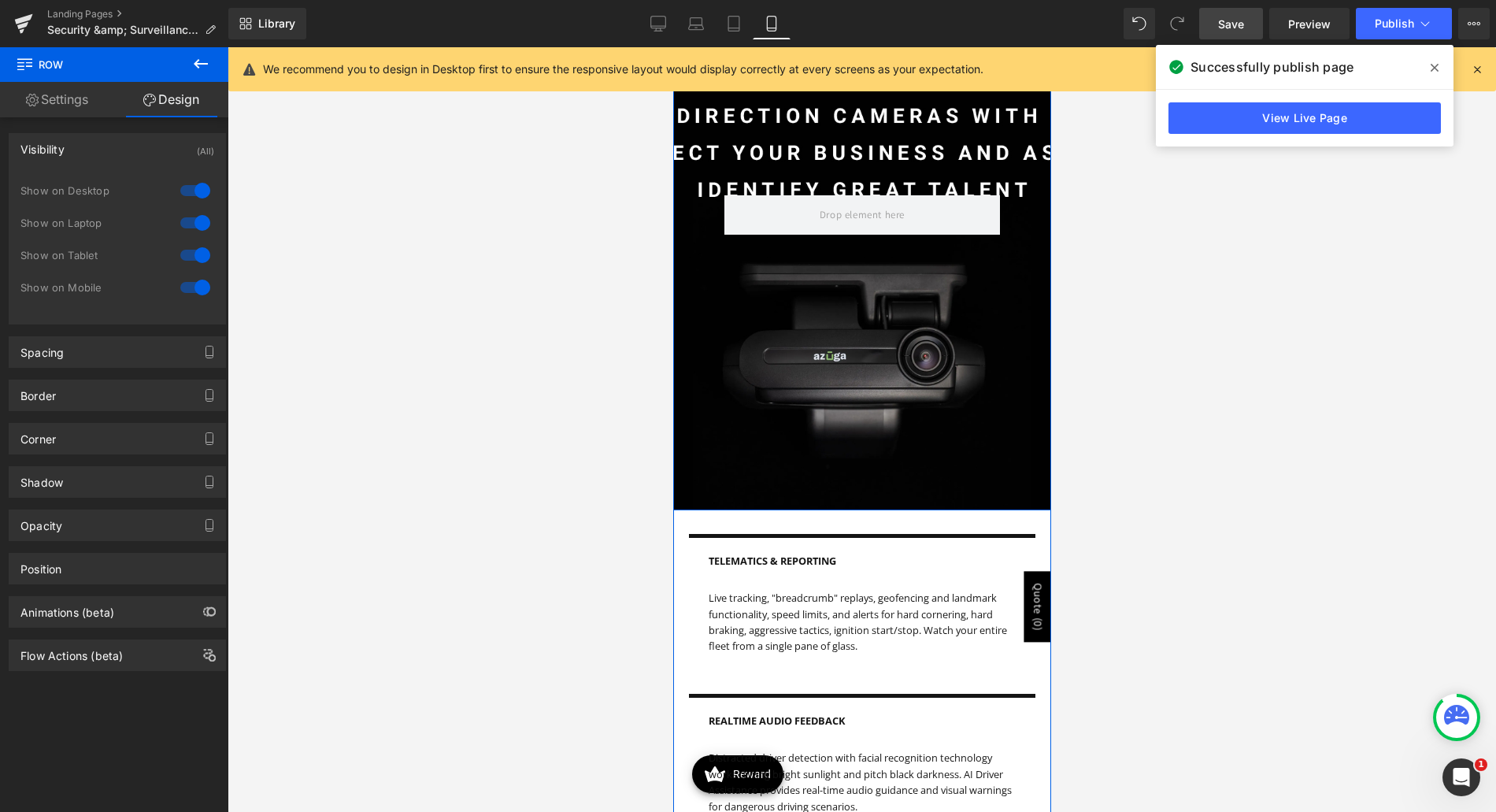
scroll to position [1339, 0]
click at [930, 267] on div "Row" at bounding box center [861, 253] width 378 height 512
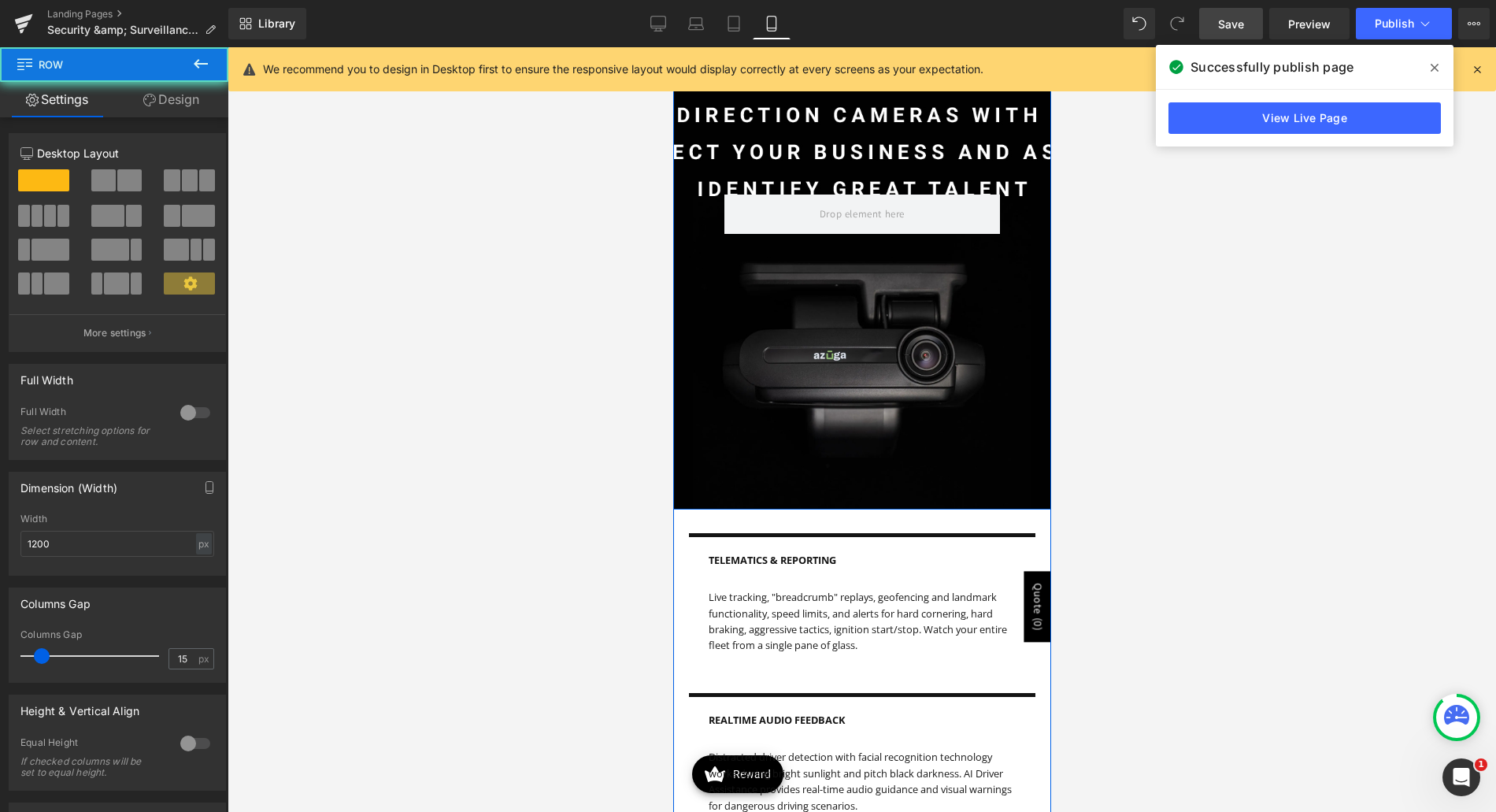
click at [829, 396] on div "Row" at bounding box center [861, 253] width 378 height 512
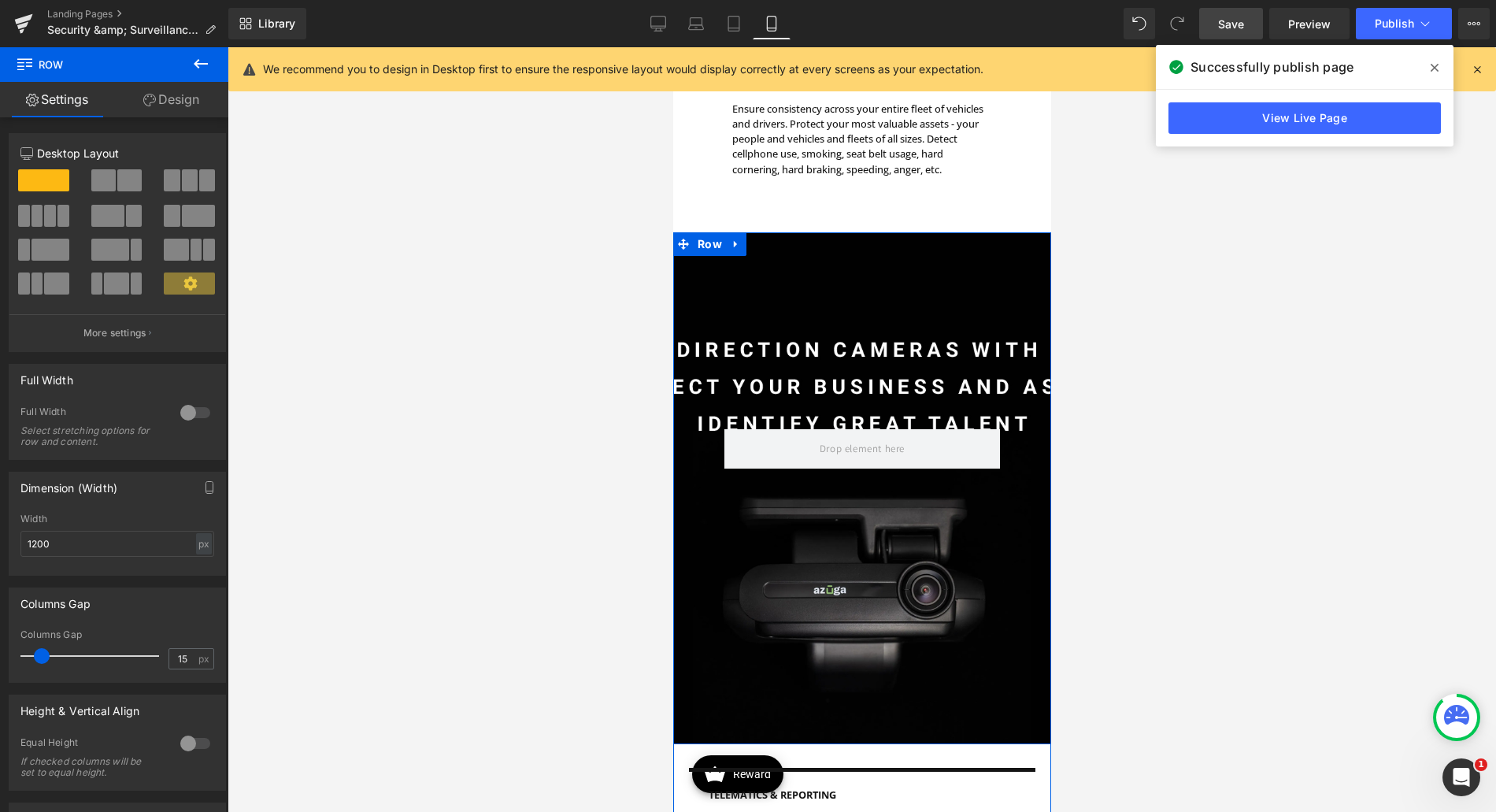
scroll to position [1102, 0]
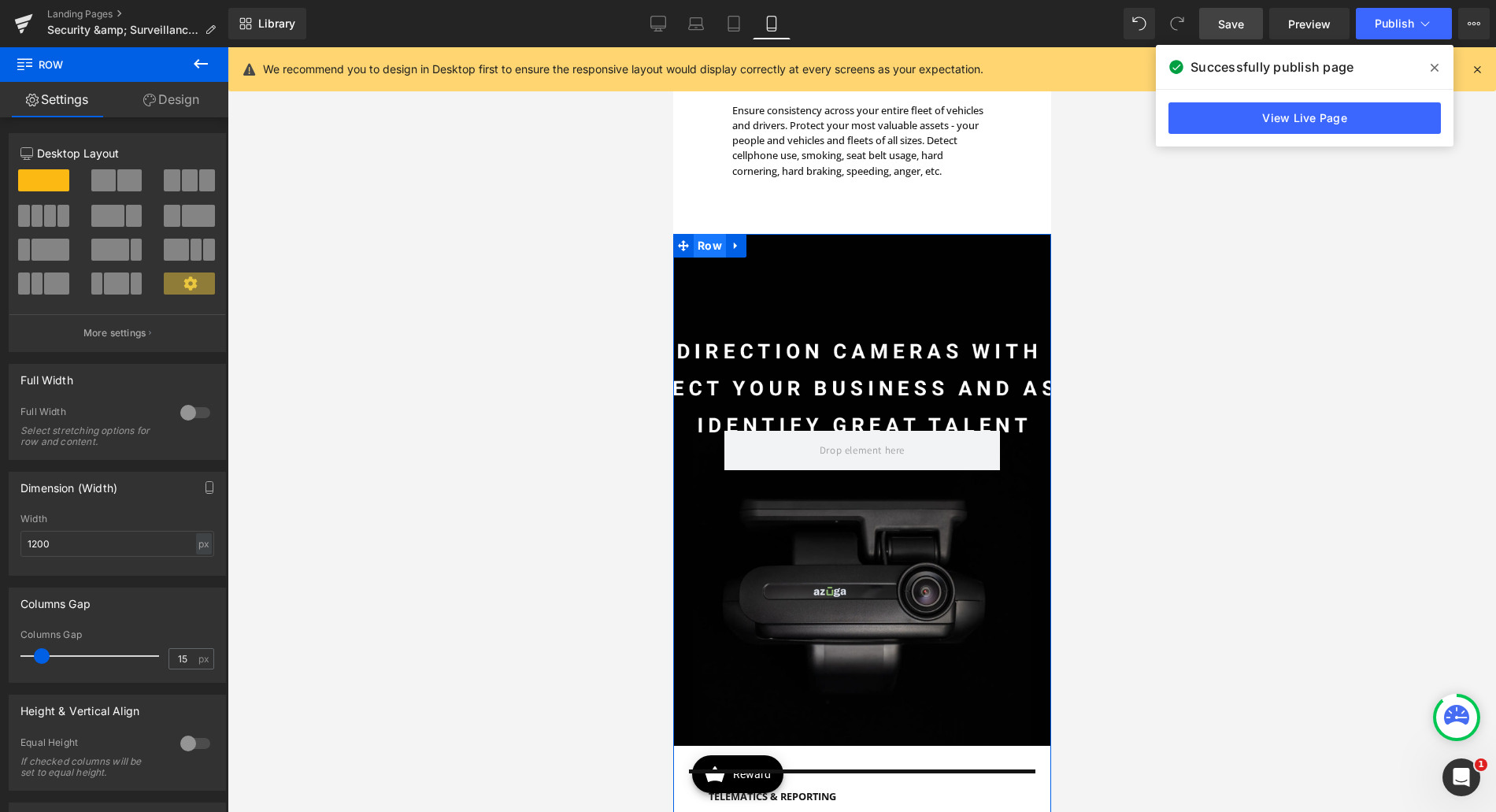
click at [708, 254] on span "Row" at bounding box center [709, 246] width 33 height 24
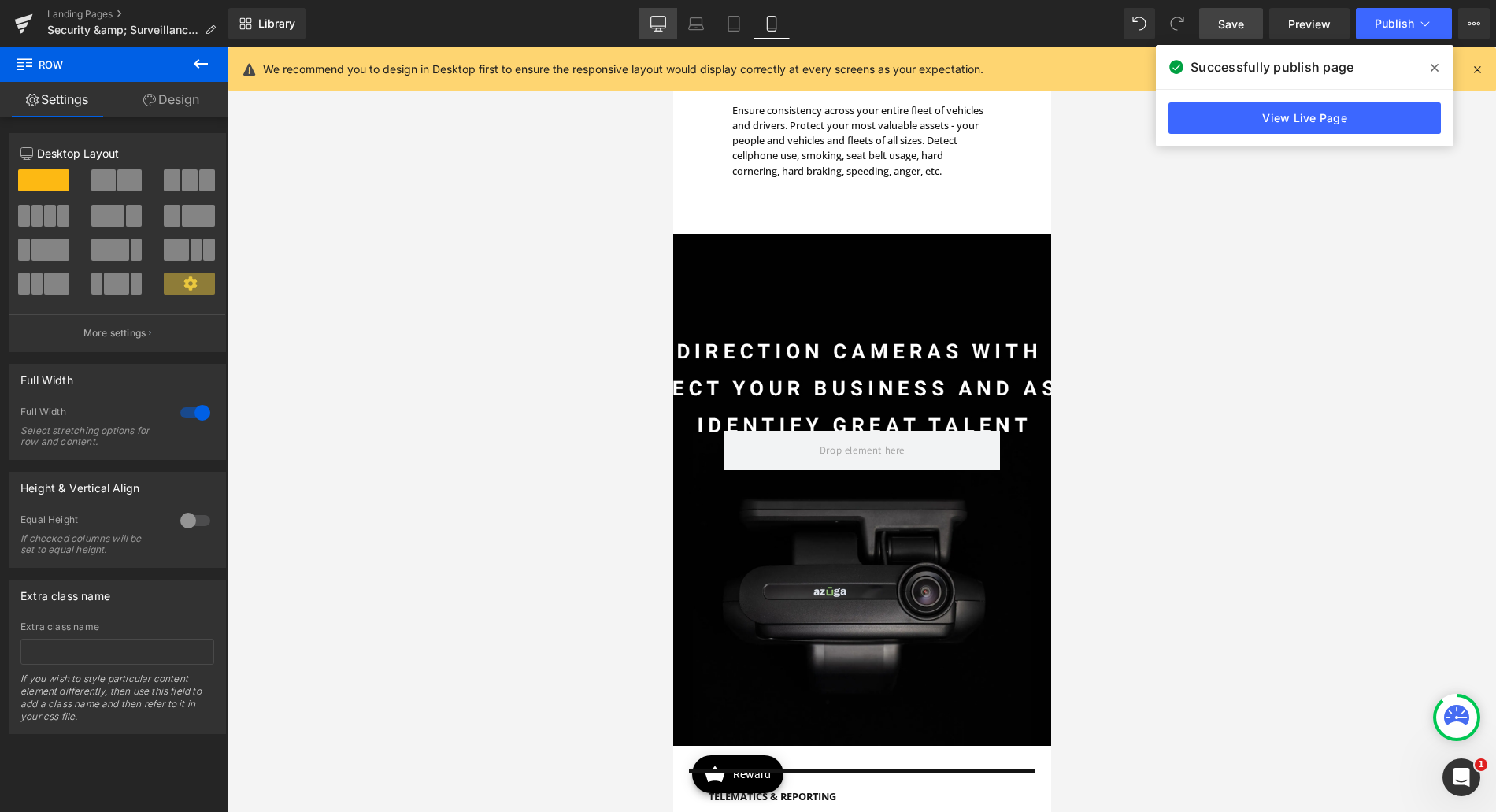
click at [650, 16] on link "Desktop" at bounding box center [659, 24] width 38 height 32
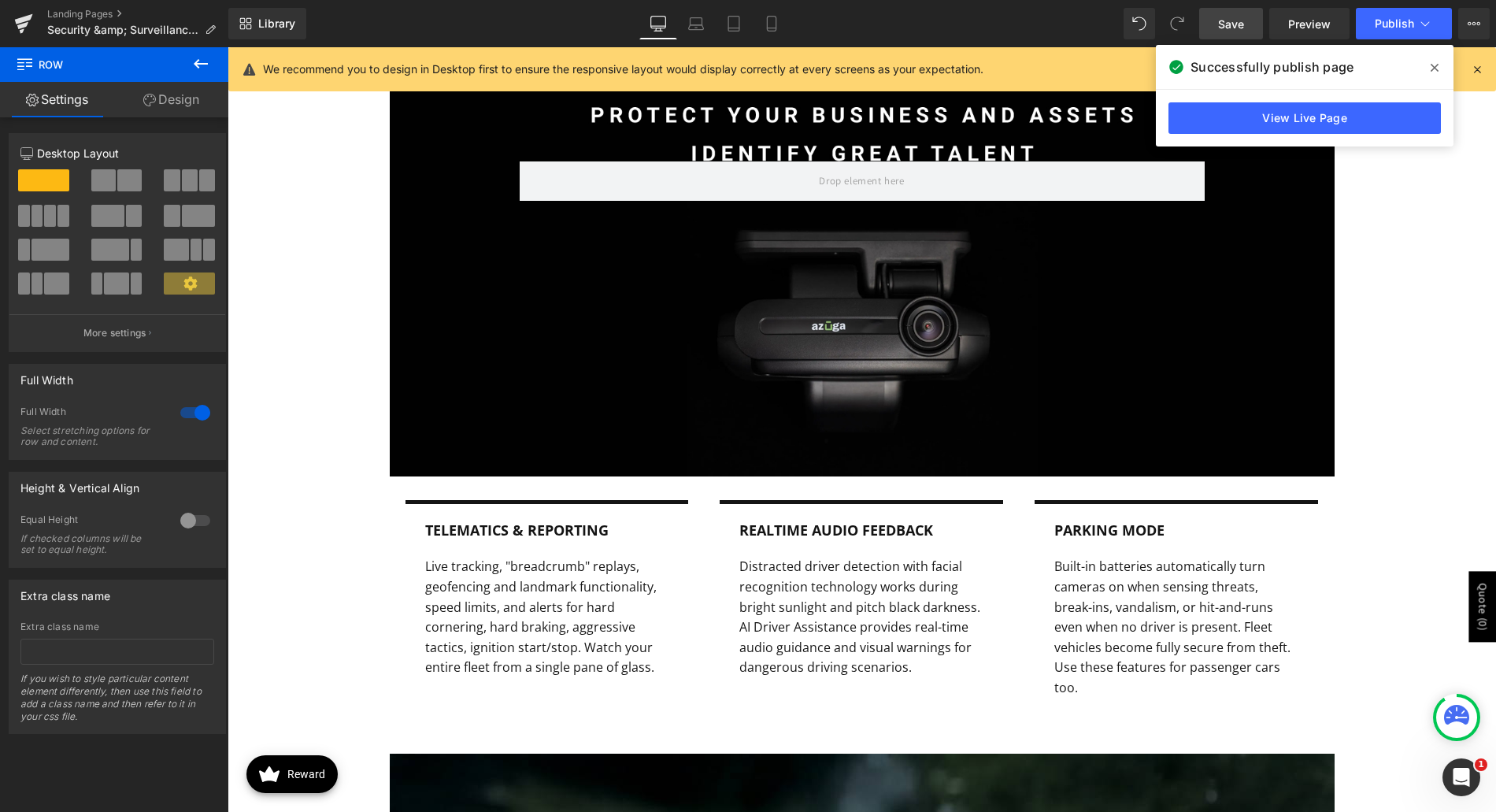
scroll to position [1307, 0]
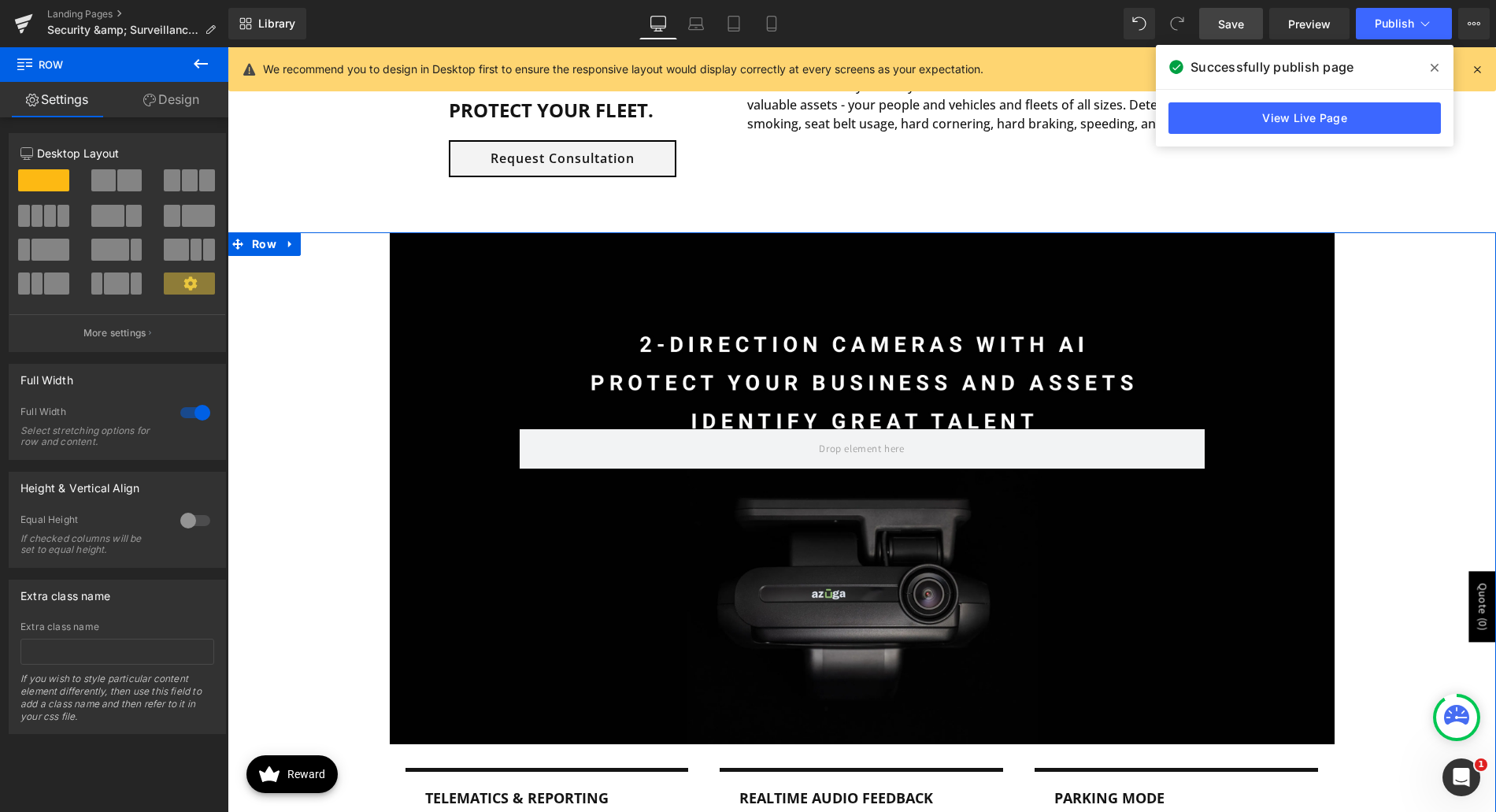
click at [300, 494] on div "Row Telematics & Reporting Text Block Live tracking, "breadcrumb" replays, geof…" at bounding box center [862, 622] width 1268 height 780
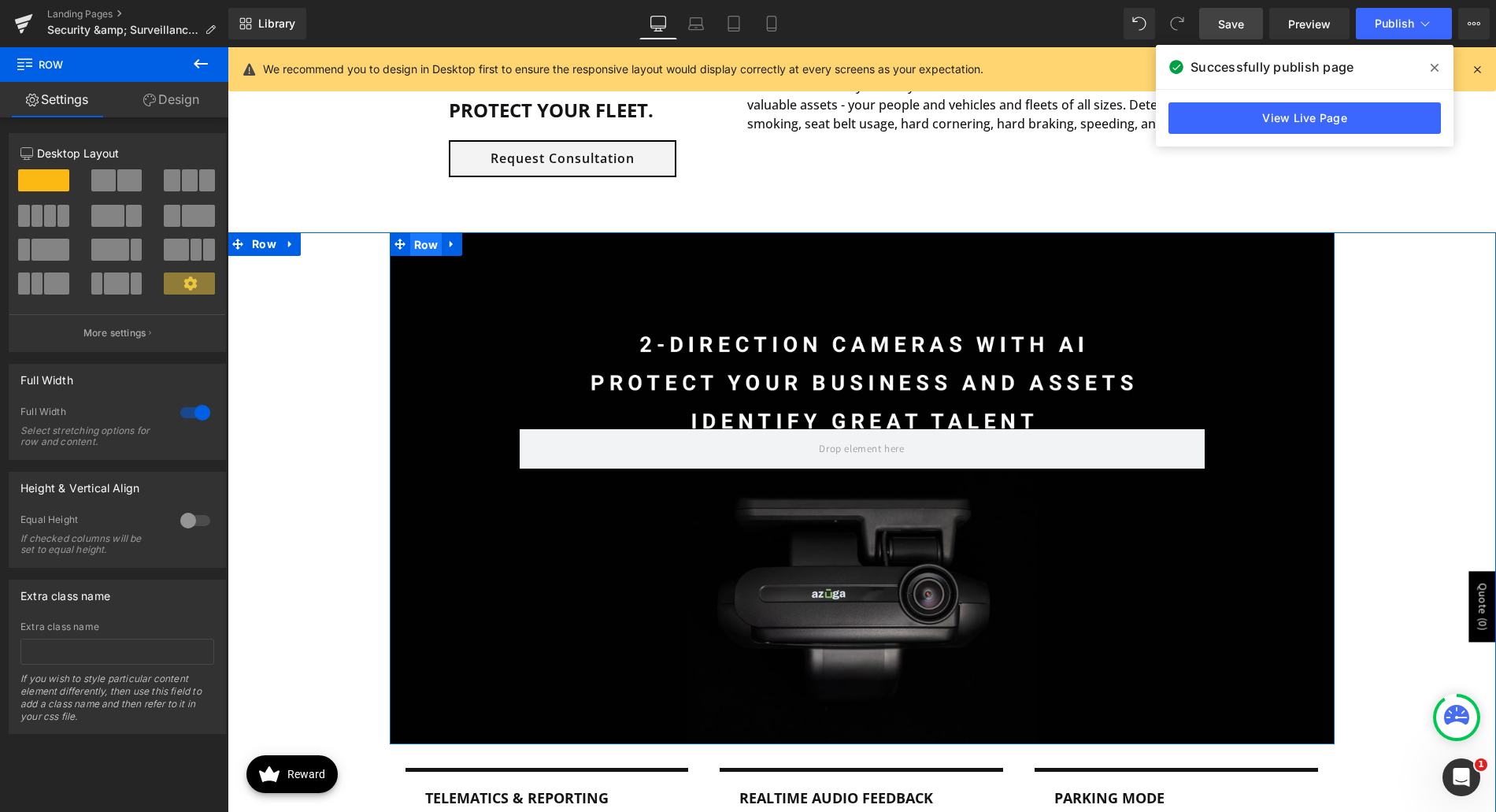
click at [417, 245] on span "Row" at bounding box center [426, 245] width 33 height 24
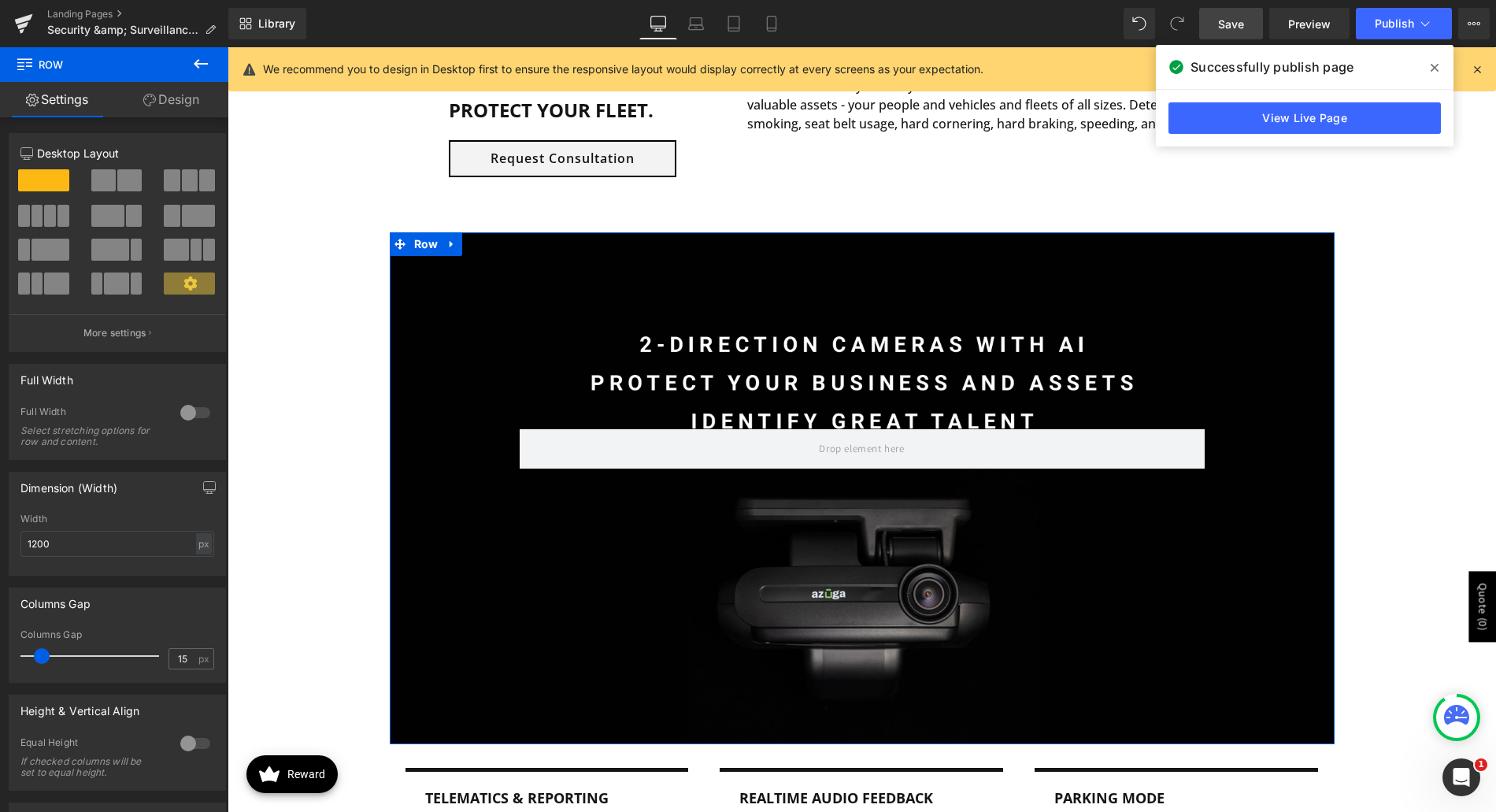
click at [181, 101] on link "Design" at bounding box center [171, 99] width 114 height 35
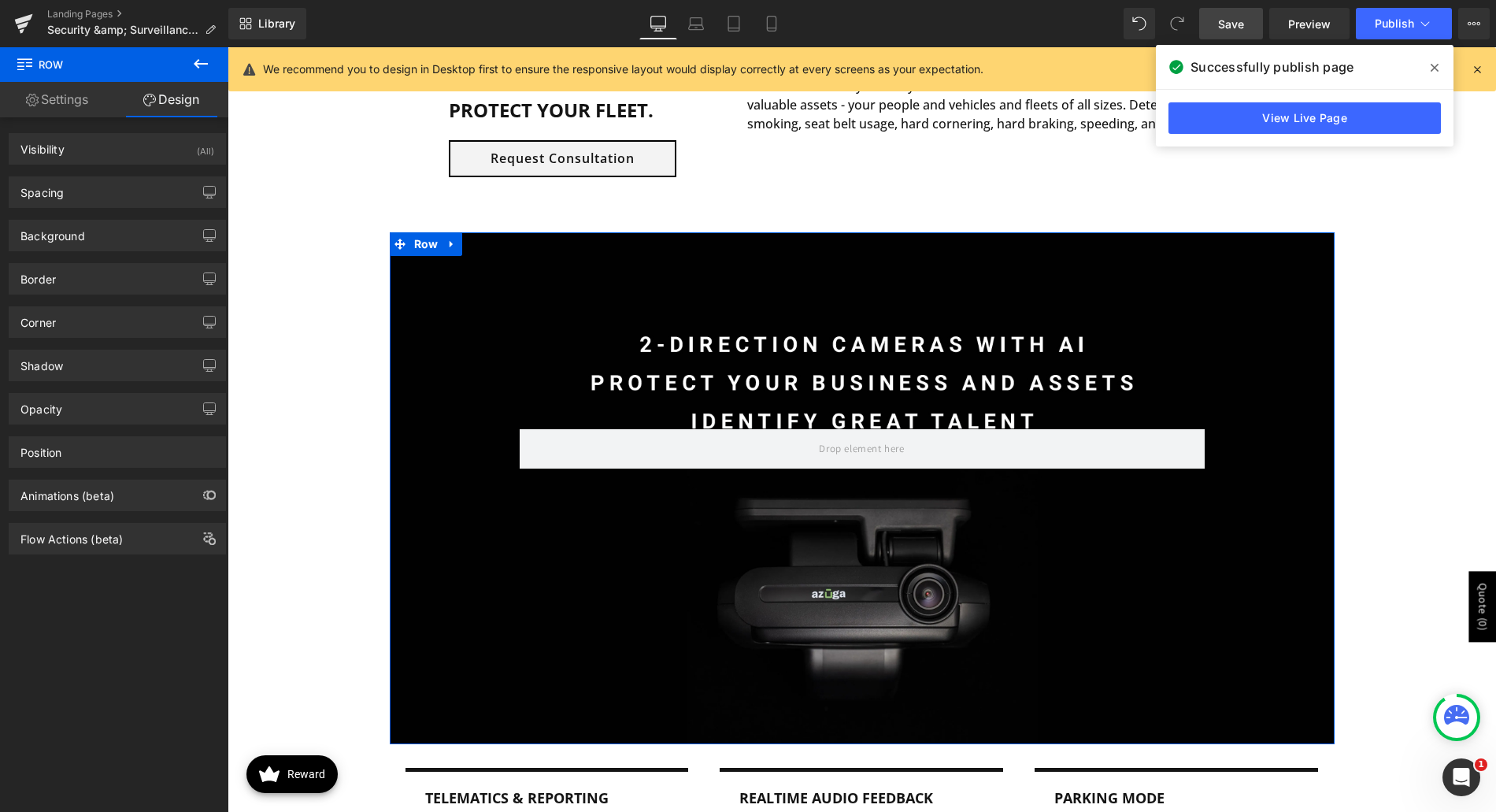
type input "https://ucarecdn.com/2c8be4c8-8940-4a5f-81ff-f841eda75f40/-/format/auto/-/previ…"
click at [115, 222] on div "Background" at bounding box center [117, 235] width 216 height 30
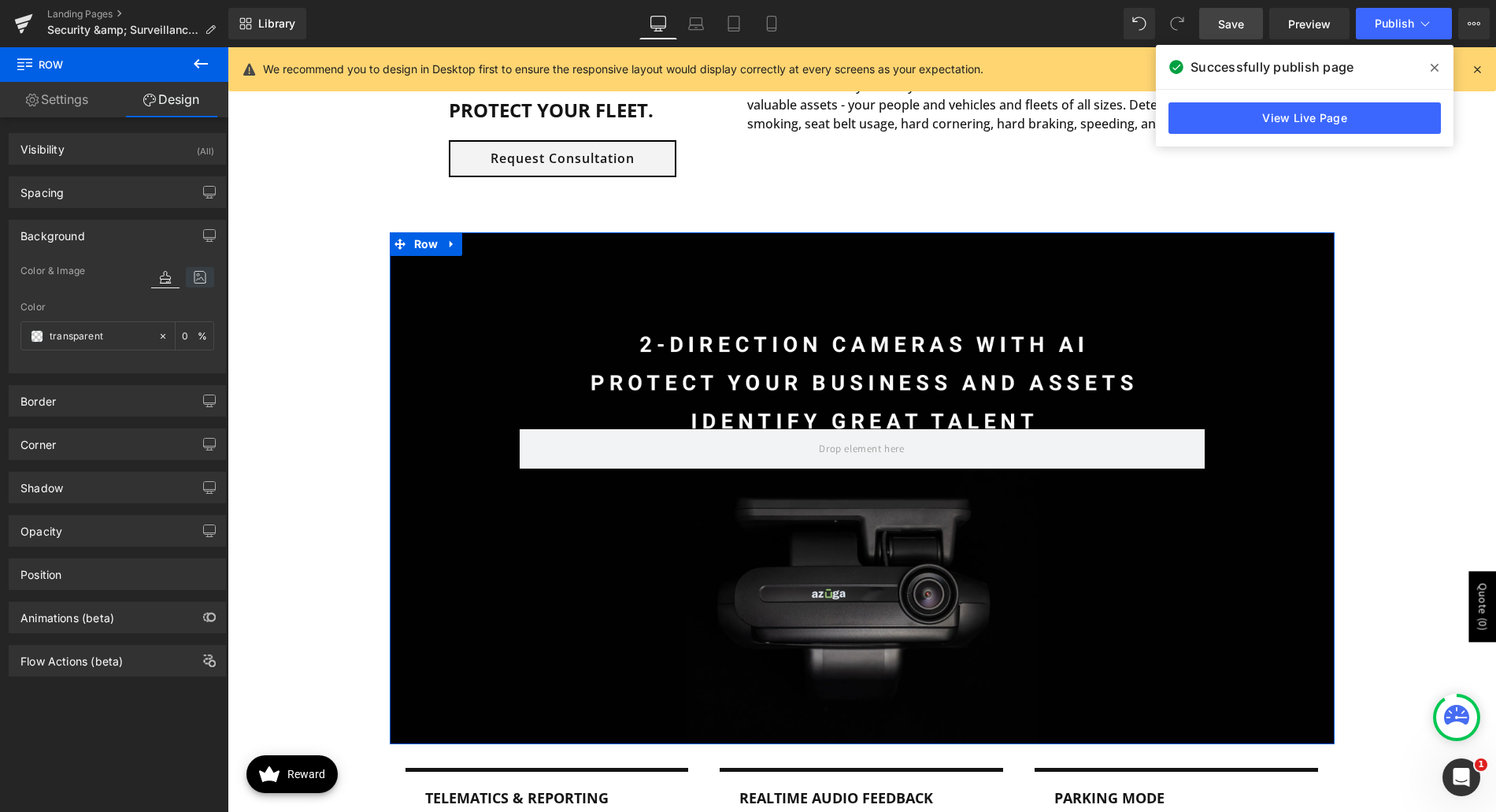
click at [197, 279] on icon at bounding box center [200, 277] width 28 height 21
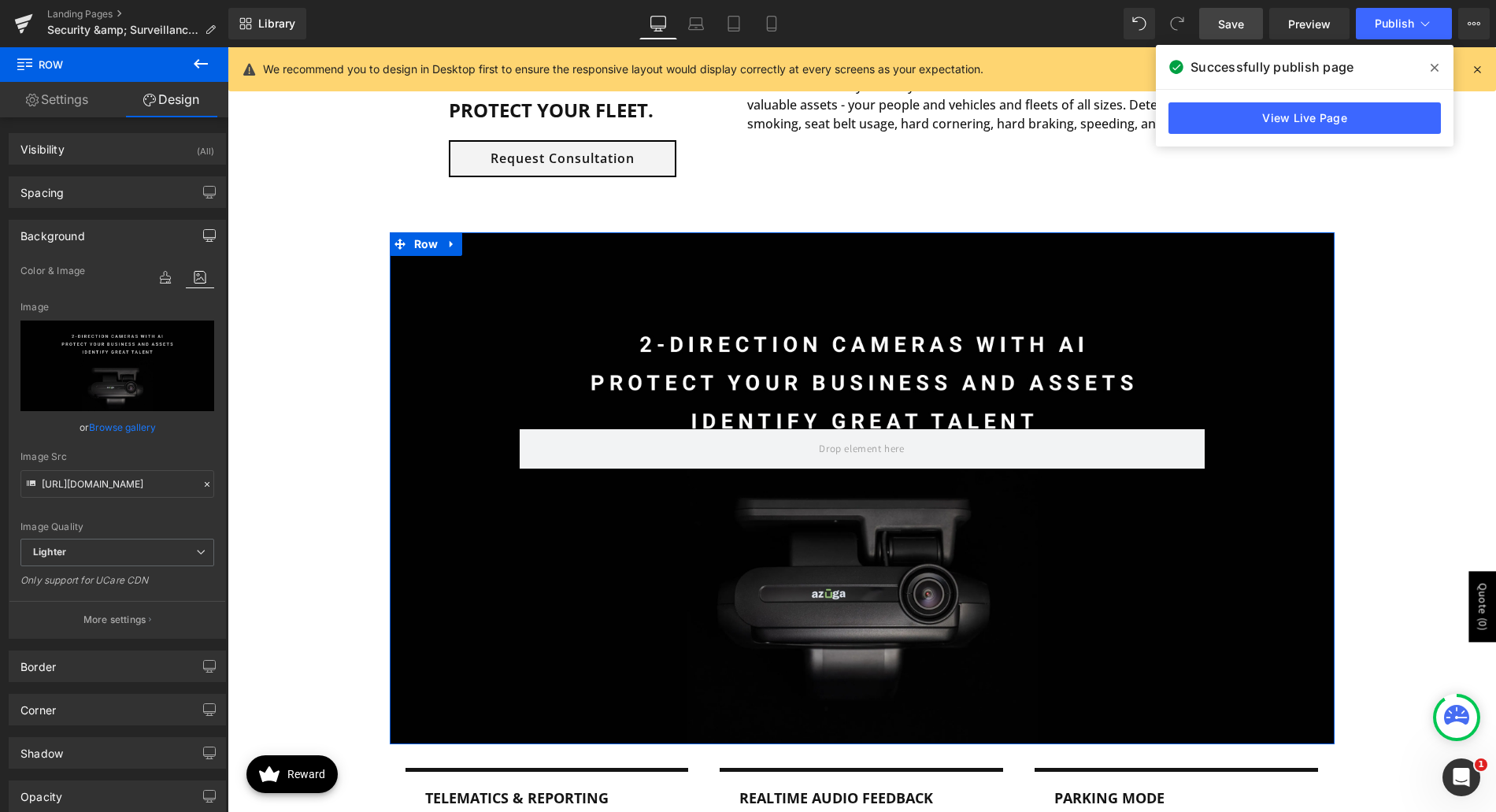
click at [208, 239] on icon "button" at bounding box center [210, 234] width 12 height 9
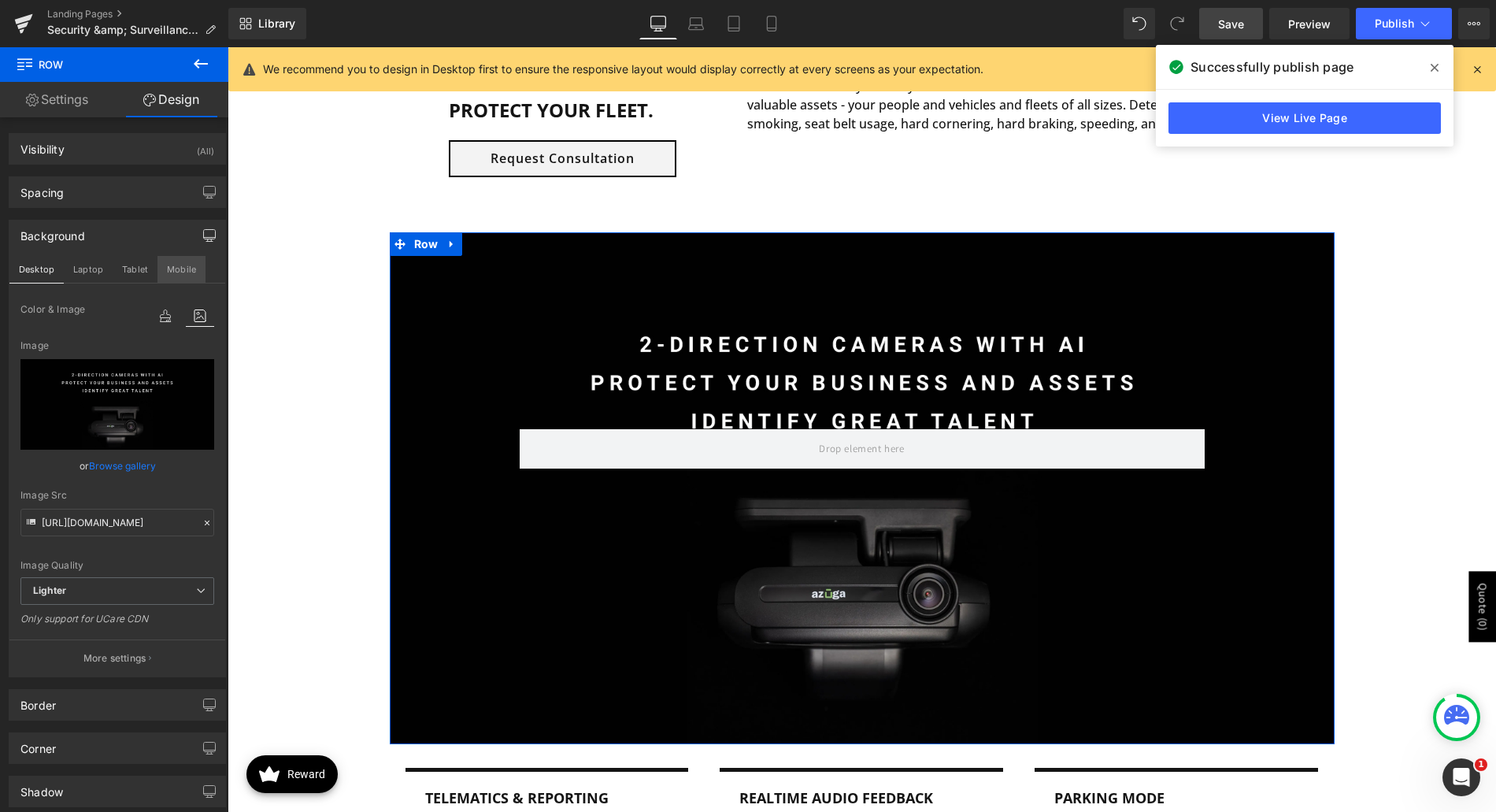
click at [188, 274] on button "Mobile" at bounding box center [181, 269] width 48 height 27
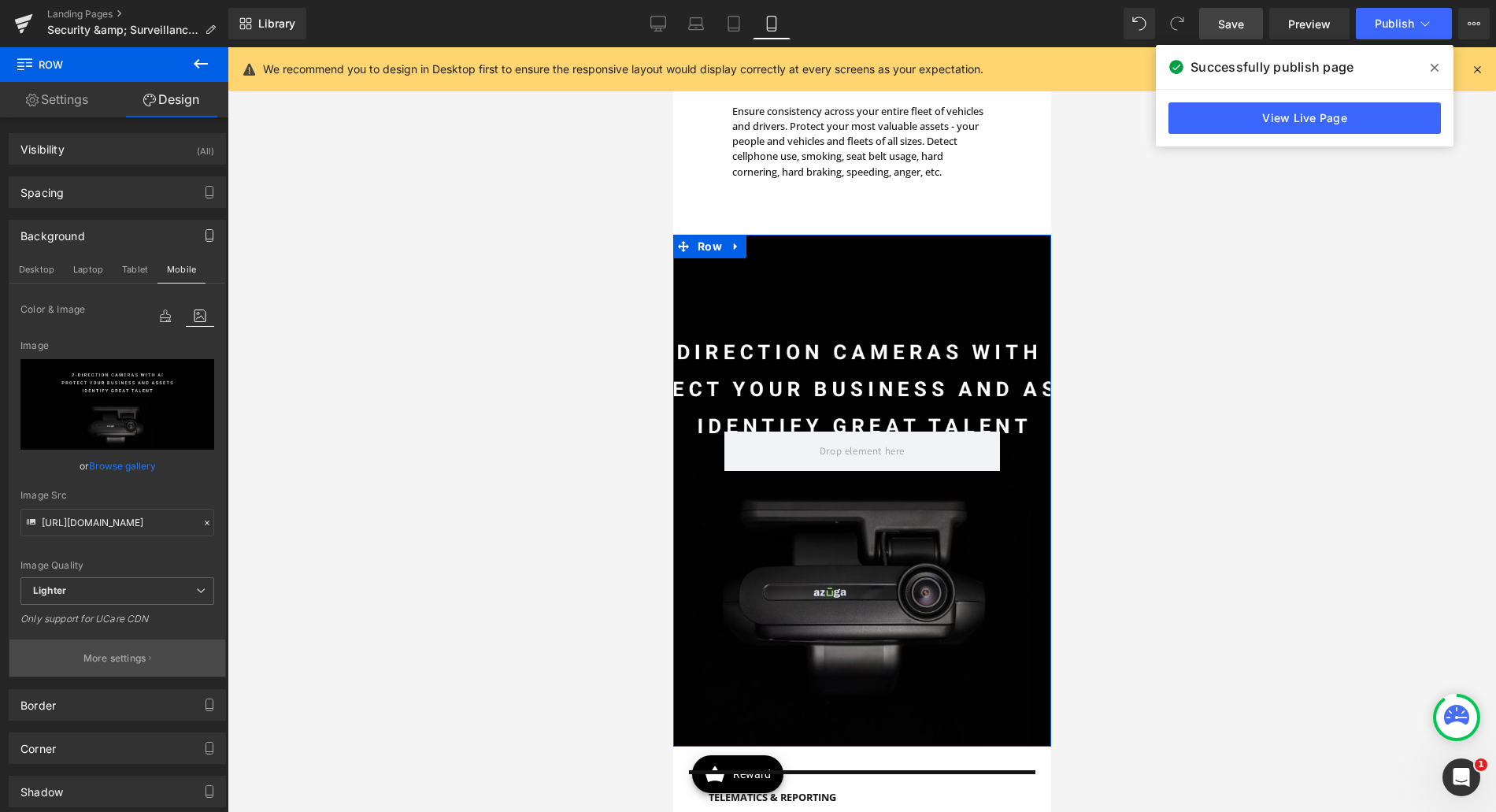
click at [122, 654] on p "More settings" at bounding box center [114, 659] width 63 height 15
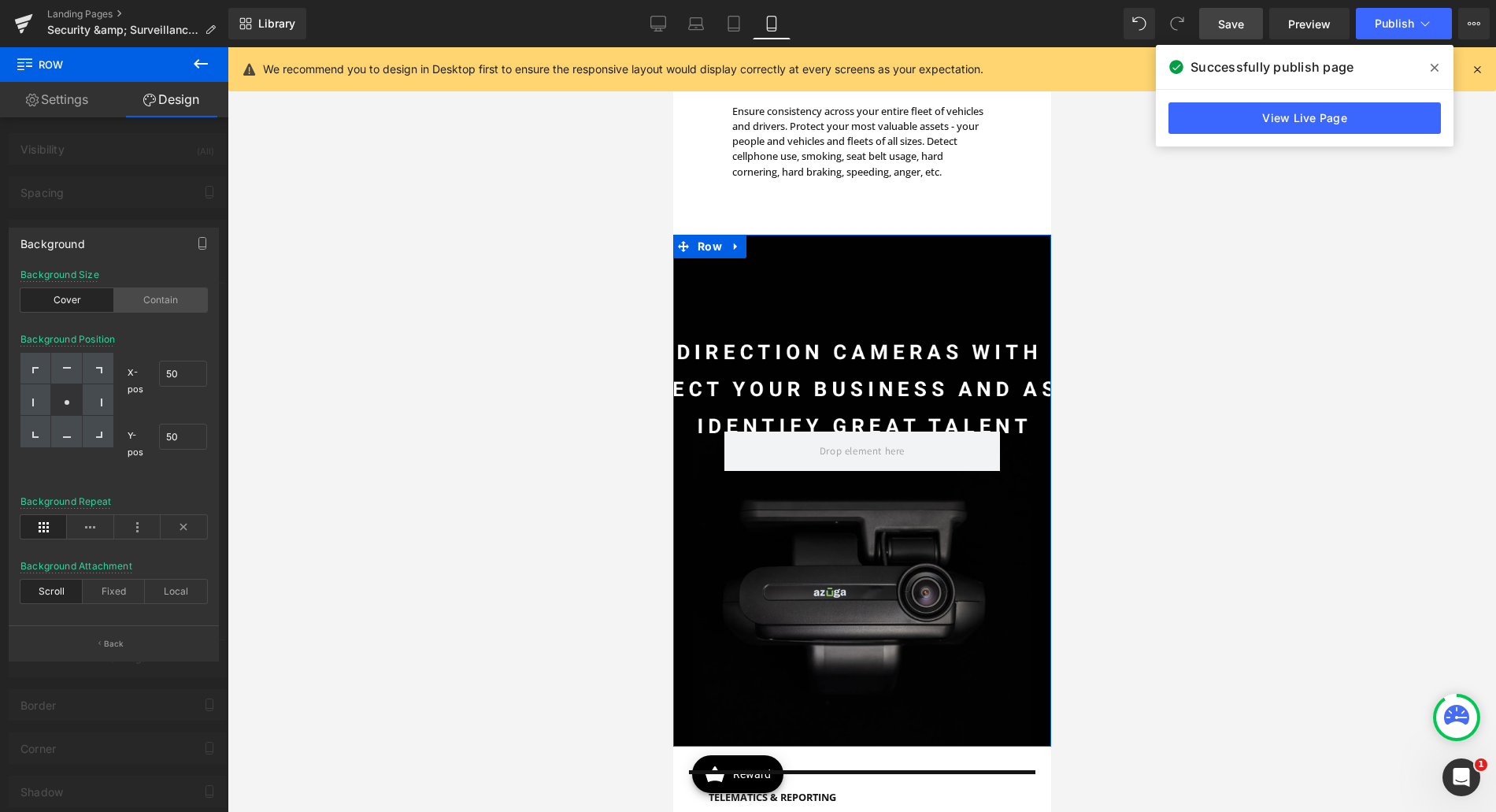
click at [156, 301] on div "Contain" at bounding box center [161, 300] width 93 height 24
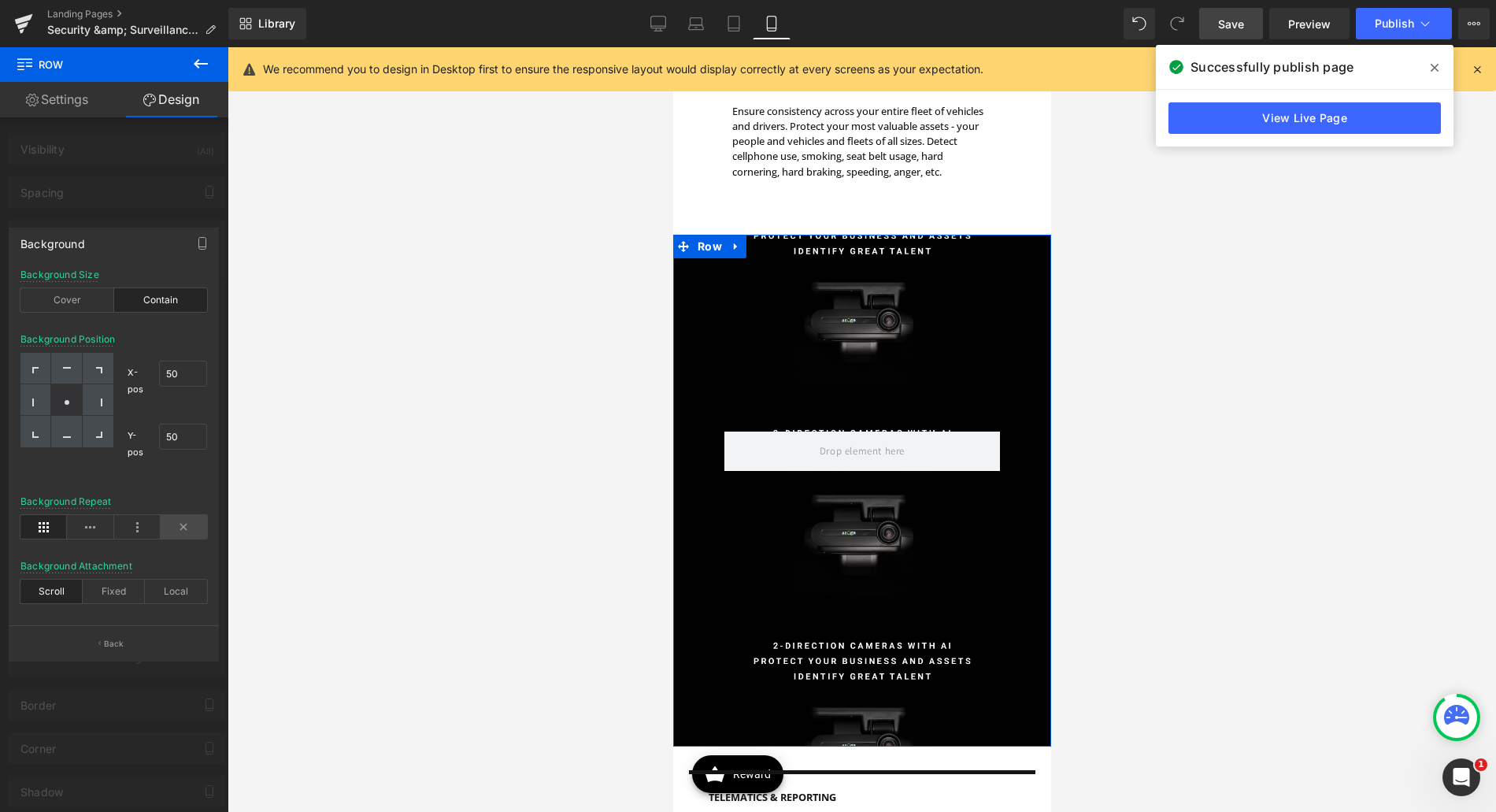
click at [183, 523] on icon at bounding box center [183, 527] width 46 height 24
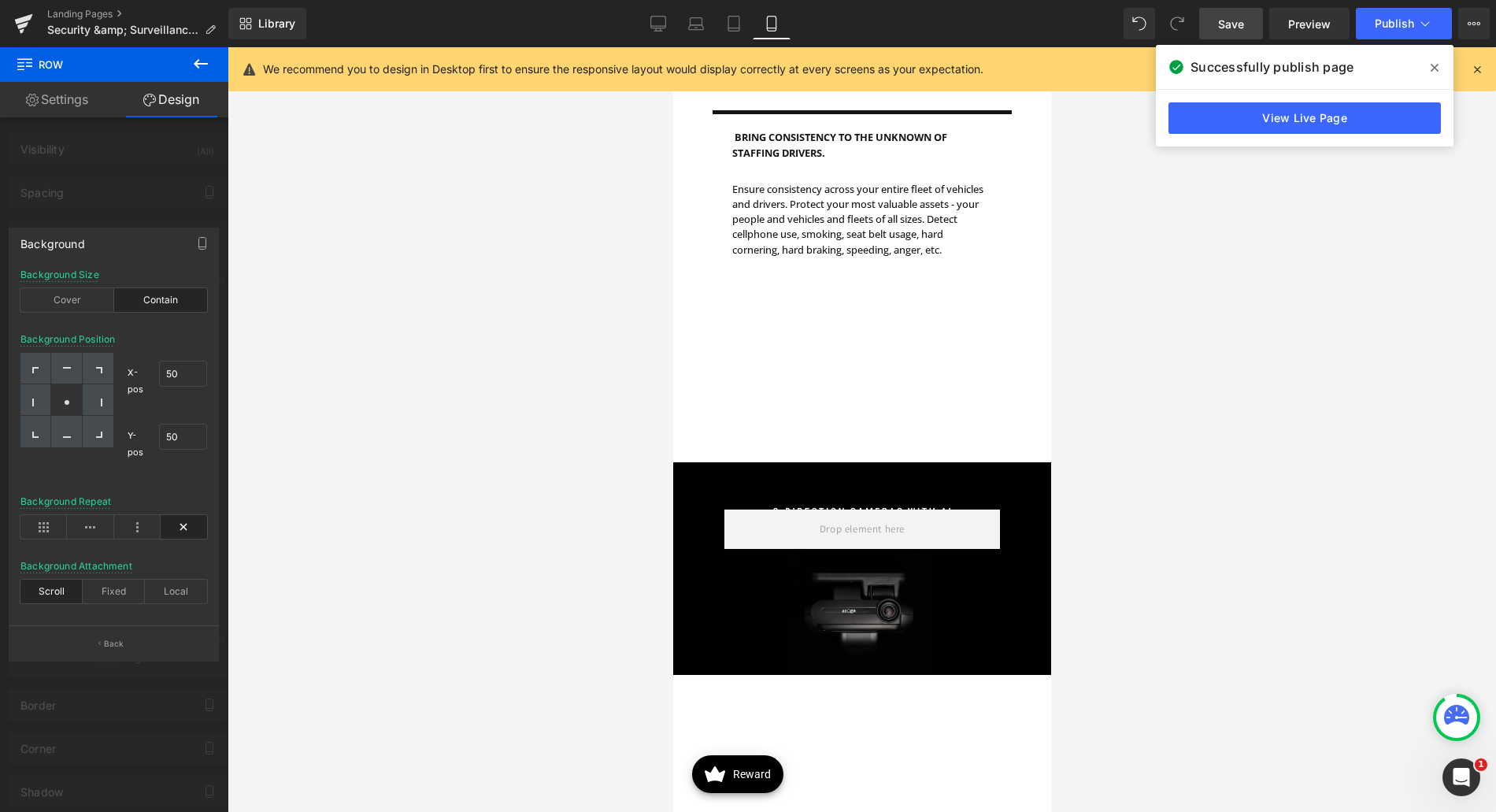
scroll to position [1023, 0]
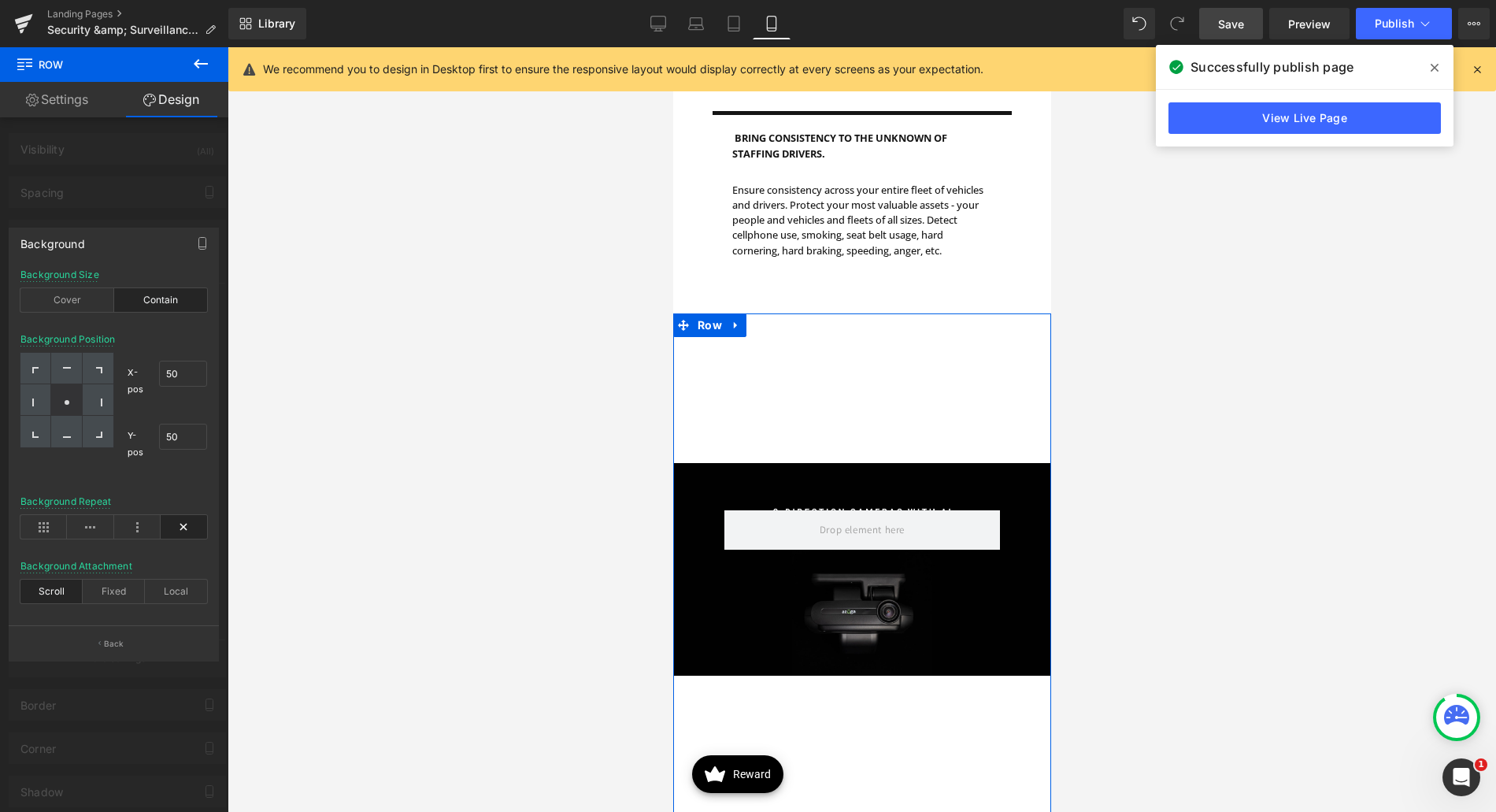
click at [158, 190] on div at bounding box center [114, 434] width 229 height 773
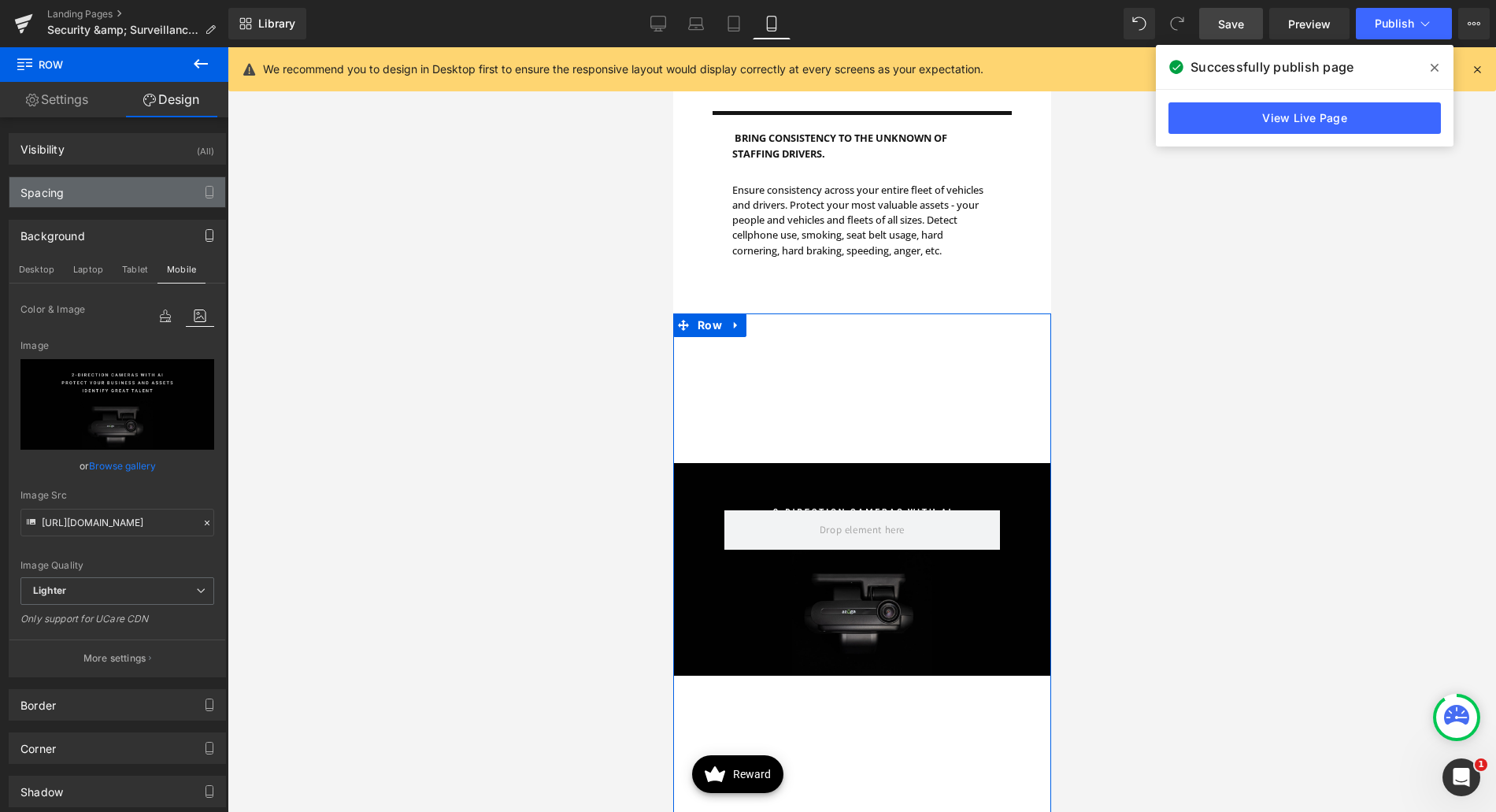
click at [142, 191] on div "Spacing" at bounding box center [117, 191] width 216 height 30
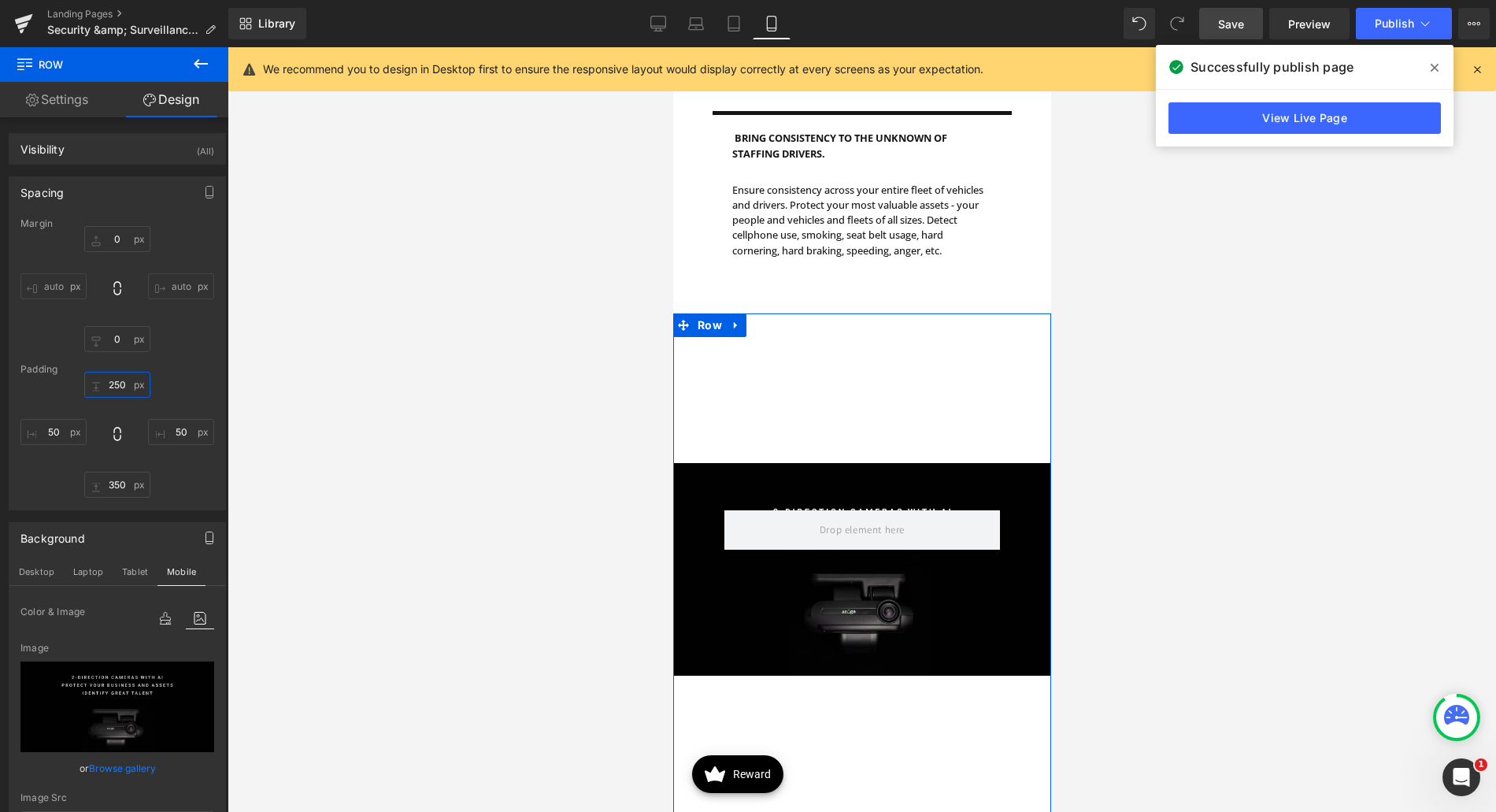
click at [116, 382] on input "250" at bounding box center [117, 385] width 66 height 26
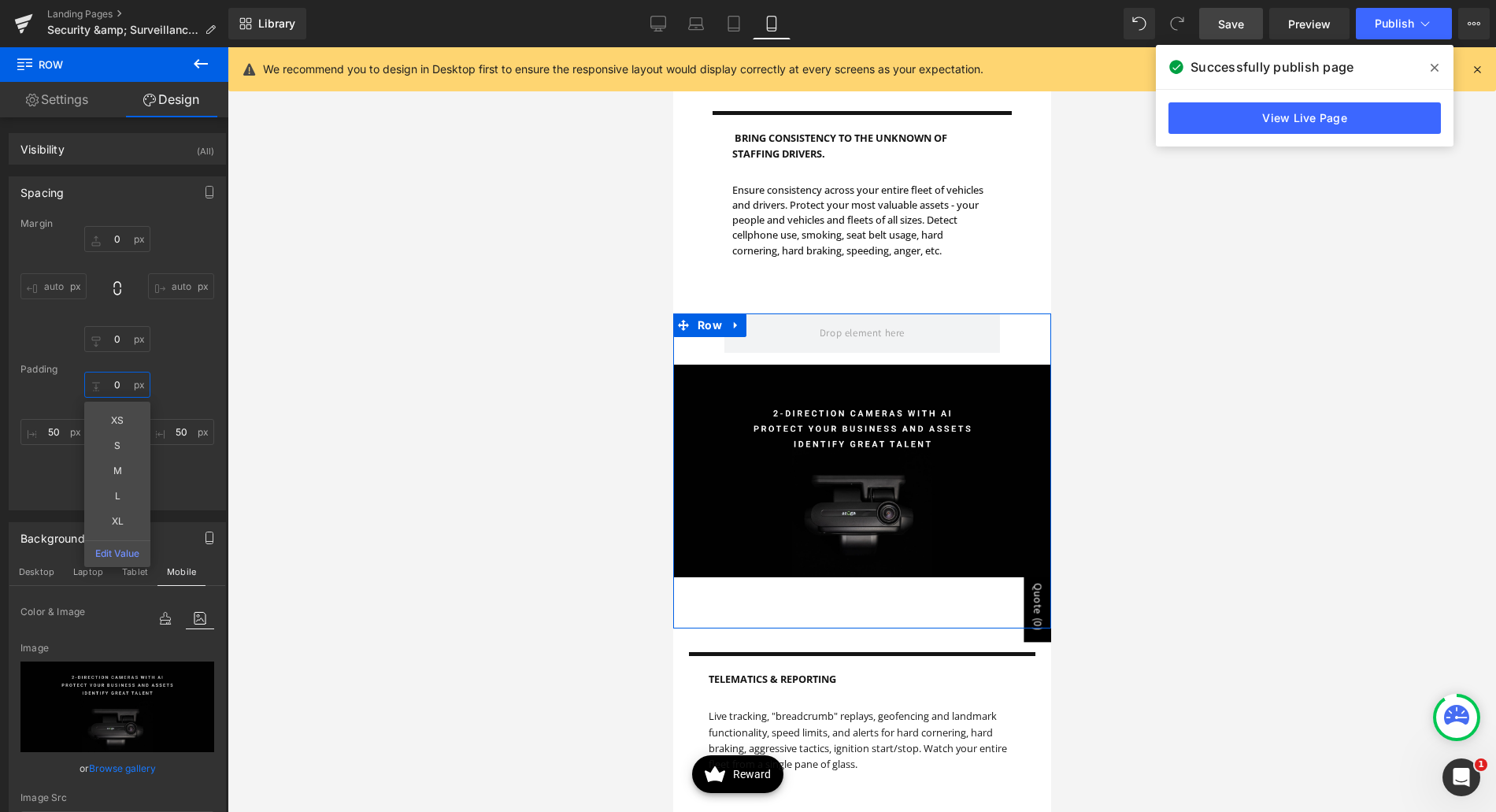
type input "0"
click at [164, 459] on div "0 0 XS S M L XL Edit Value 50px 50 350px 350 50px 50" at bounding box center [118, 435] width 194 height 126
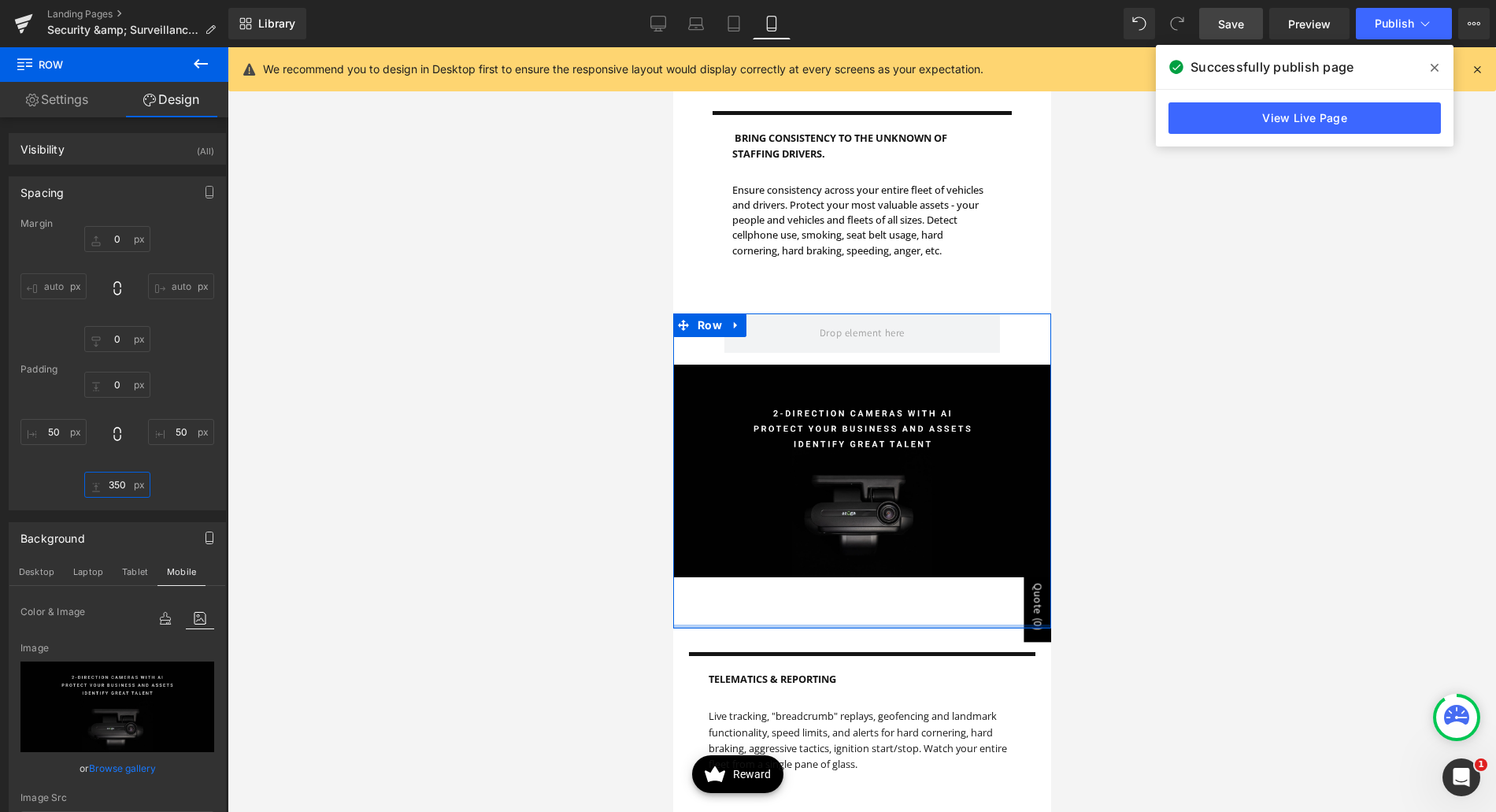
click at [112, 477] on input "350" at bounding box center [117, 484] width 66 height 26
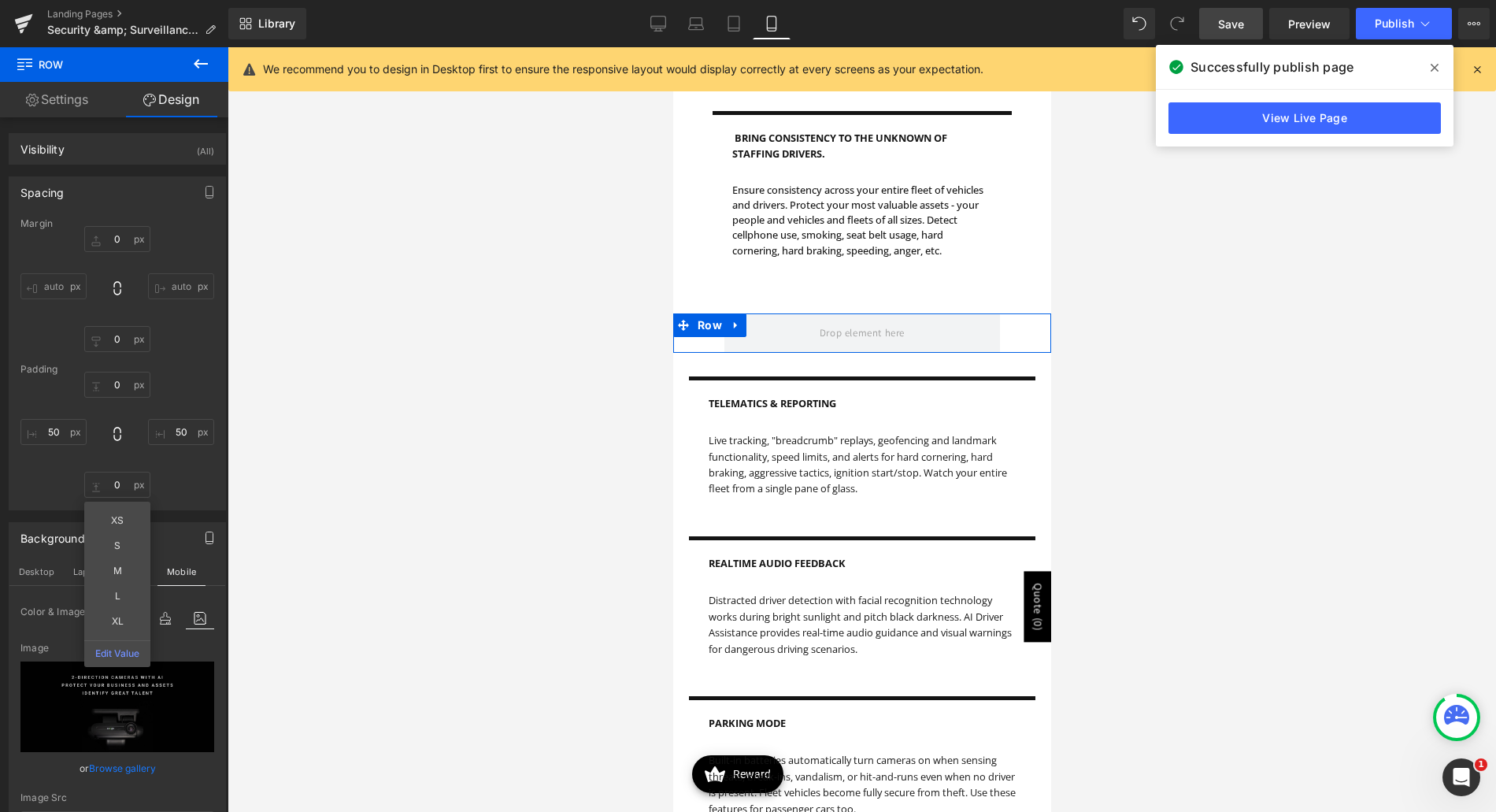
click at [164, 464] on div "0 0 50px 50 0 0 XS S M L XL Edit Value 50px 50" at bounding box center [118, 435] width 194 height 126
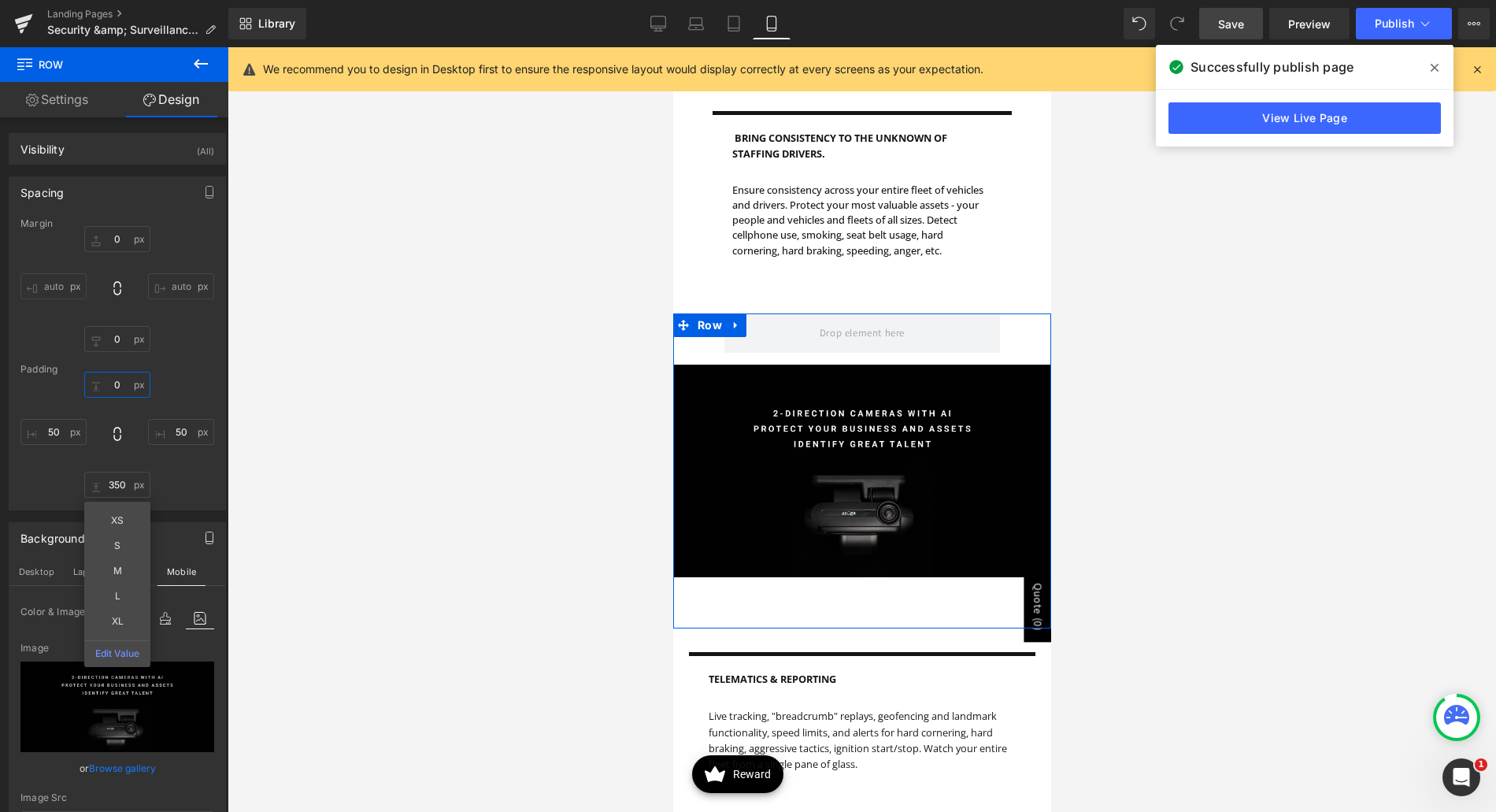
type input "350"
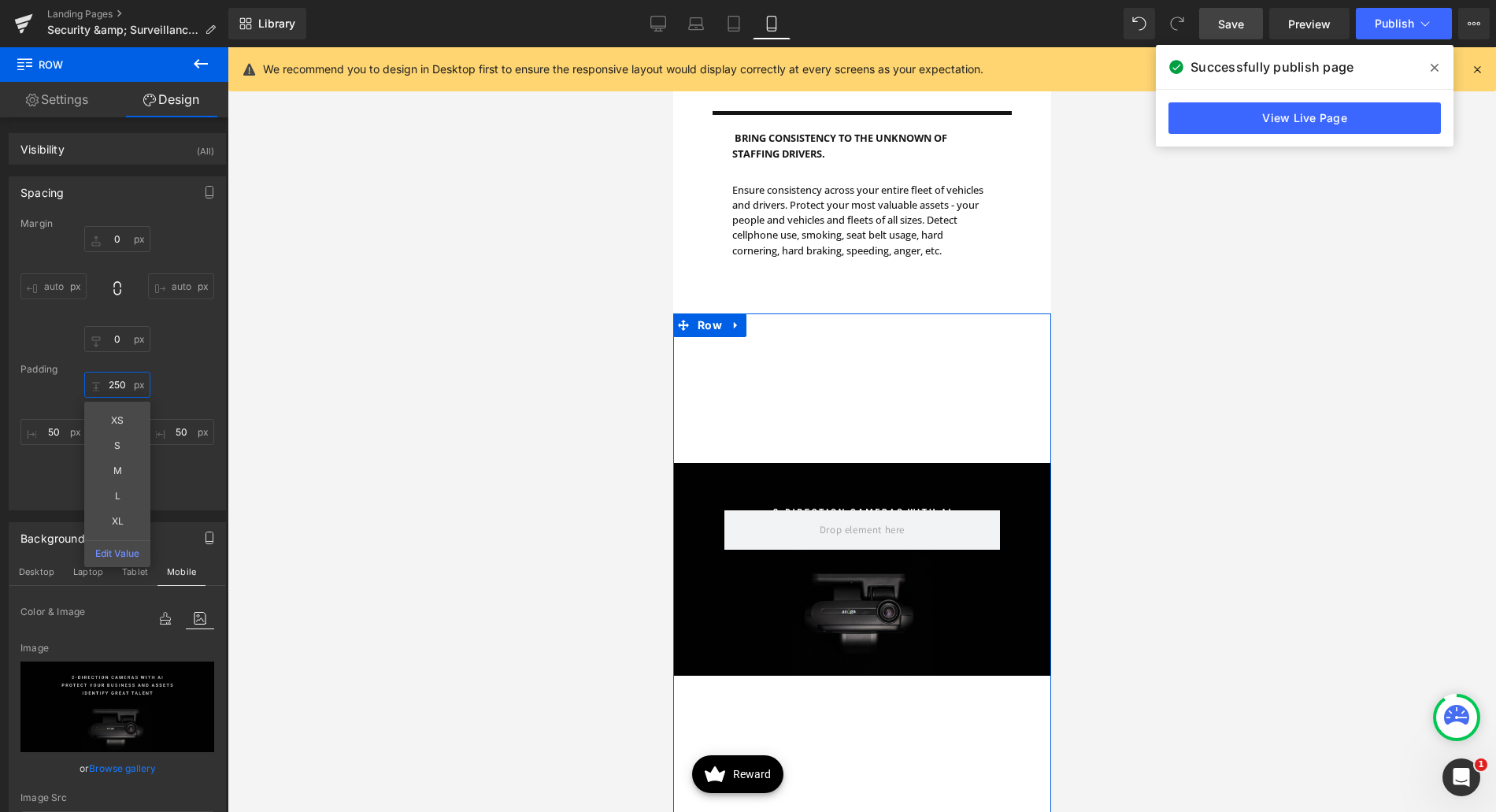
click at [116, 379] on input "250" at bounding box center [117, 385] width 66 height 26
click at [120, 386] on input "250" at bounding box center [117, 385] width 66 height 26
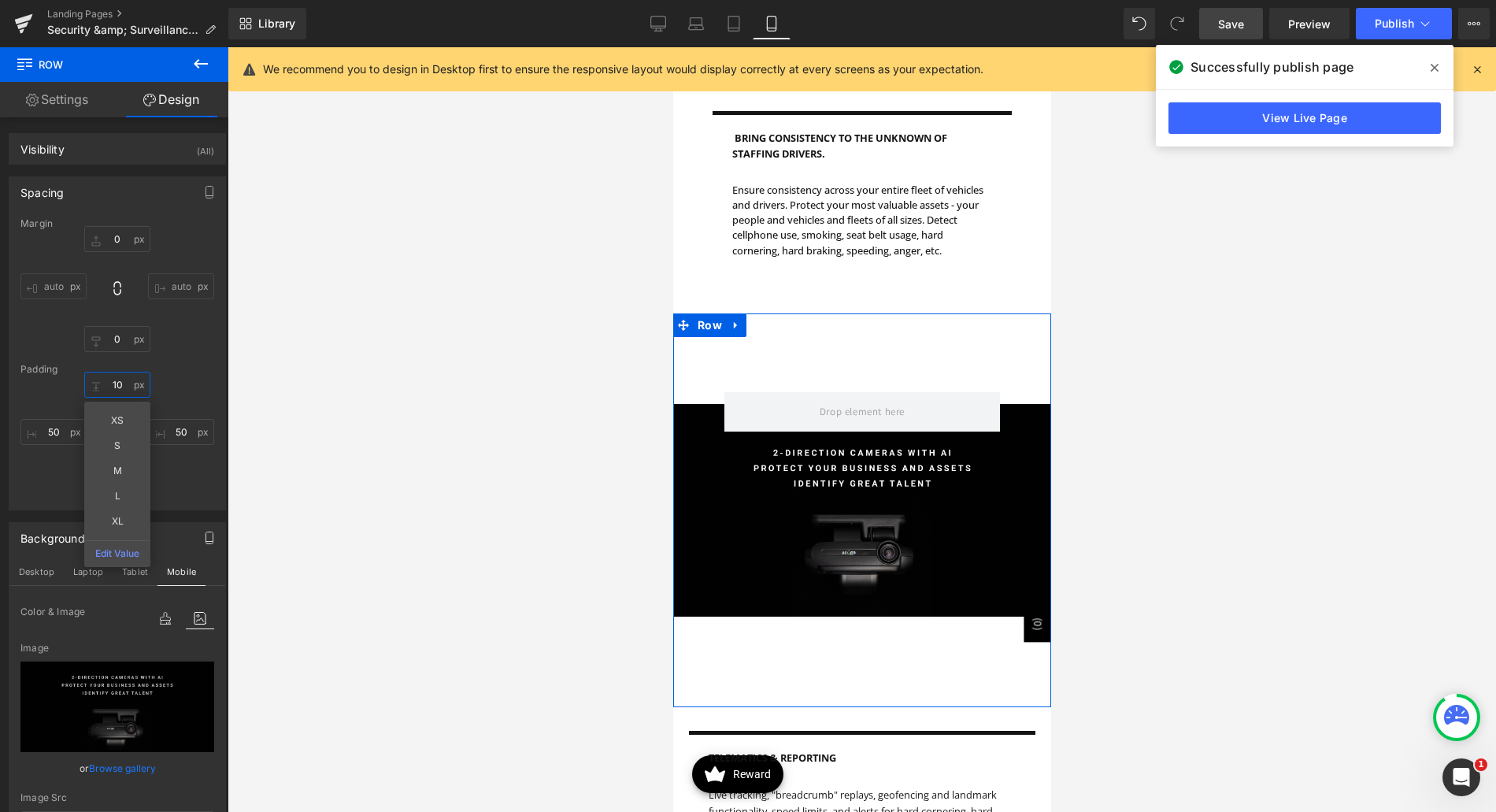
type input "1"
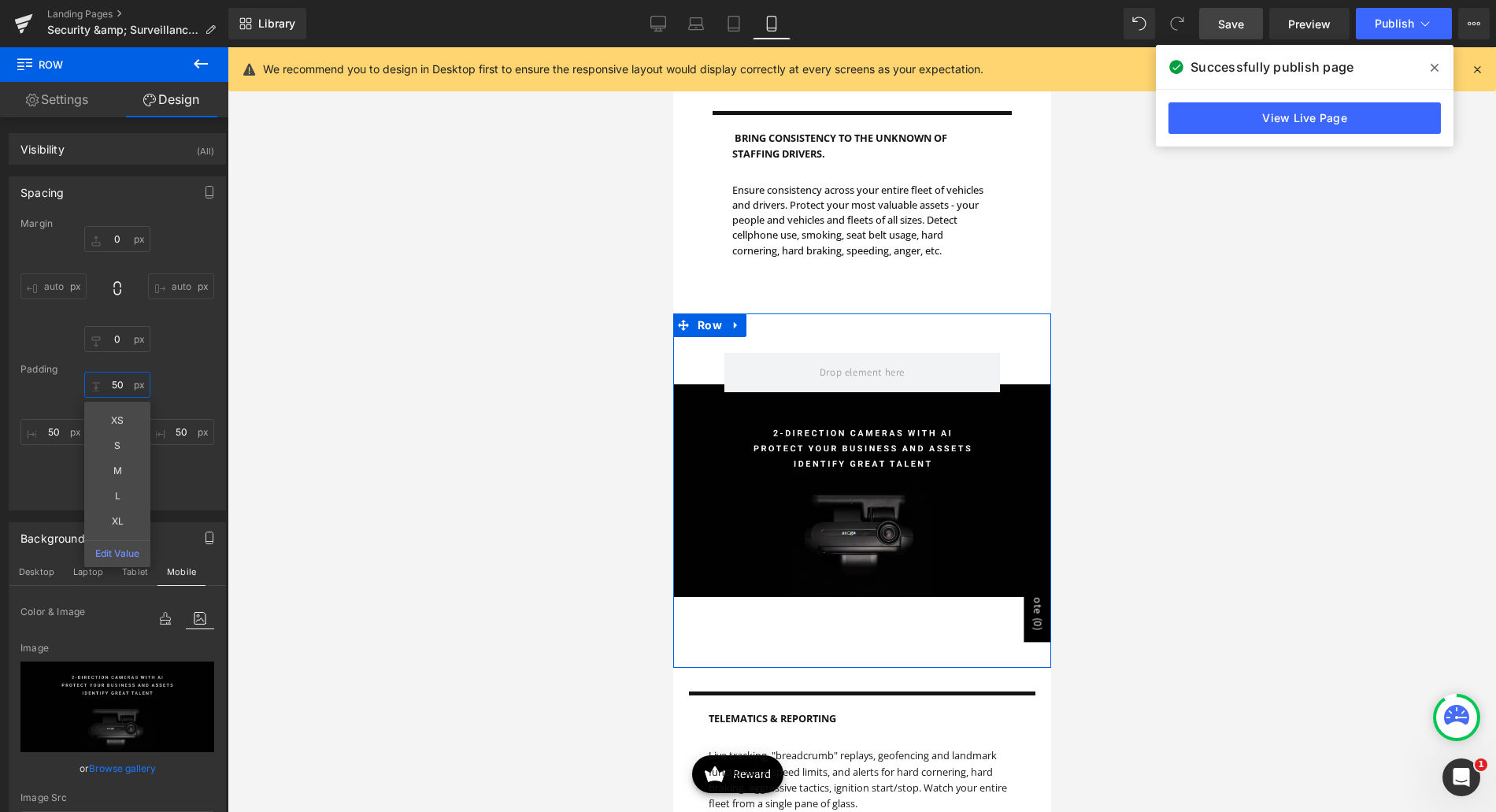
type input "50"
click at [192, 373] on div "Margin 0px 0 auto auto 0px 0 auto auto Padding 50 50 XS S M L XL Edit Value 50p…" at bounding box center [117, 363] width 216 height 291
click at [107, 488] on input "350" at bounding box center [117, 484] width 66 height 26
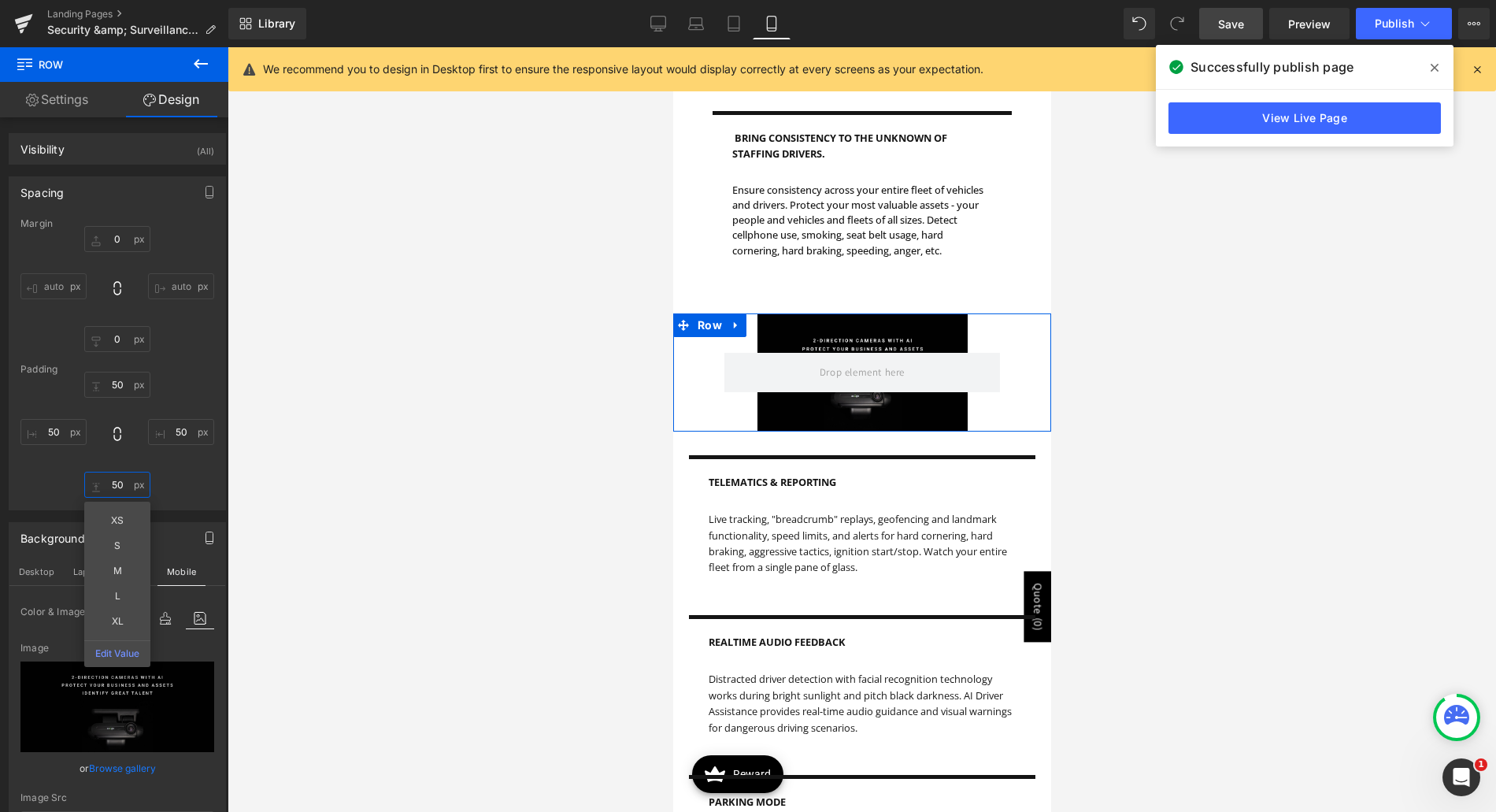
type input "5"
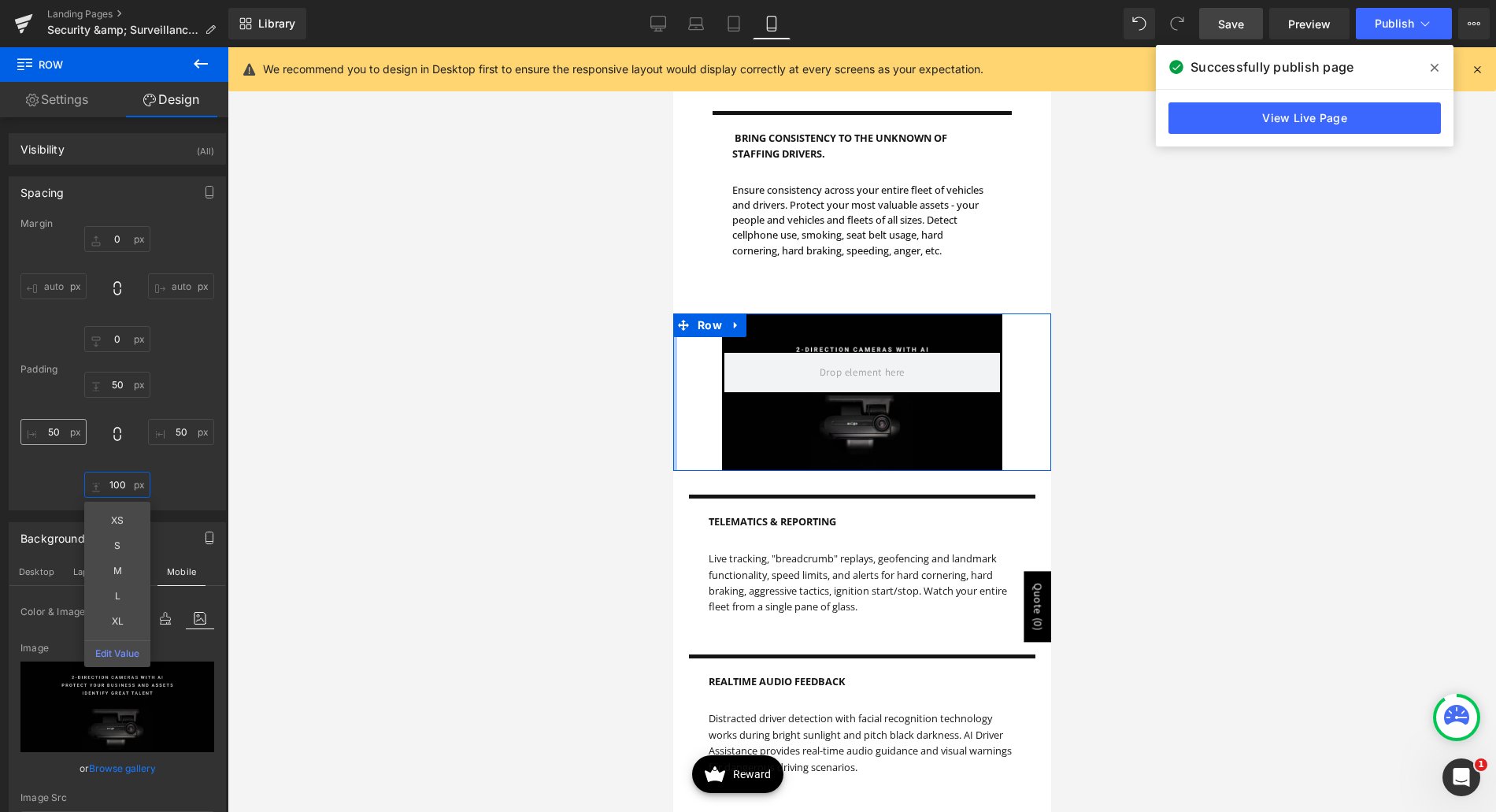
type input "100"
click at [52, 424] on input "50" at bounding box center [54, 432] width 66 height 26
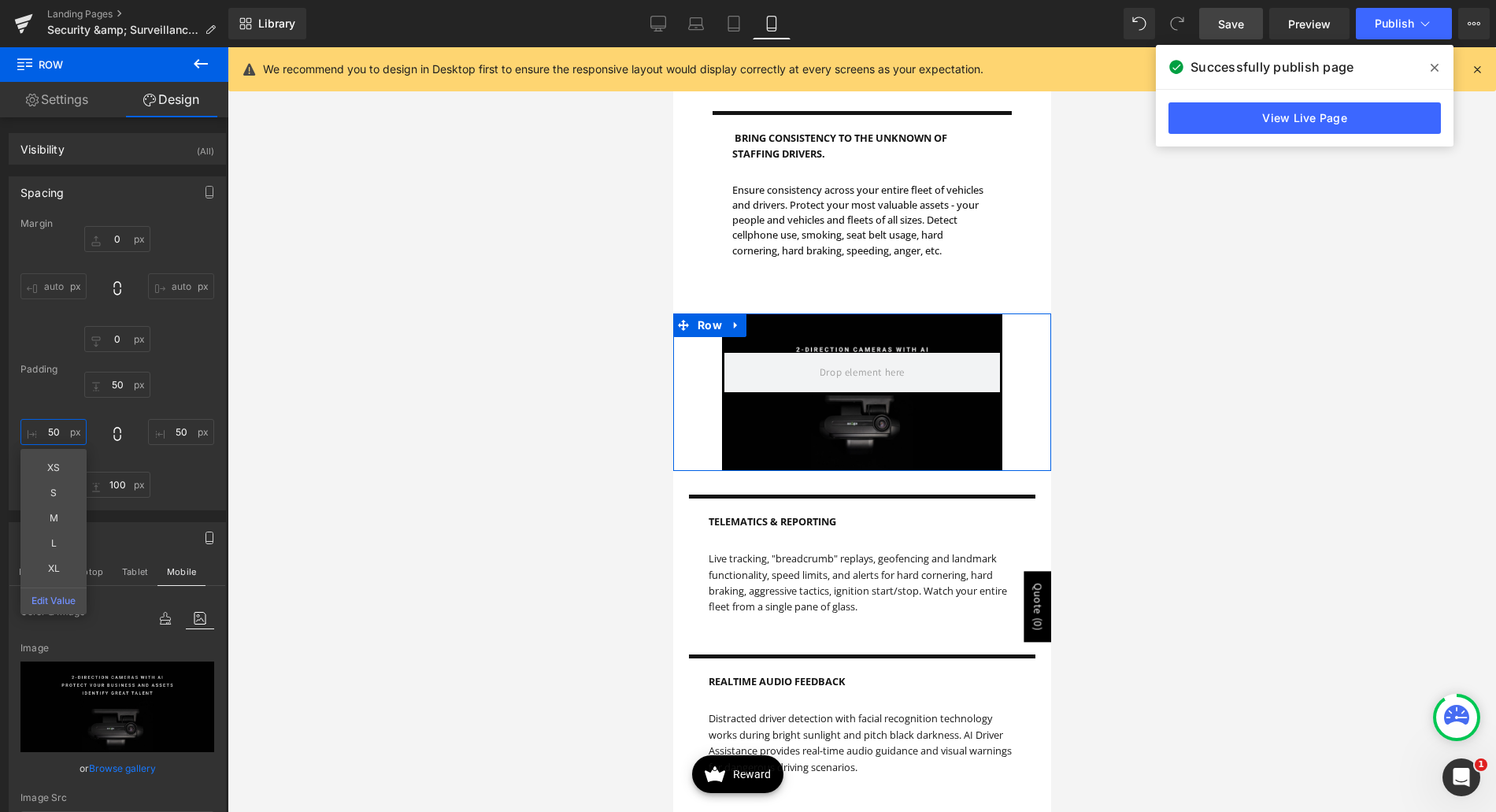
click at [52, 424] on input "50" at bounding box center [54, 432] width 66 height 26
type input "0"
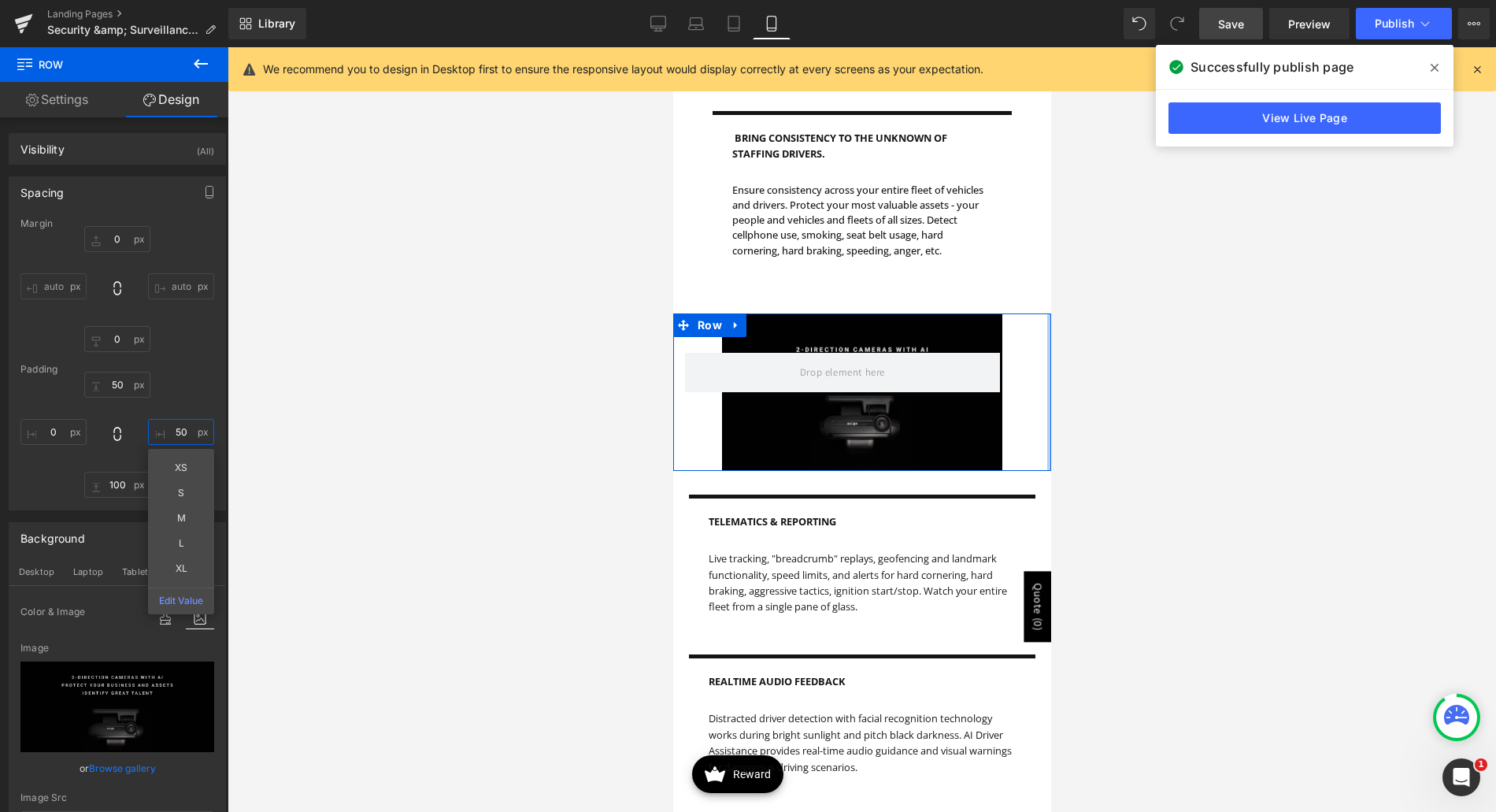
click at [168, 425] on input "50" at bounding box center [181, 432] width 66 height 26
click at [167, 425] on input "50" at bounding box center [181, 432] width 66 height 26
type input "0"
click at [174, 363] on div "Margin 0px 0 auto auto 0px 0 auto auto Padding 50 50 0 0 XS S M L XL Edit Value…" at bounding box center [117, 363] width 216 height 291
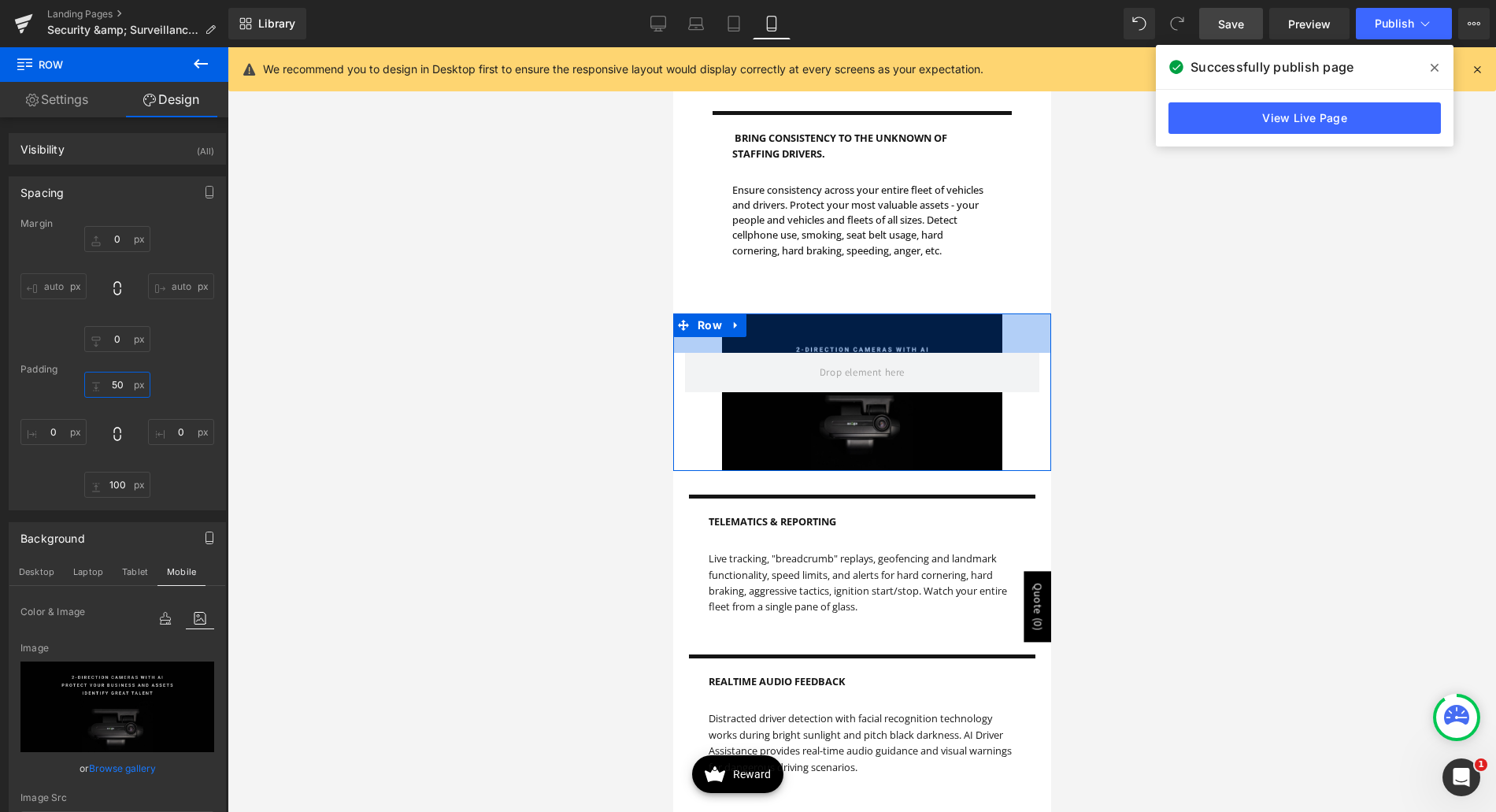
click at [120, 387] on input "50" at bounding box center [117, 385] width 66 height 26
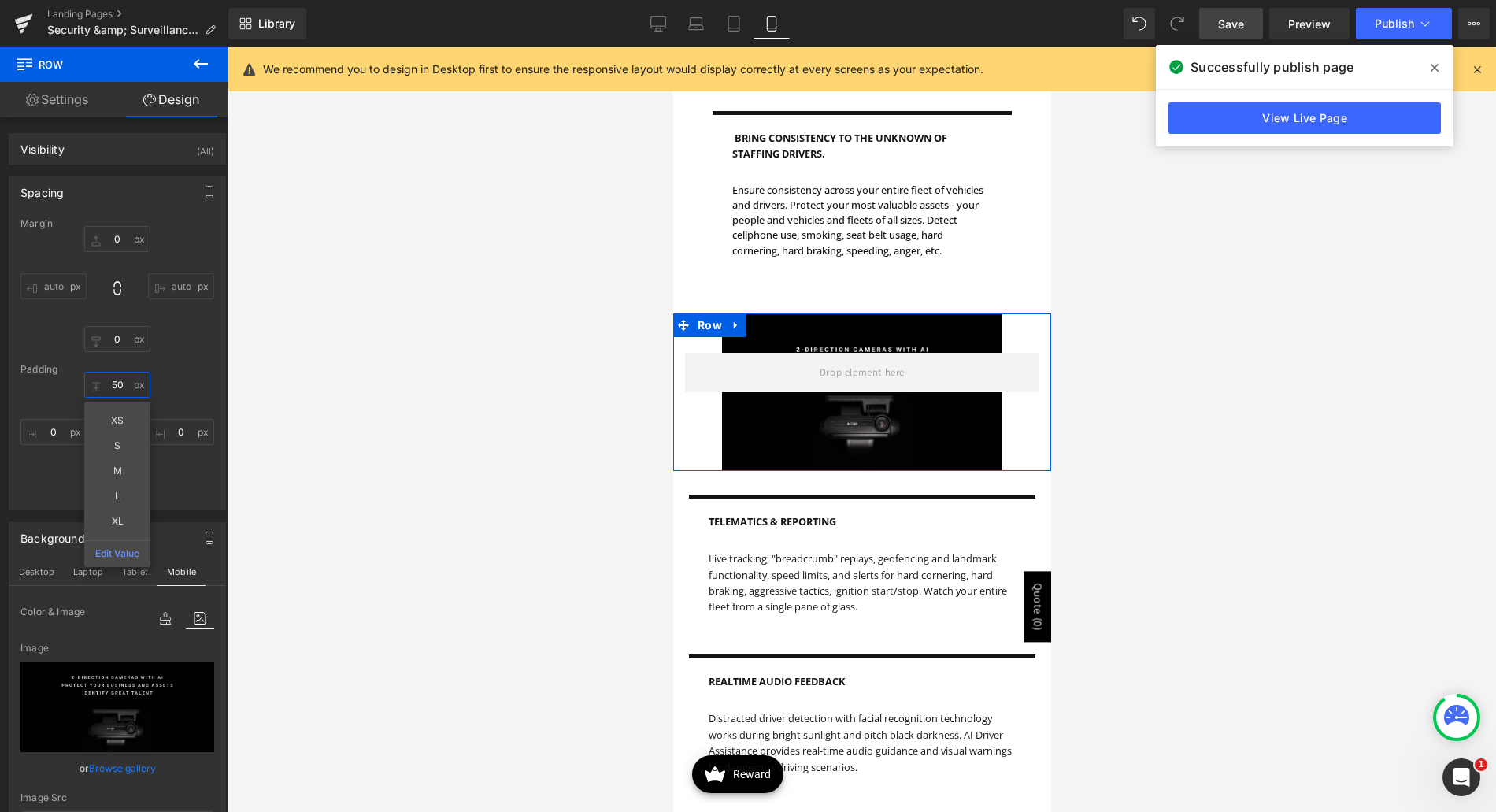
click at [120, 387] on input "50" at bounding box center [117, 385] width 66 height 26
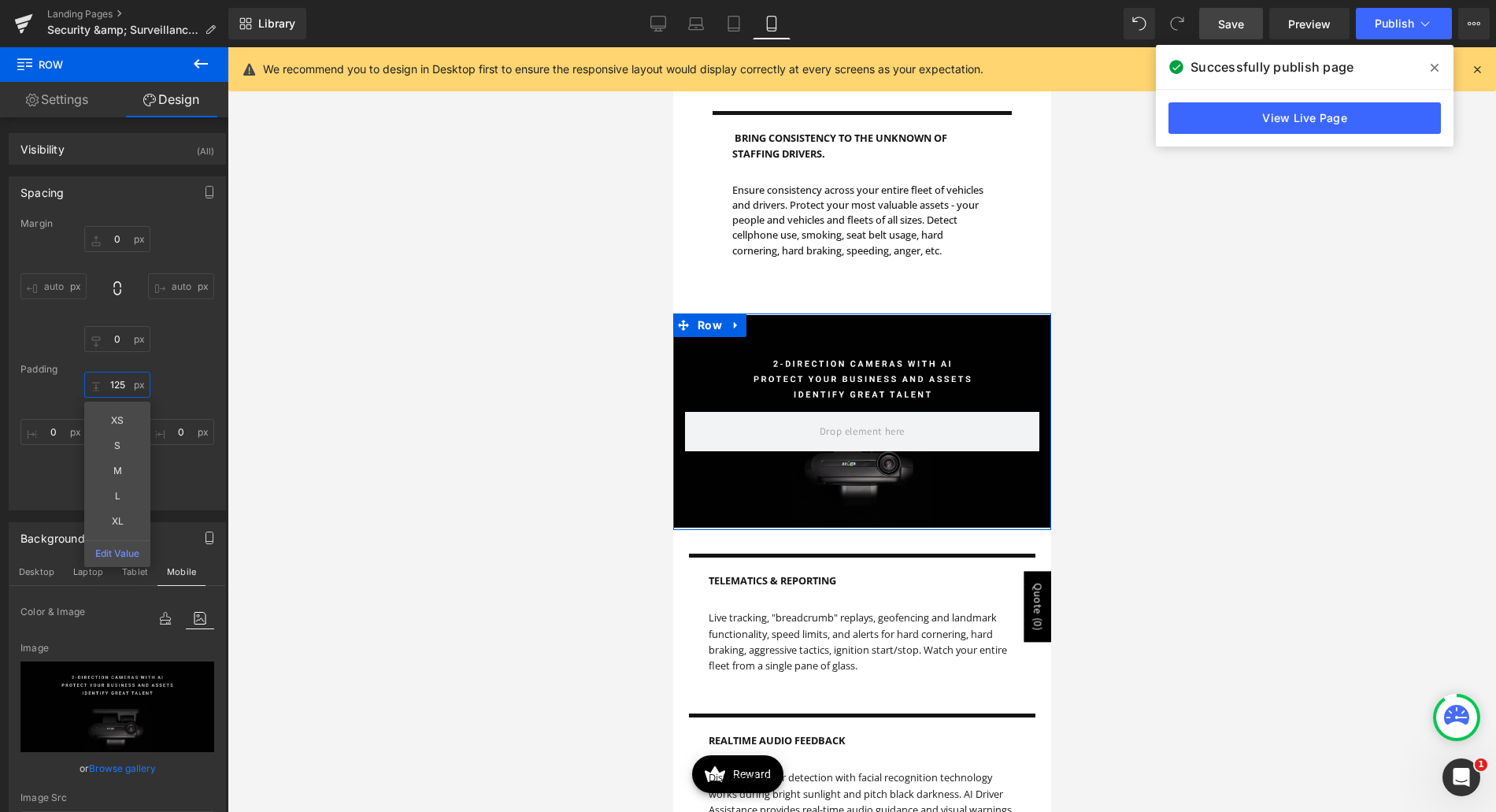
type input "125"
click at [182, 466] on div "125 125 XS S M L XL Edit Value 0 0 100 100 0 0" at bounding box center [118, 435] width 194 height 126
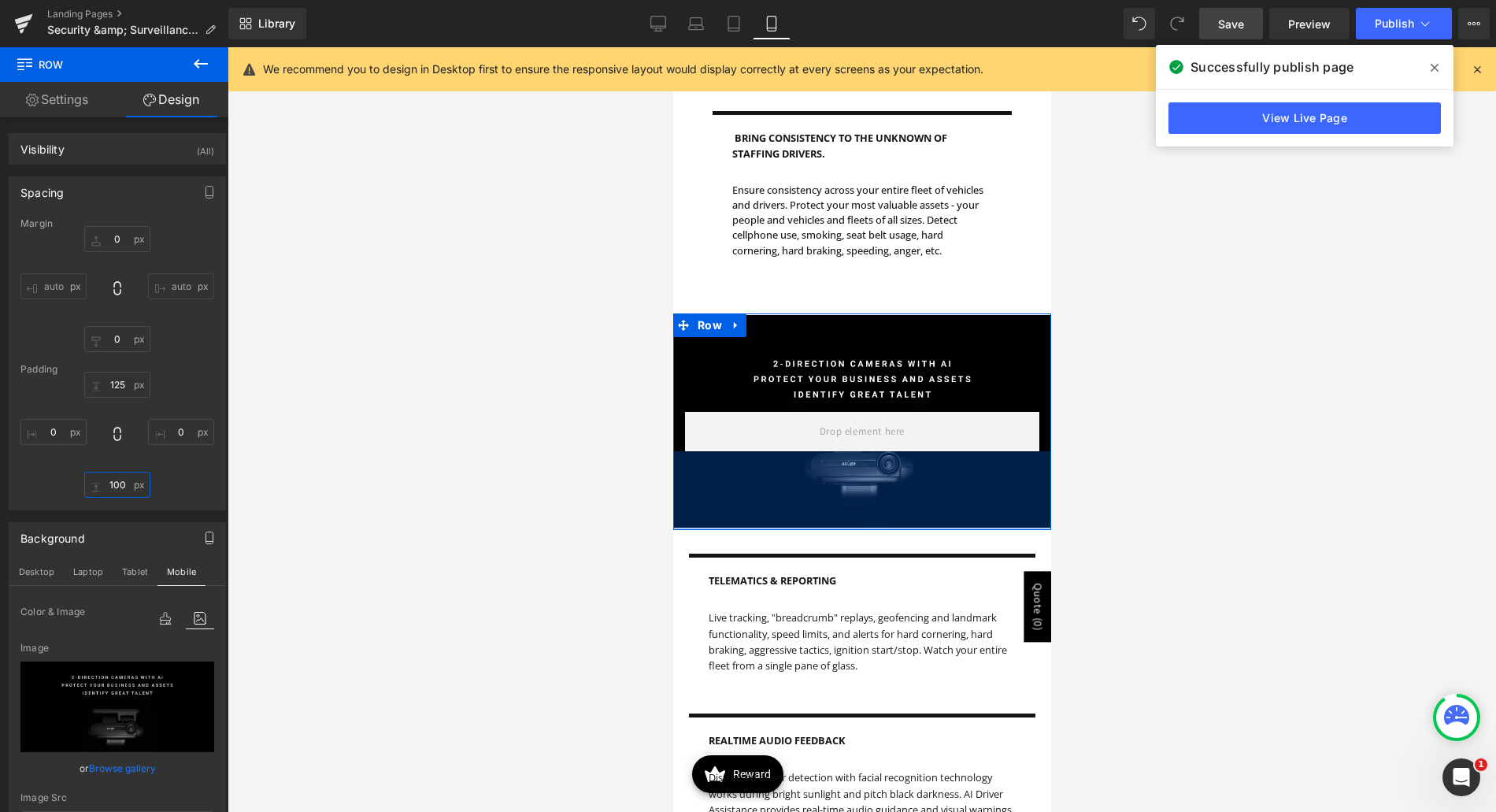
click at [103, 484] on input "100" at bounding box center [117, 484] width 66 height 26
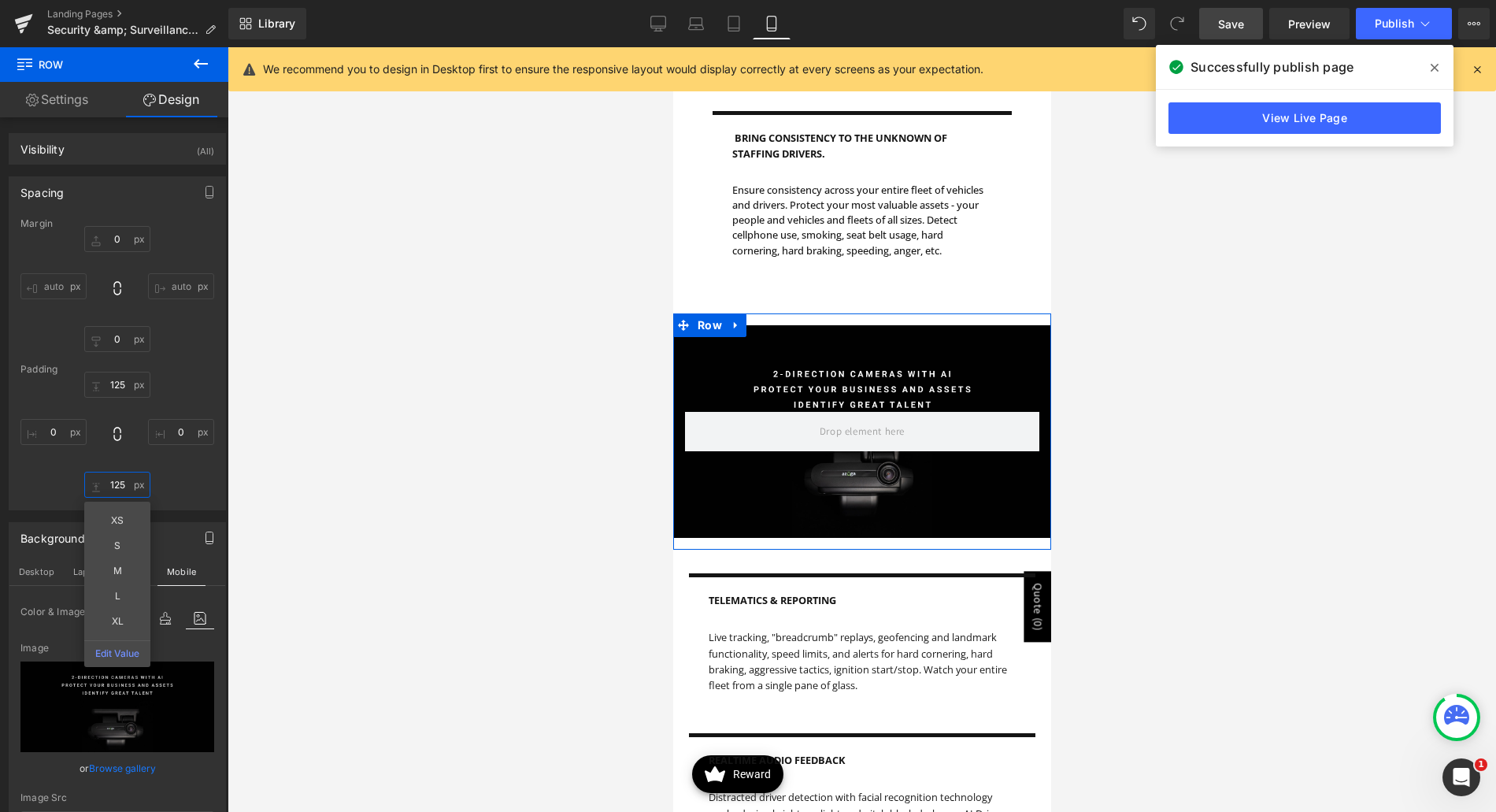
type input "125"
click at [199, 483] on div "125 125 0 0 125 125 XS S M L XL Edit Value 0 0" at bounding box center [118, 435] width 194 height 126
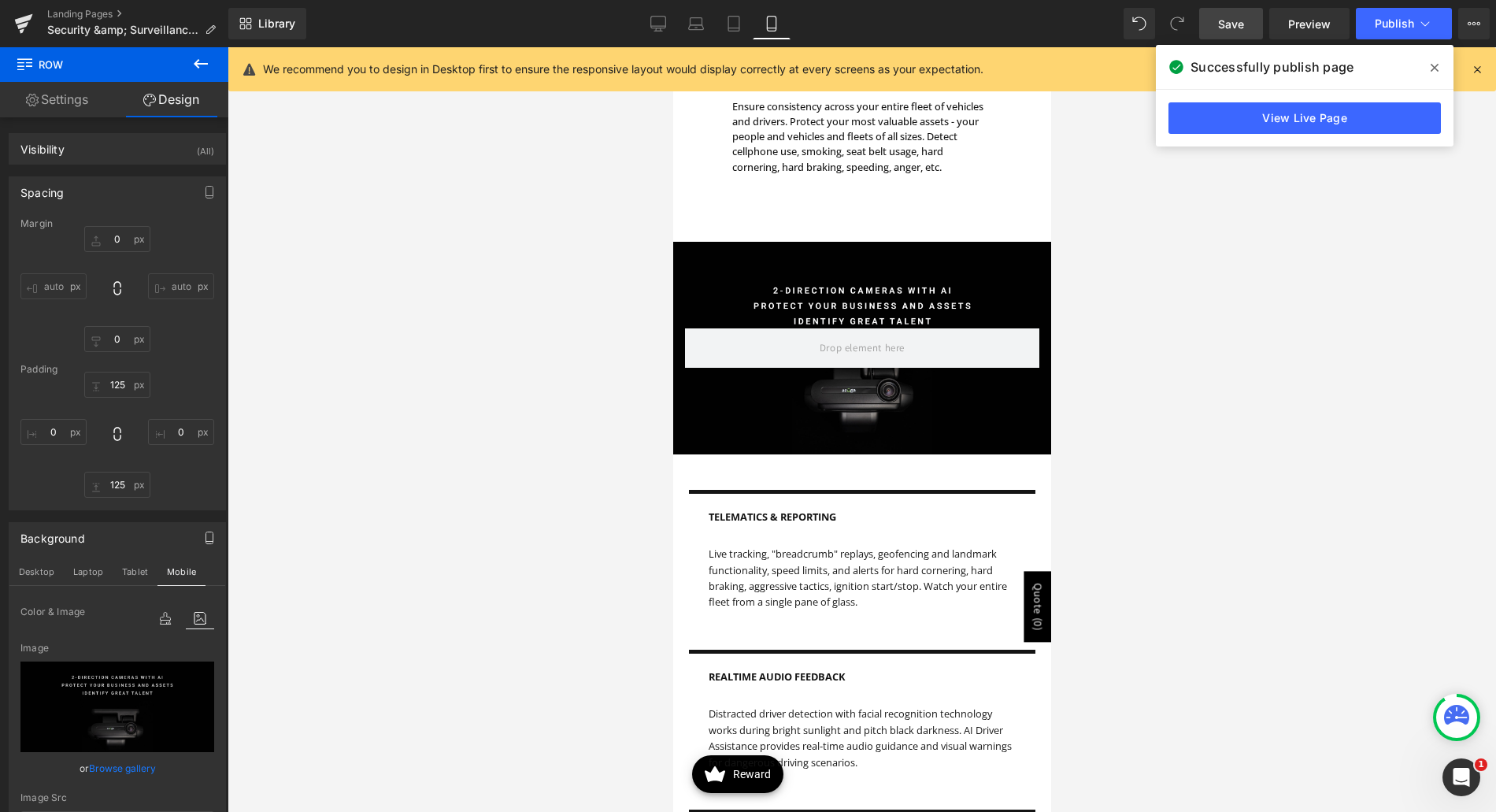
scroll to position [1417, 0]
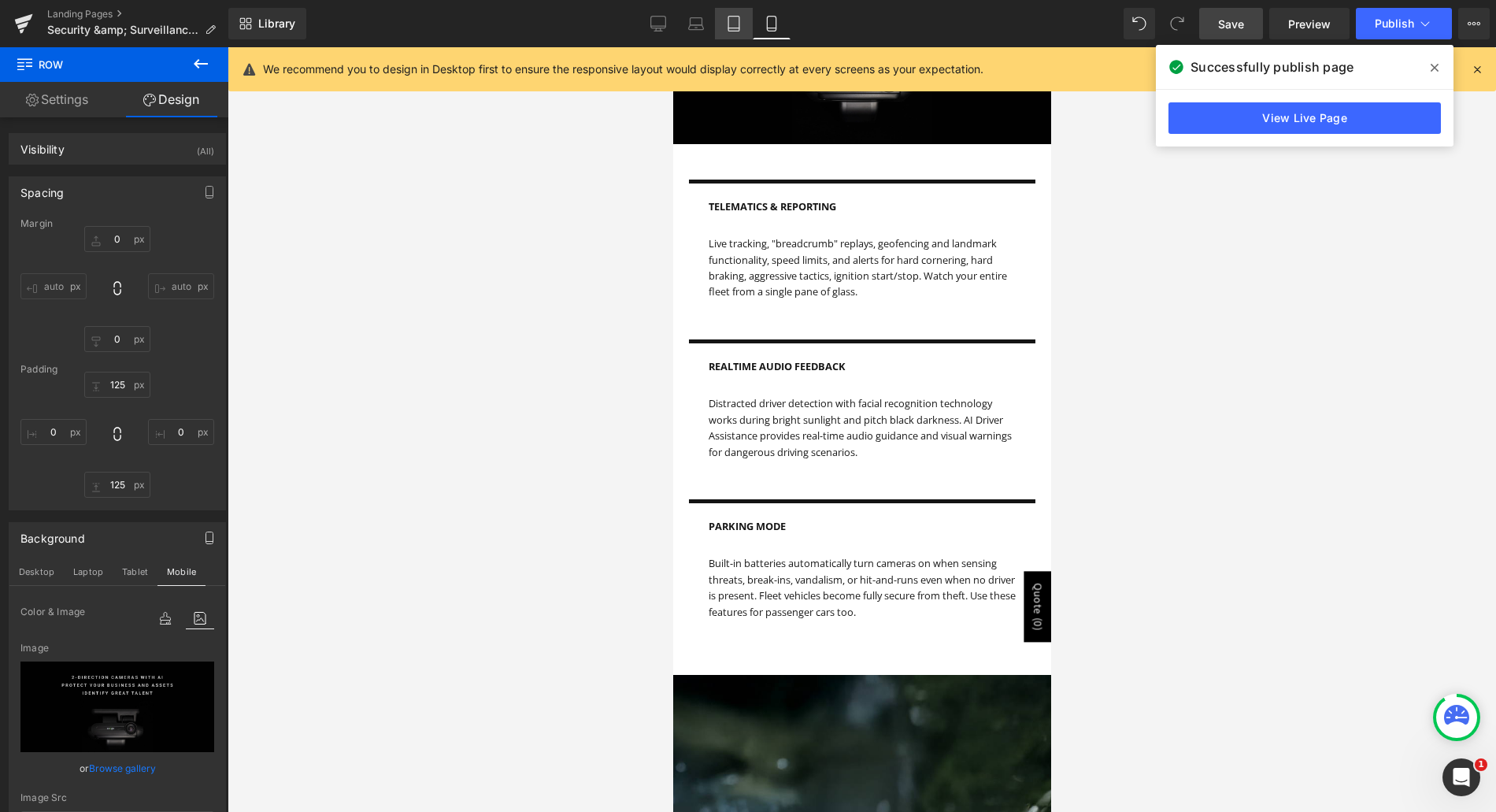
click at [735, 18] on icon at bounding box center [733, 23] width 15 height 15
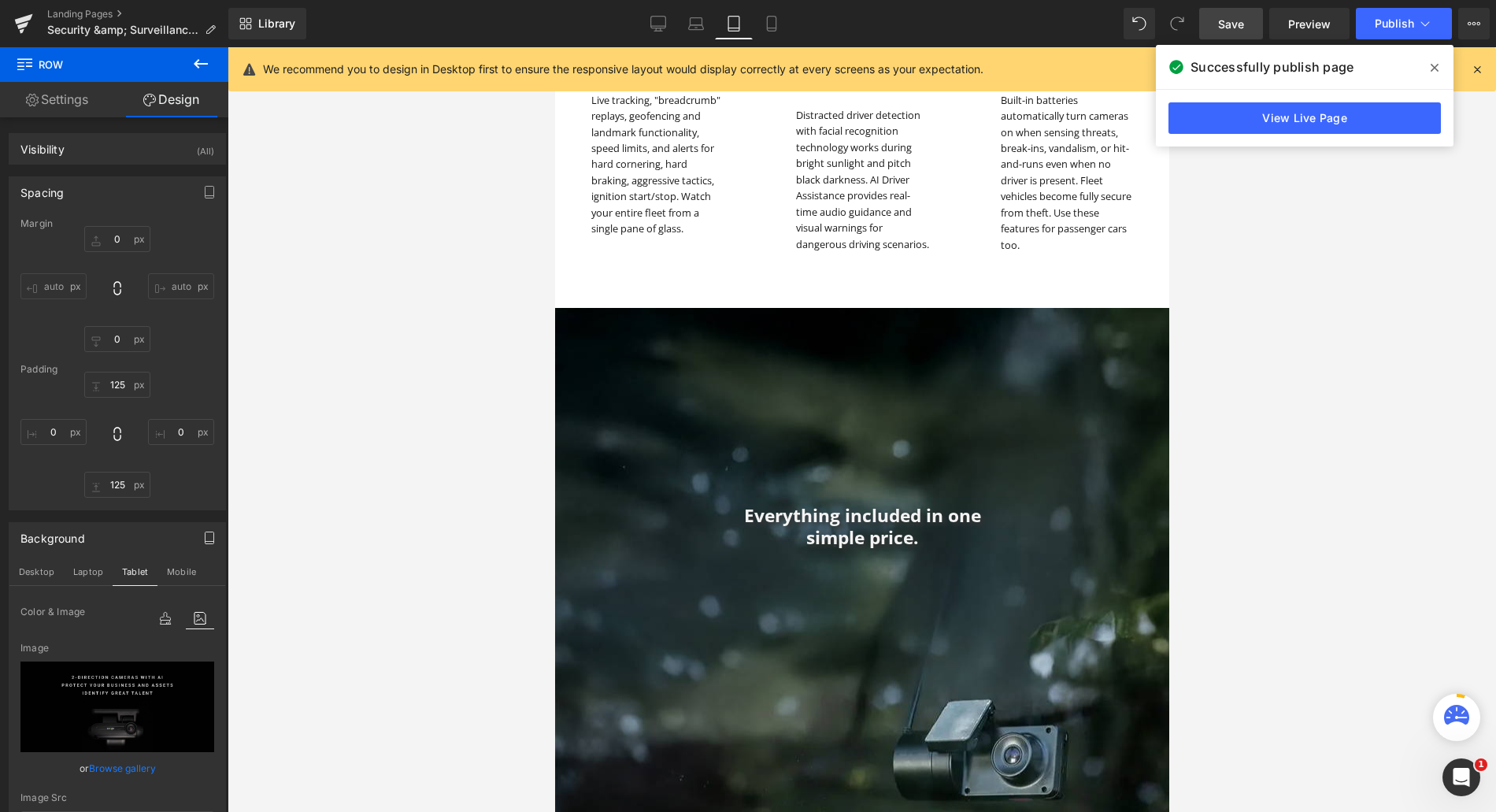
type input "0"
type input "250"
type input "150"
type input "350"
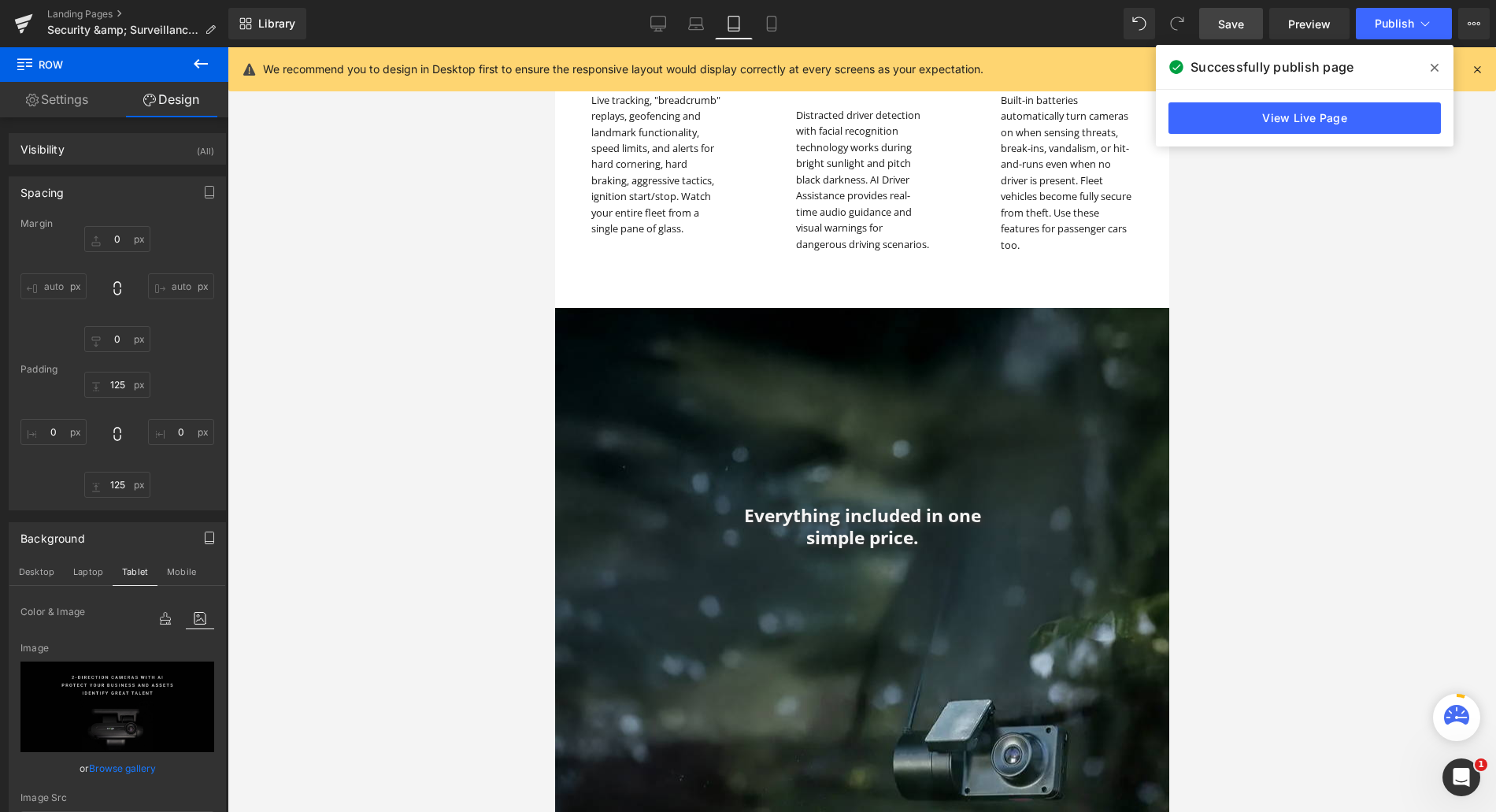
type input "150"
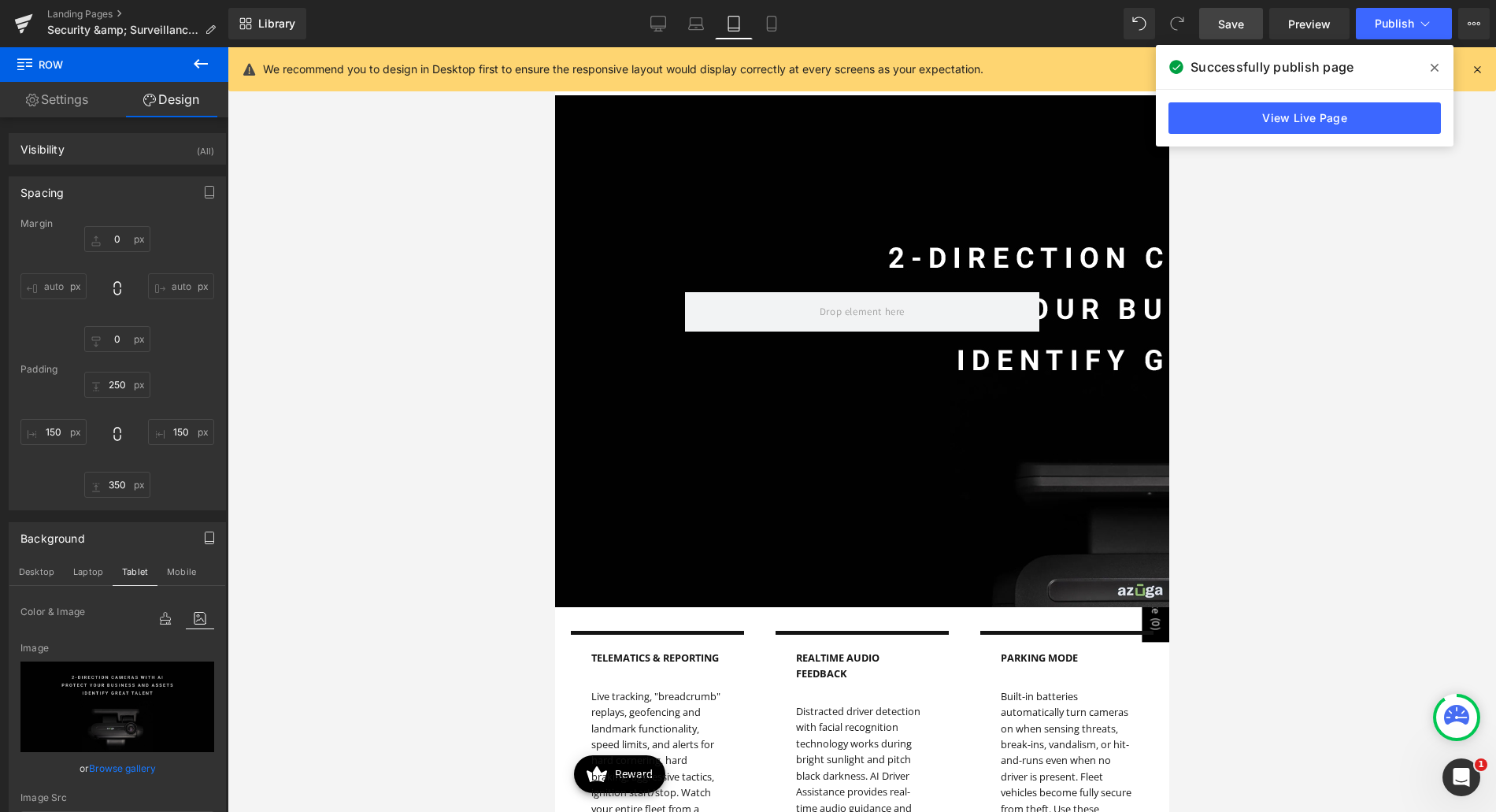
scroll to position [784, 0]
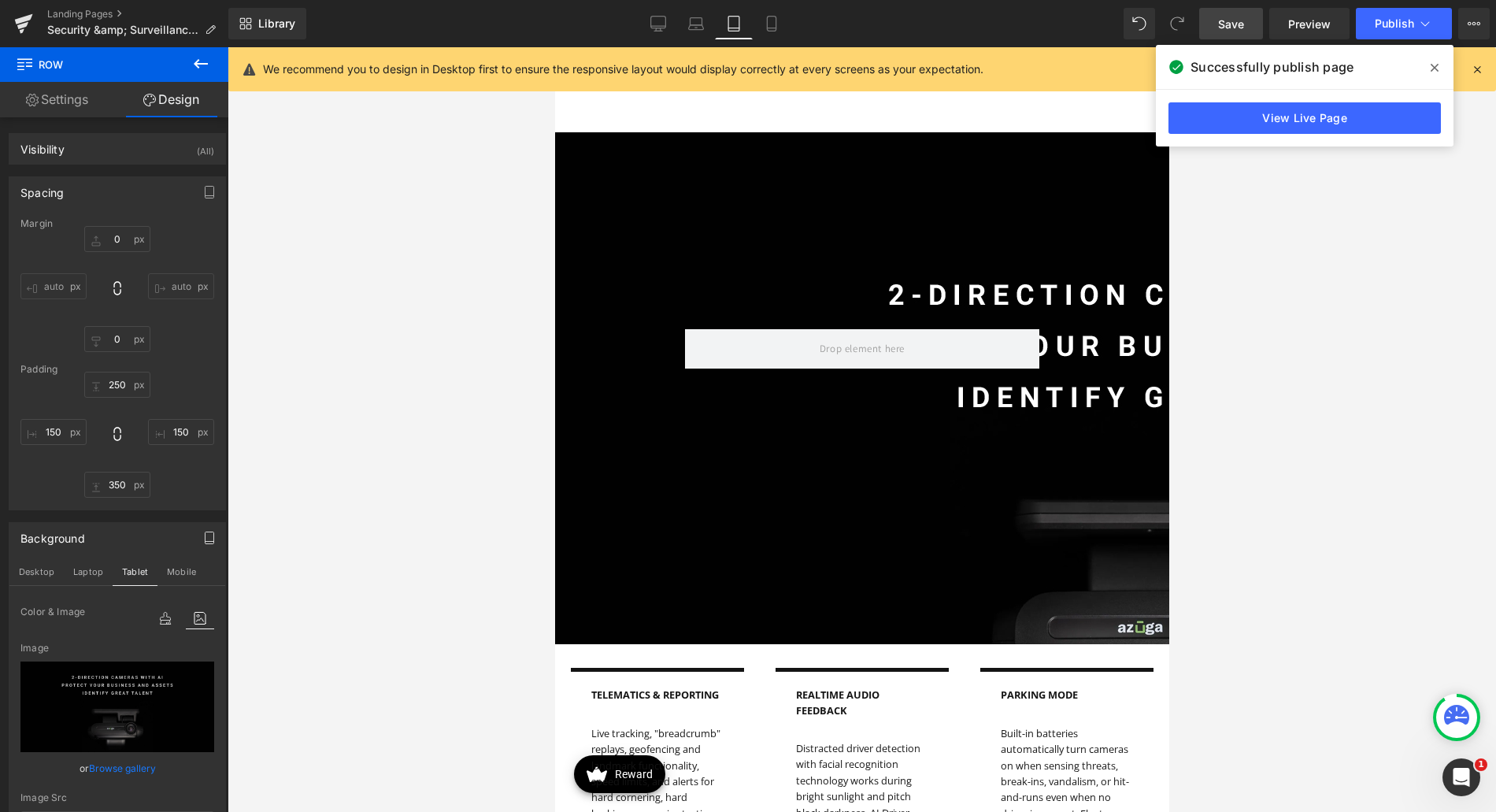
click at [802, 255] on div "Row 125px 125px" at bounding box center [861, 388] width 614 height 512
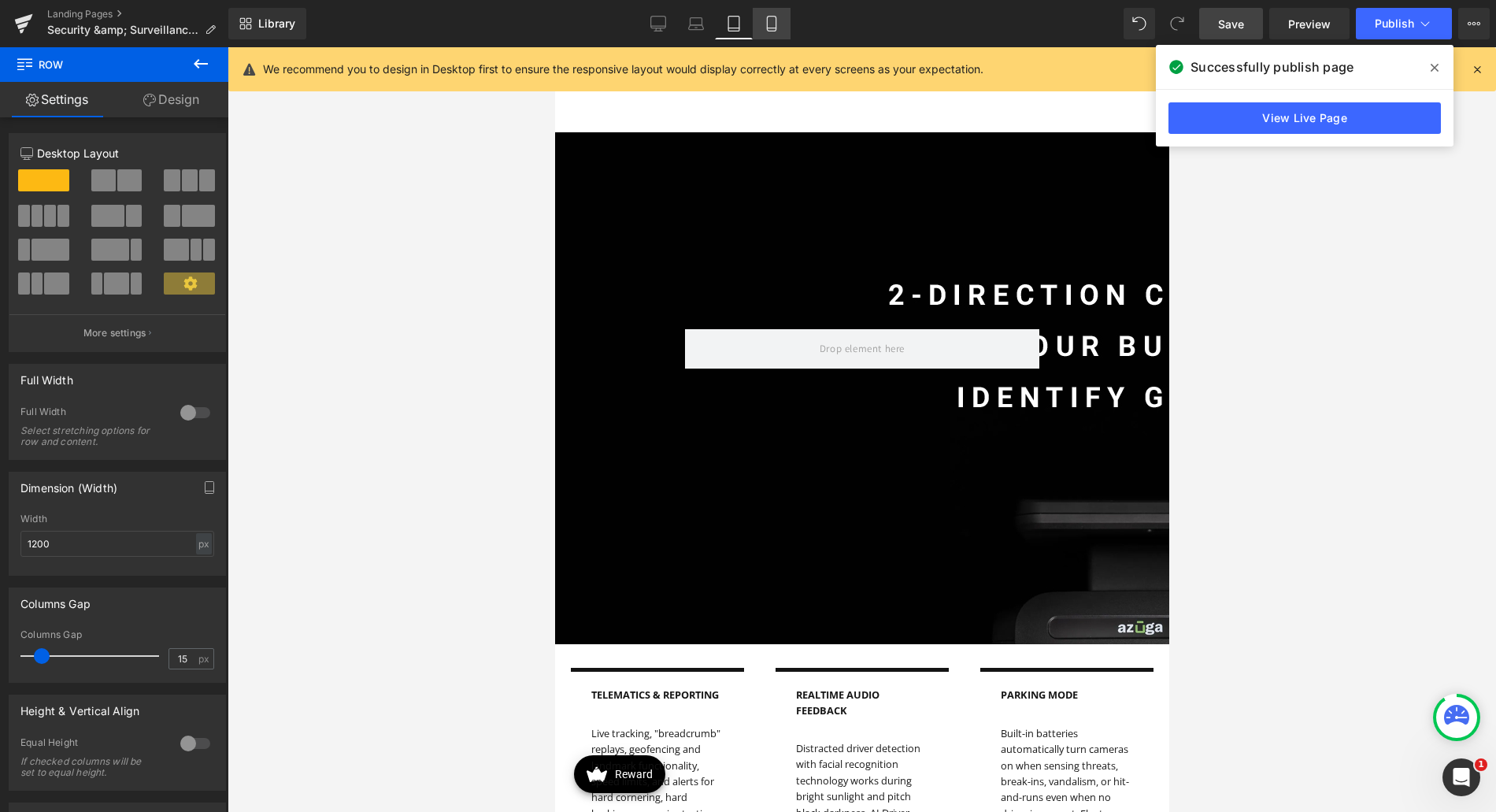
click at [767, 27] on icon at bounding box center [771, 23] width 15 height 15
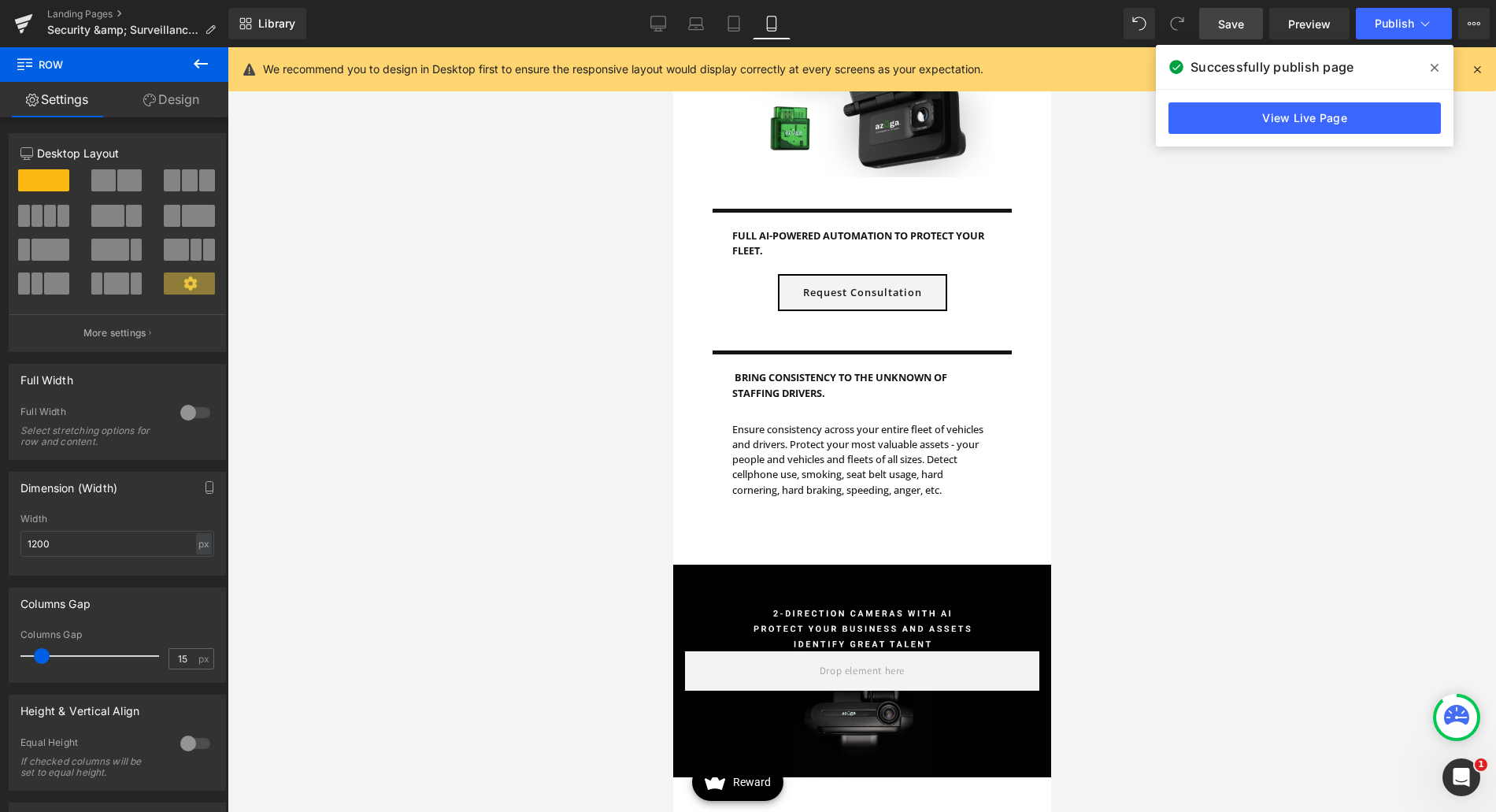
scroll to position [1187, 0]
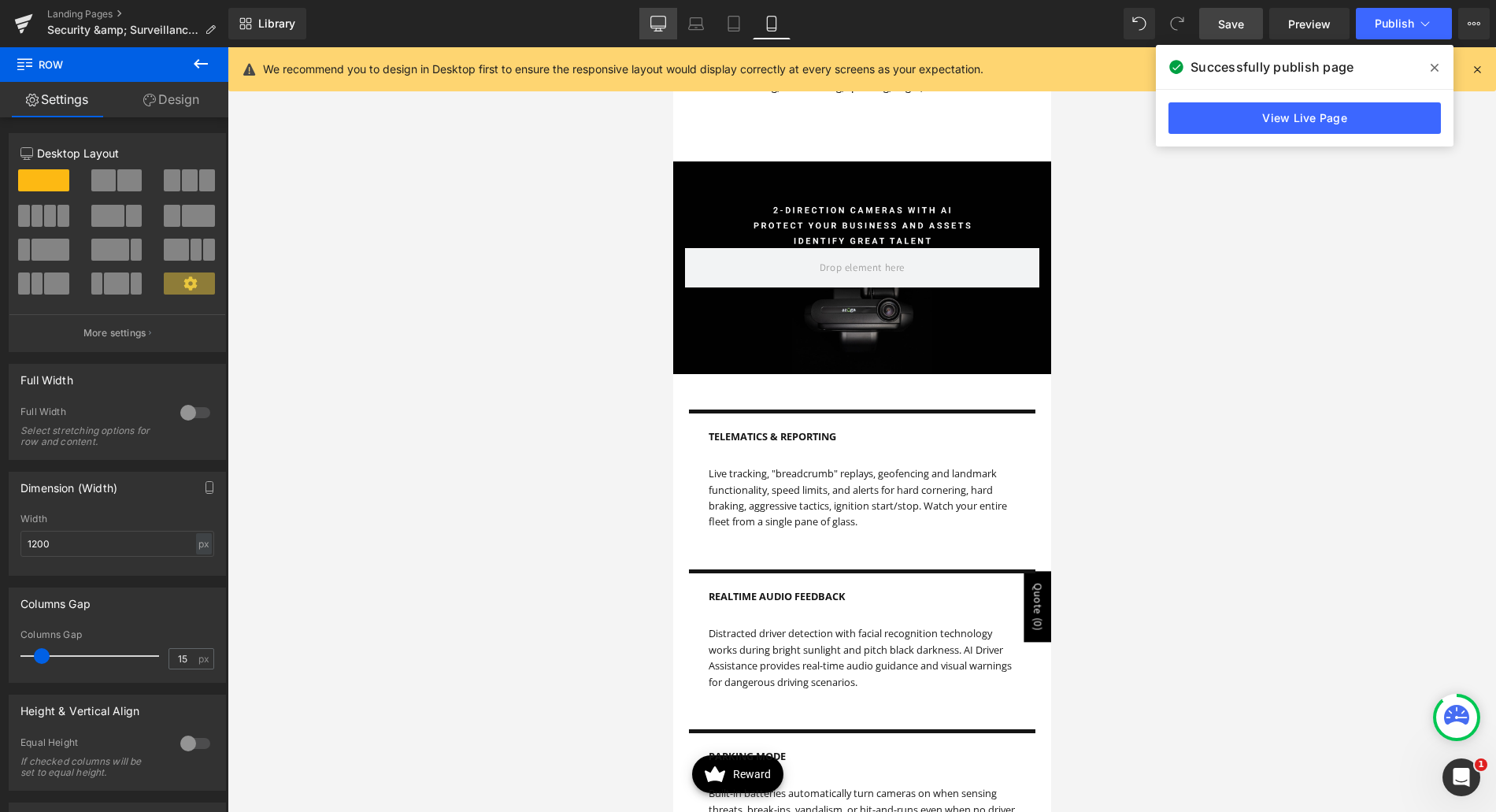
click at [671, 33] on link "Desktop" at bounding box center [659, 24] width 38 height 32
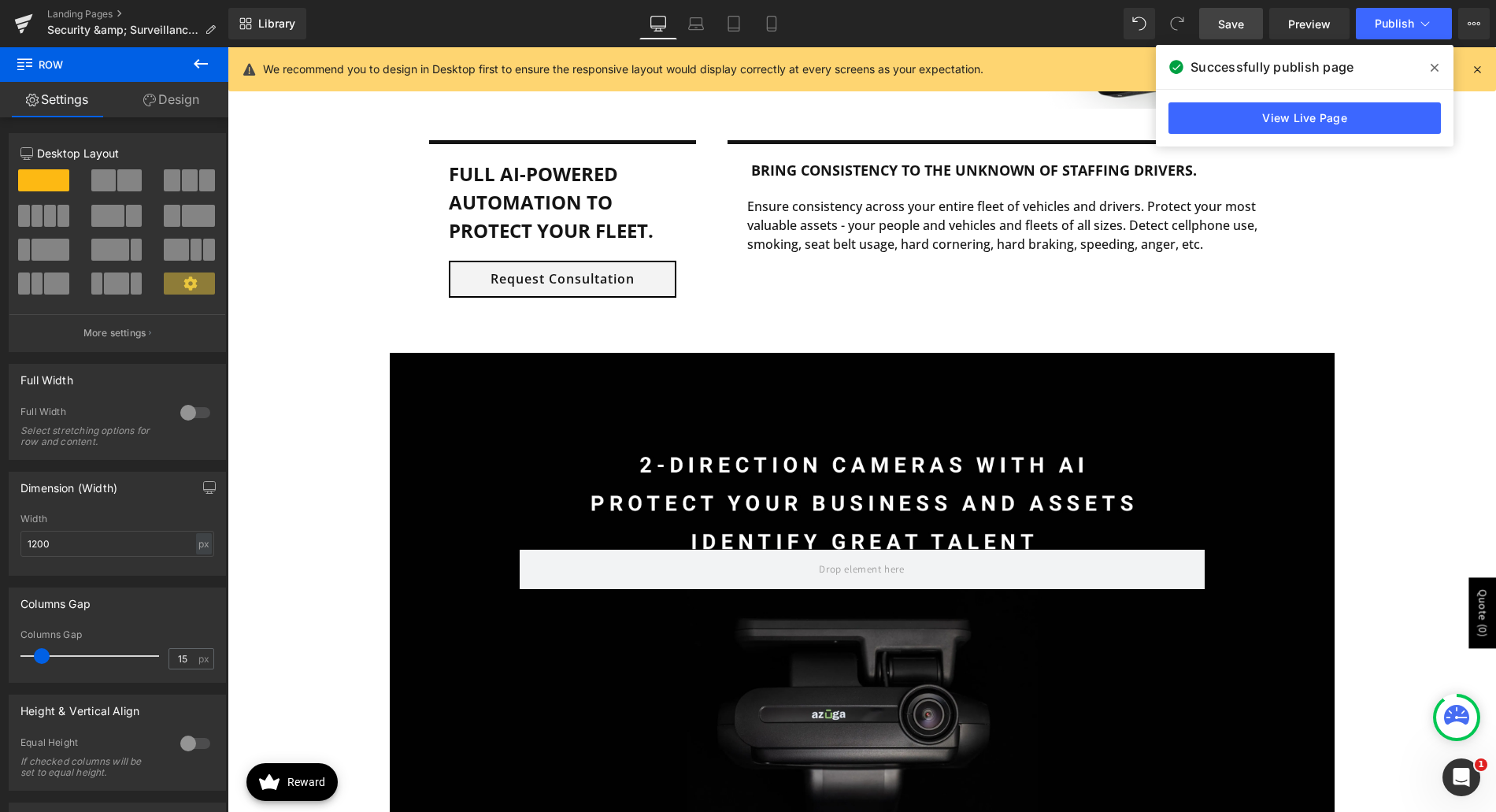
scroll to position [1392, 0]
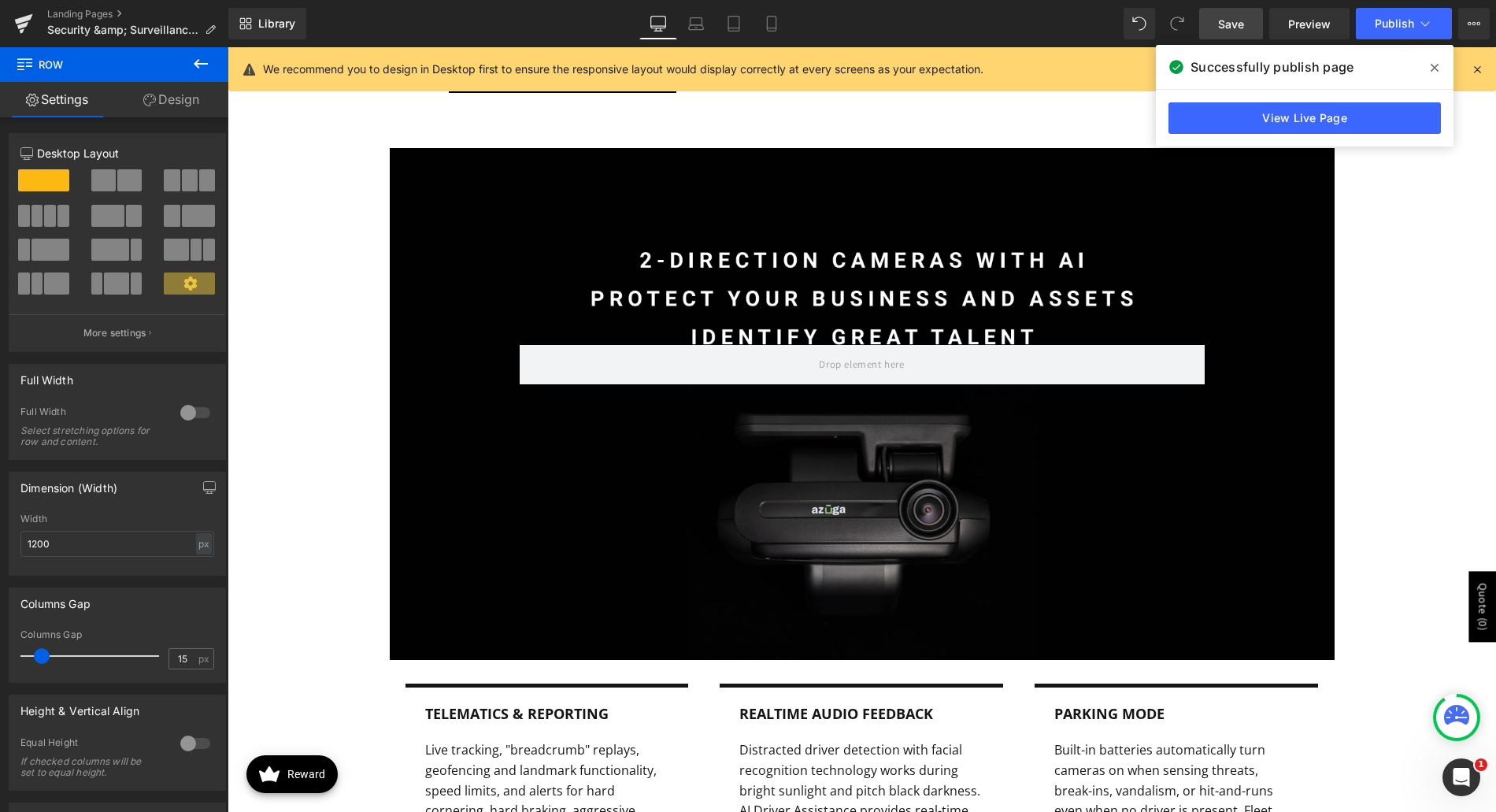
click at [456, 193] on div "Row 250px 125px" at bounding box center [863, 404] width 945 height 512
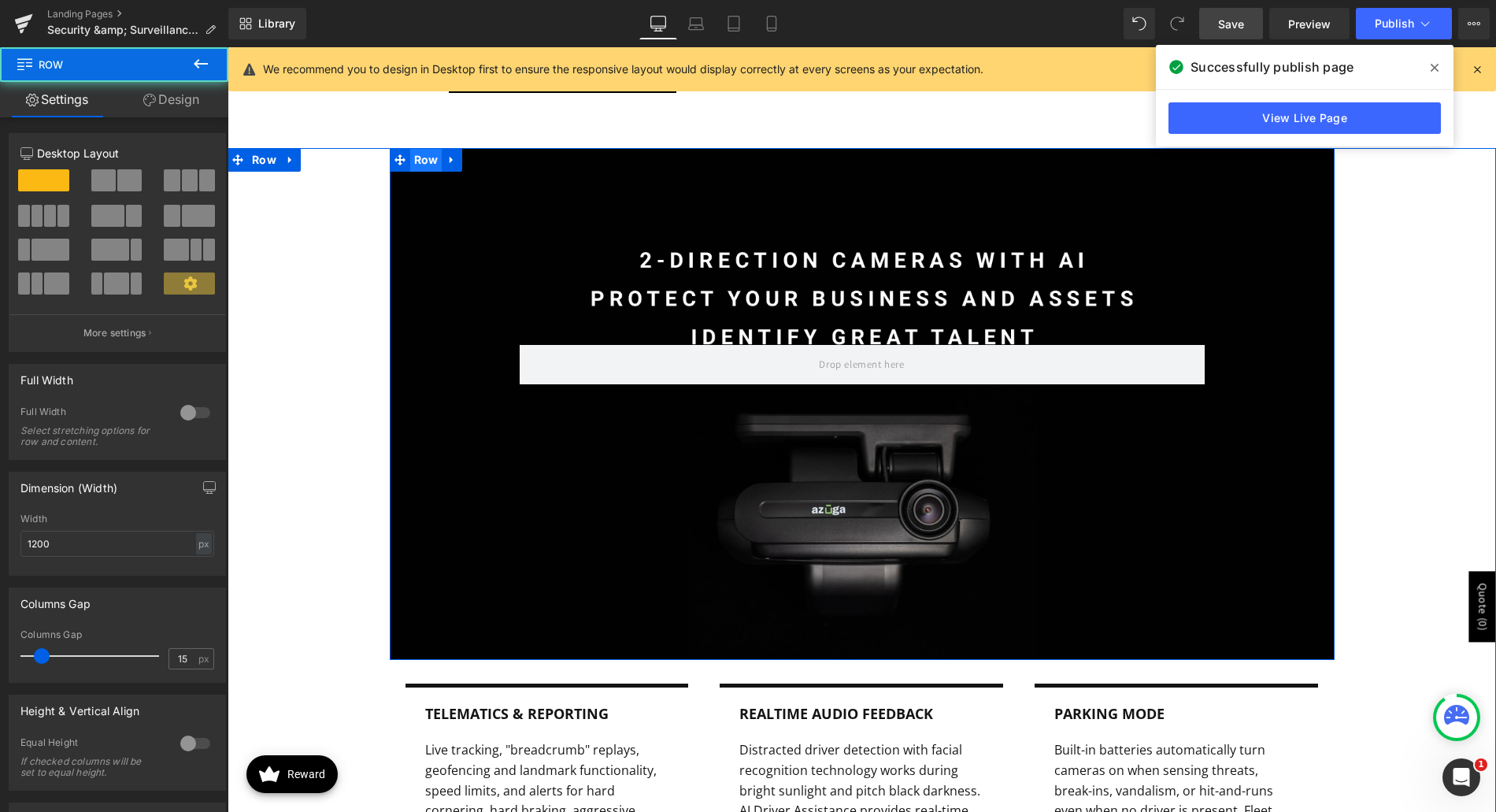
click at [426, 164] on span "Row" at bounding box center [426, 160] width 33 height 24
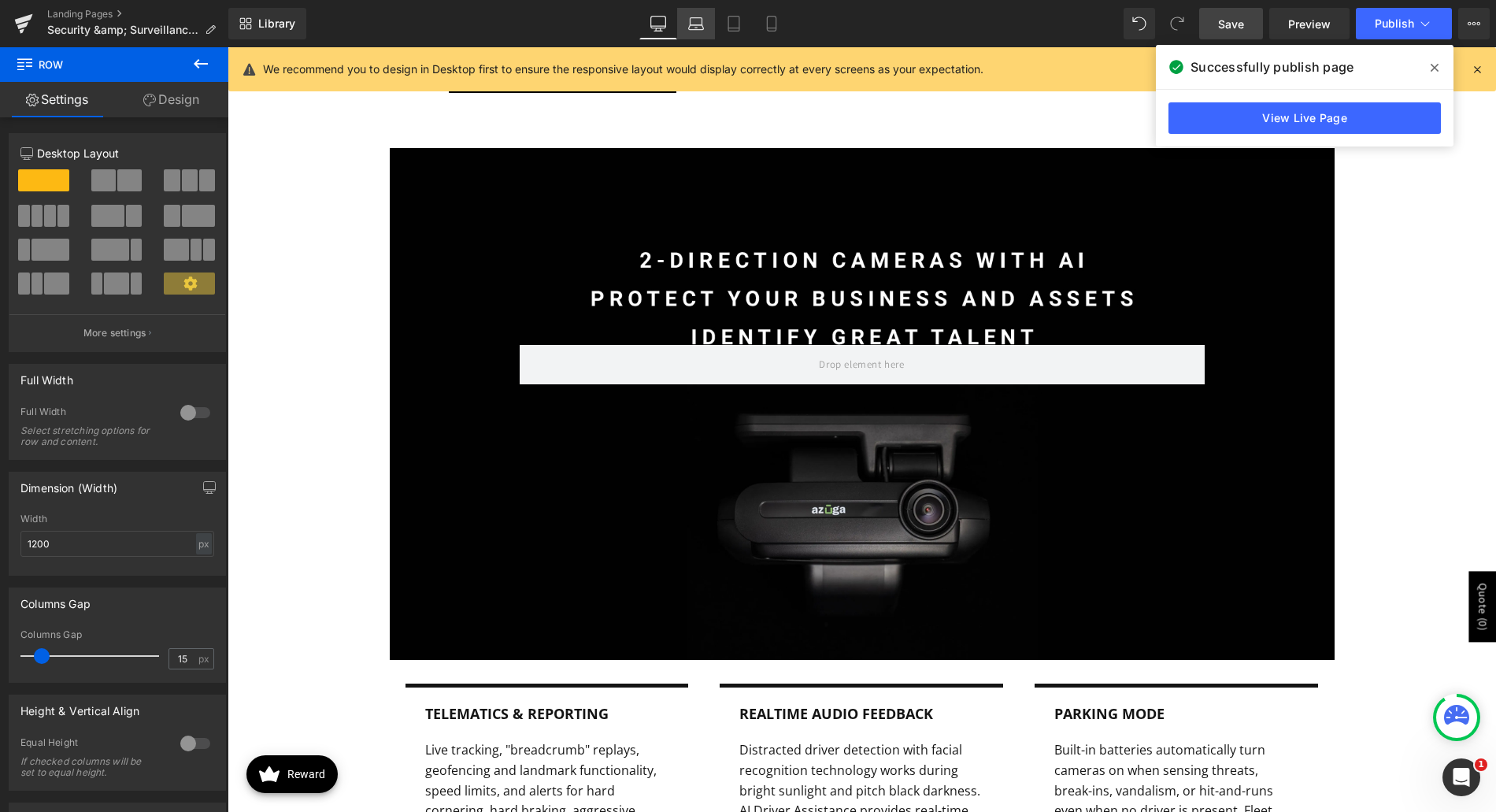
click at [692, 31] on icon at bounding box center [696, 23] width 15 height 15
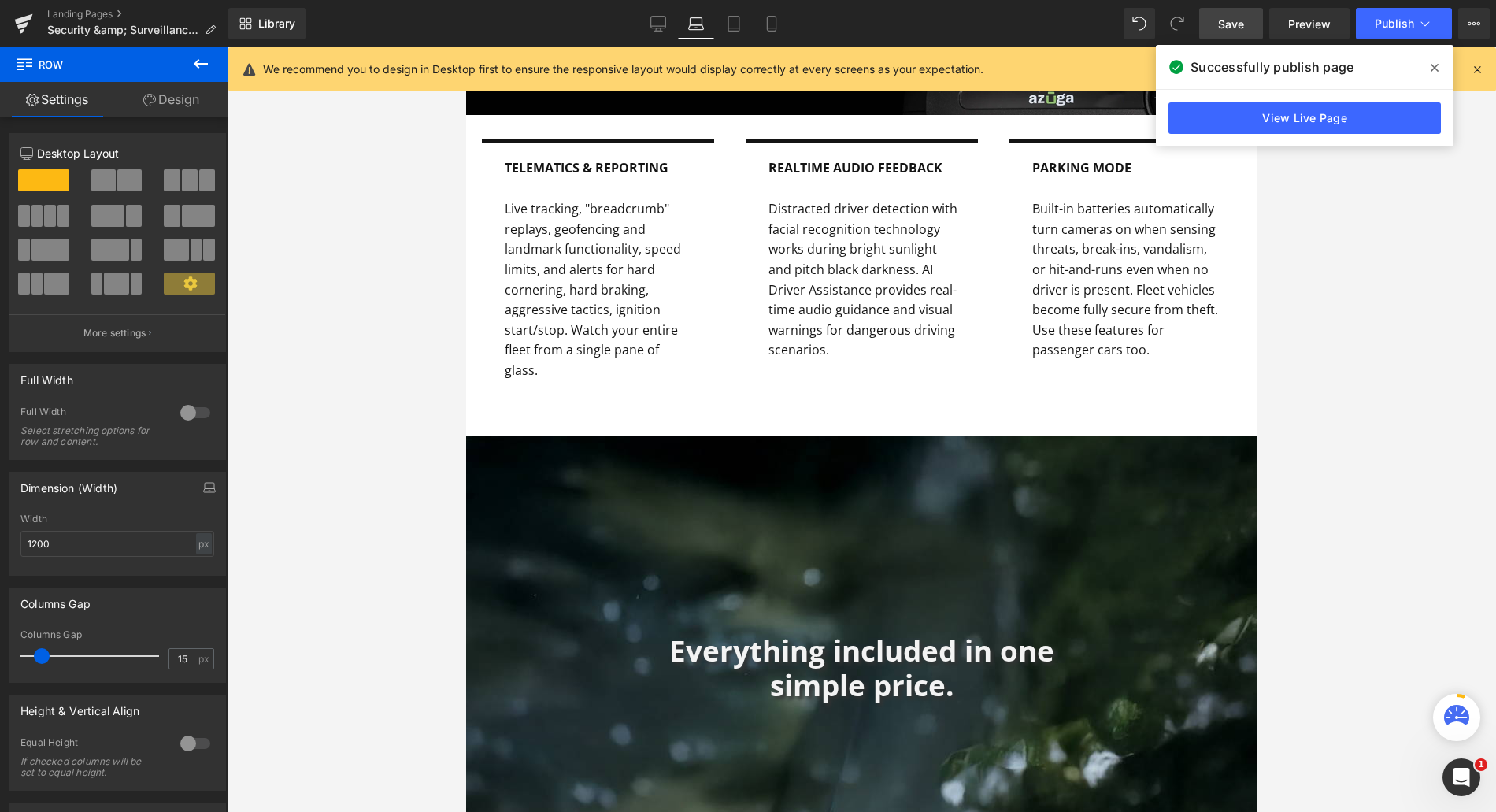
scroll to position [846, 0]
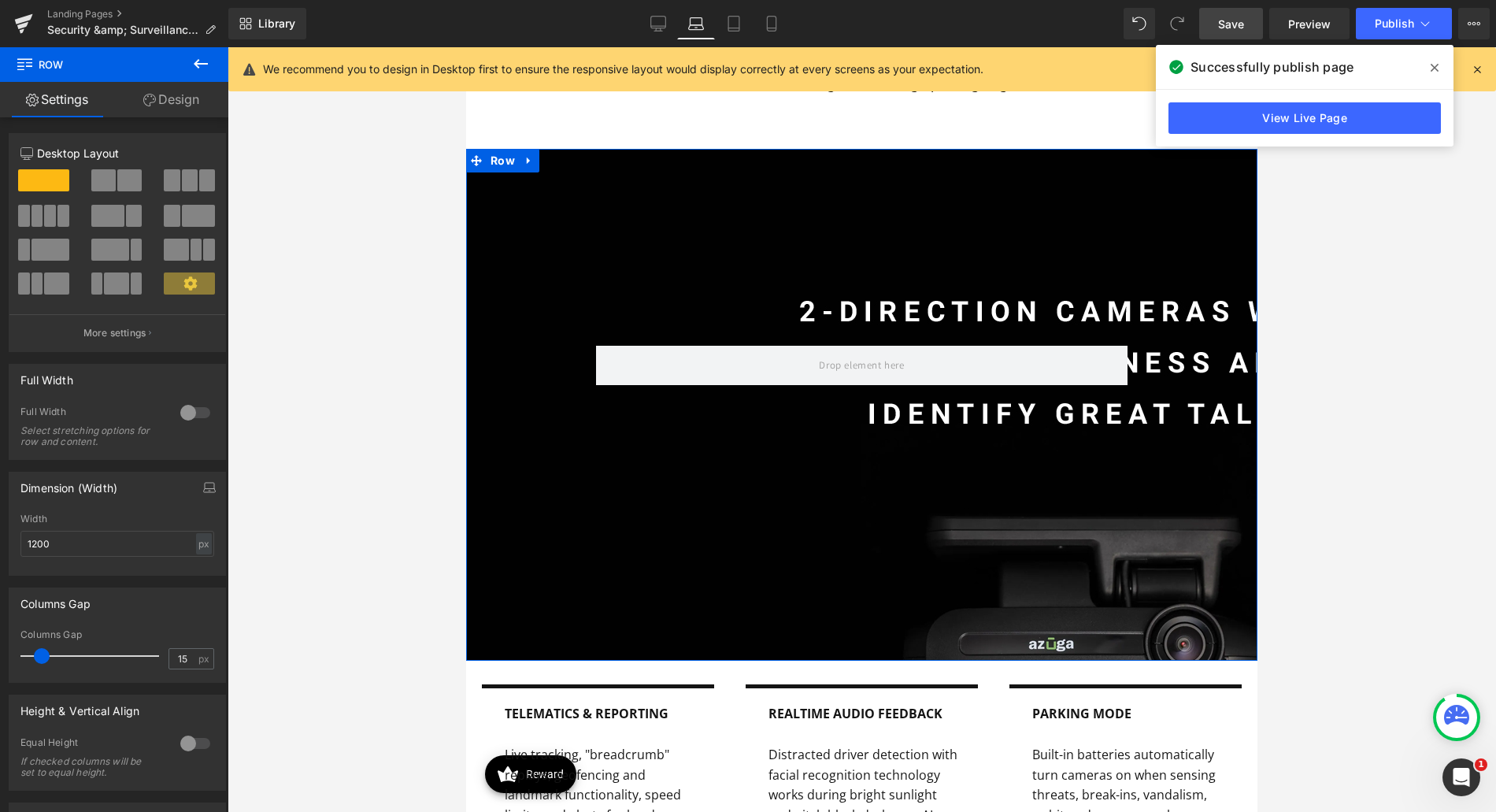
click at [171, 108] on link "Design" at bounding box center [171, 99] width 114 height 35
click at [0, 0] on div "Spacing" at bounding box center [0, 0] width 0 height 0
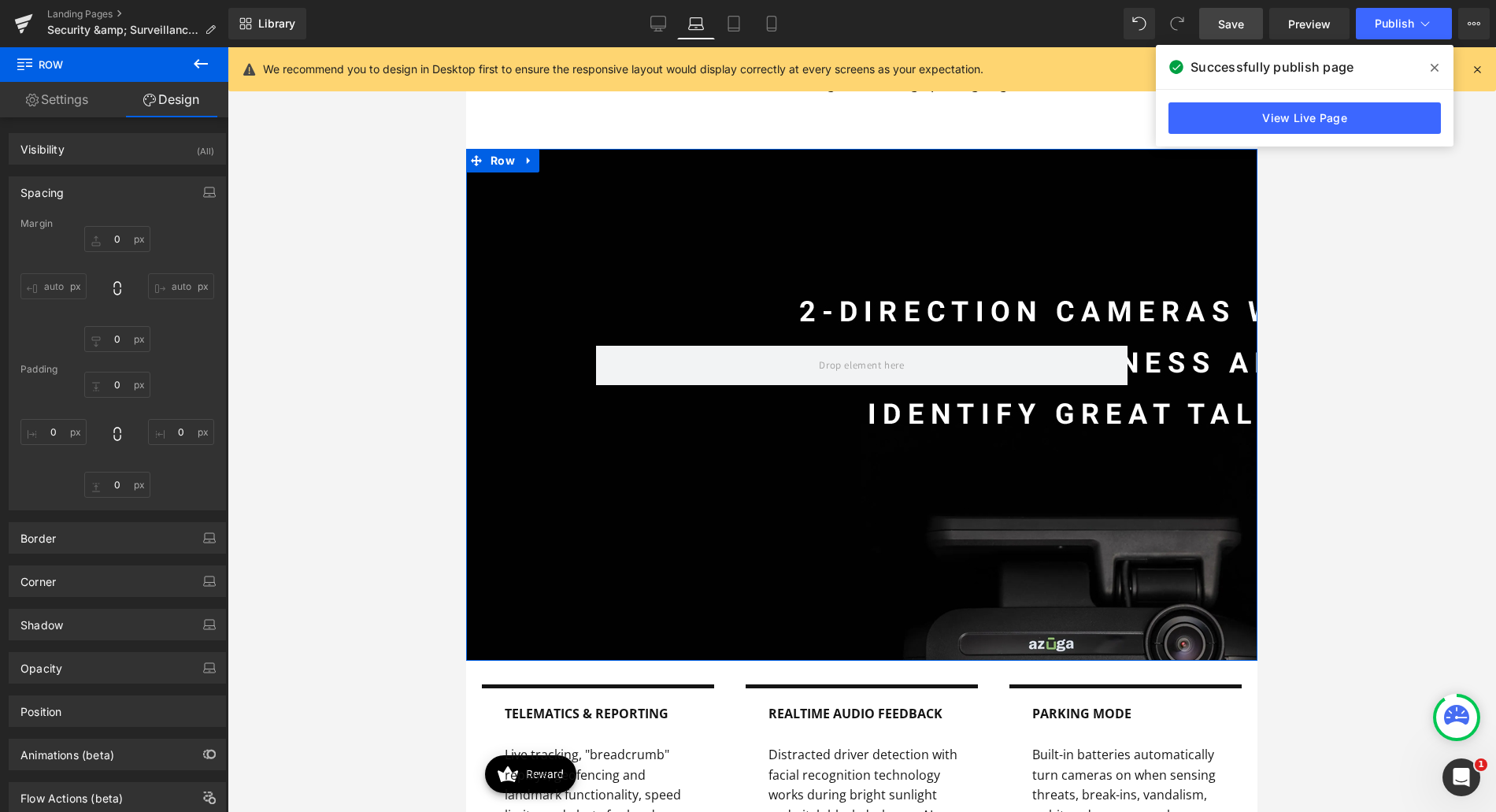
type input "0"
type input "250"
type input "150"
type input "350"
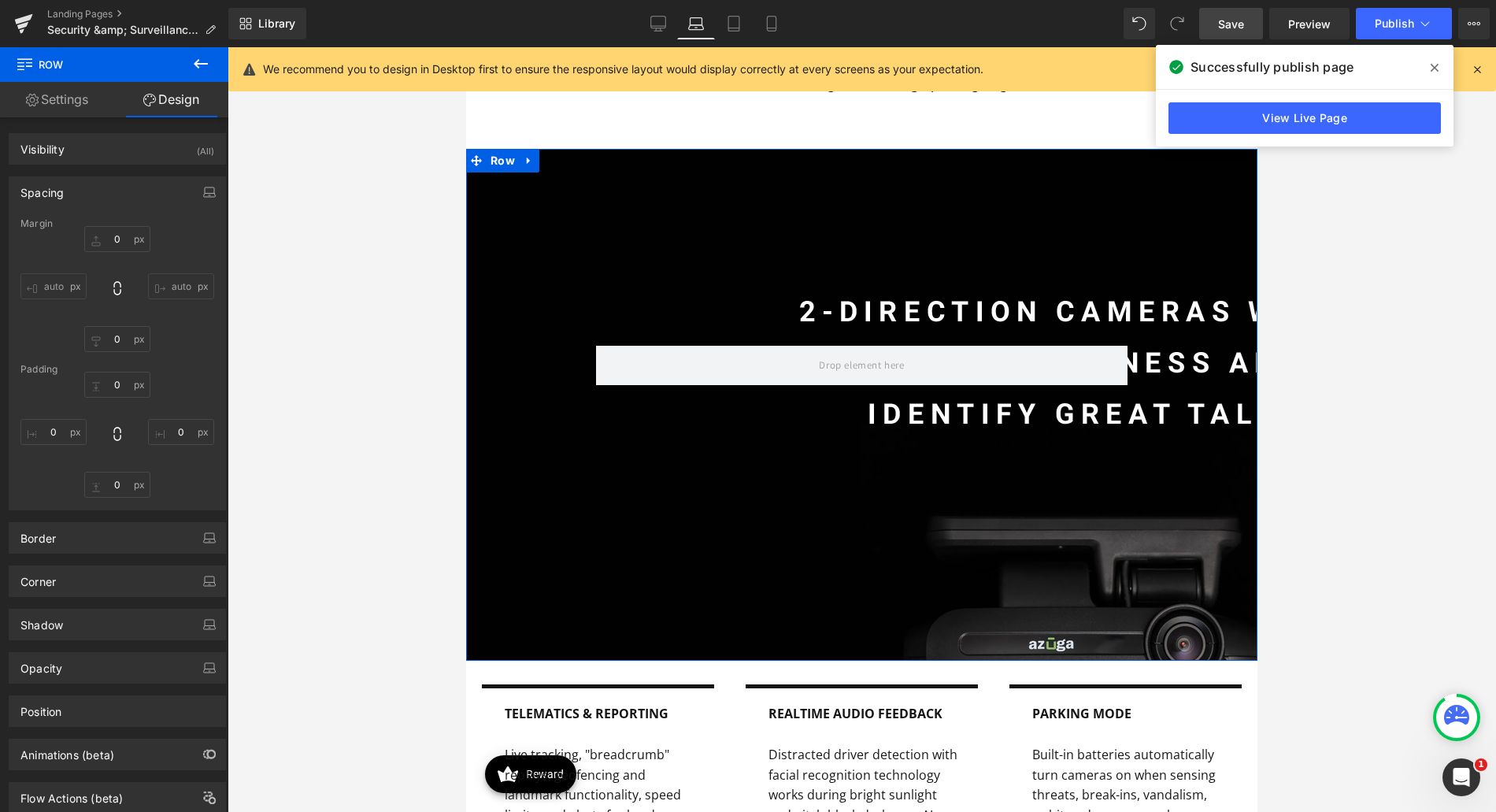
type input "150"
click at [122, 193] on div "Spacing" at bounding box center [117, 191] width 216 height 30
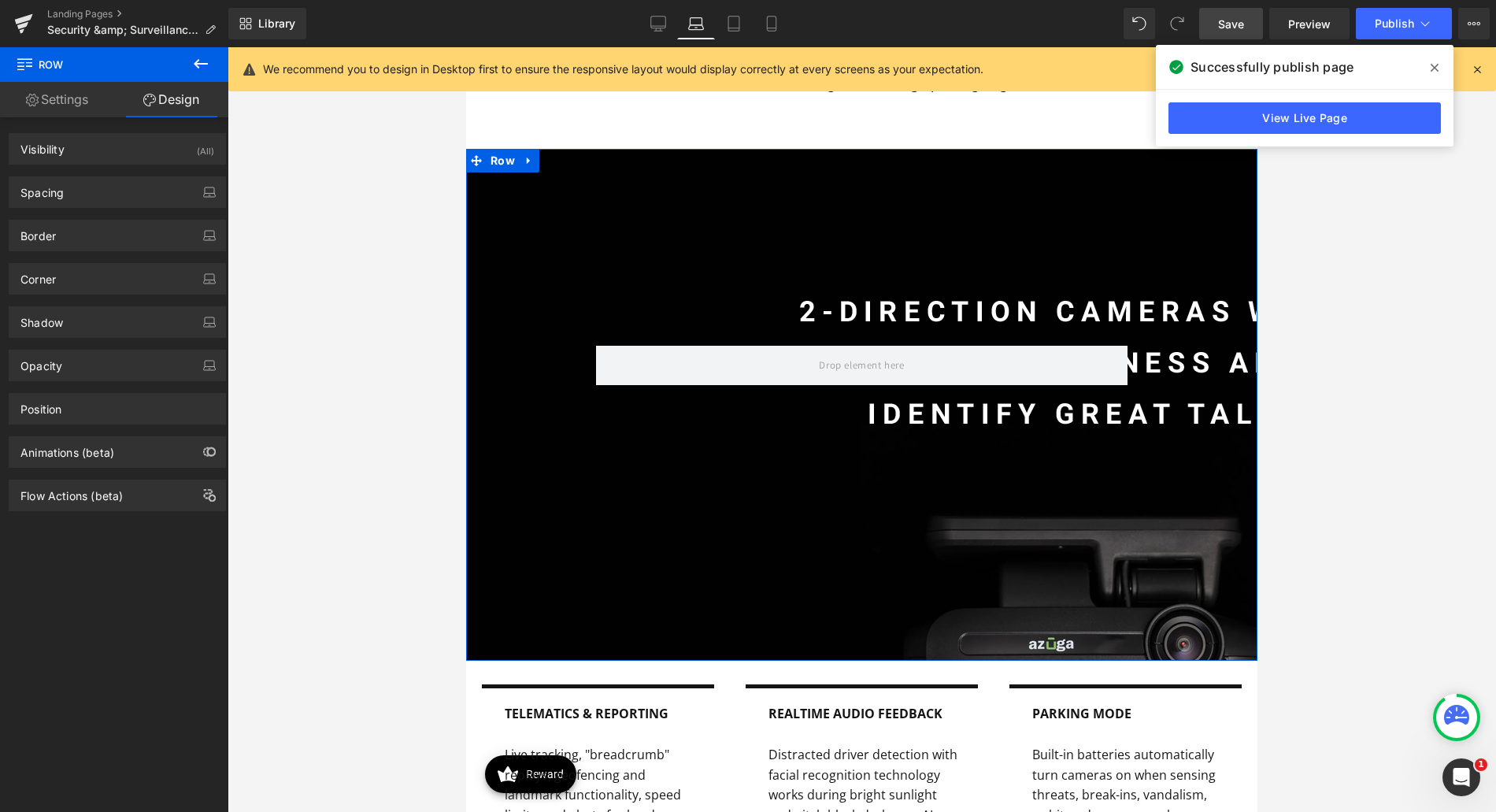
click at [74, 110] on link "Settings" at bounding box center [57, 99] width 114 height 35
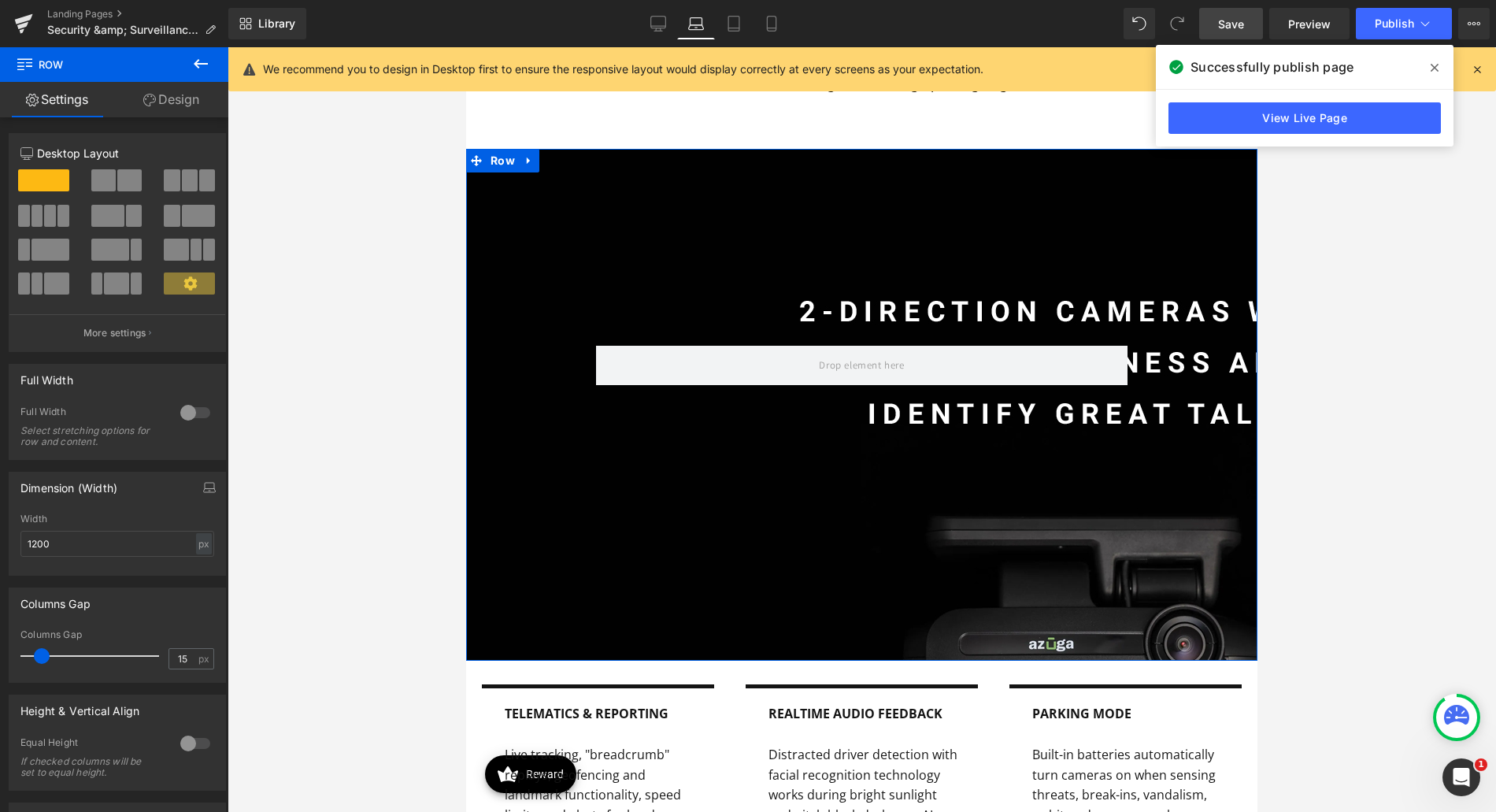
click at [143, 103] on icon at bounding box center [150, 100] width 13 height 13
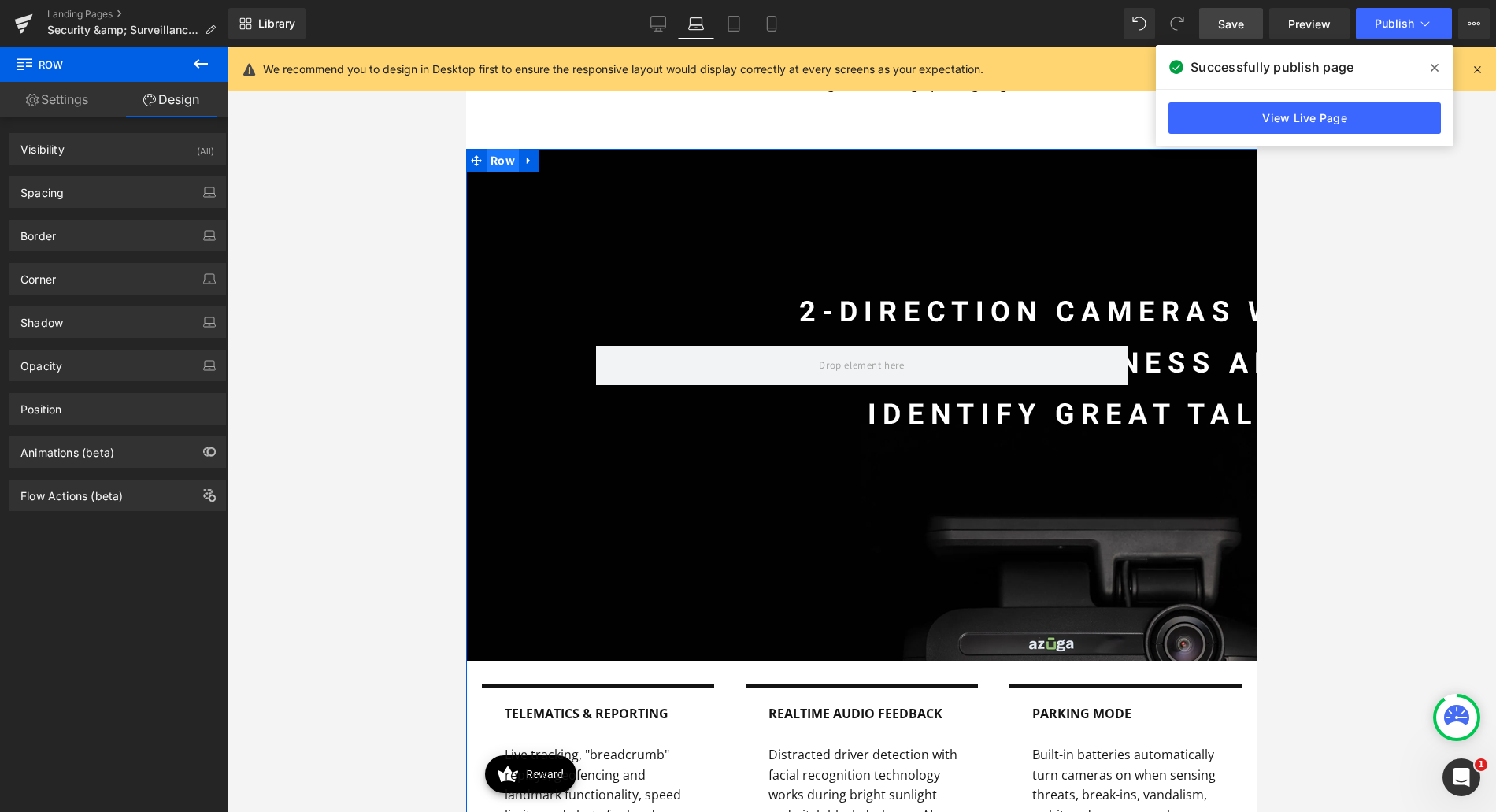
click at [493, 156] on span "Row" at bounding box center [503, 161] width 33 height 24
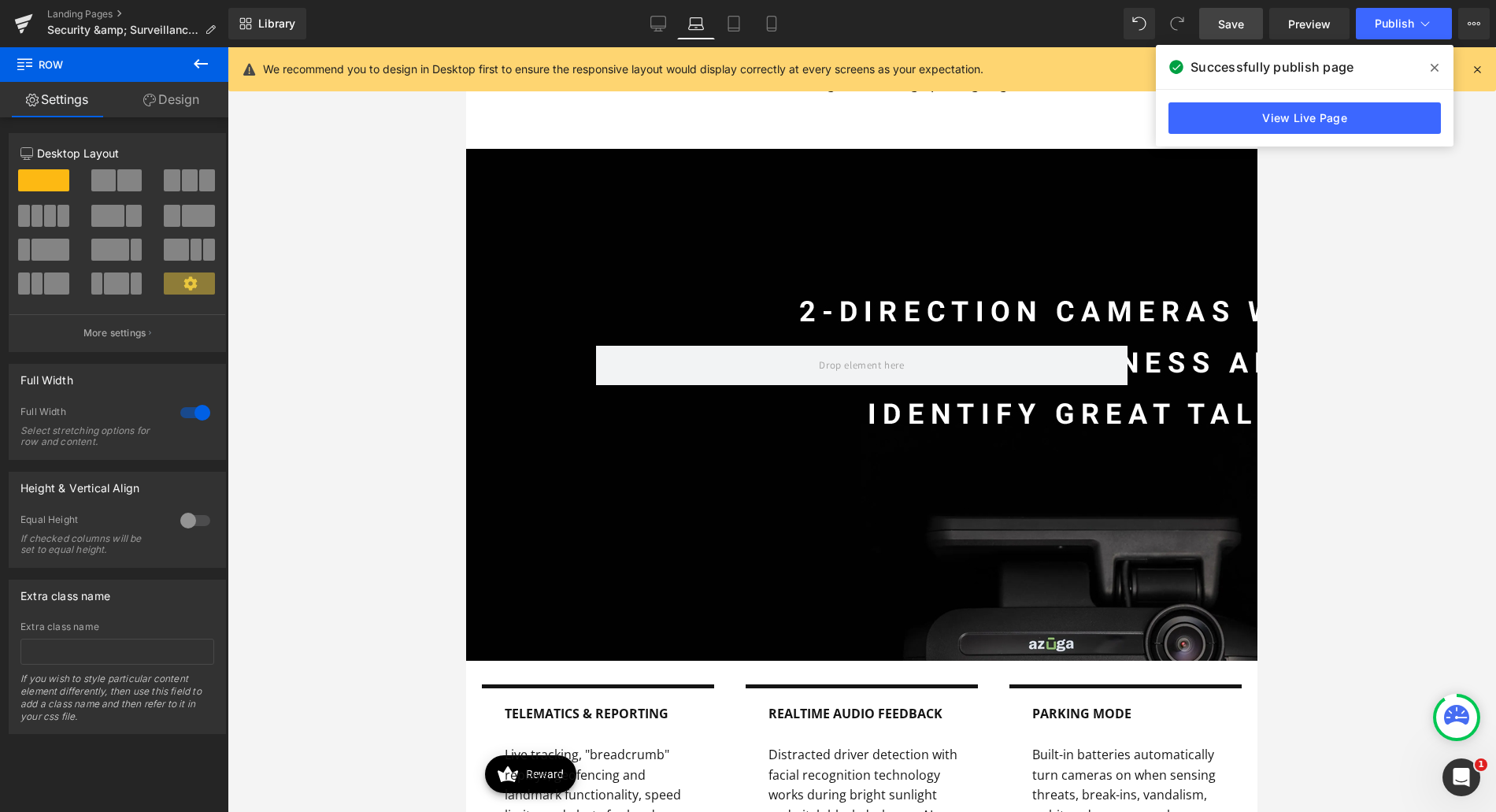
click at [191, 95] on link "Design" at bounding box center [171, 99] width 114 height 35
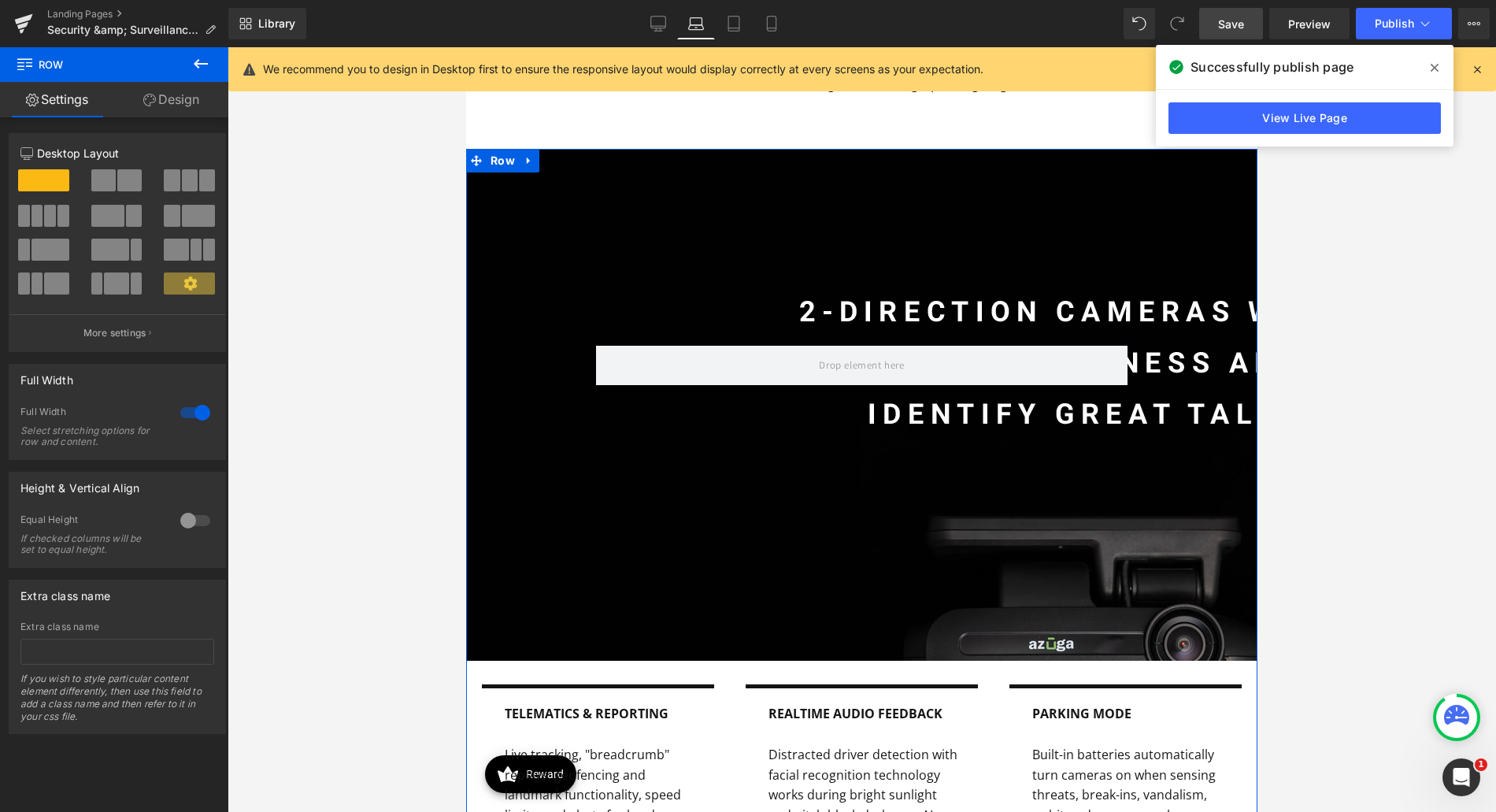
click at [0, 0] on div "Spacing" at bounding box center [0, 0] width 0 height 0
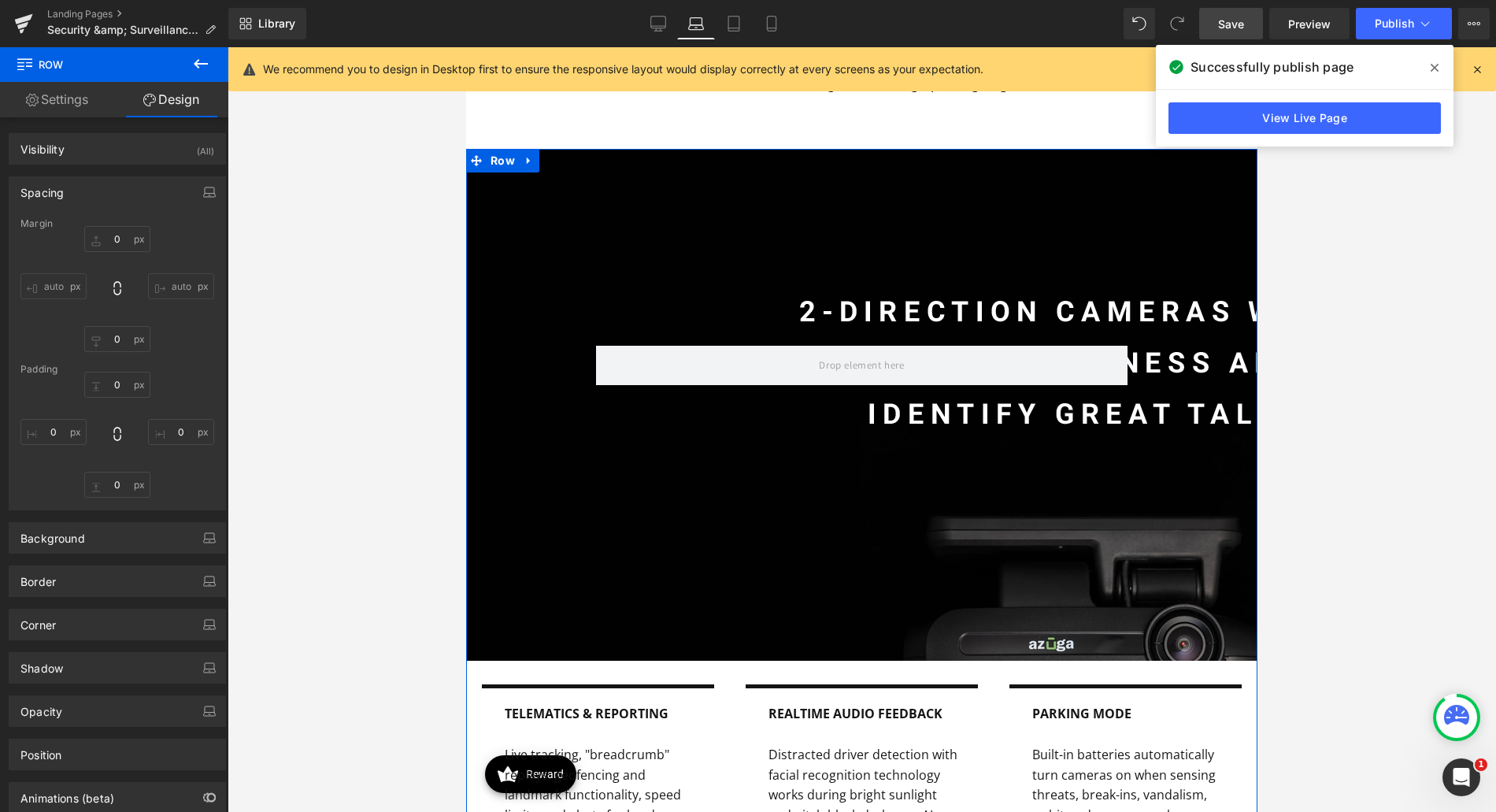
type input "0"
type input "10"
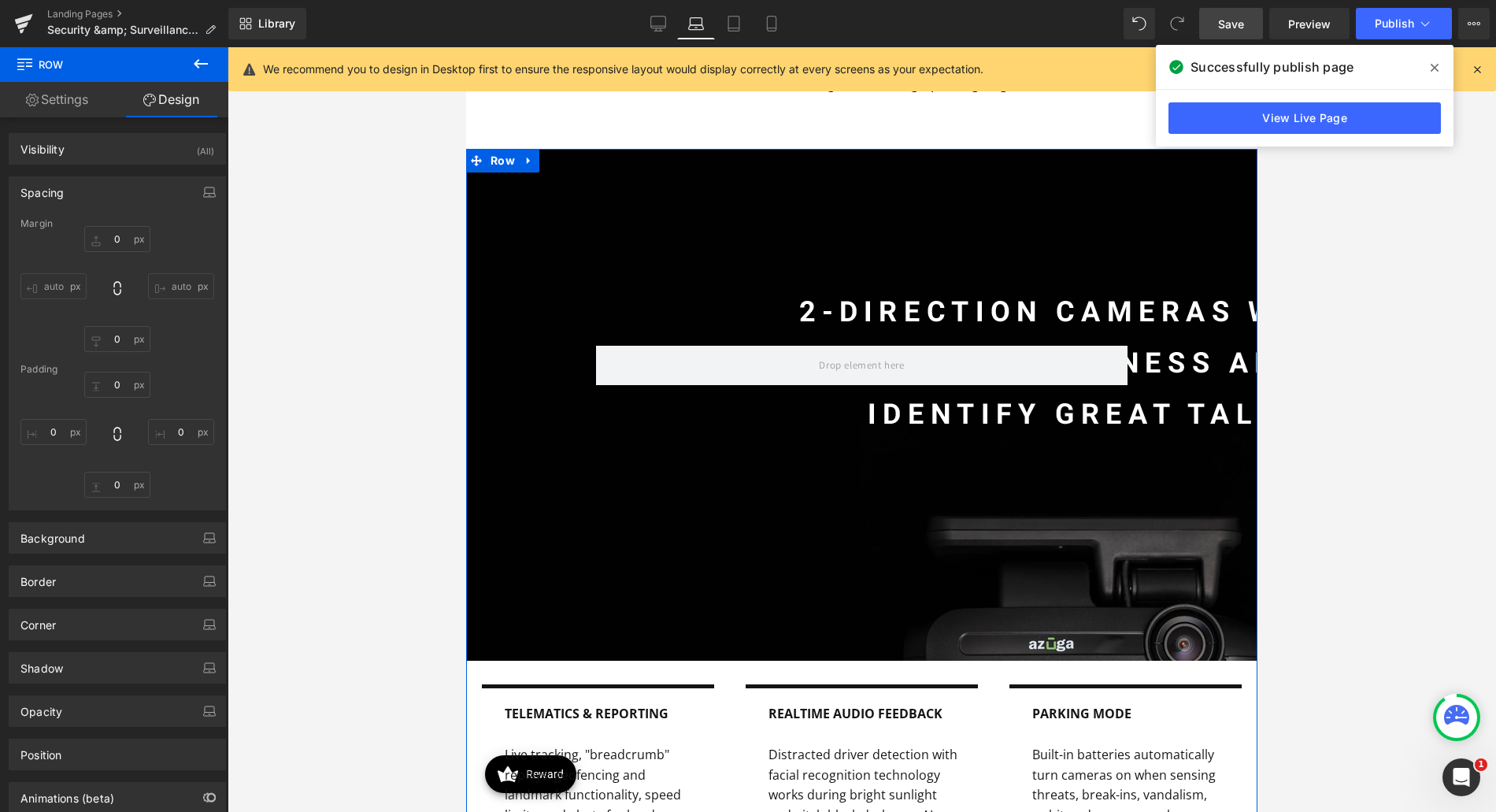
type input "0"
type input "transparent"
type input "0"
click at [99, 538] on div "Background" at bounding box center [117, 537] width 216 height 30
click at [194, 583] on icon at bounding box center [200, 580] width 28 height 21
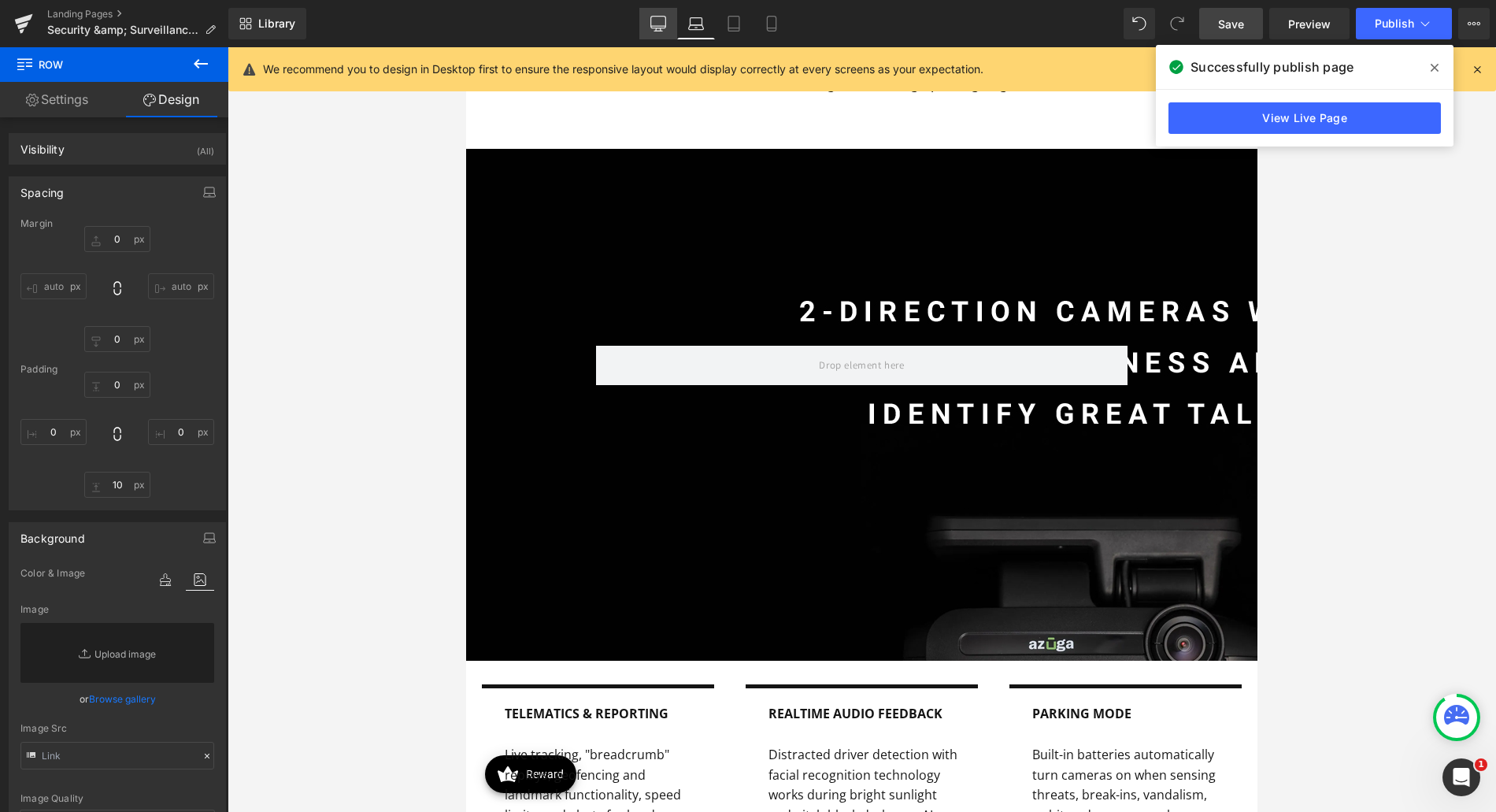
click at [651, 21] on icon at bounding box center [659, 22] width 15 height 12
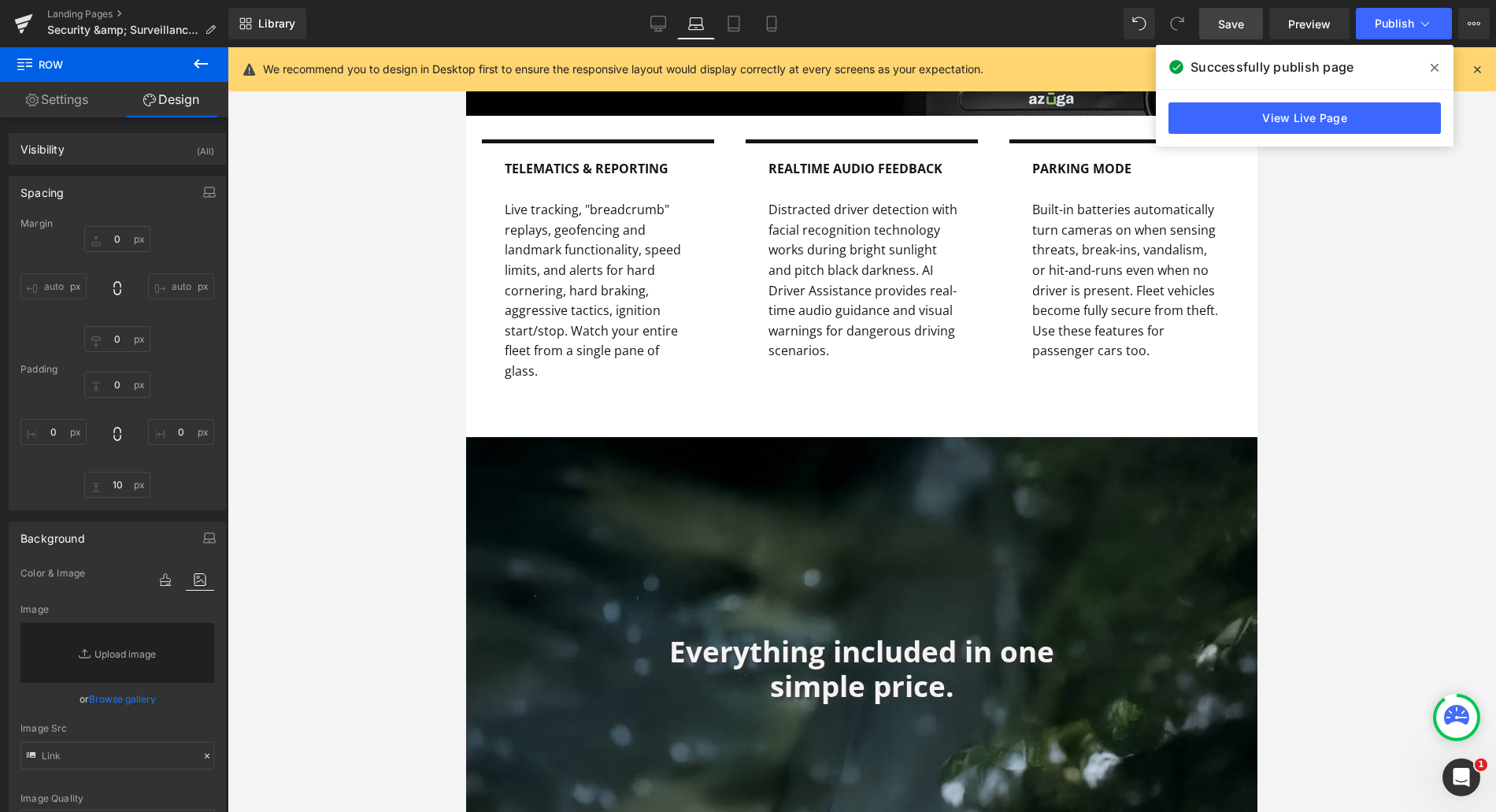
type input "0"
type input "10"
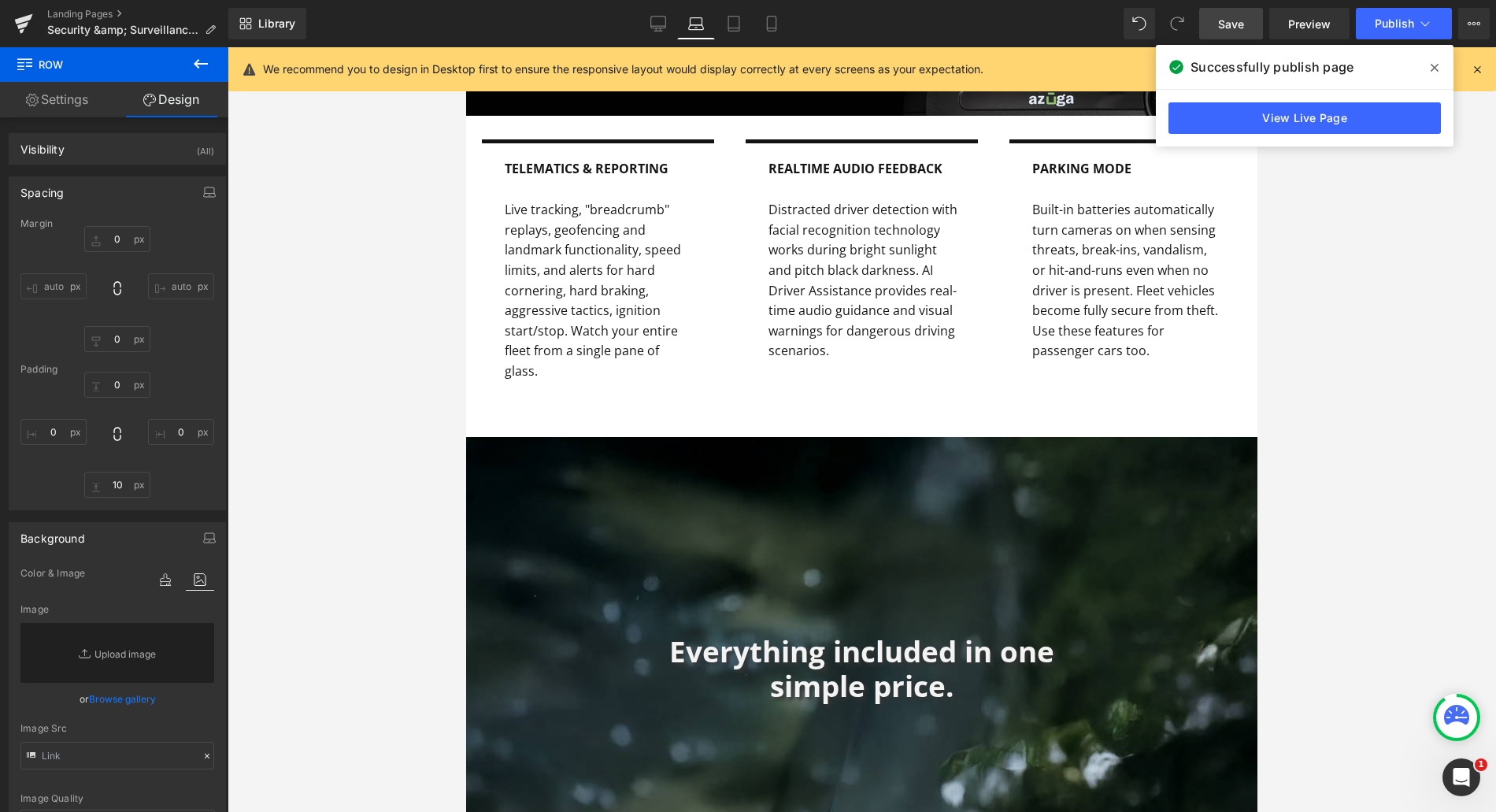
type input "0"
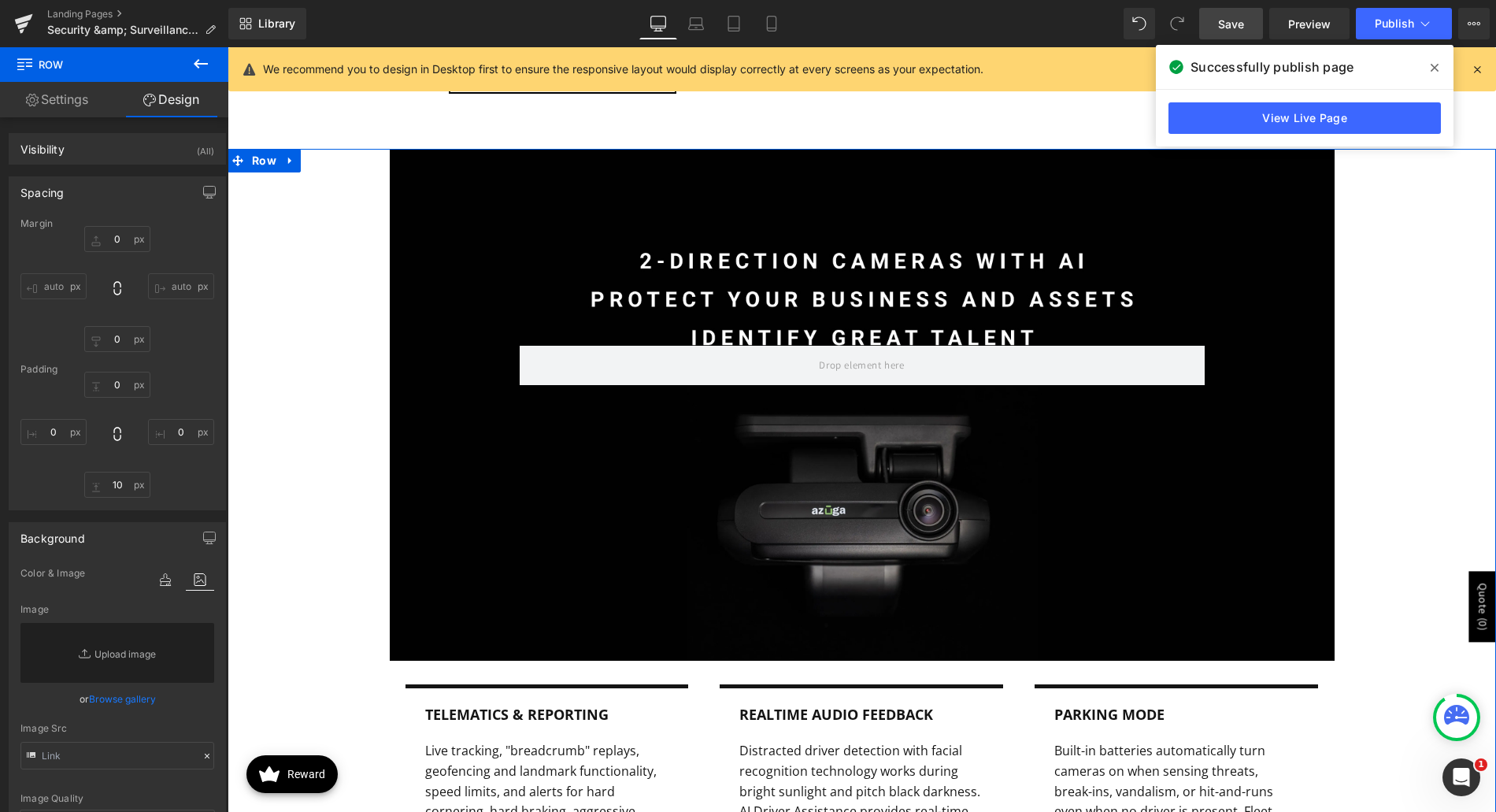
click at [293, 201] on div "Row 250px 125px Telematics & Reporting Text Block Live tracking, "breadcrumb" r…" at bounding box center [862, 539] width 1268 height 780
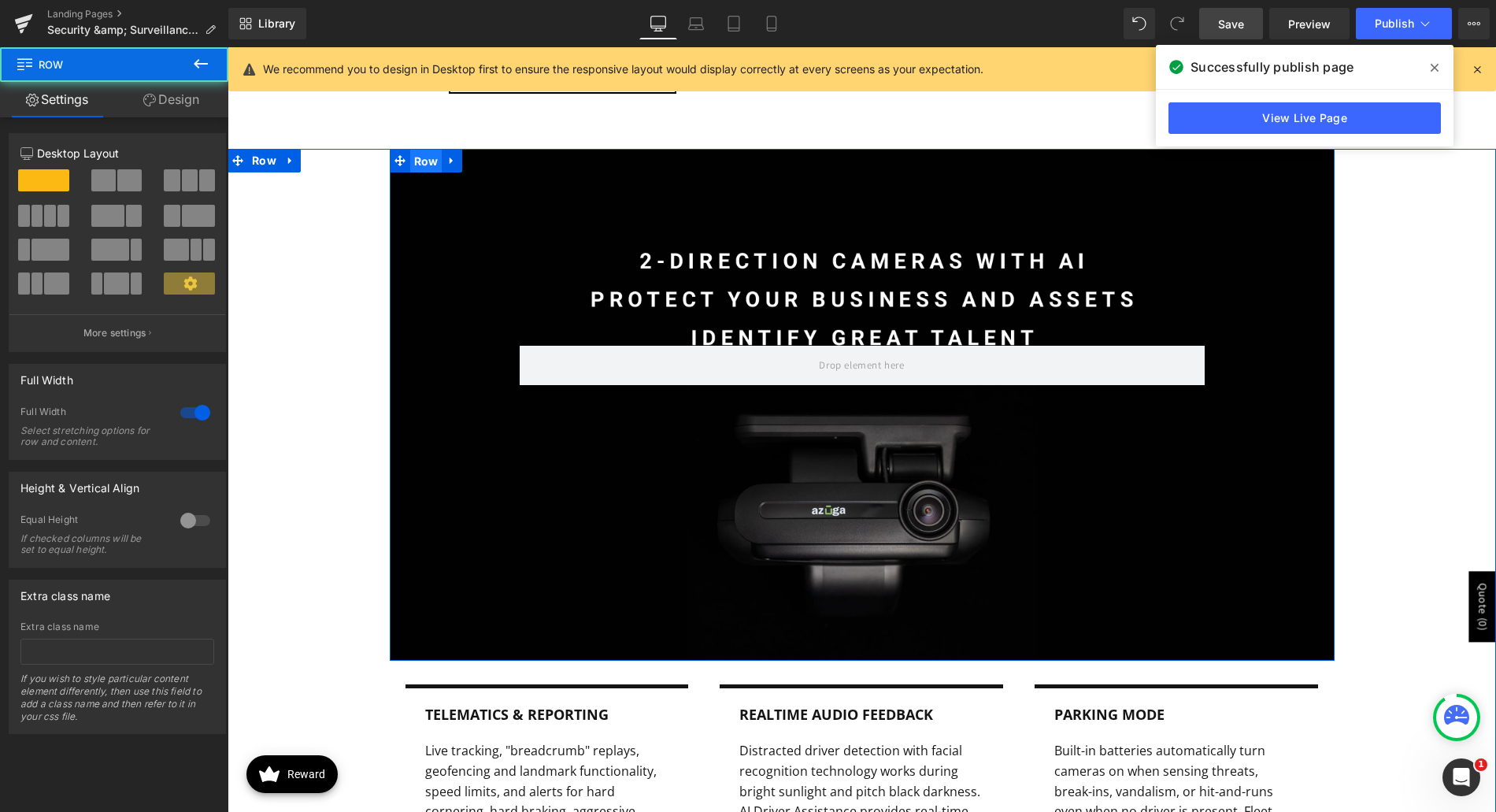
click at [421, 158] on span "Row" at bounding box center [426, 161] width 33 height 24
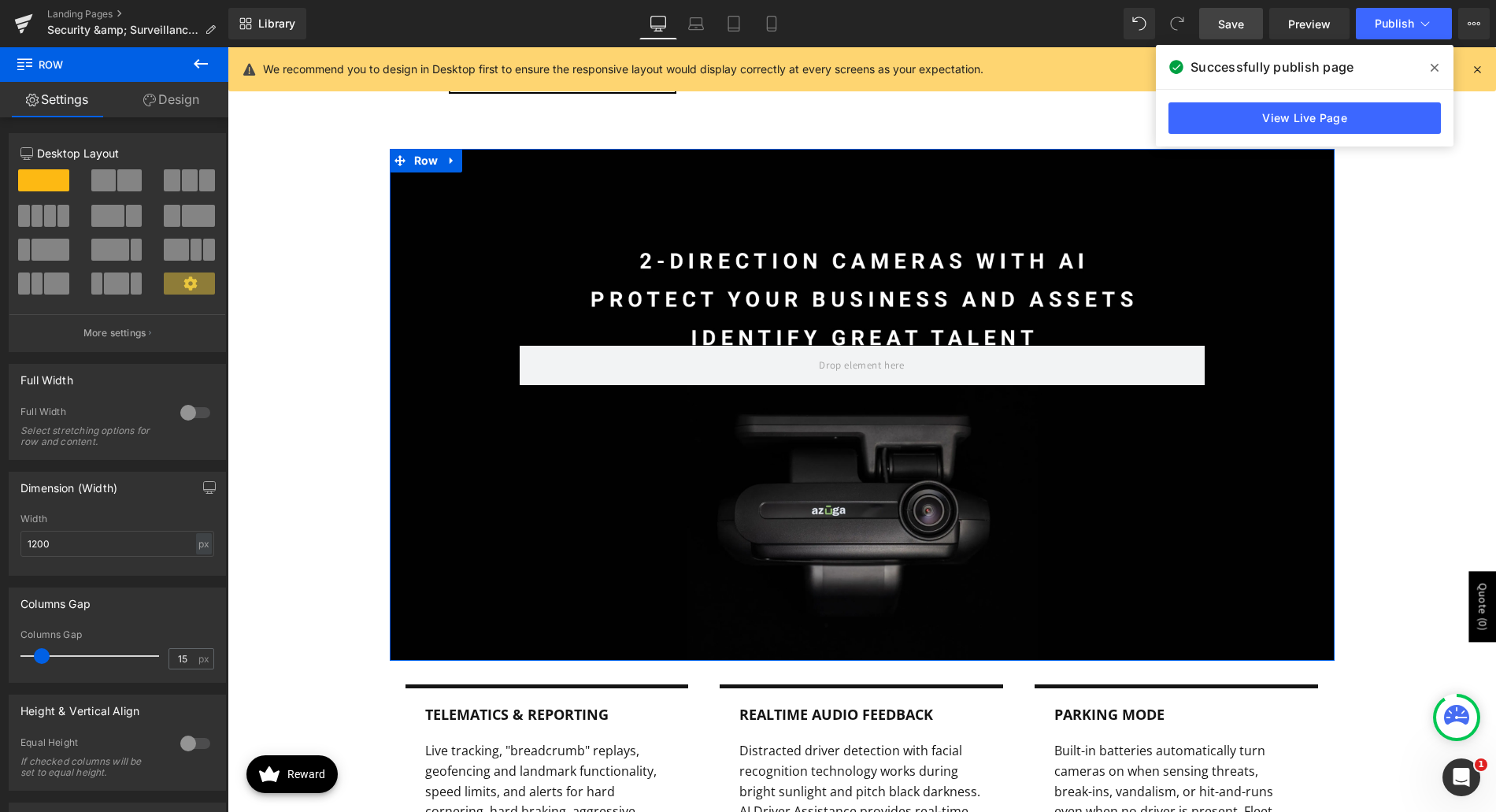
click at [170, 97] on link "Design" at bounding box center [171, 99] width 114 height 35
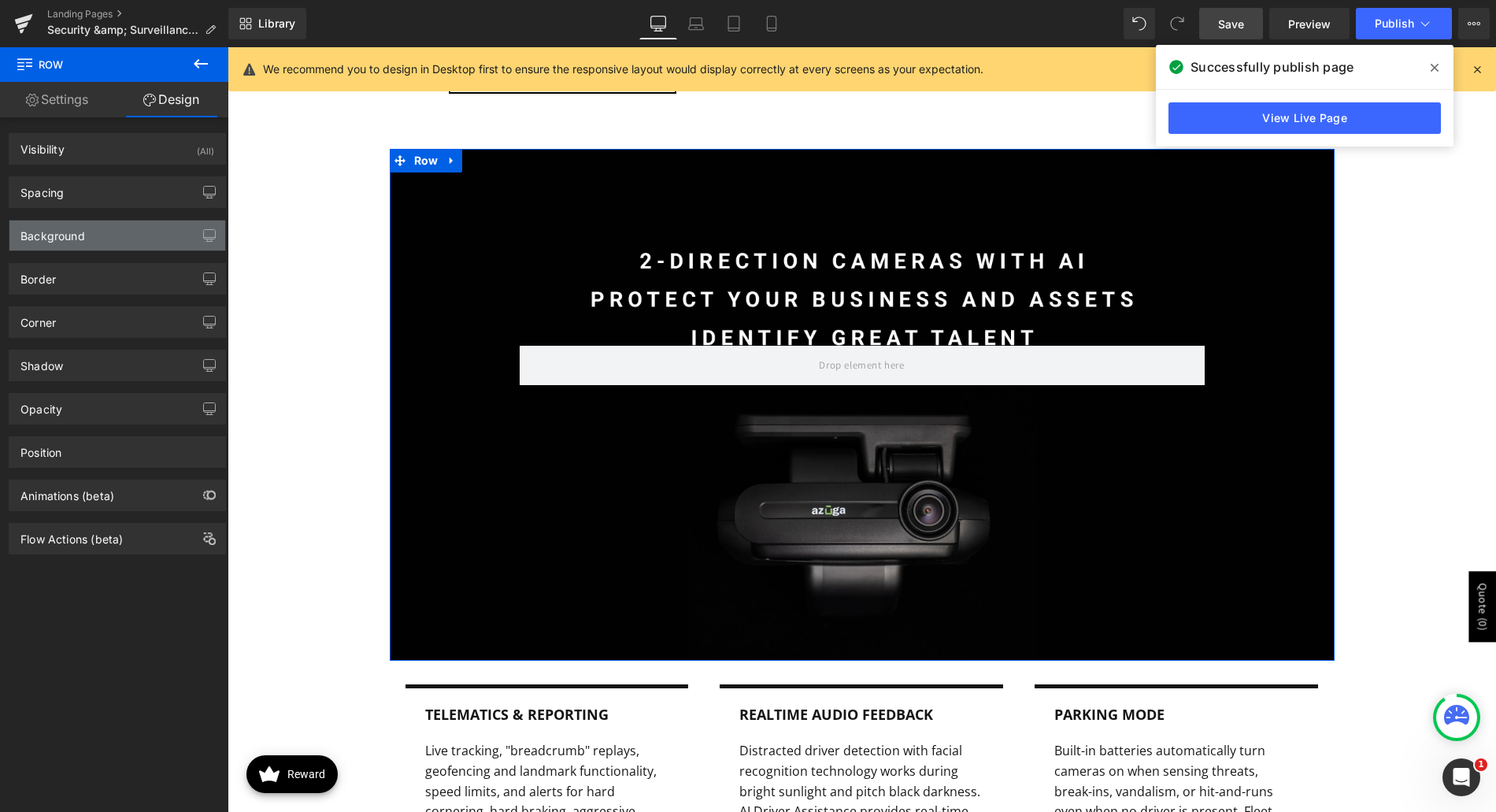
click at [118, 240] on div "Background" at bounding box center [117, 235] width 216 height 30
type input "transparent"
type input "0"
type input "https://ucarecdn.com/2c8be4c8-8940-4a5f-81ff-f841eda75f40/-/format/auto/-/previ…"
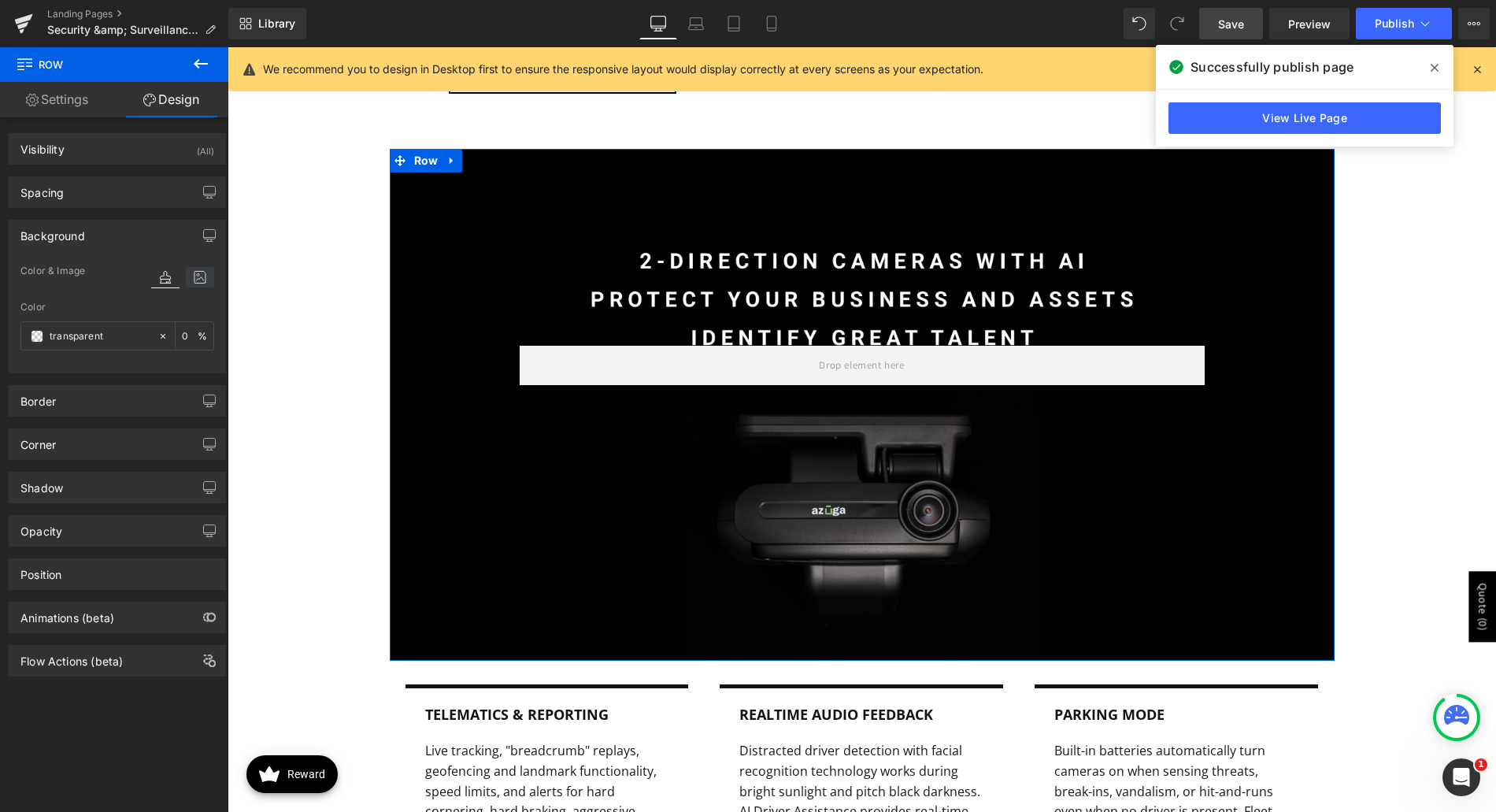
click at [190, 273] on icon at bounding box center [200, 277] width 28 height 21
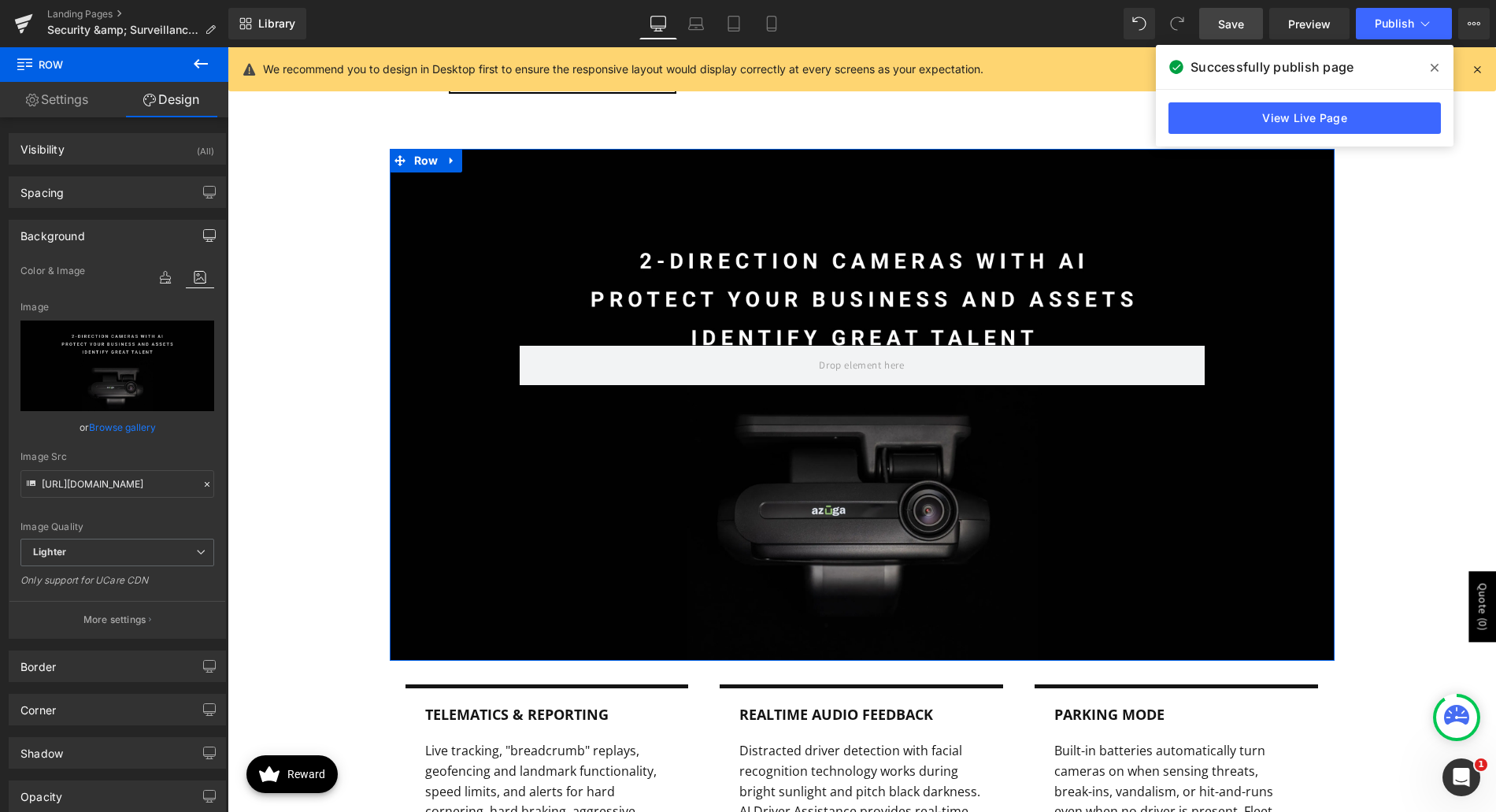
click at [207, 235] on icon "button" at bounding box center [210, 236] width 13 height 13
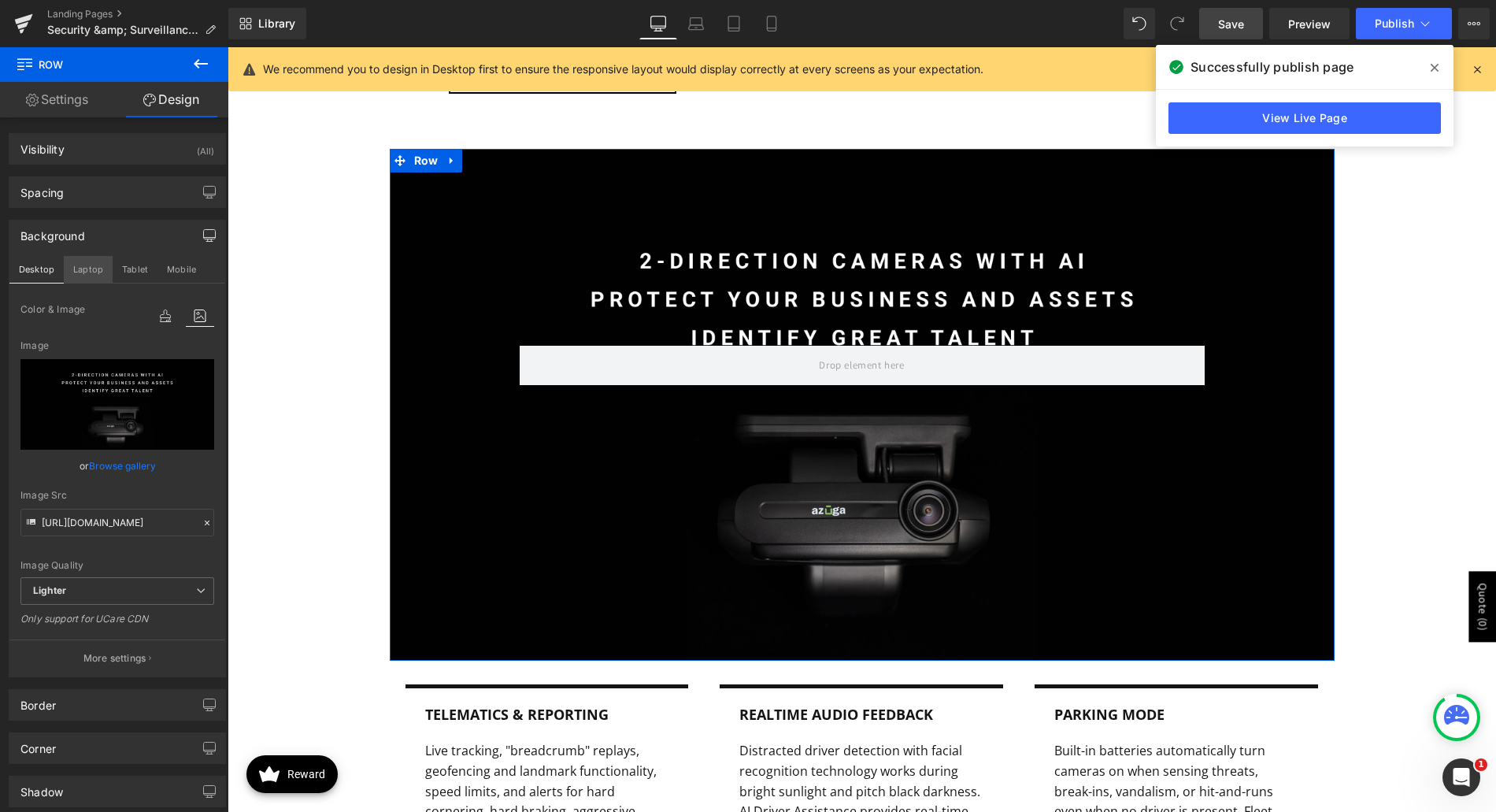
click at [96, 279] on button "Laptop" at bounding box center [88, 269] width 49 height 27
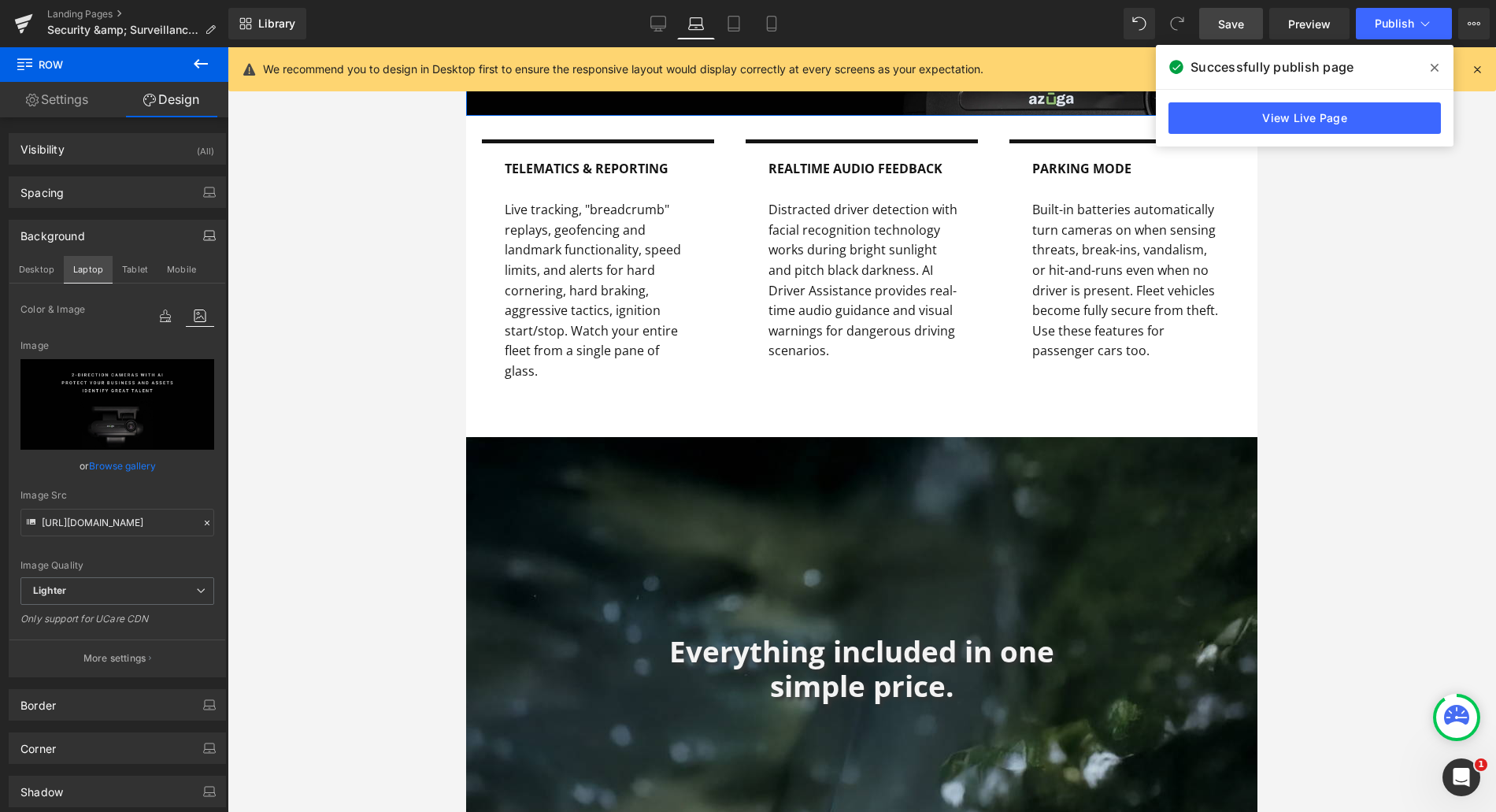
scroll to position [845, 0]
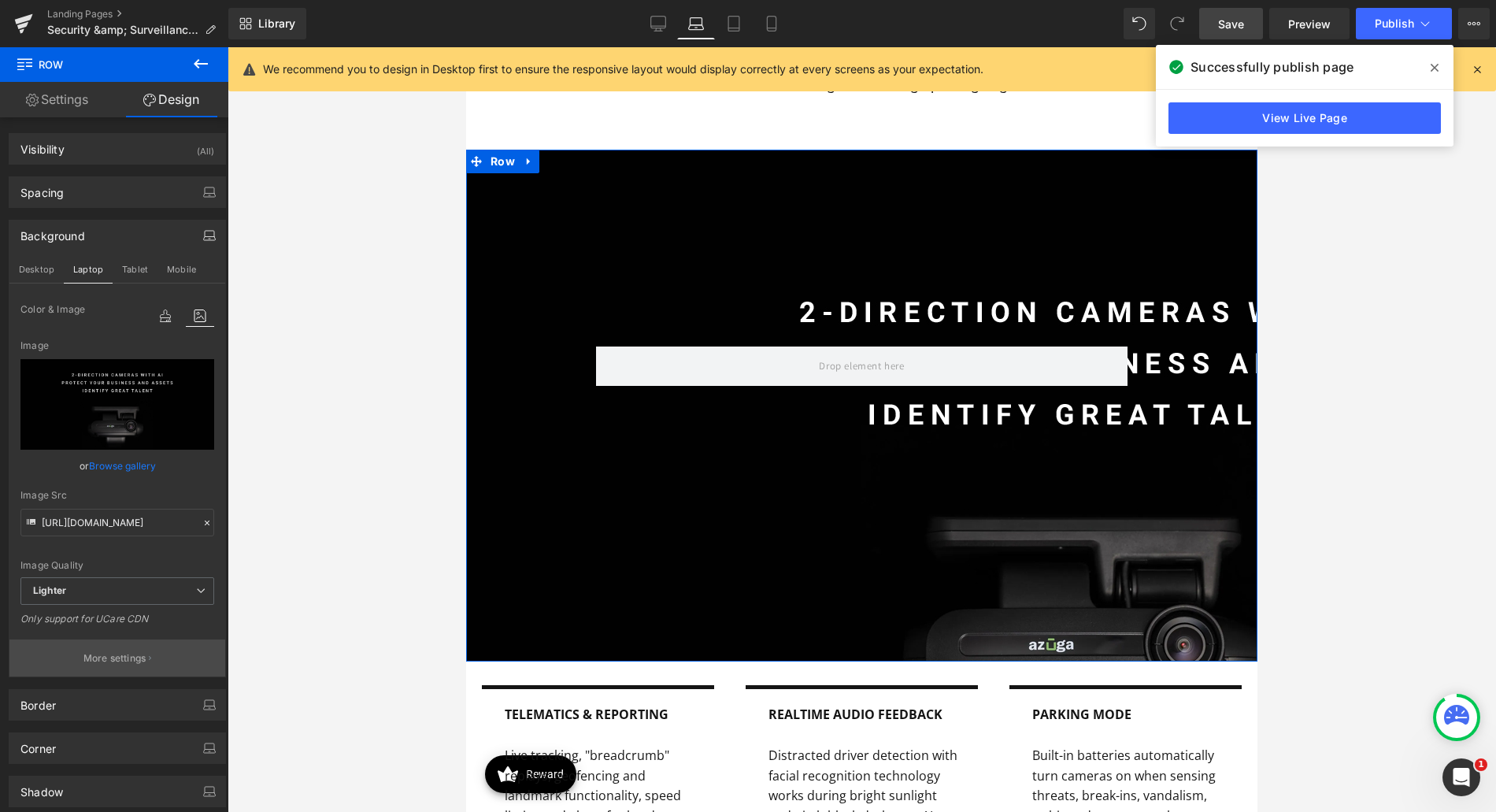
click at [122, 653] on p "More settings" at bounding box center [114, 659] width 63 height 15
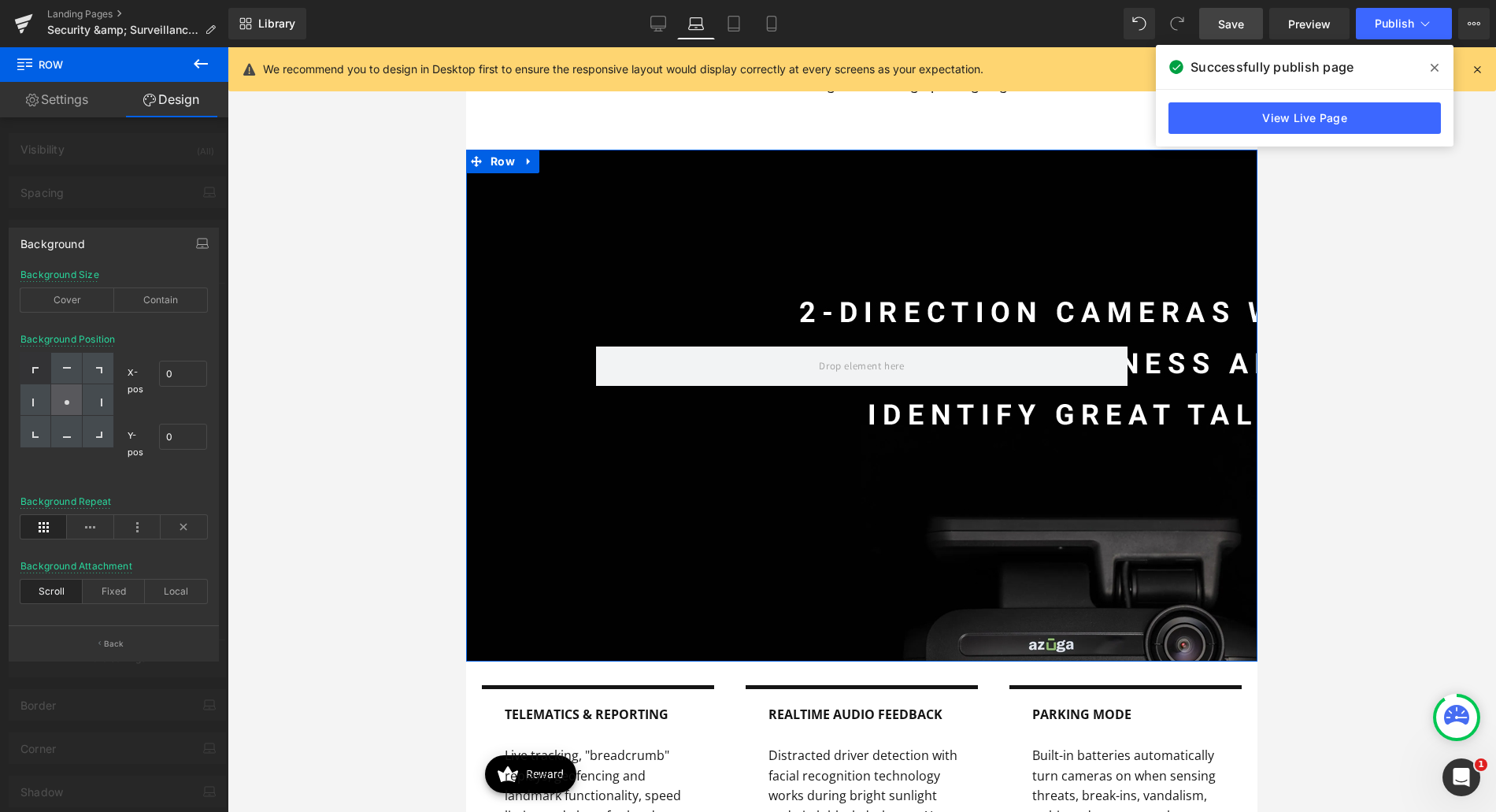
click at [71, 408] on div at bounding box center [66, 400] width 31 height 32
type input "50"
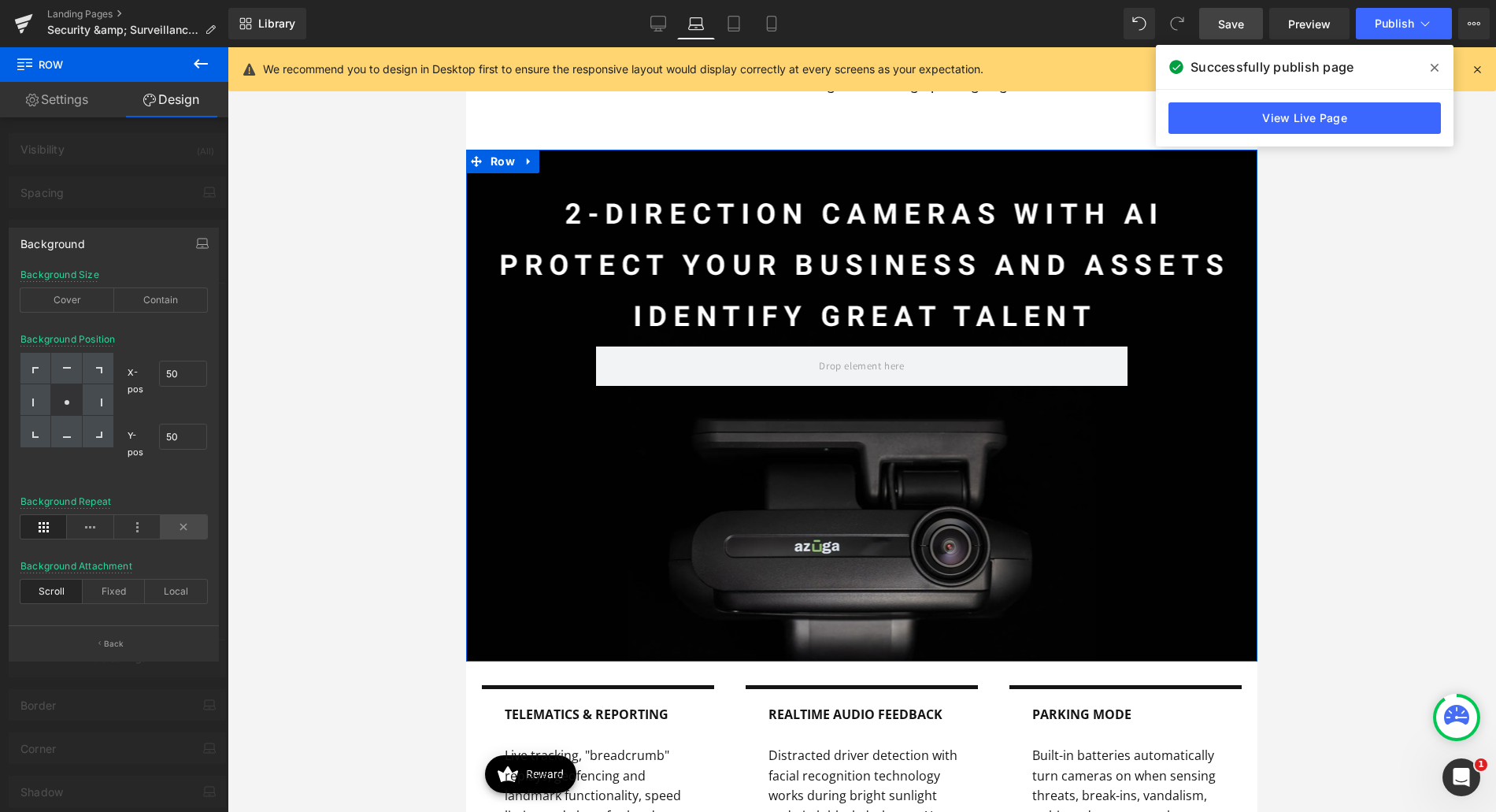
click at [187, 523] on icon at bounding box center [183, 527] width 46 height 24
click at [109, 212] on div at bounding box center [114, 434] width 229 height 773
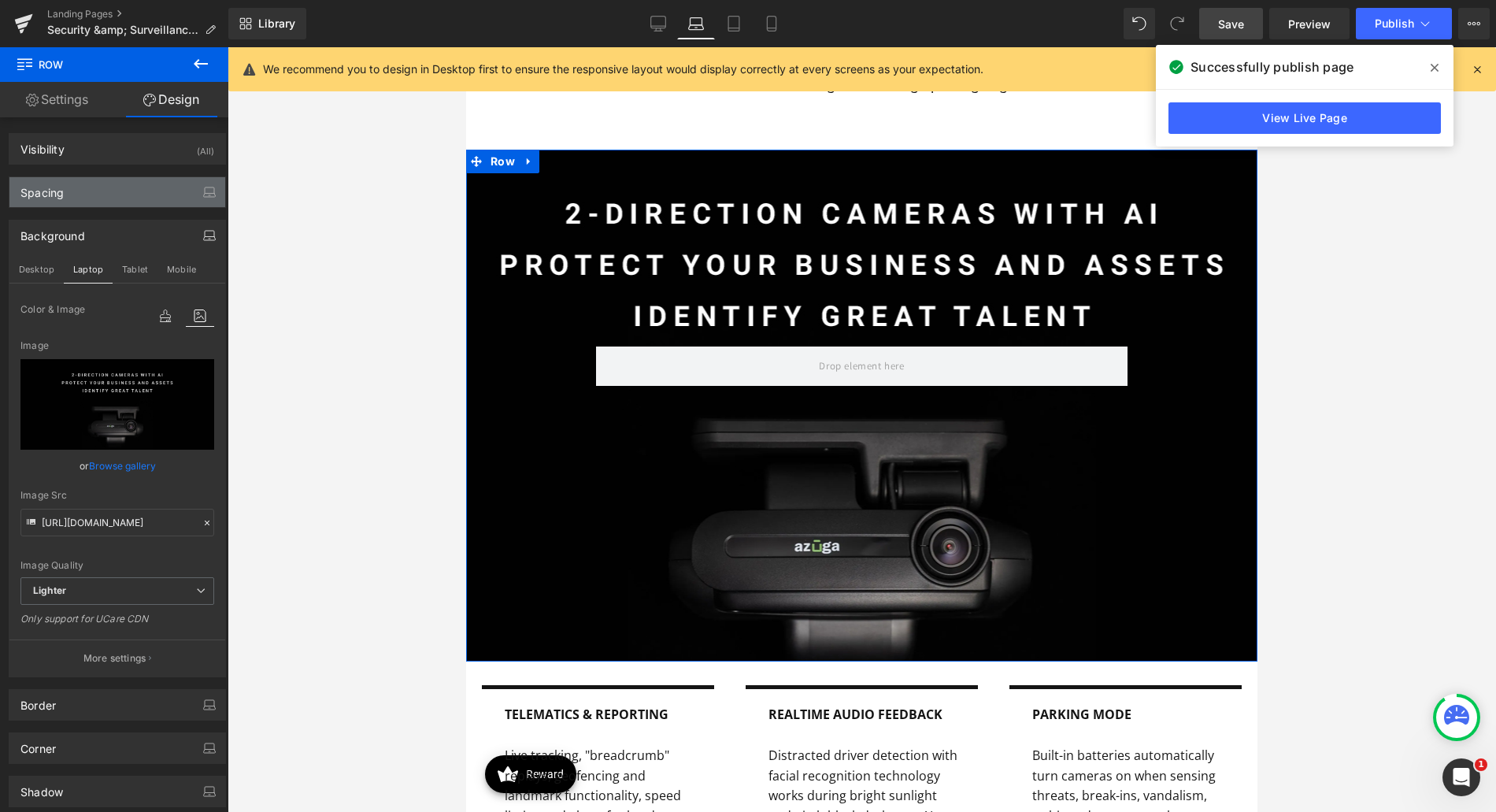
click at [120, 200] on div "Spacing" at bounding box center [117, 191] width 216 height 30
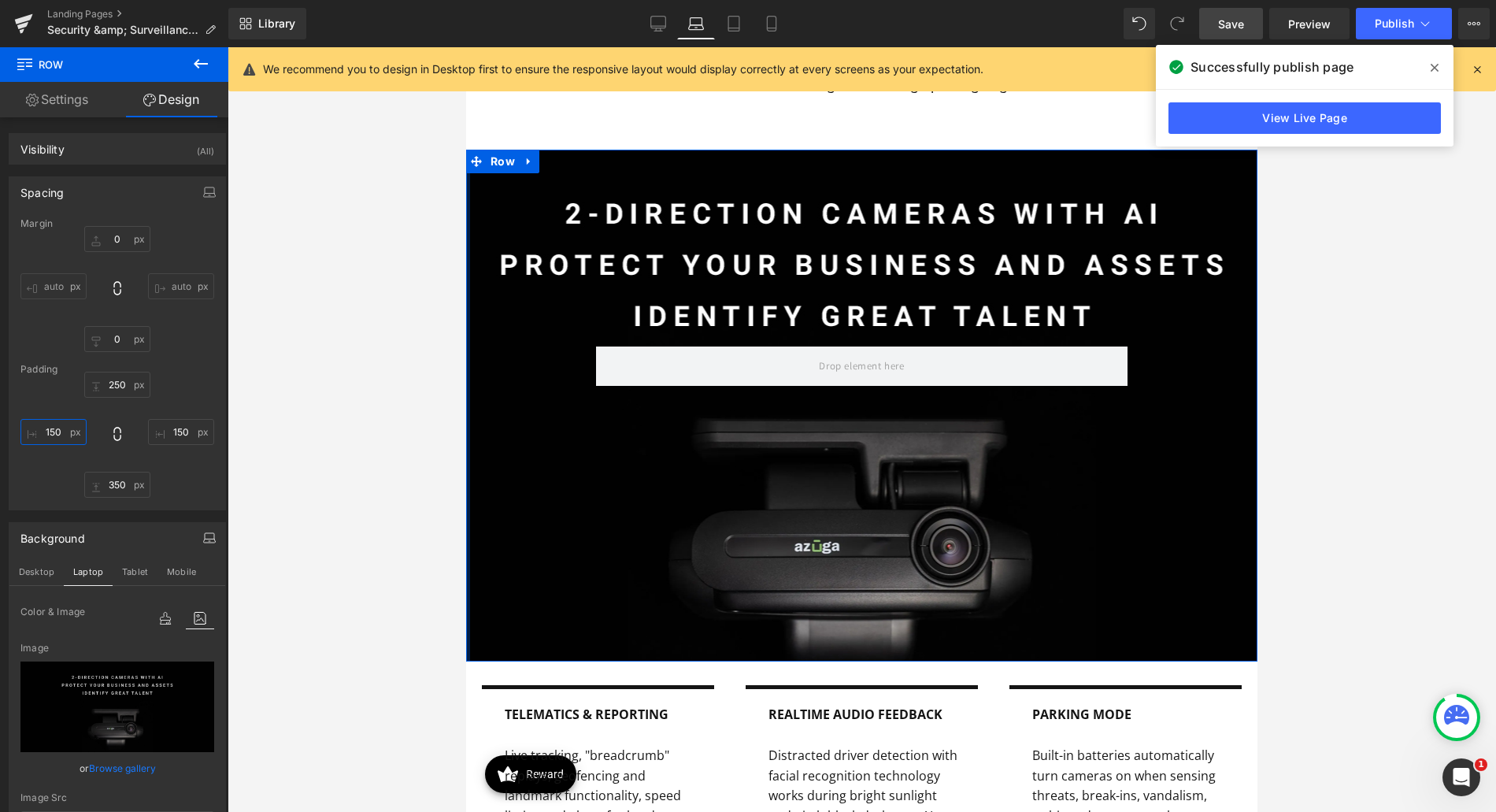
click at [54, 427] on input "150" at bounding box center [54, 432] width 66 height 26
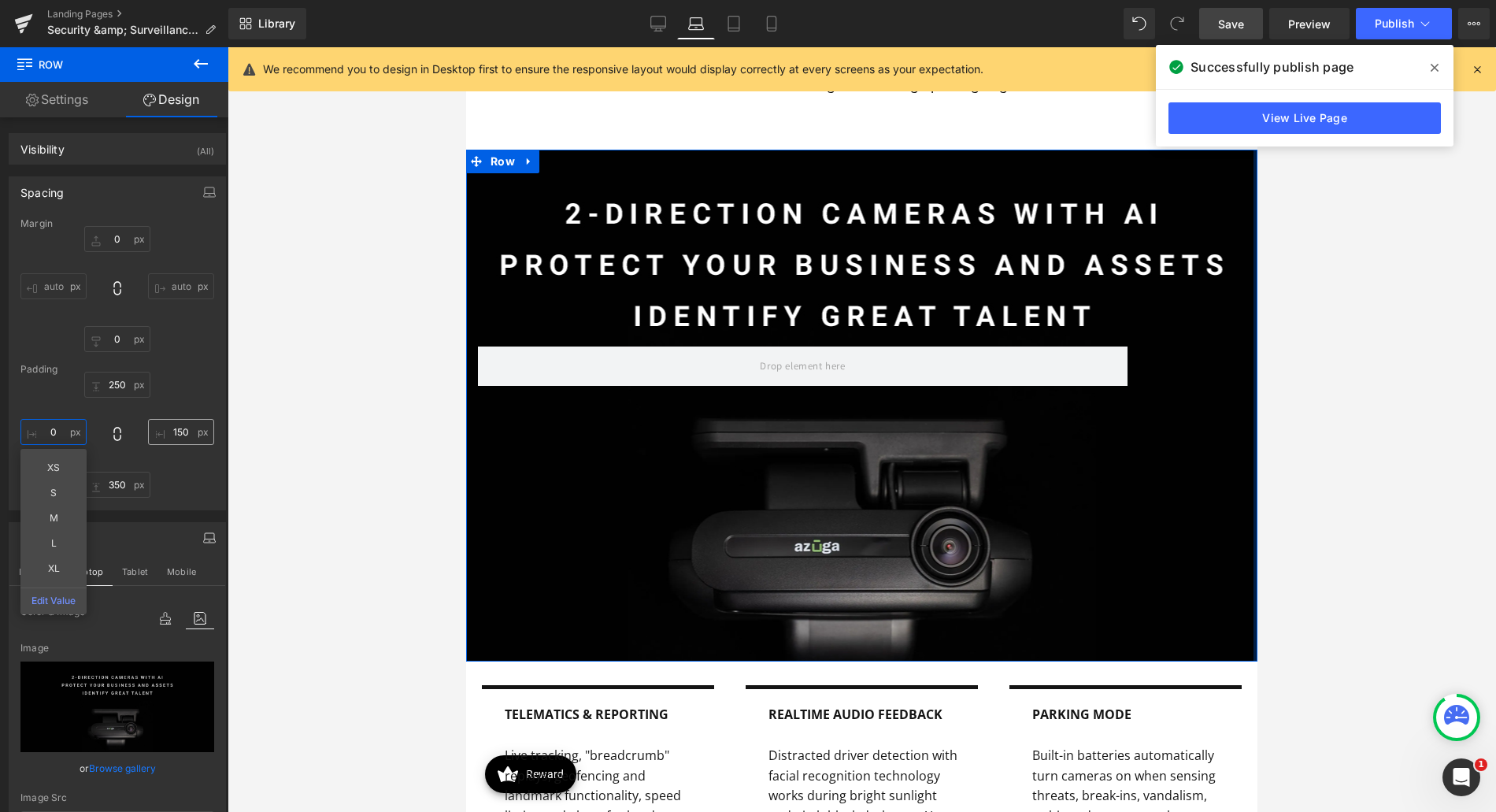
type input "0"
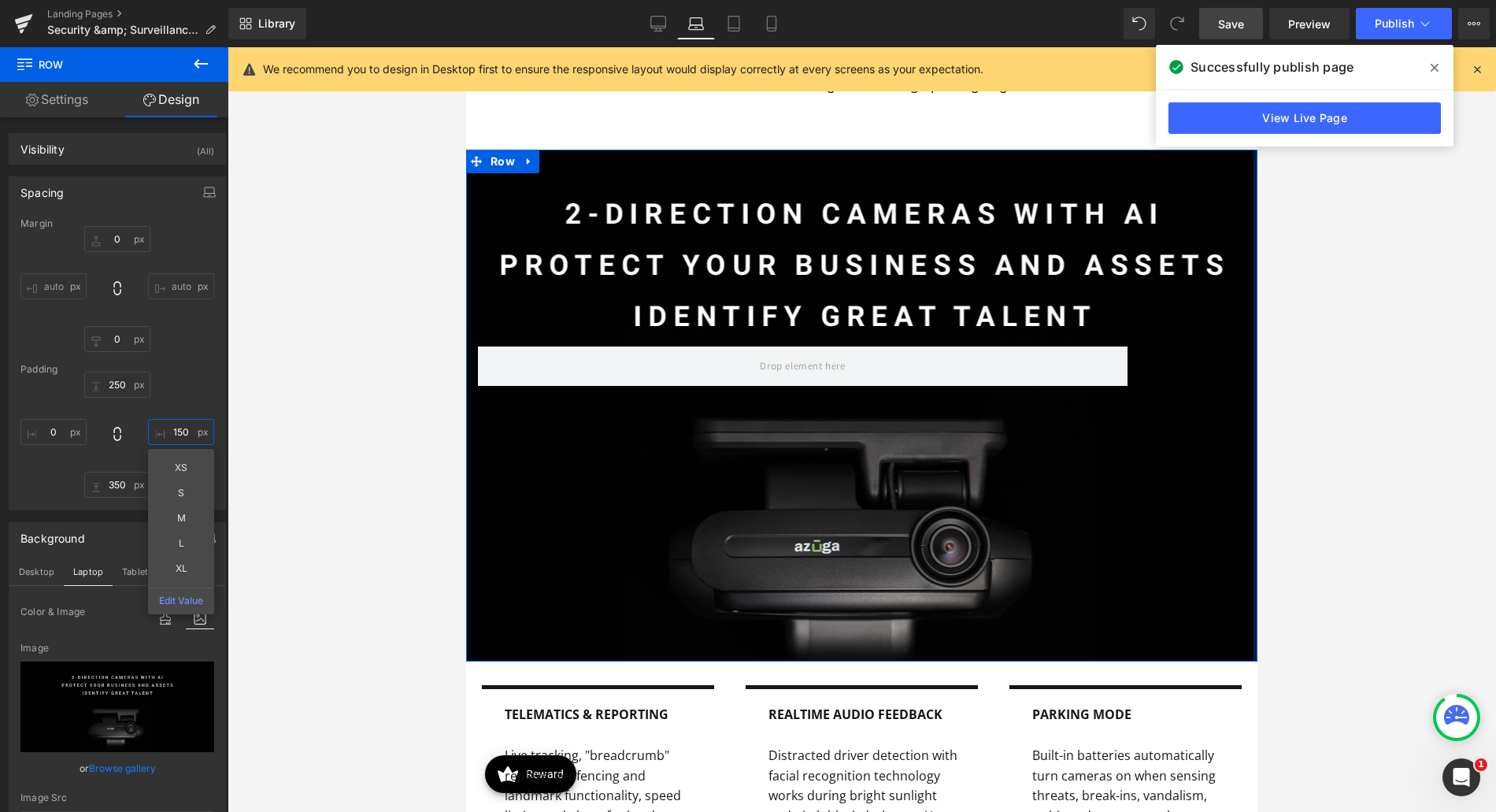
click at [175, 423] on input "150" at bounding box center [181, 432] width 66 height 26
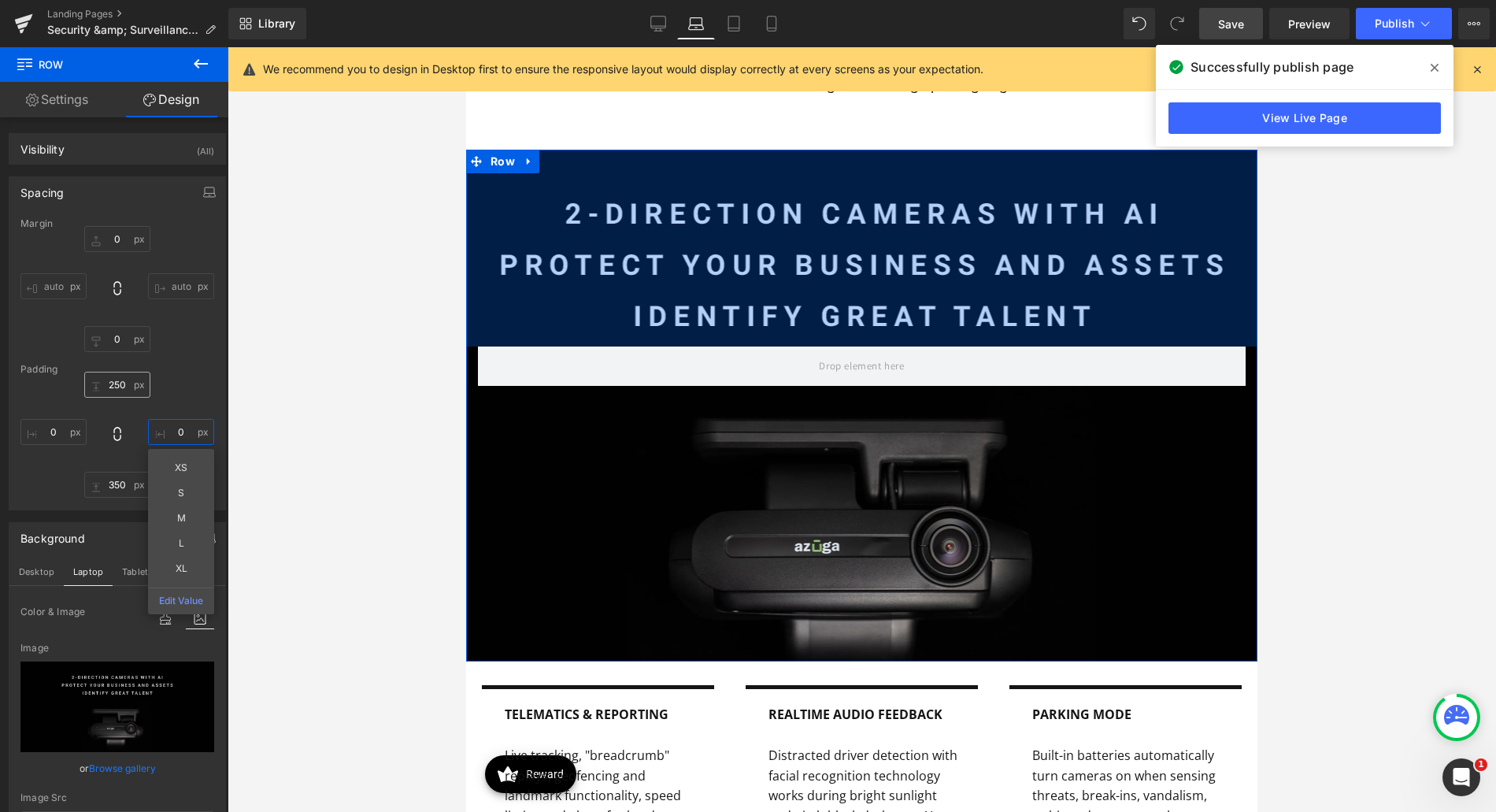
type input "0"
click at [127, 385] on input "250" at bounding box center [117, 385] width 66 height 26
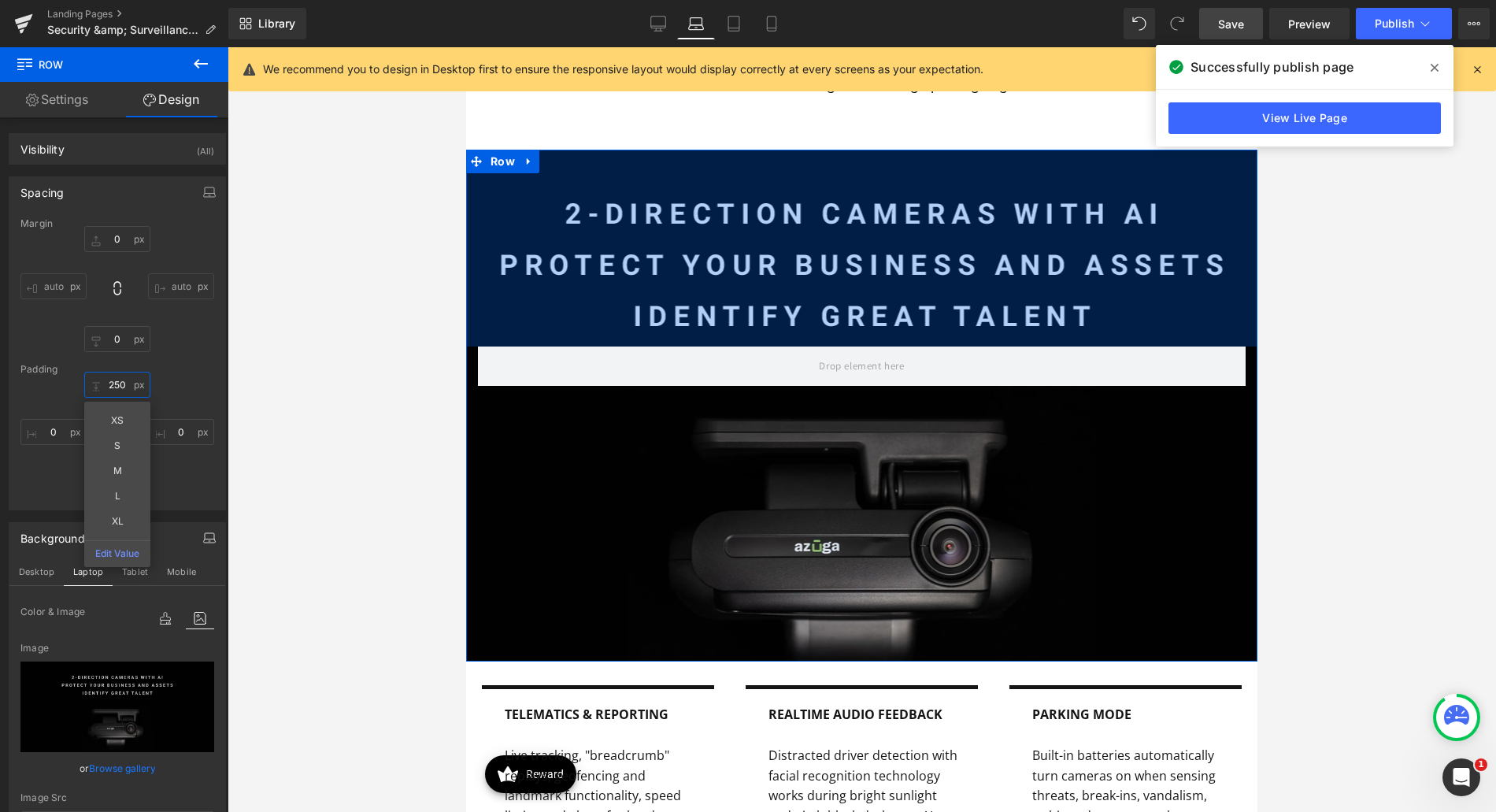
click at [127, 385] on input "250" at bounding box center [117, 385] width 66 height 26
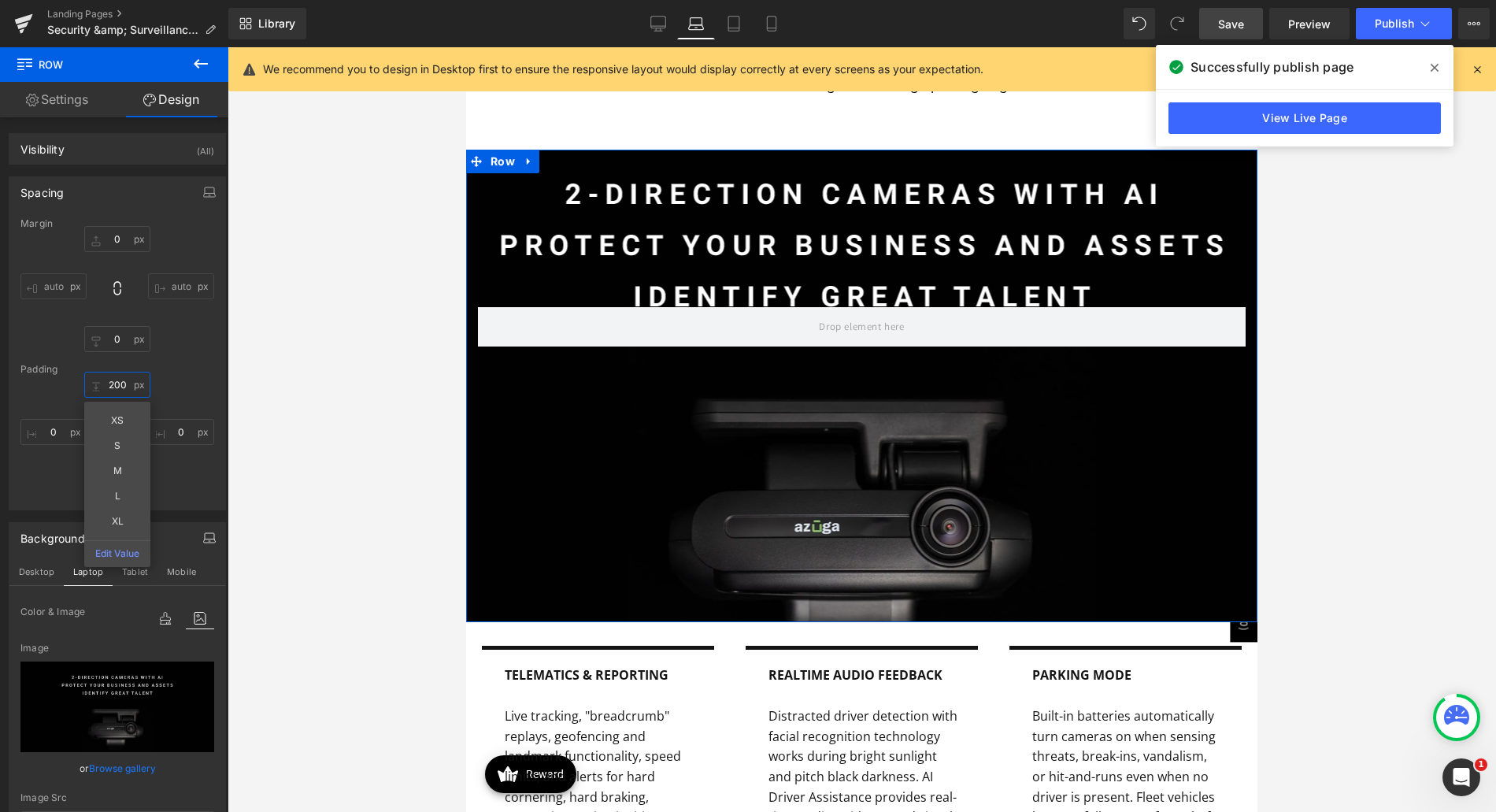
type input "200"
click at [178, 475] on div "200 200 XS S M L XL Edit Value 0 0 350px 350 0 0" at bounding box center [118, 435] width 194 height 126
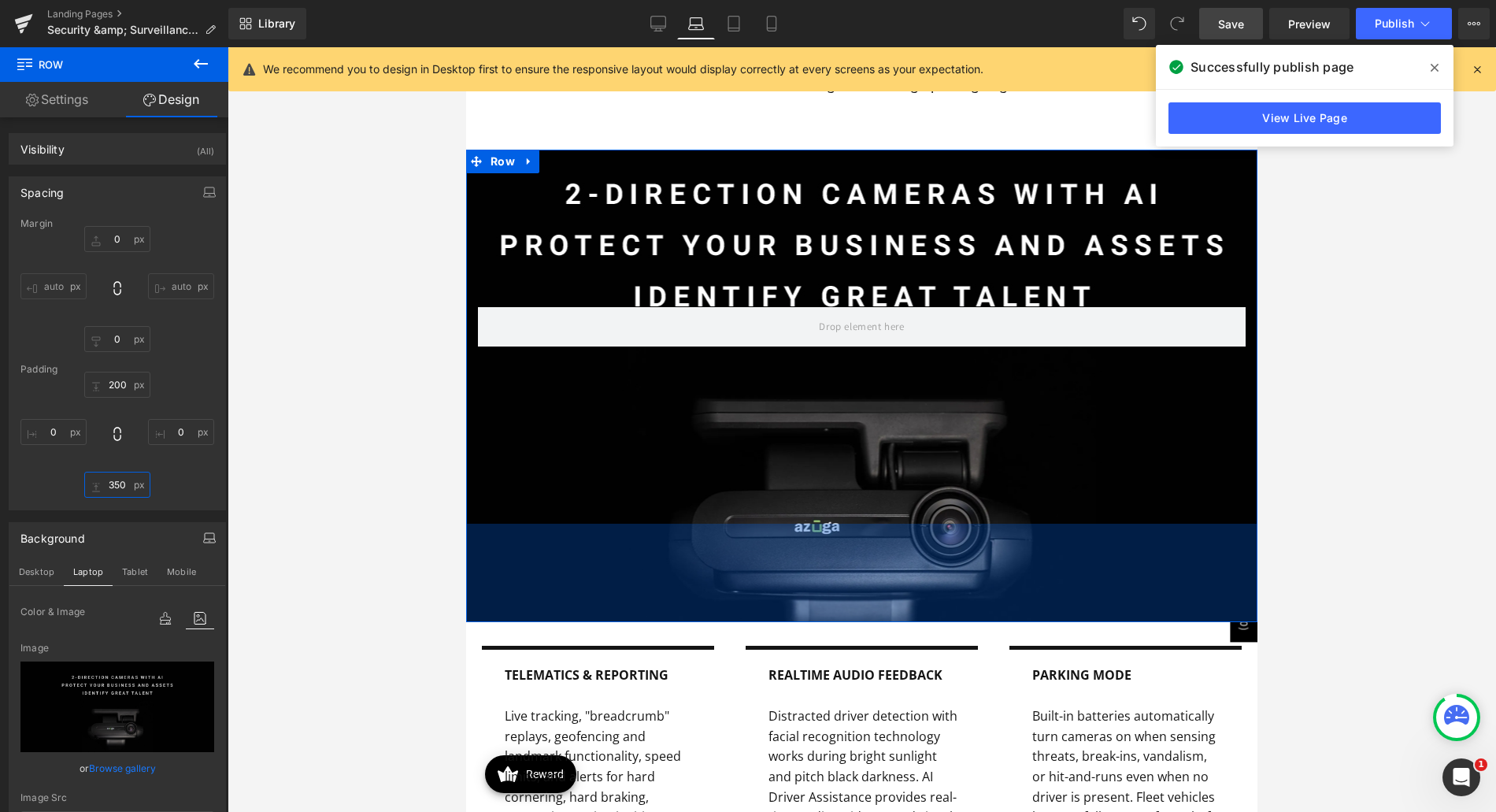
click at [112, 486] on input "350" at bounding box center [117, 484] width 66 height 26
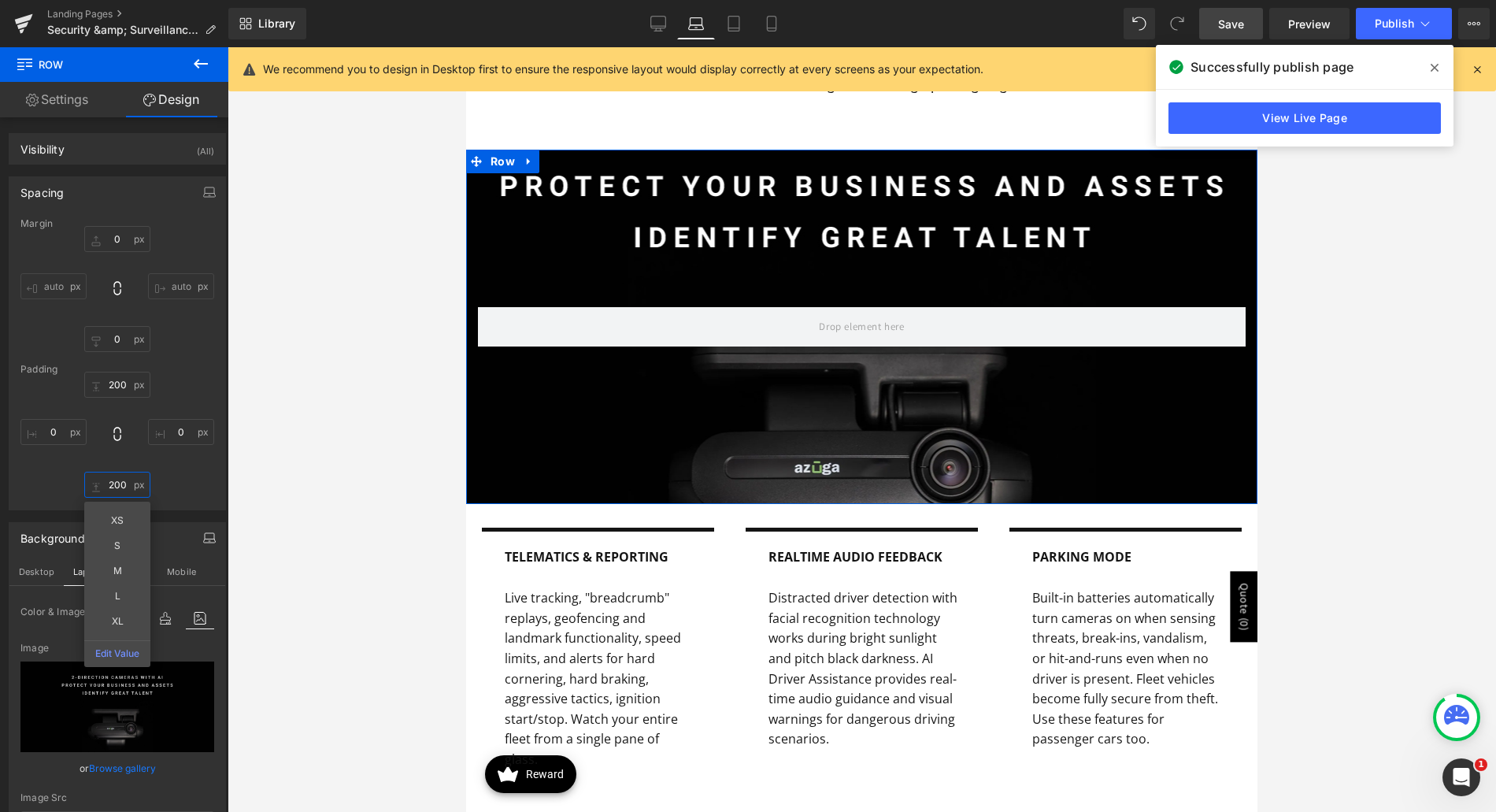
type input "200"
click at [171, 474] on div "200 200 0 0 200 200 0 0" at bounding box center [118, 435] width 194 height 126
click at [136, 183] on div "Spacing" at bounding box center [117, 191] width 216 height 30
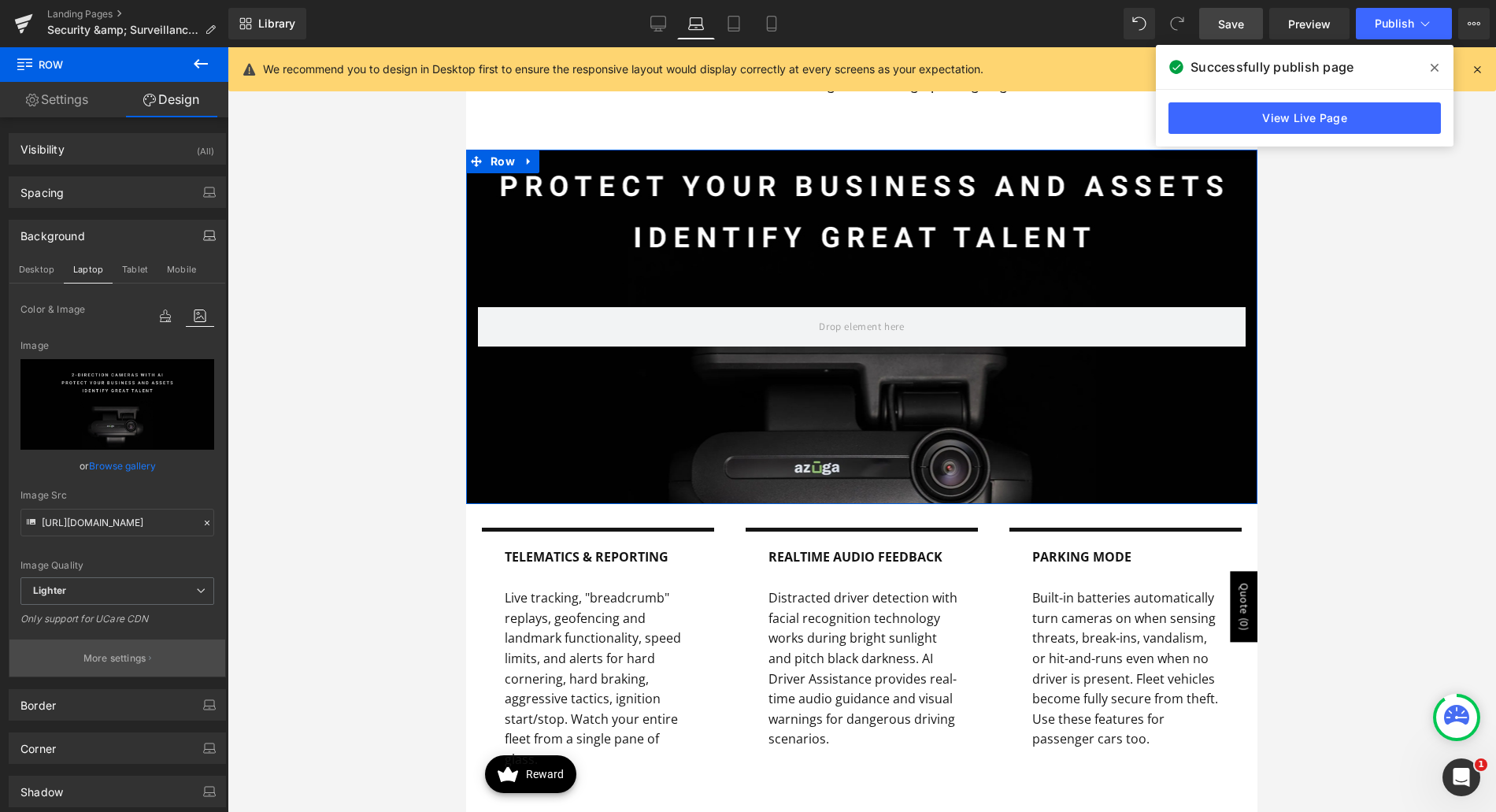
click at [112, 653] on p "More settings" at bounding box center [114, 659] width 63 height 15
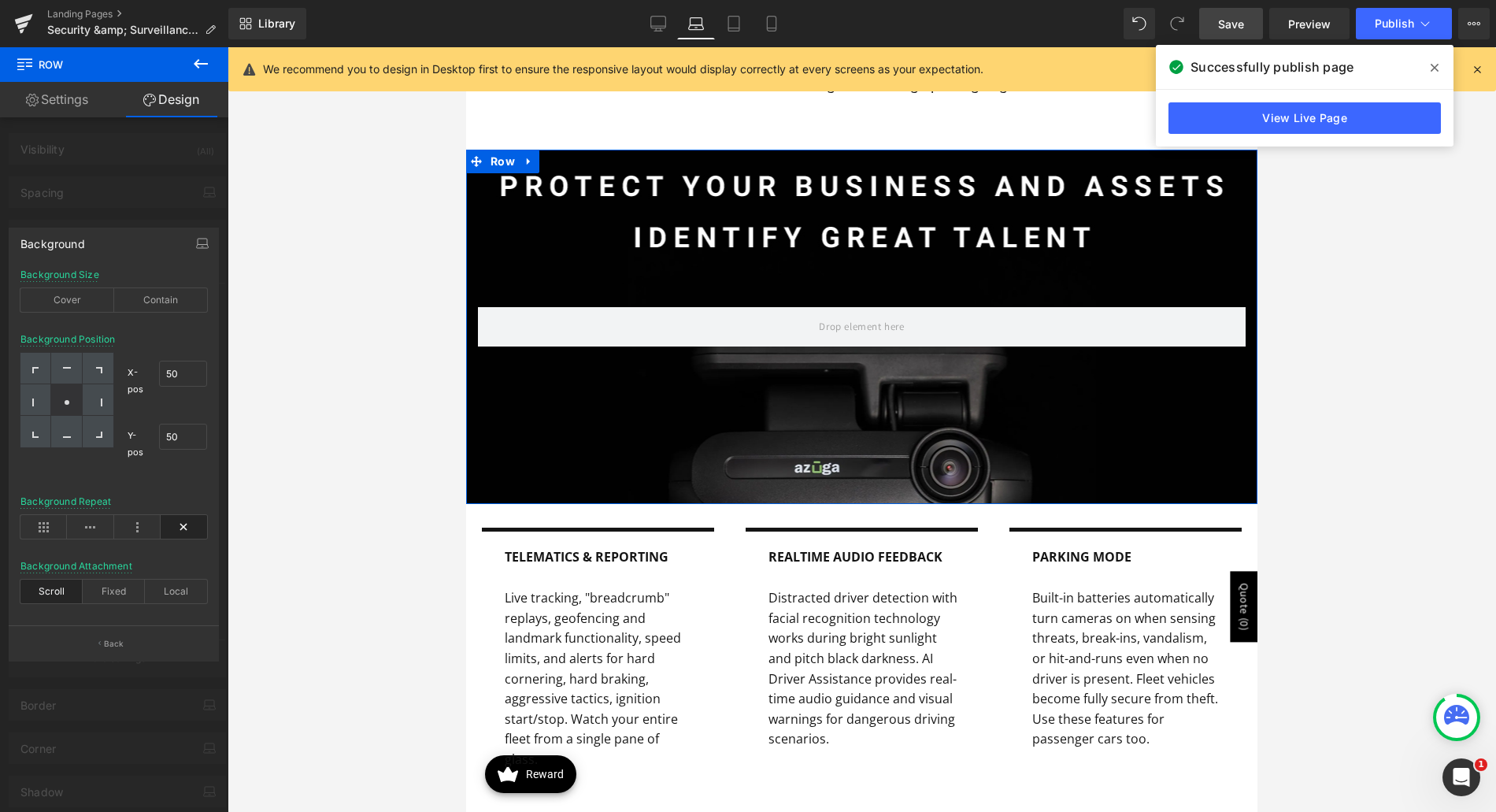
click at [195, 529] on icon at bounding box center [183, 527] width 46 height 24
click at [153, 303] on div "Contain" at bounding box center [161, 300] width 93 height 24
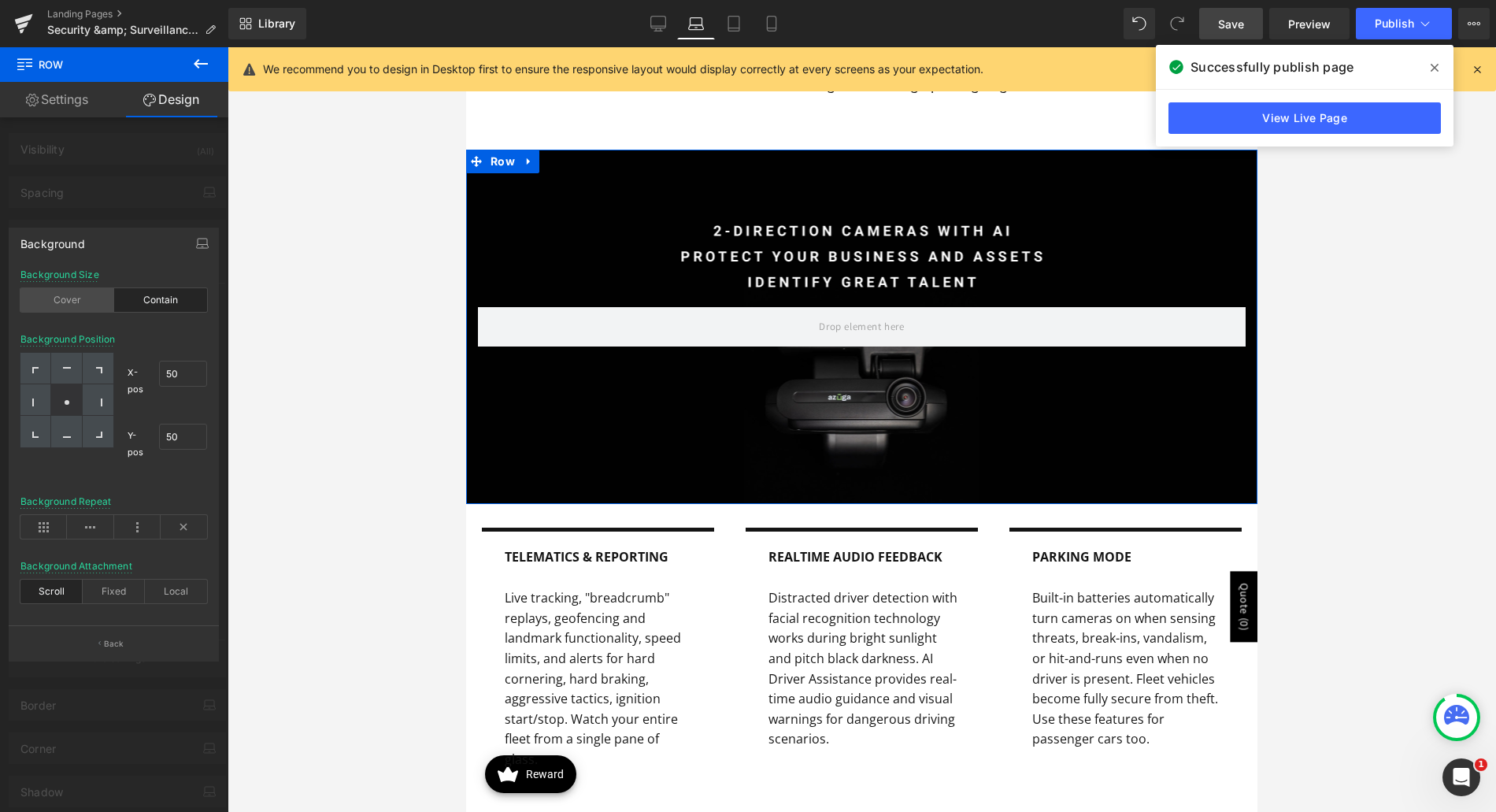
click at [86, 306] on div "Cover" at bounding box center [67, 300] width 93 height 24
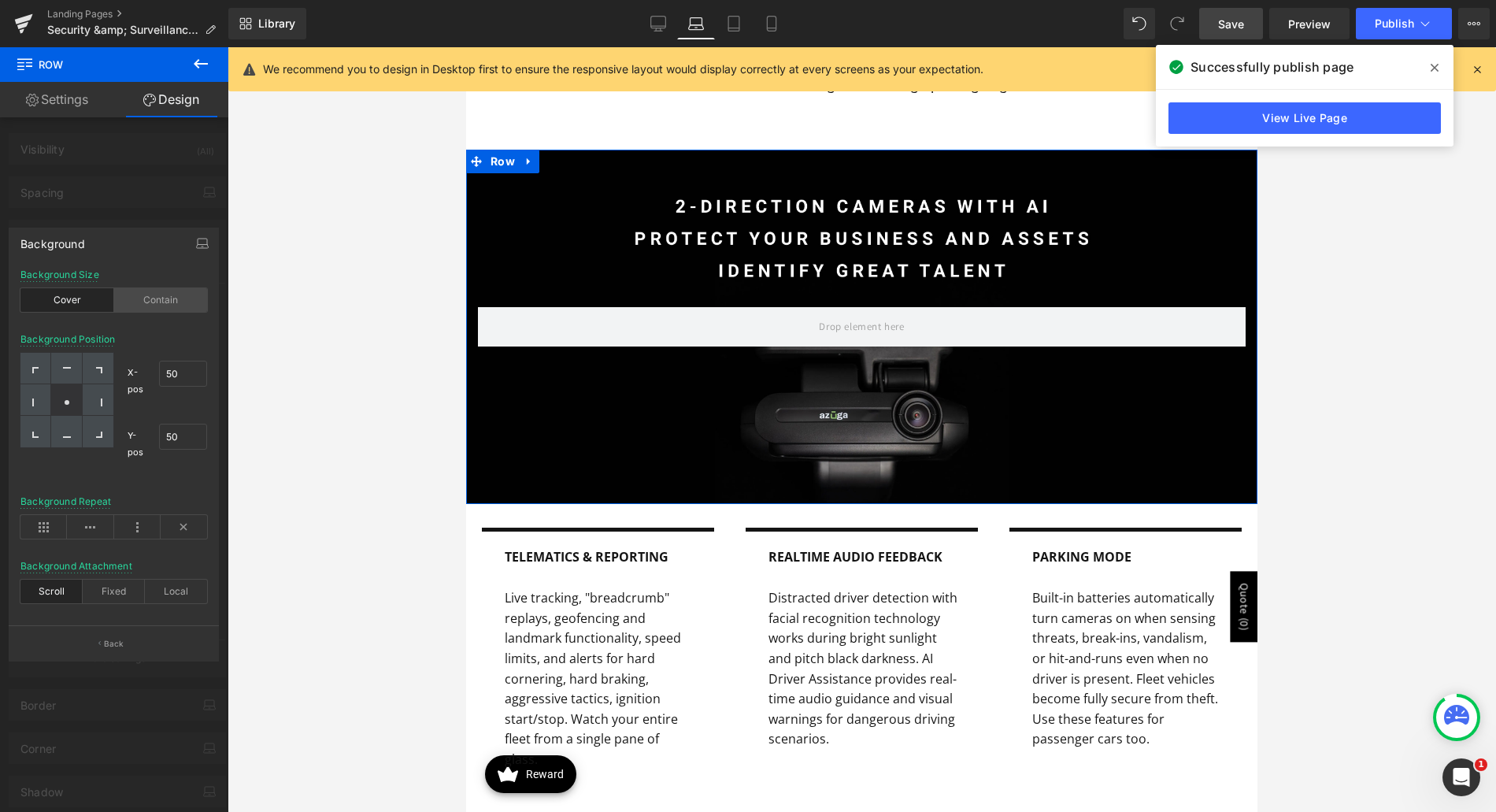
click at [135, 301] on div "Contain" at bounding box center [161, 300] width 93 height 24
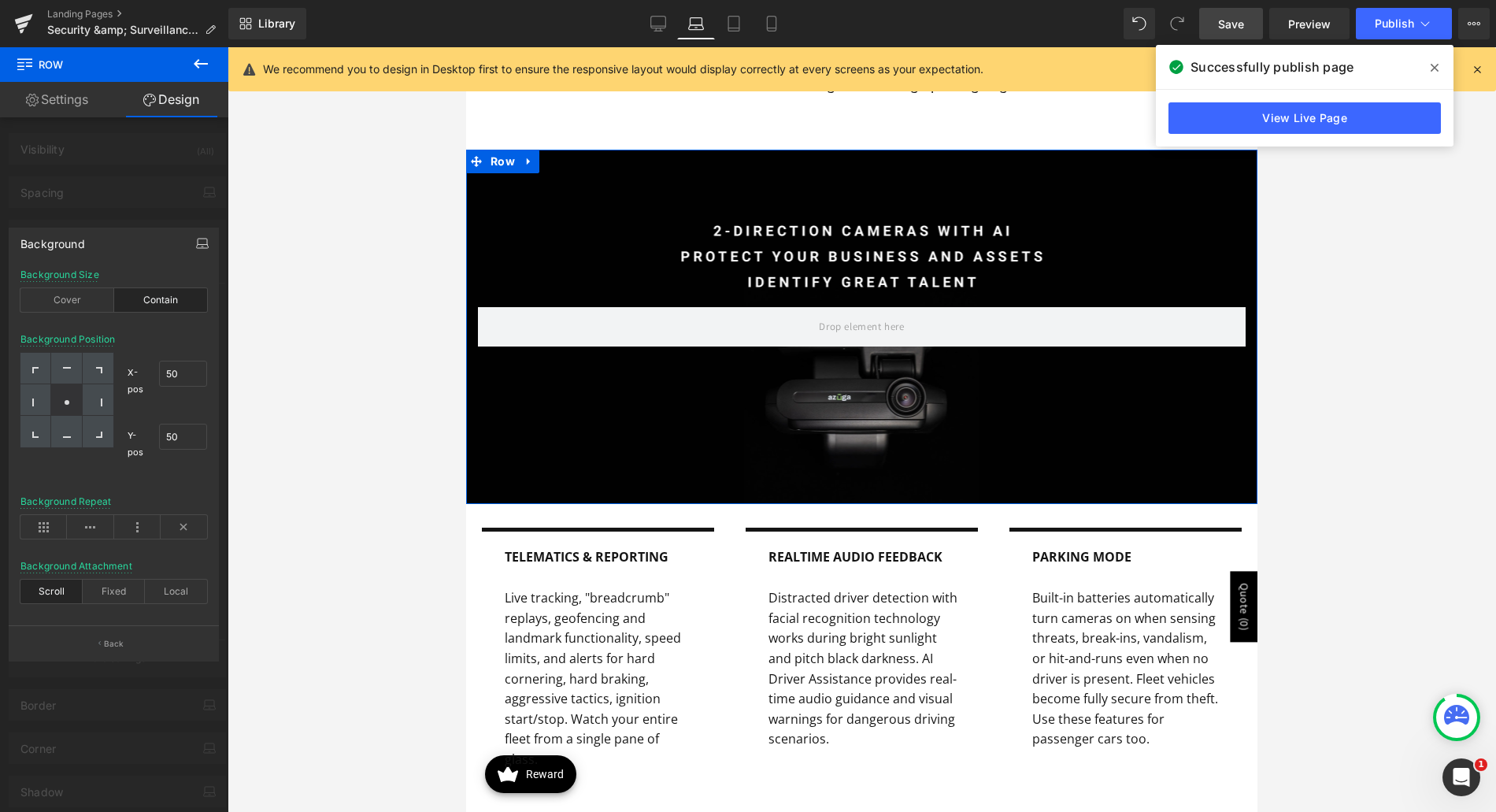
click at [209, 237] on button "button" at bounding box center [202, 243] width 25 height 30
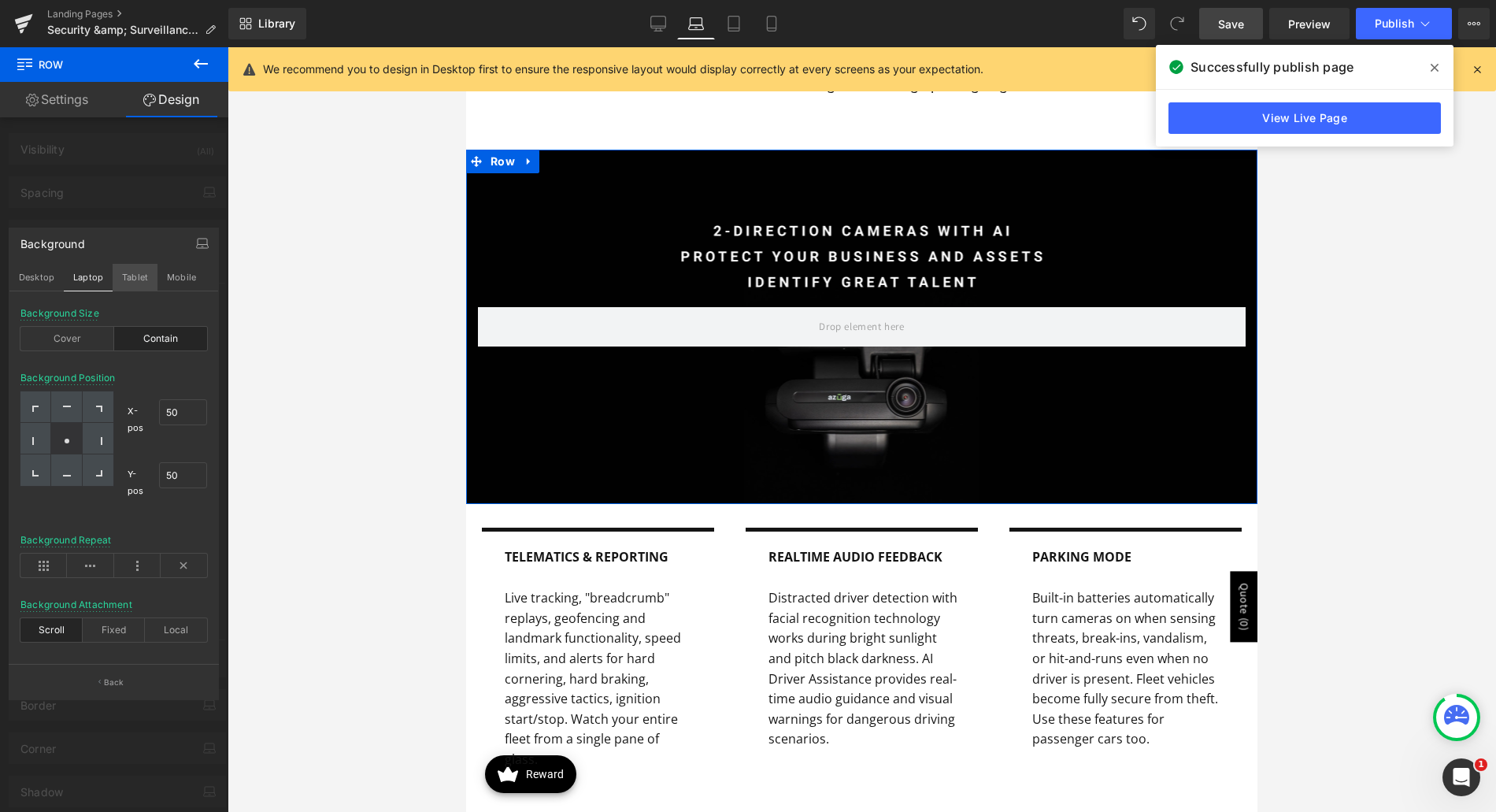
click at [138, 278] on button "Tablet" at bounding box center [134, 278] width 44 height 27
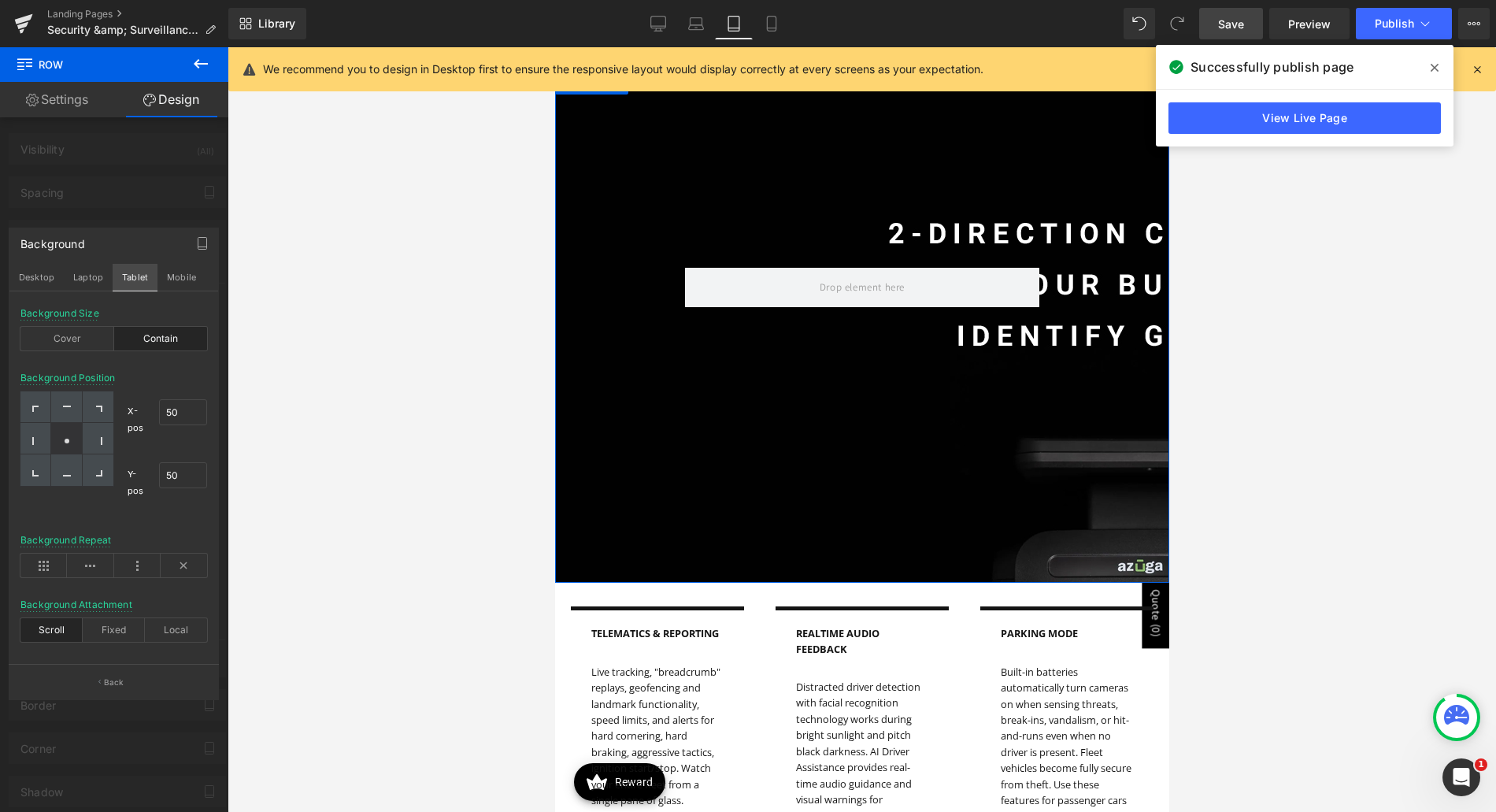
type input "0"
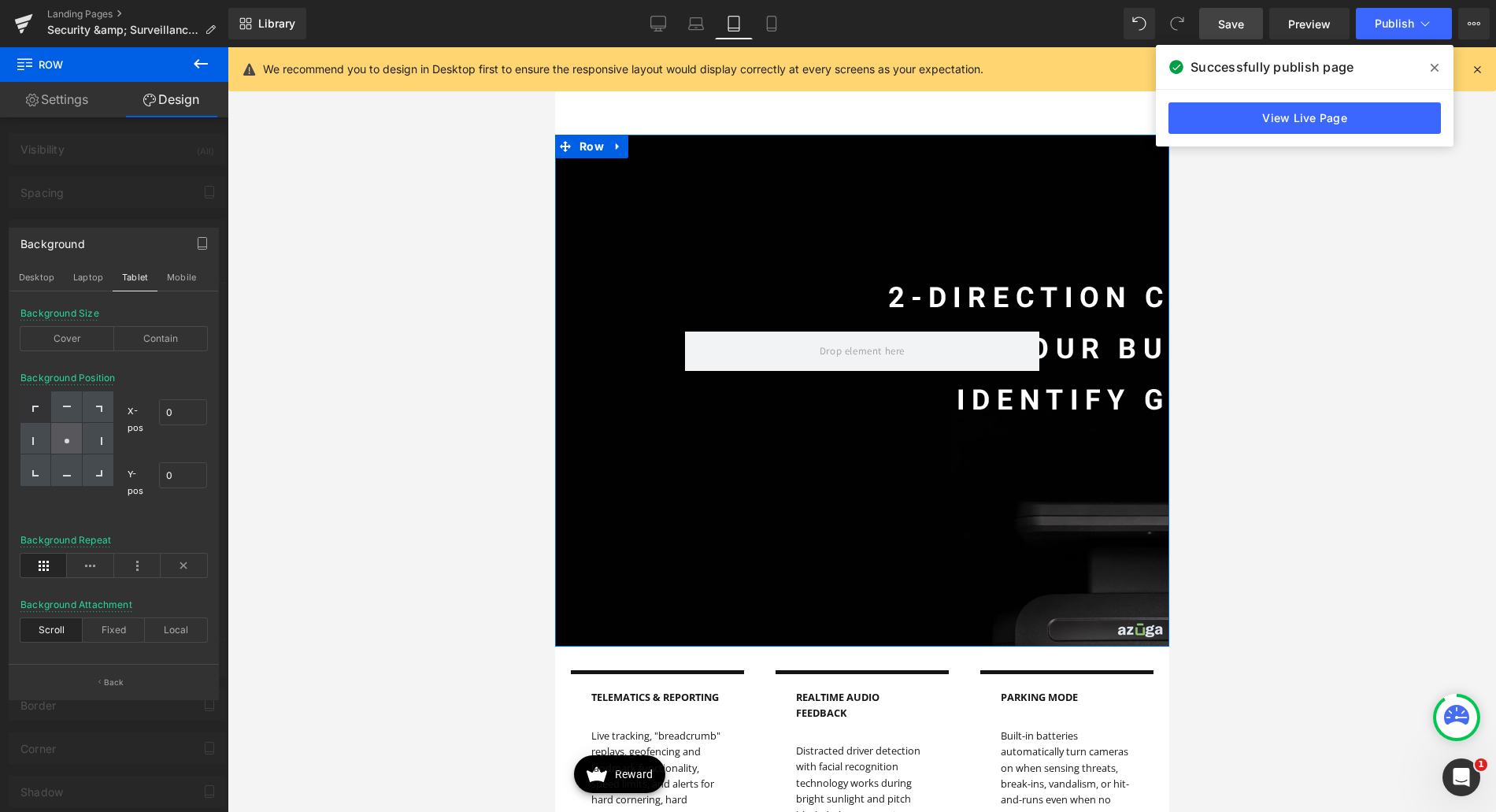
click at [66, 440] on circle at bounding box center [66, 440] width 5 height 5
type input "50"
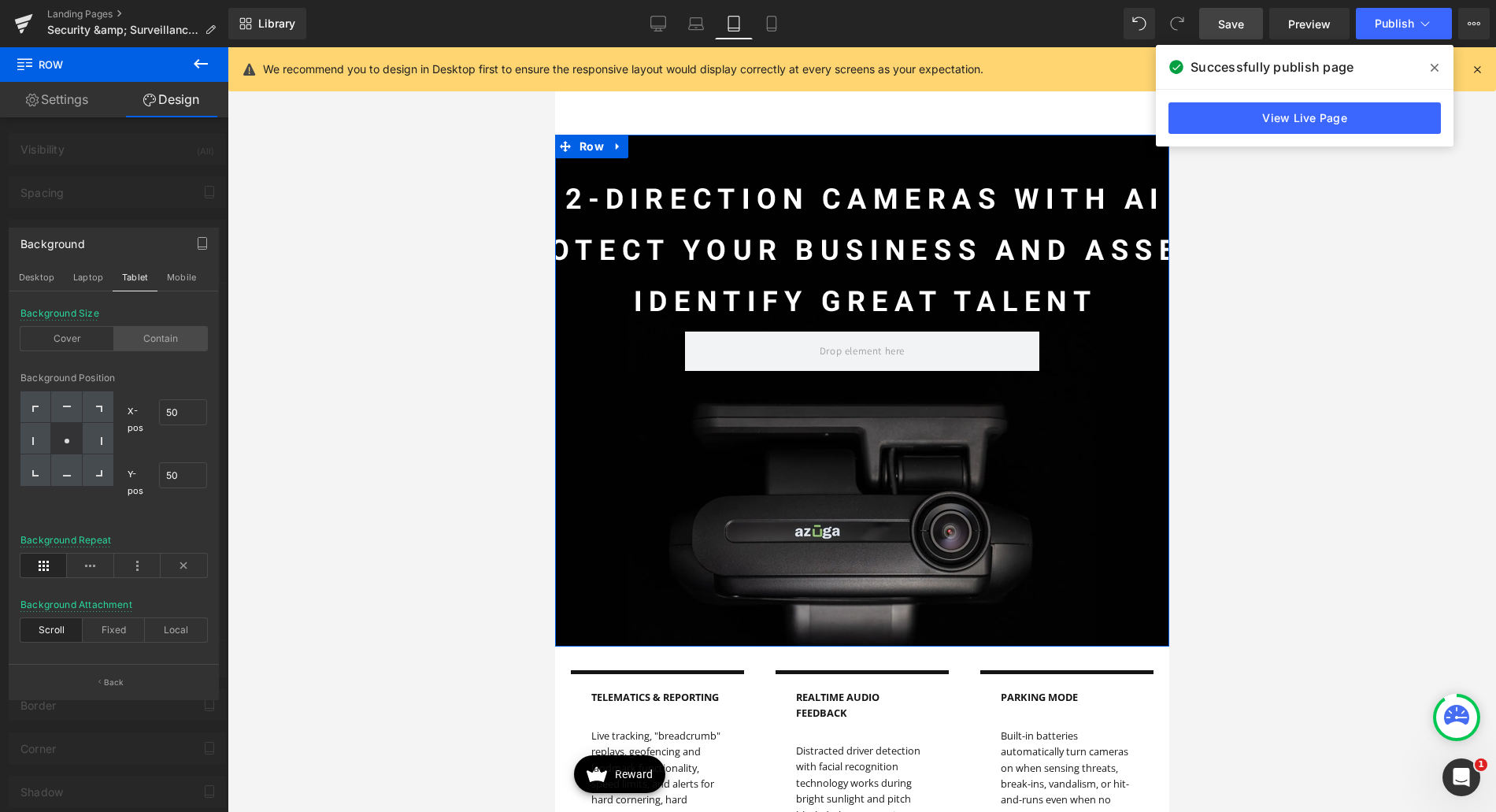
click at [152, 342] on div "Contain" at bounding box center [161, 338] width 93 height 24
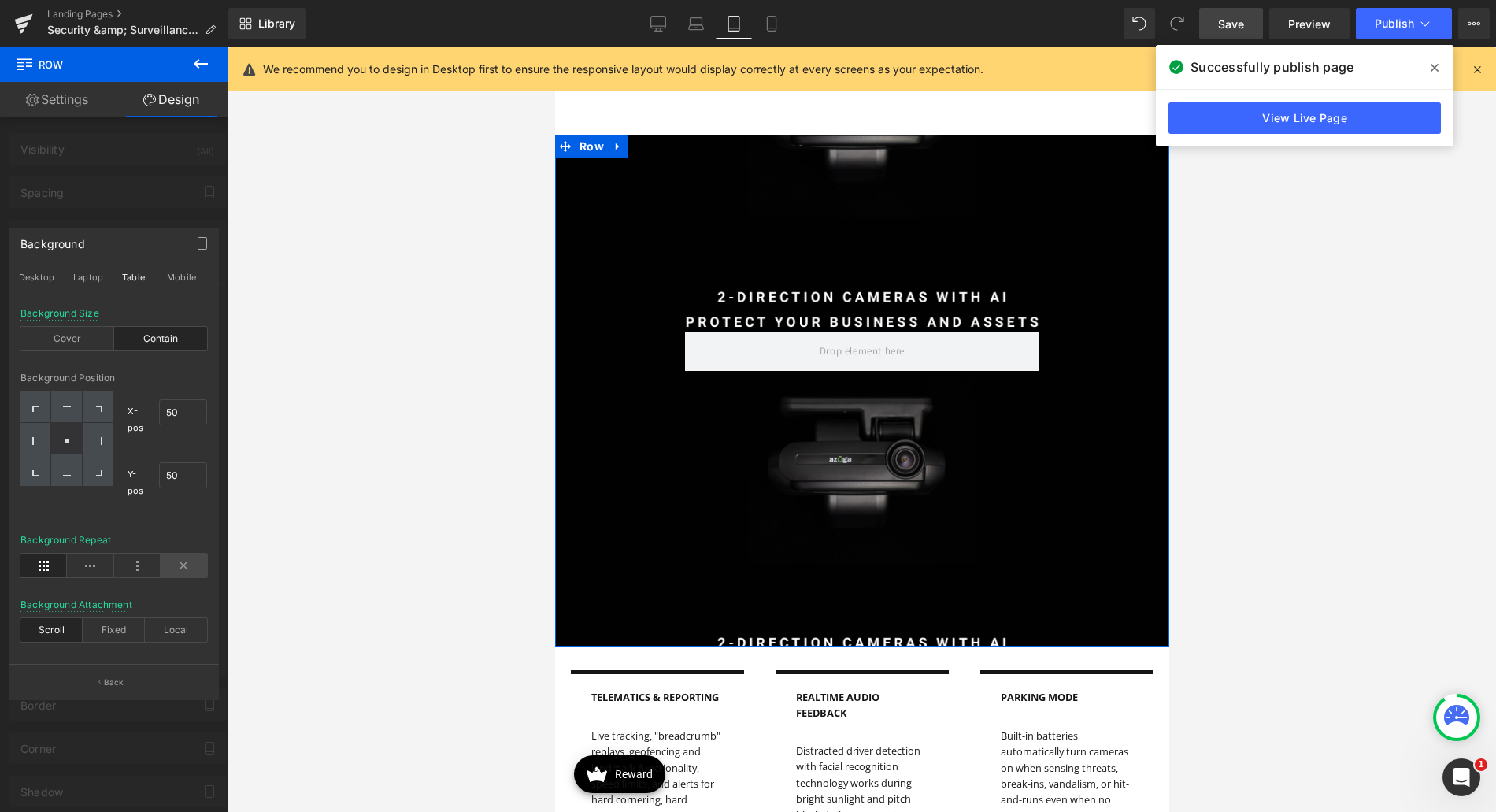
click at [174, 563] on icon at bounding box center [183, 565] width 46 height 24
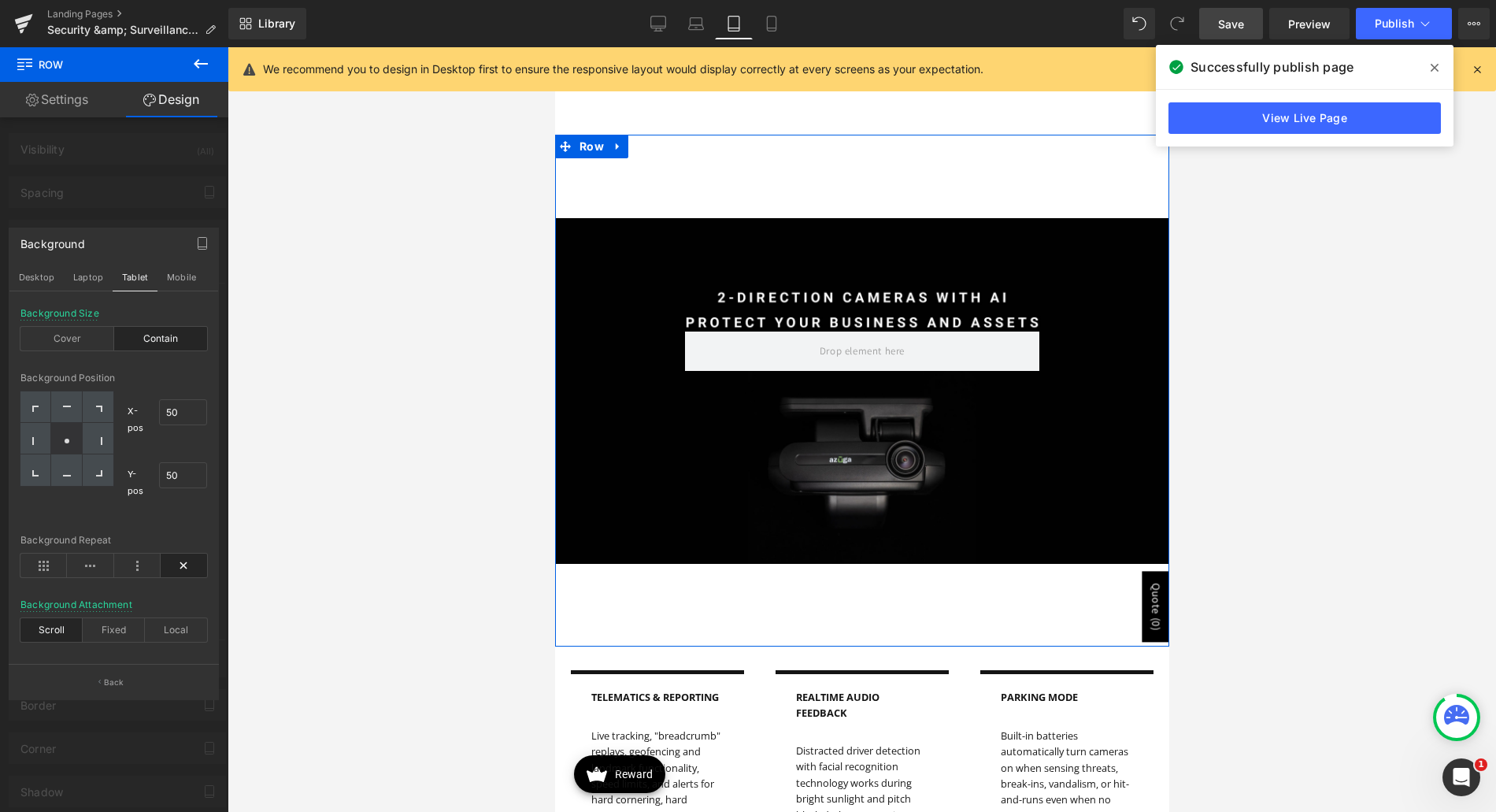
click at [96, 191] on div at bounding box center [114, 434] width 229 height 773
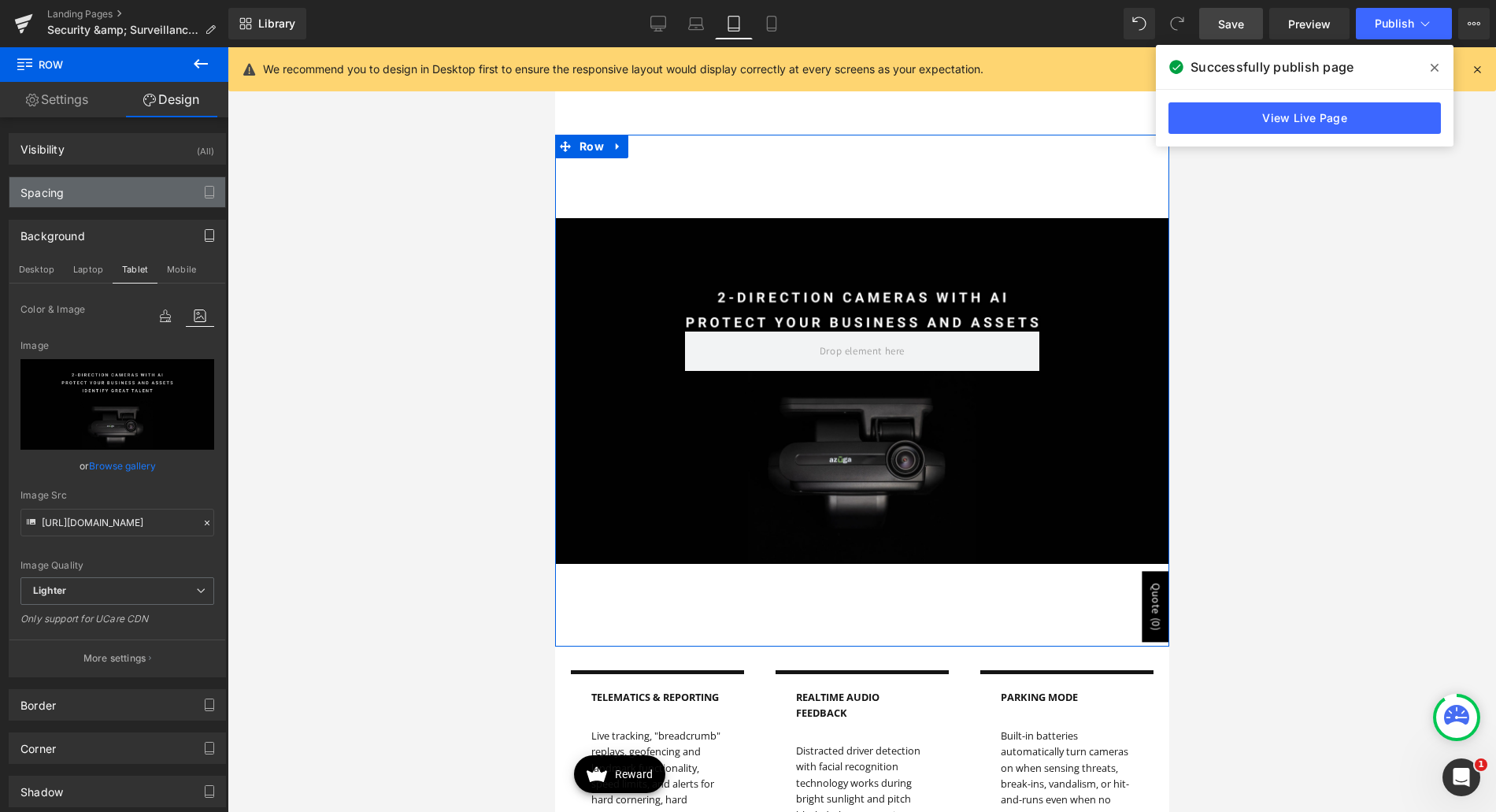
click at [87, 194] on div "Spacing" at bounding box center [117, 191] width 216 height 30
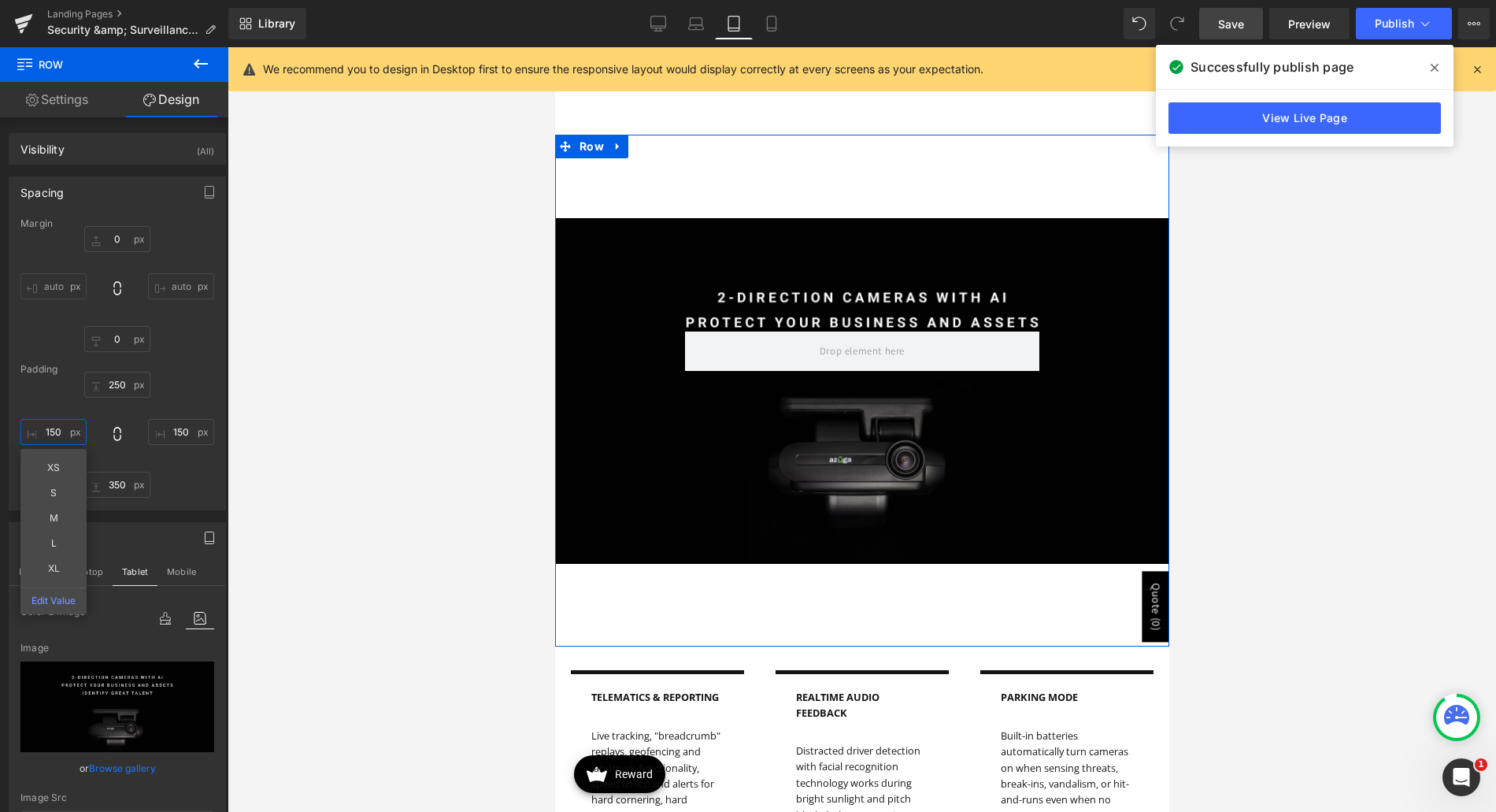
click at [57, 434] on input "150" at bounding box center [54, 432] width 66 height 26
type input "0"
click at [191, 431] on input "150" at bounding box center [181, 432] width 66 height 26
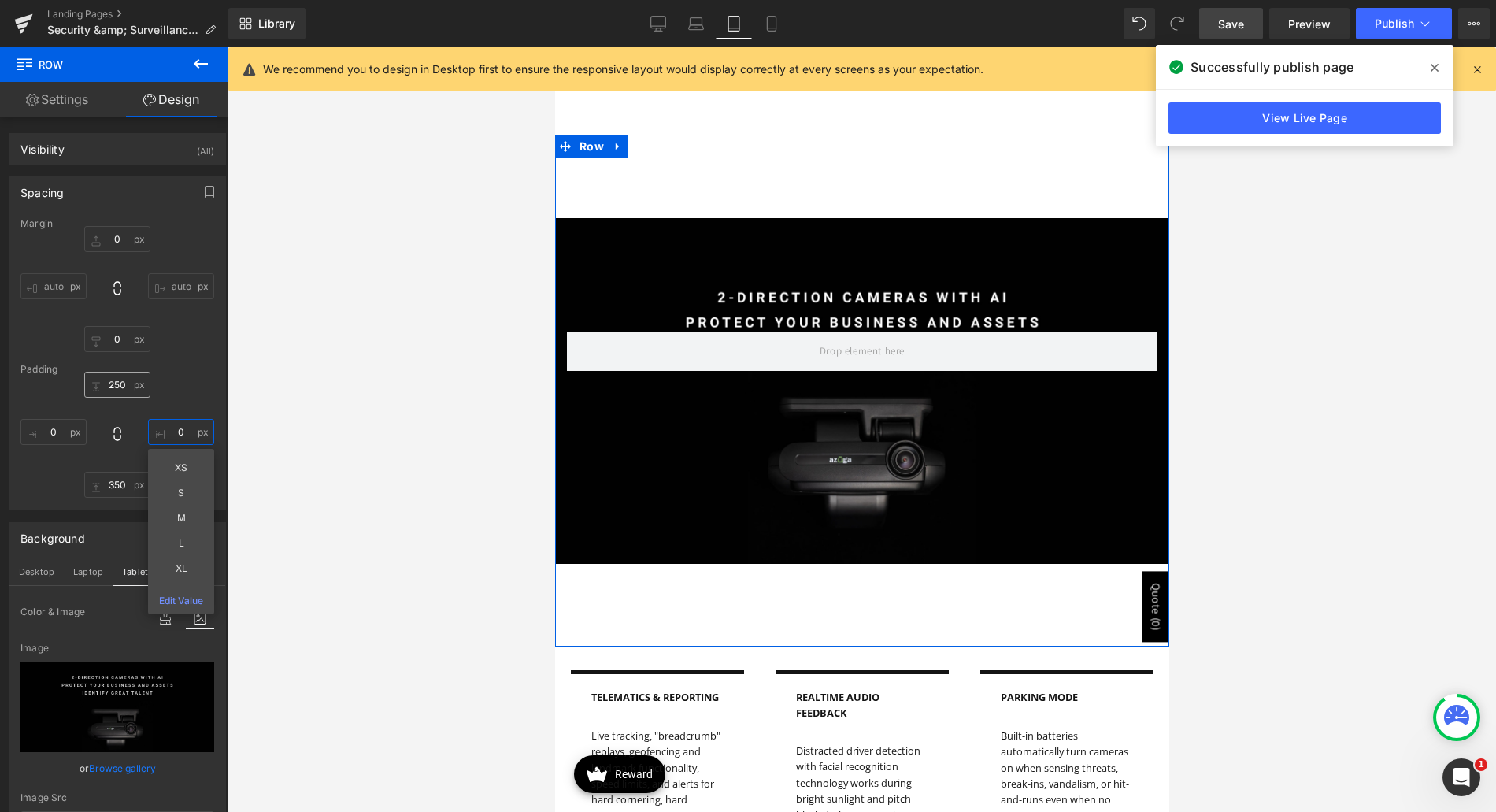
type input "0"
click at [114, 385] on input "250" at bounding box center [117, 385] width 66 height 26
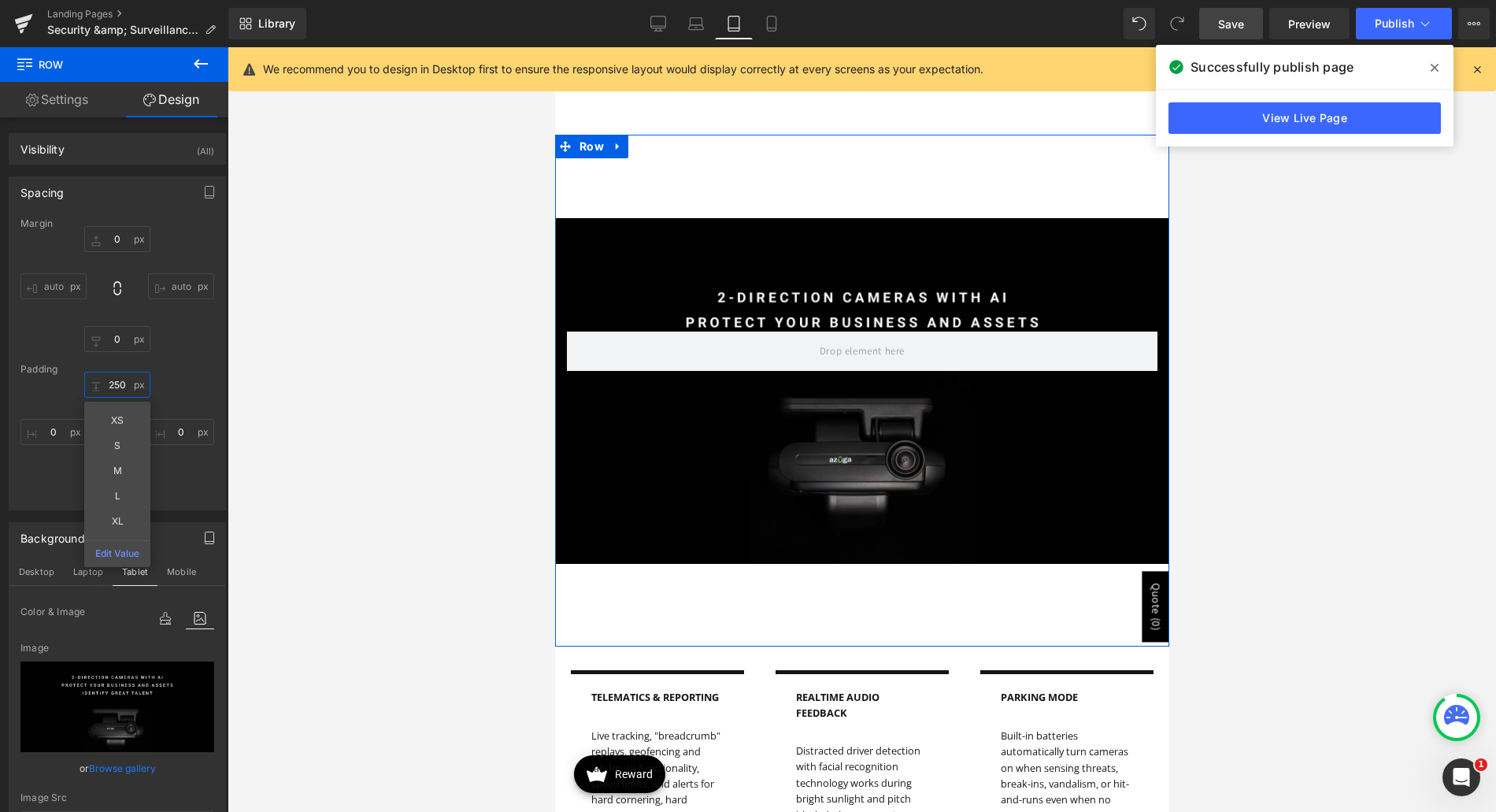
click at [114, 385] on input "250" at bounding box center [117, 385] width 66 height 26
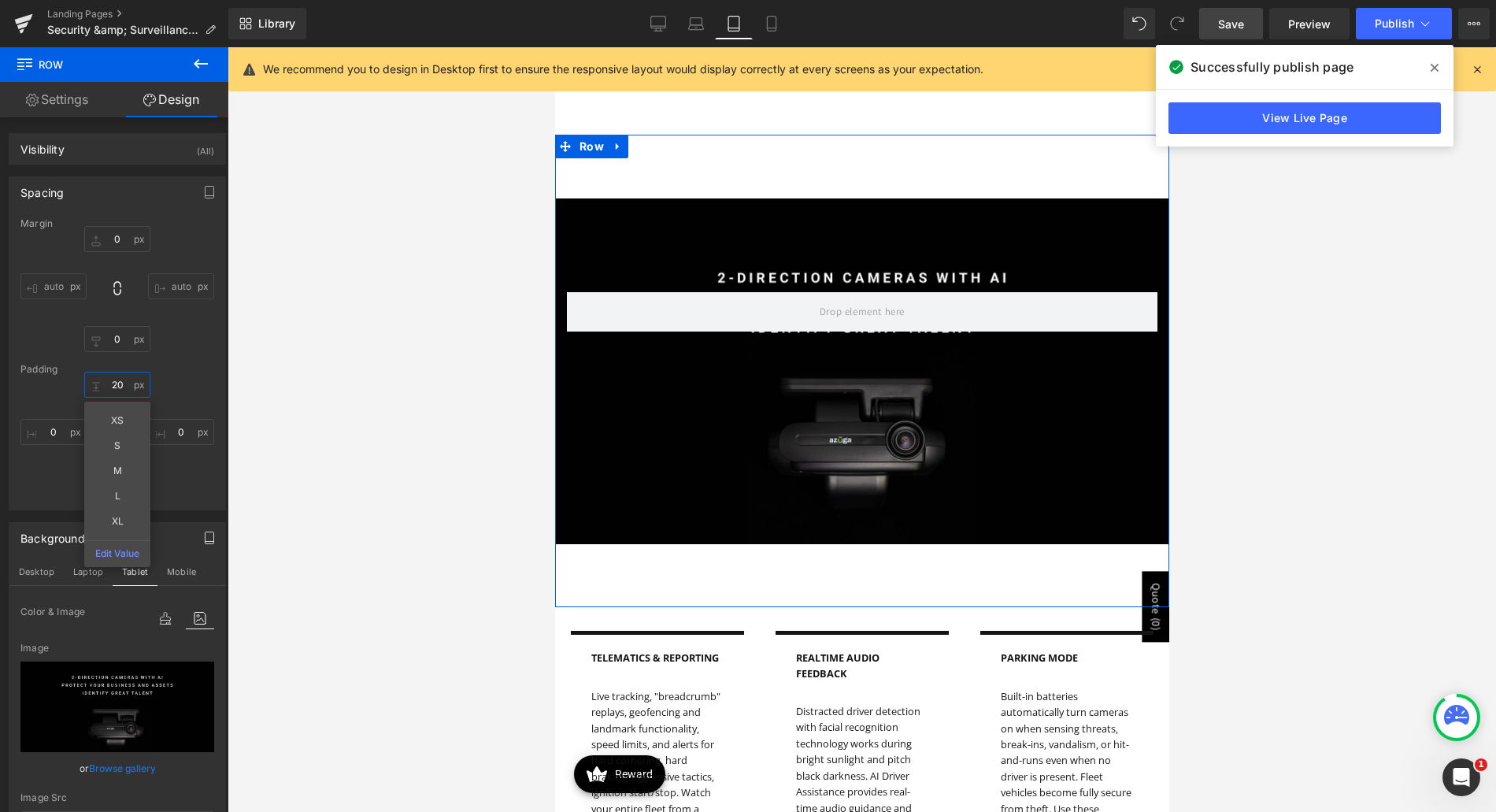
type input "2"
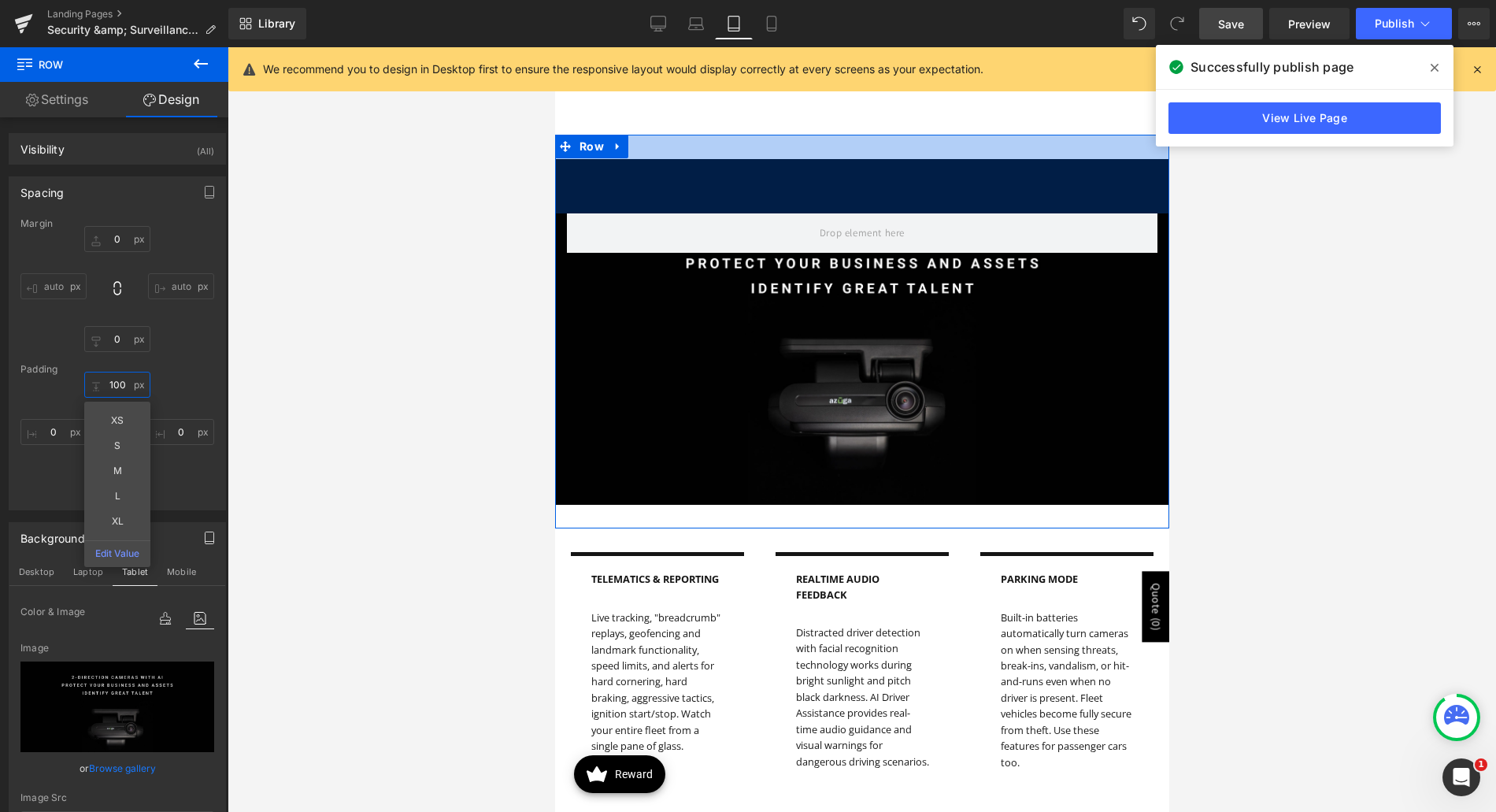
type input "100"
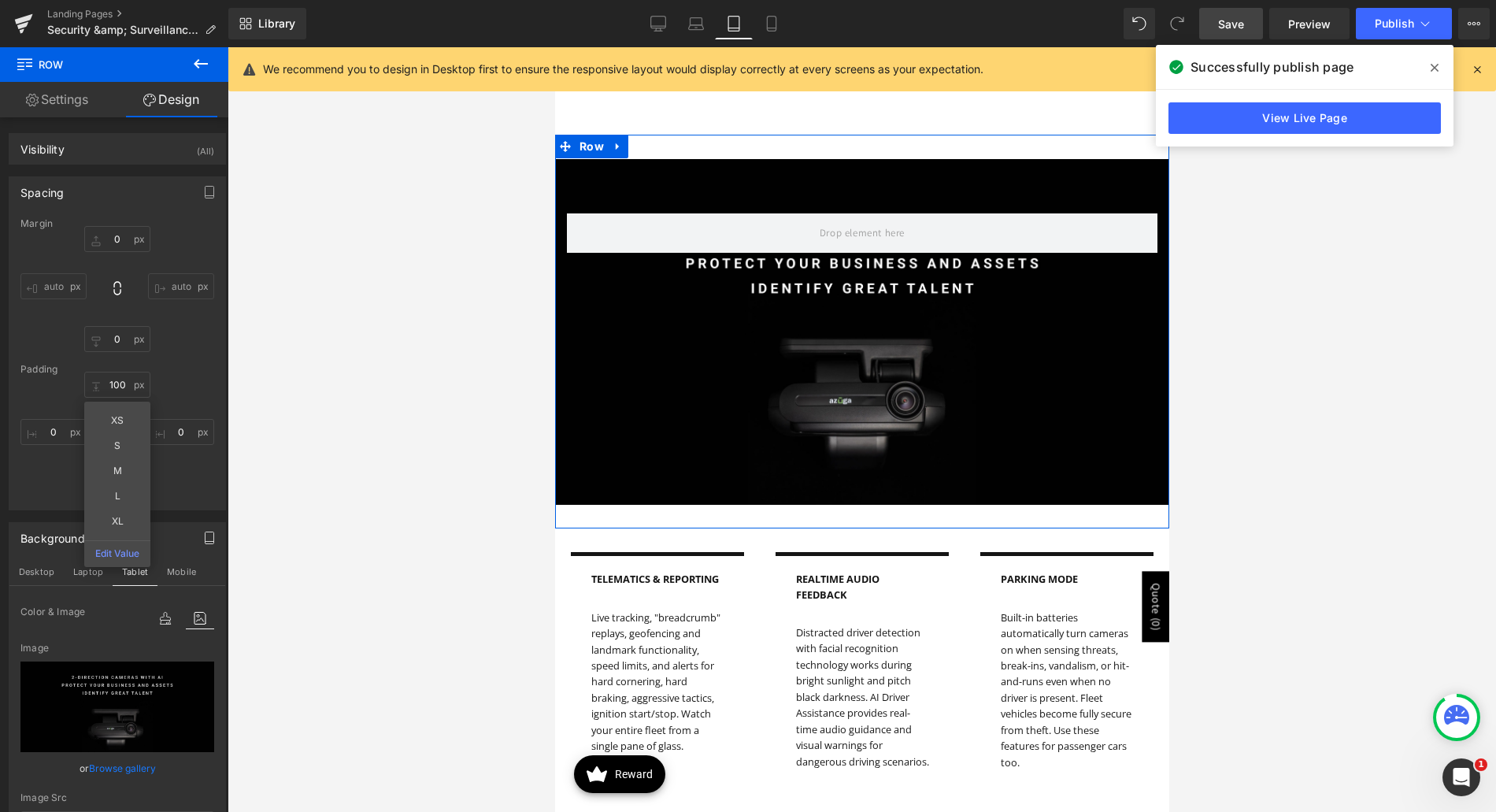
click at [184, 374] on div "Margin 0px 0 auto auto 0px 0 auto auto Padding 100 100 XS S M L XL Edit Value 0…" at bounding box center [117, 363] width 216 height 291
click at [112, 483] on input "350" at bounding box center [117, 484] width 66 height 26
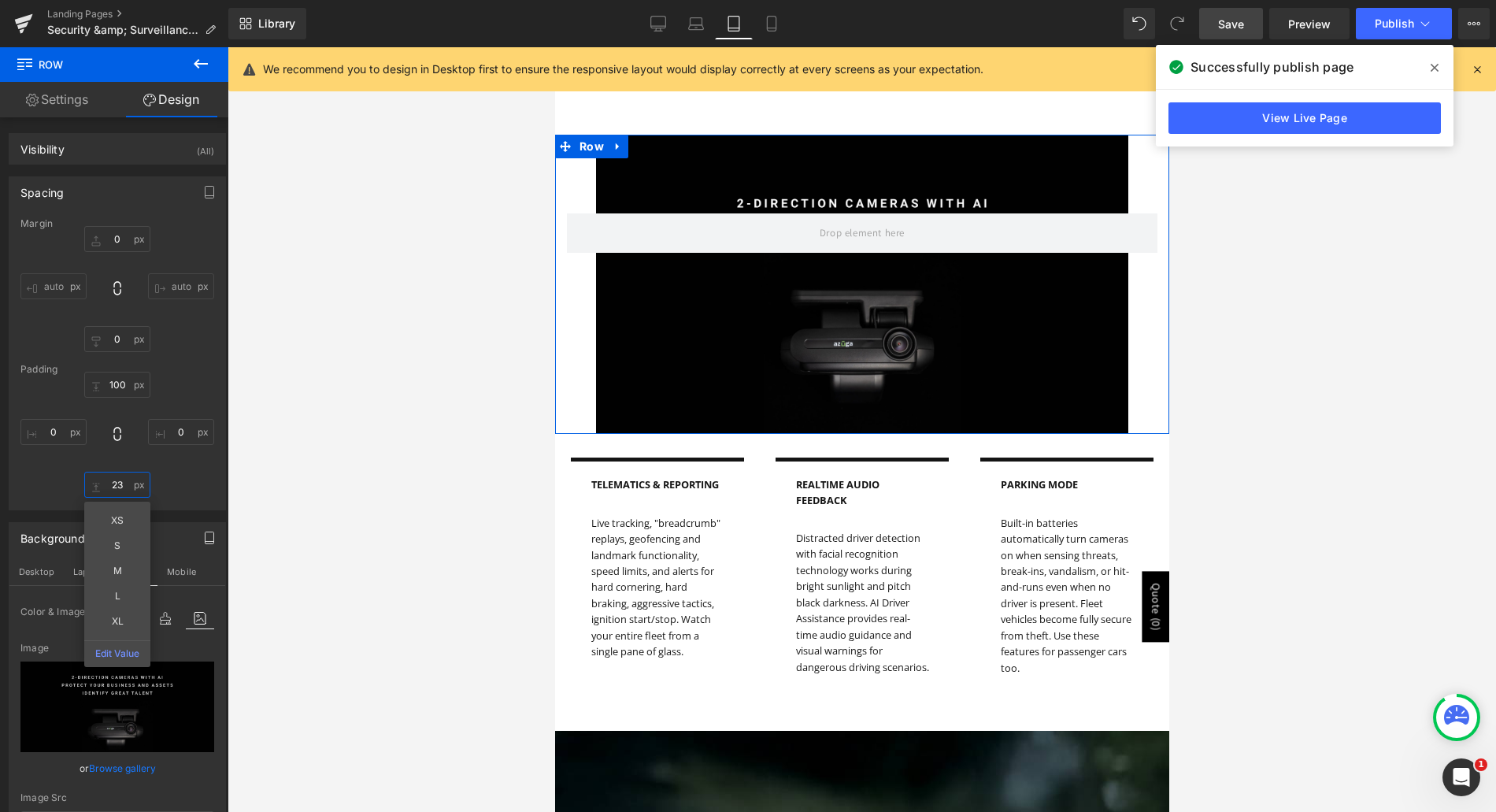
type input "2"
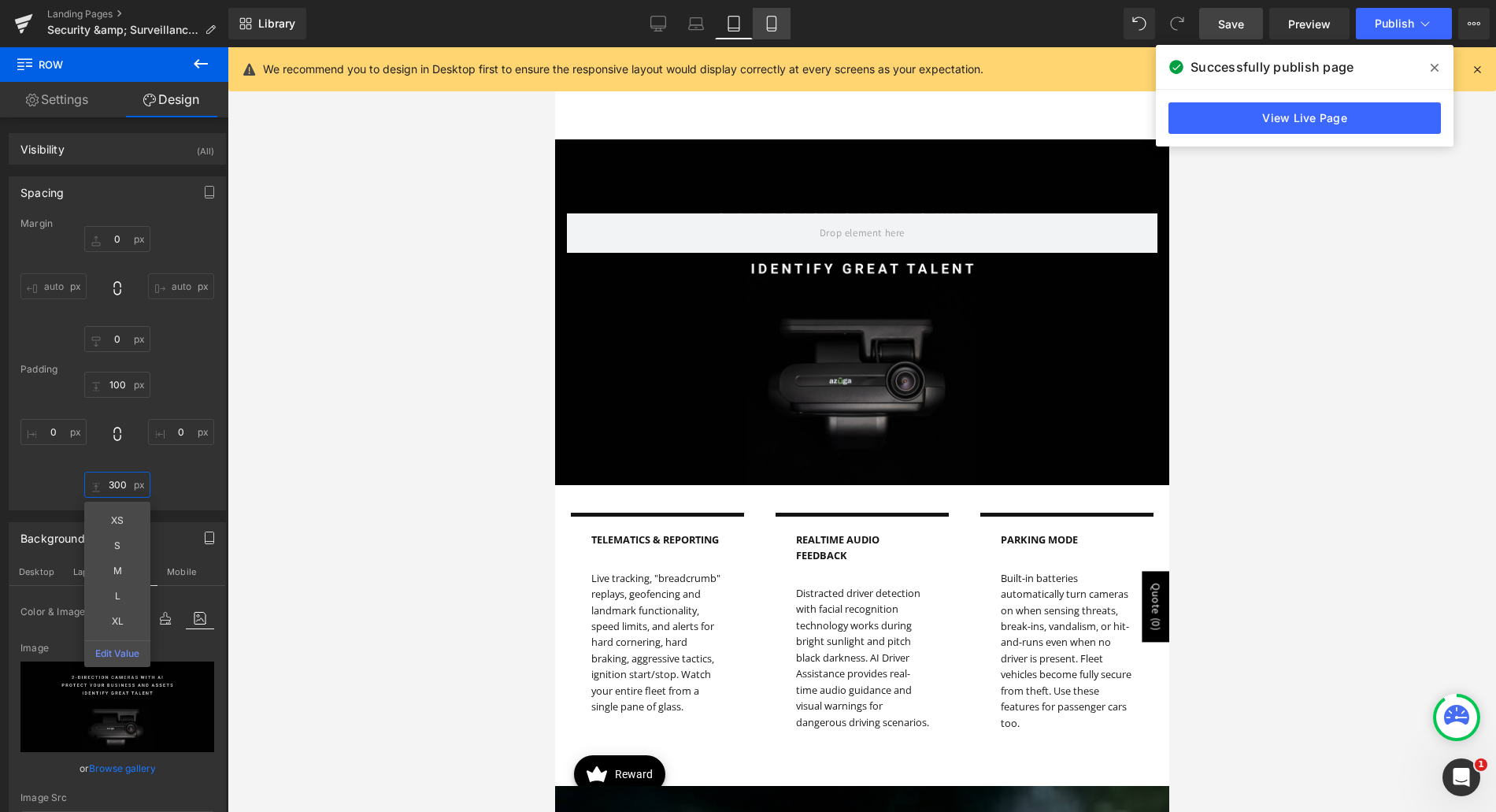
type input "300"
click at [762, 34] on link "Mobile" at bounding box center [772, 24] width 38 height 32
type input "0"
type input "125"
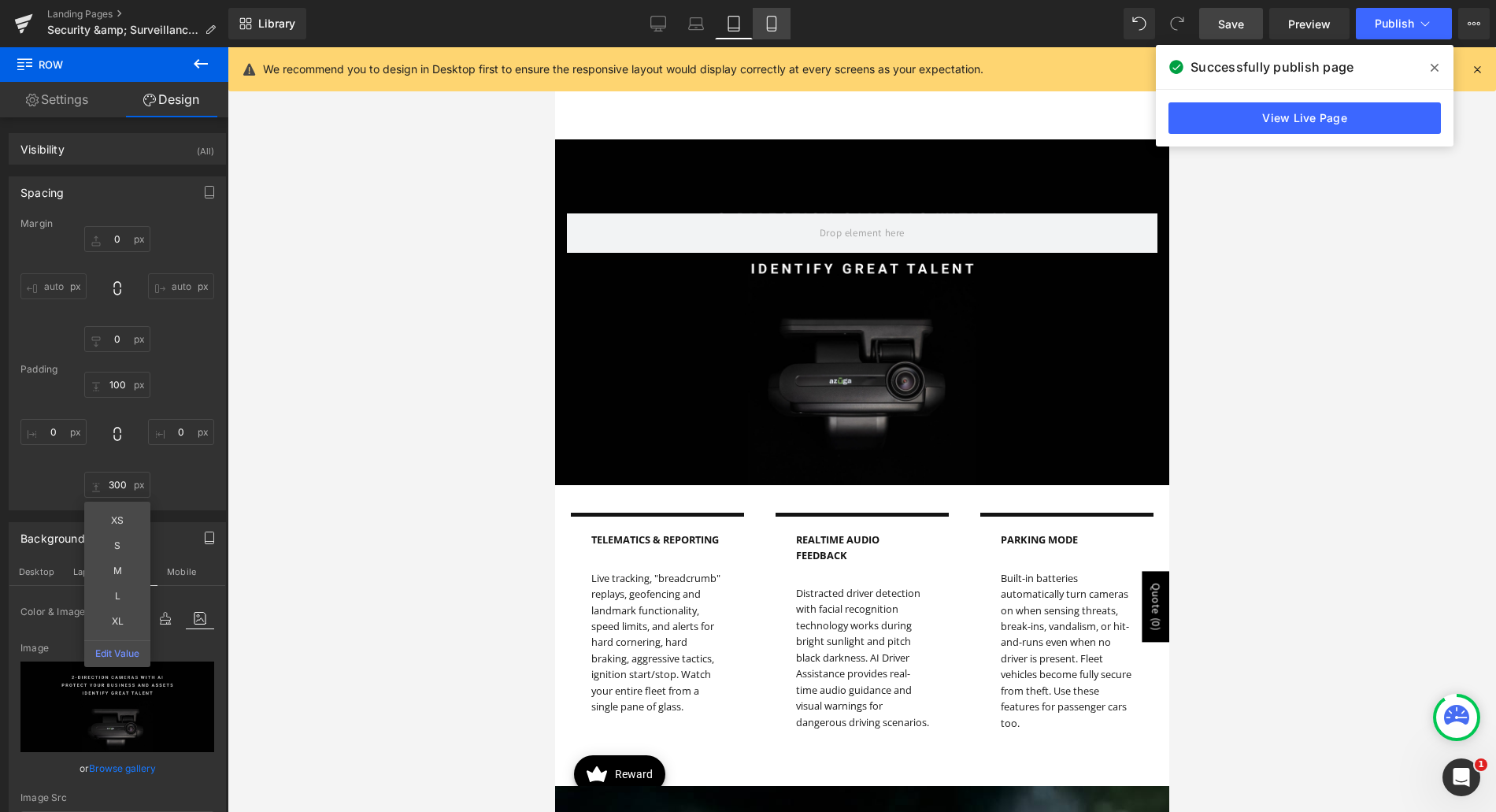
type input "0"
type input "125"
type input "0"
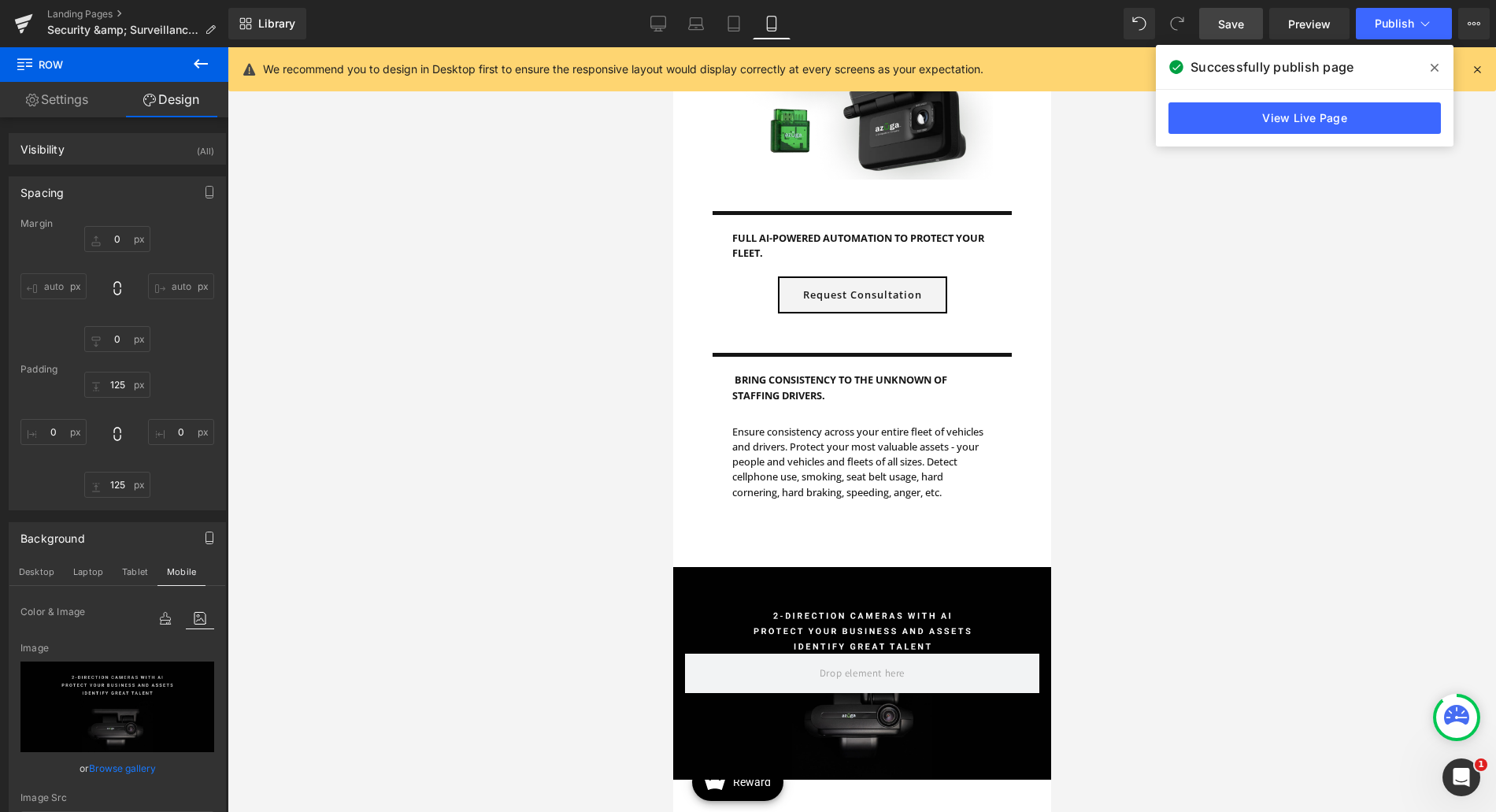
scroll to position [1184, 0]
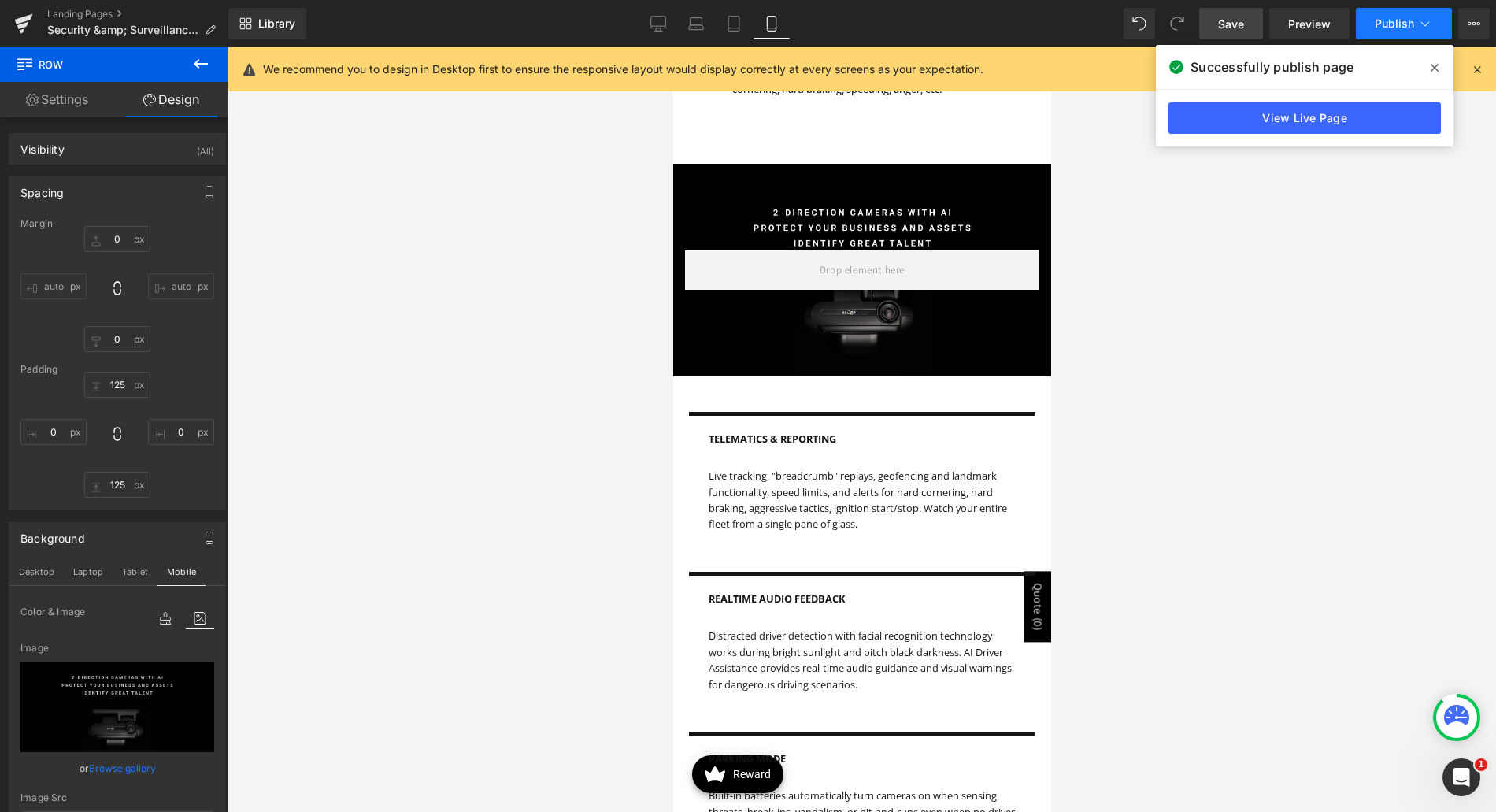
click at [1374, 24] on button "Publish" at bounding box center [1404, 24] width 96 height 32
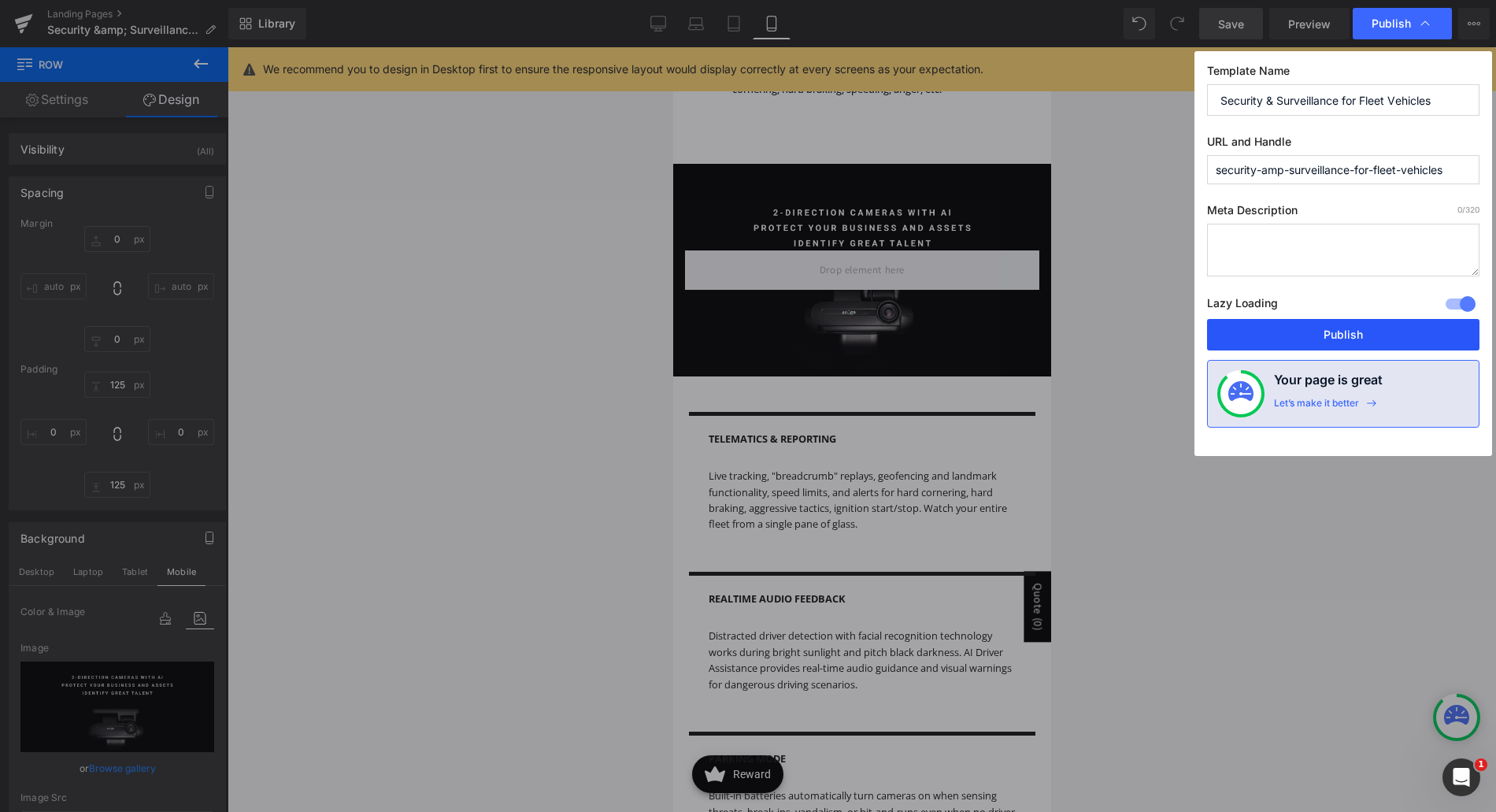
click at [1393, 339] on button "Publish" at bounding box center [1344, 335] width 272 height 32
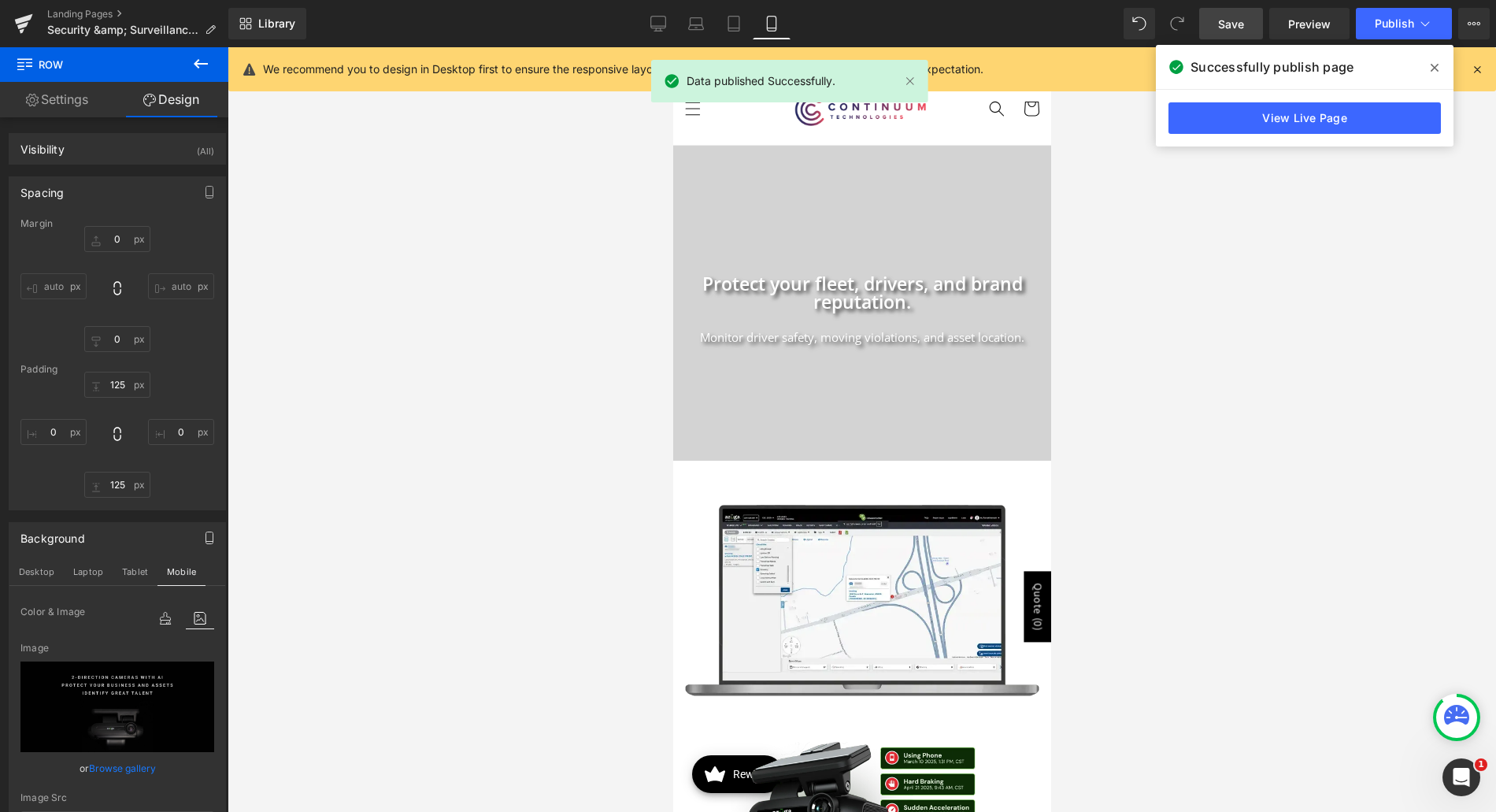
scroll to position [0, 0]
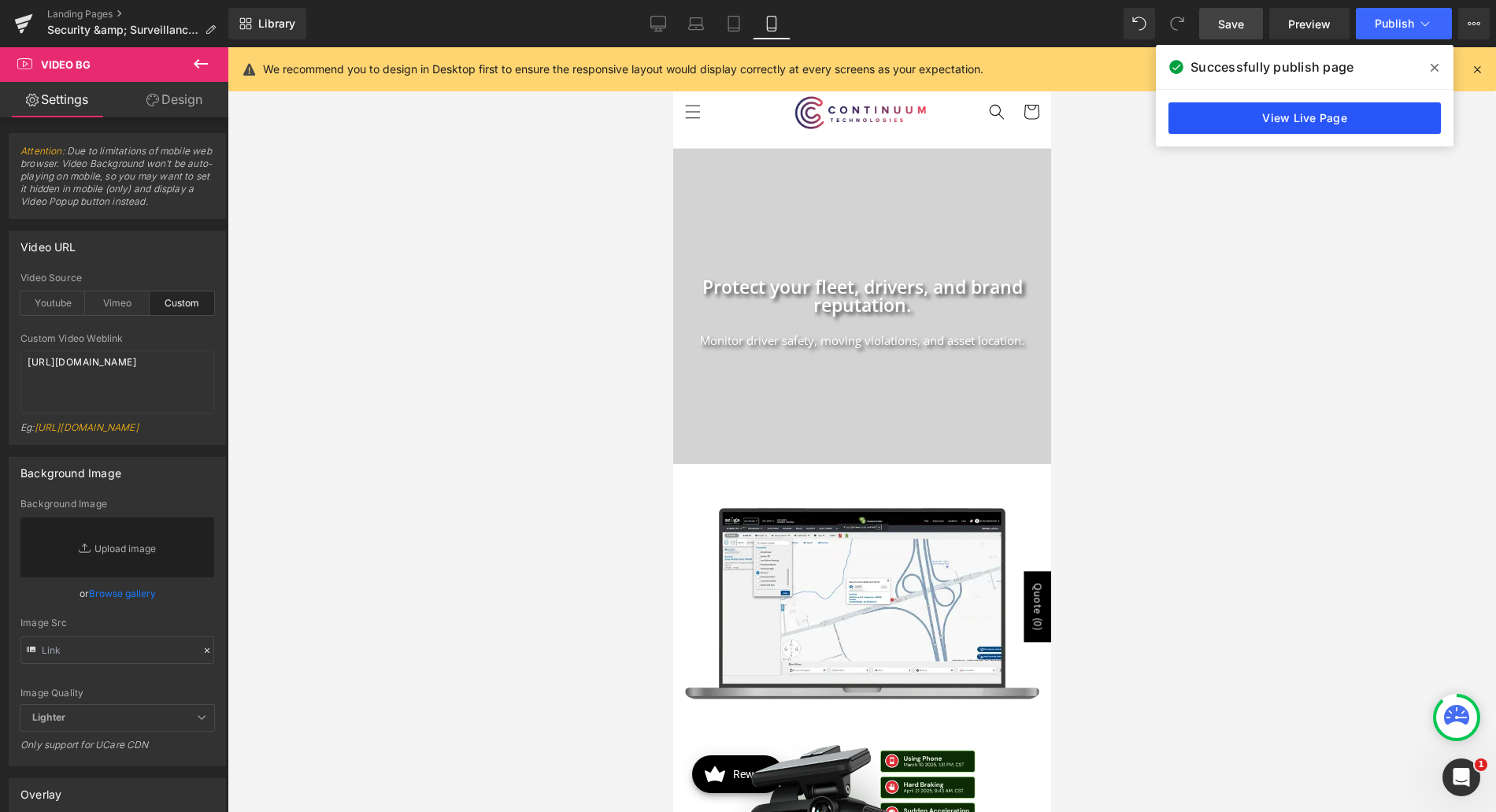
click at [1355, 112] on link "View Live Page" at bounding box center [1305, 118] width 272 height 32
